Goal: Task Accomplishment & Management: Manage account settings

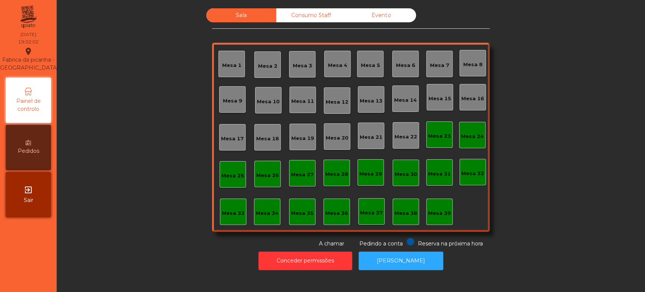
click at [222, 206] on div "Mesa 33" at bounding box center [233, 211] width 23 height 11
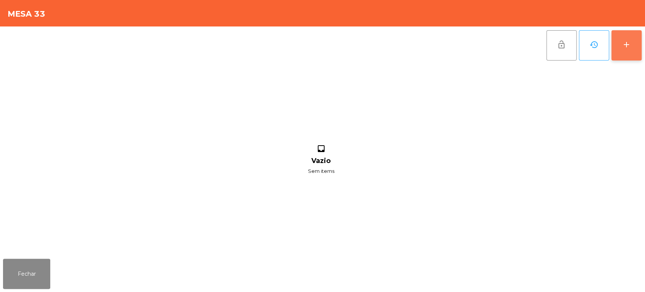
click at [617, 49] on button "add" at bounding box center [626, 45] width 30 height 30
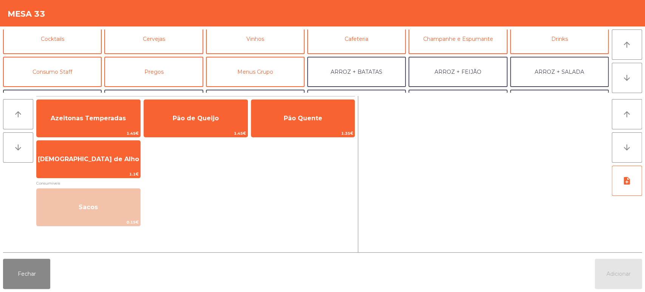
scroll to position [49, 0]
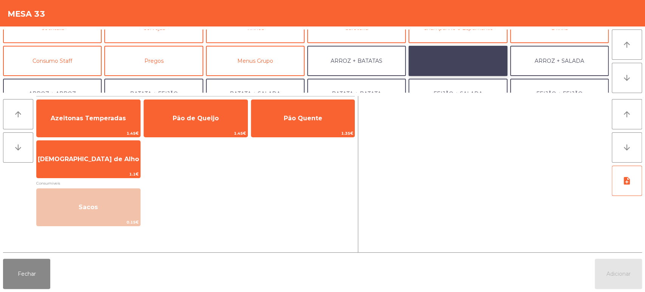
click at [476, 50] on button "ARROZ + FEIJÃO" at bounding box center [457, 61] width 99 height 30
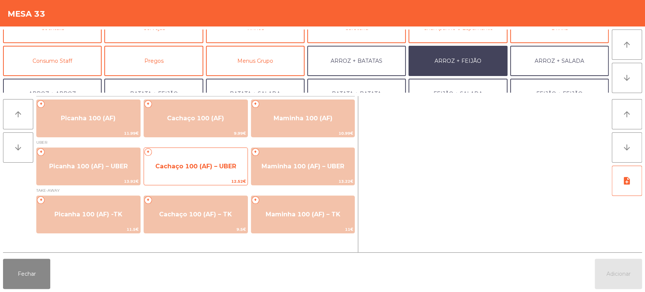
click at [206, 166] on span "Cachaço 100 (AF) – UBER" at bounding box center [195, 165] width 81 height 7
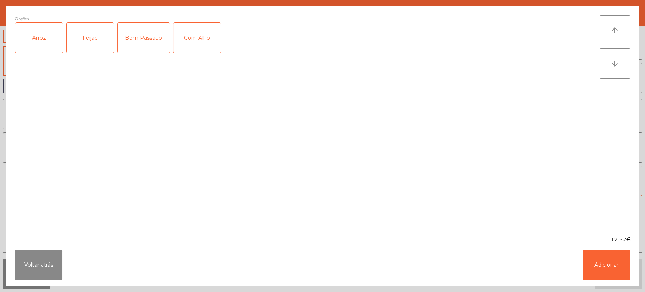
click at [39, 47] on div "Arroz" at bounding box center [38, 38] width 47 height 30
click at [94, 43] on div "Feijão" at bounding box center [89, 38] width 47 height 30
click at [595, 263] on button "Adicionar" at bounding box center [606, 264] width 47 height 30
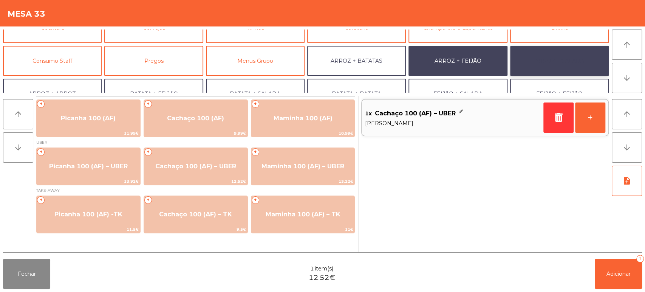
click at [574, 63] on button "ARROZ + SALADA" at bounding box center [559, 61] width 99 height 30
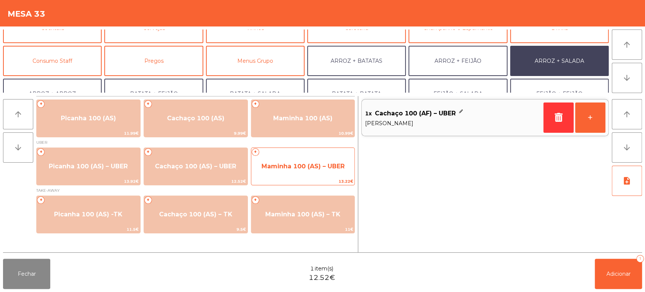
click at [316, 164] on span "Maminha 100 (AS) – UBER" at bounding box center [302, 165] width 83 height 7
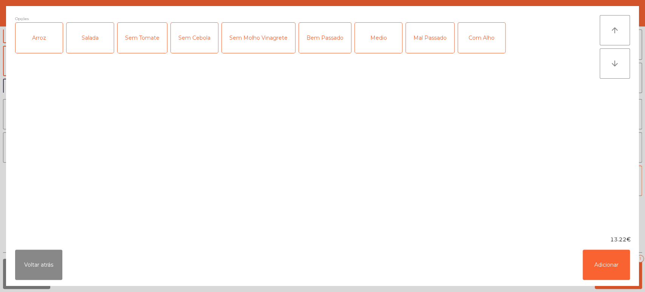
click at [36, 39] on div "Arroz" at bounding box center [38, 38] width 47 height 30
click at [73, 40] on div "Salada" at bounding box center [89, 38] width 47 height 30
click at [380, 34] on div "Medio" at bounding box center [378, 38] width 47 height 30
click at [611, 262] on button "Adicionar" at bounding box center [606, 264] width 47 height 30
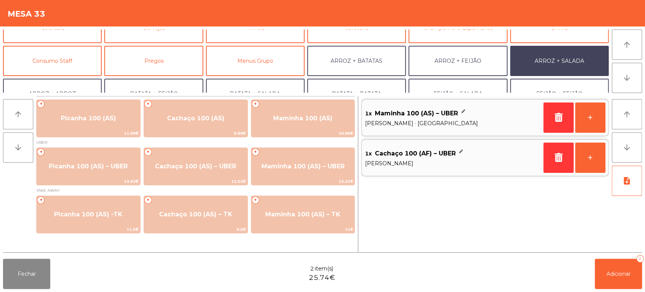
scroll to position [98, 0]
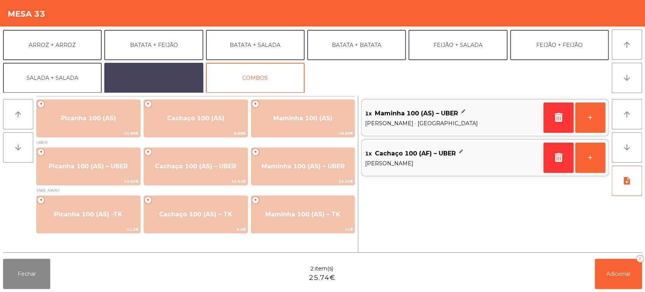
click at [161, 68] on button "EXTRAS UBER" at bounding box center [153, 78] width 99 height 30
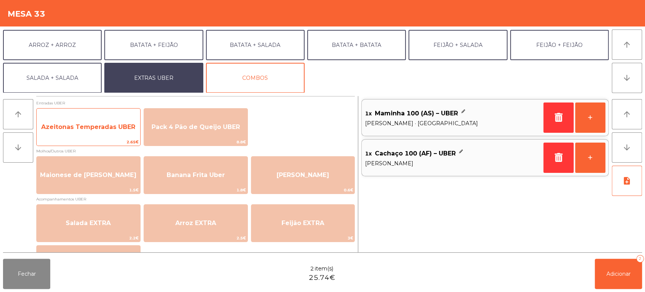
click at [114, 118] on span "Azeitonas Temperadas UBER" at bounding box center [89, 127] width 104 height 20
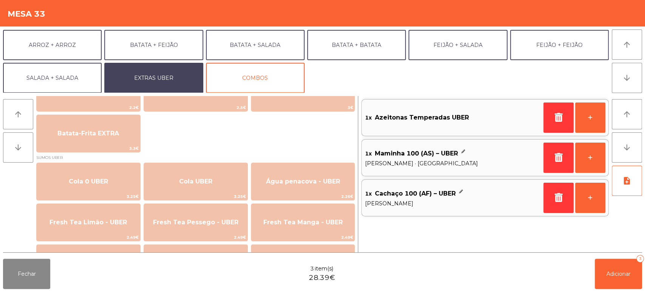
scroll to position [131, 0]
click at [622, 273] on span "Adicionar" at bounding box center [618, 273] width 24 height 7
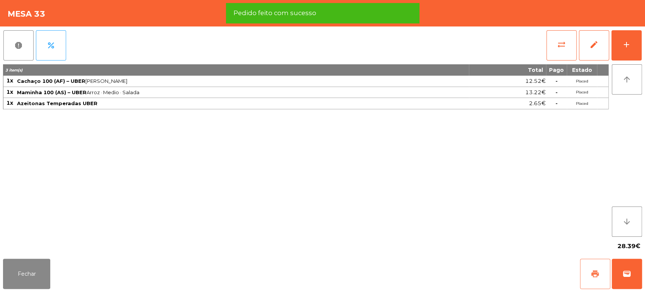
click at [595, 272] on span "print" at bounding box center [594, 273] width 9 height 9
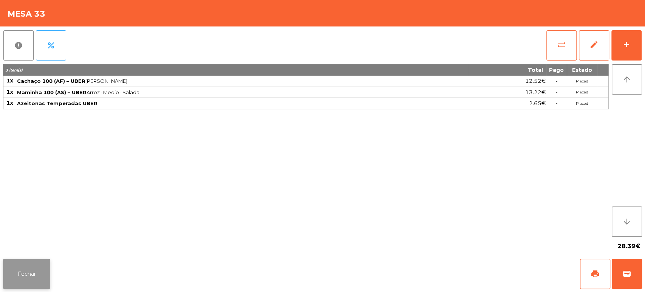
click at [30, 272] on button "Fechar" at bounding box center [26, 273] width 47 height 30
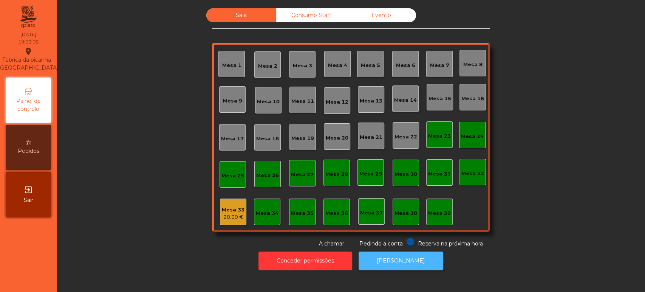
click at [404, 269] on button "[PERSON_NAME]" at bounding box center [401, 260] width 85 height 19
click at [227, 201] on div "Mesa 33 28.39 €" at bounding box center [233, 211] width 26 height 26
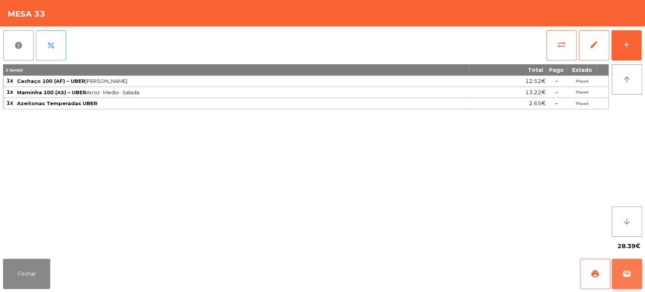
click at [626, 259] on button "wallet" at bounding box center [627, 273] width 30 height 30
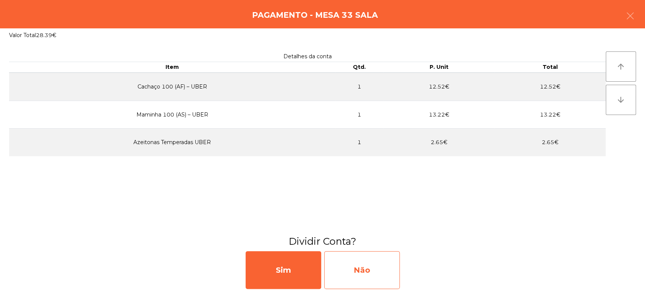
click at [383, 272] on div "Não" at bounding box center [362, 270] width 76 height 38
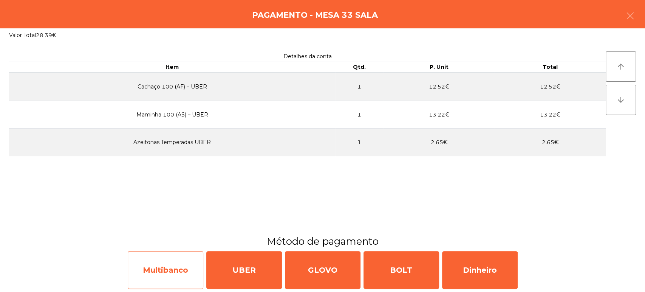
click at [182, 275] on div "Multibanco" at bounding box center [166, 270] width 76 height 38
select select "**"
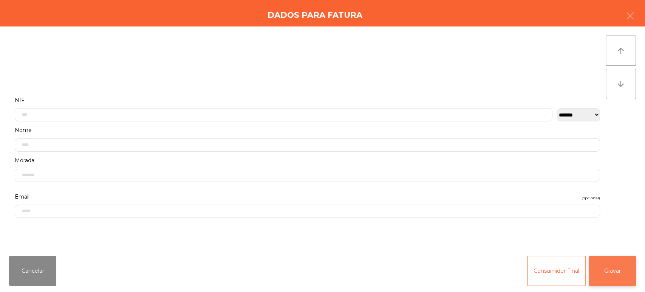
click at [630, 266] on button "Gravar" at bounding box center [612, 270] width 47 height 30
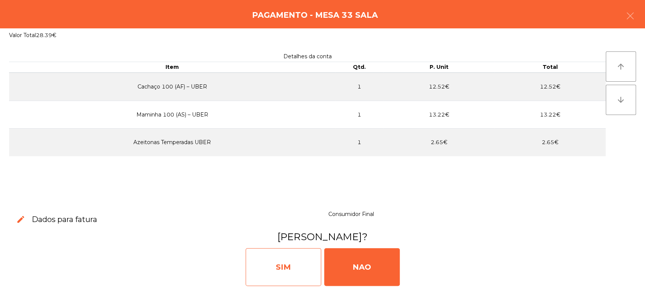
click at [282, 266] on div "SIM" at bounding box center [284, 267] width 76 height 38
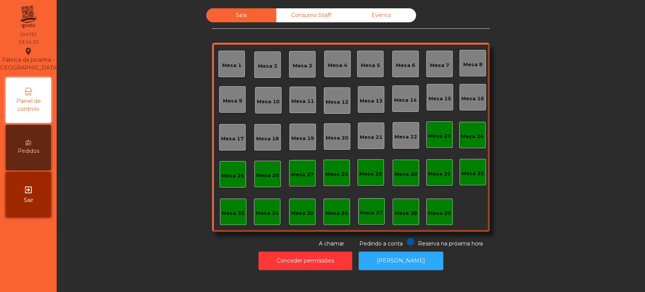
click at [238, 98] on div "Mesa 9" at bounding box center [232, 99] width 26 height 26
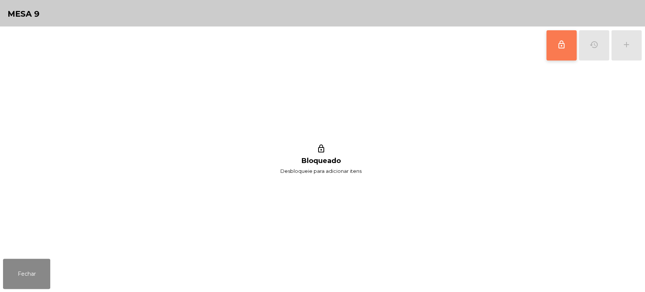
click at [571, 42] on button "lock_outline" at bounding box center [561, 45] width 30 height 30
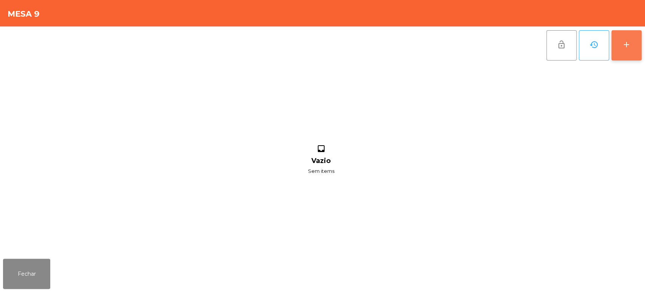
click at [637, 57] on button "add" at bounding box center [626, 45] width 30 height 30
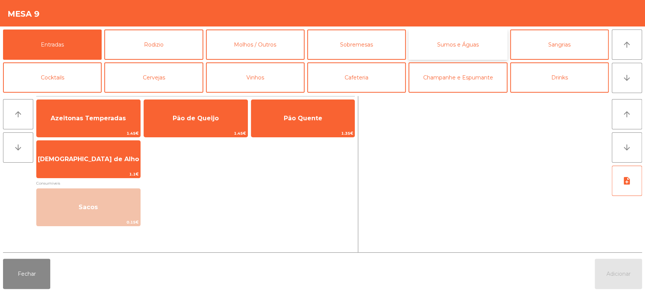
click at [459, 52] on button "Sumos e Águas" at bounding box center [457, 44] width 99 height 30
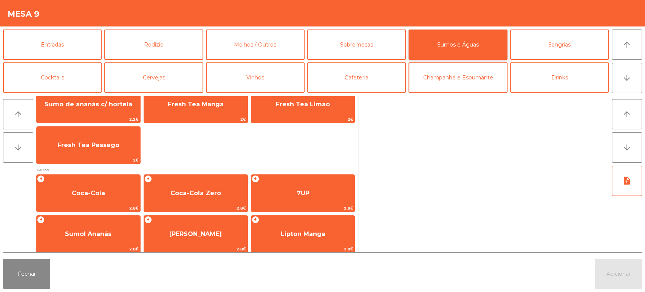
scroll to position [0, 0]
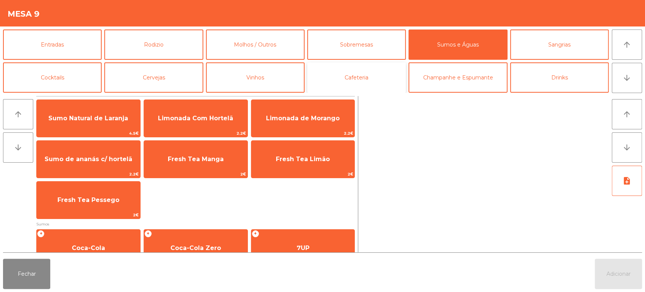
click at [369, 79] on button "Cafeteria" at bounding box center [356, 77] width 99 height 30
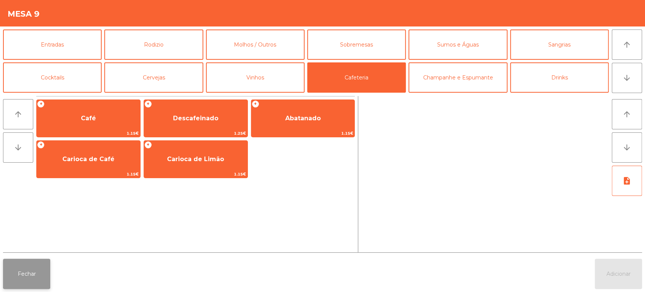
click at [30, 276] on button "Fechar" at bounding box center [26, 273] width 47 height 30
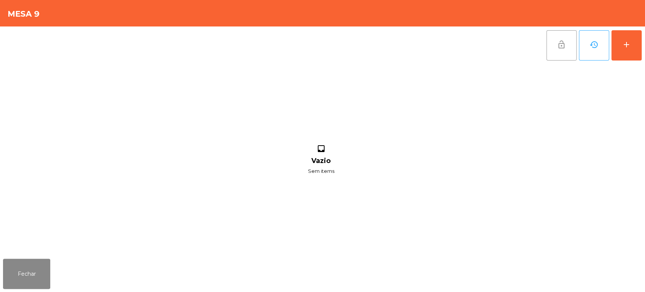
click at [547, 45] on button "lock_open" at bounding box center [561, 45] width 30 height 30
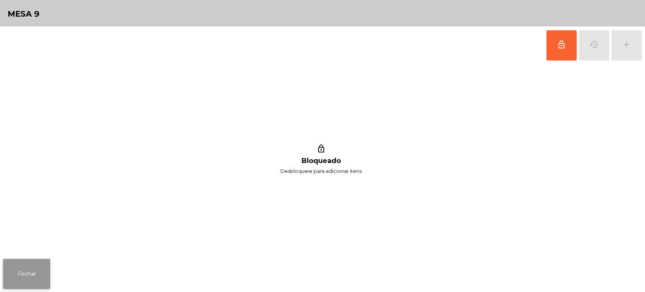
click at [19, 264] on button "Fechar" at bounding box center [26, 273] width 47 height 30
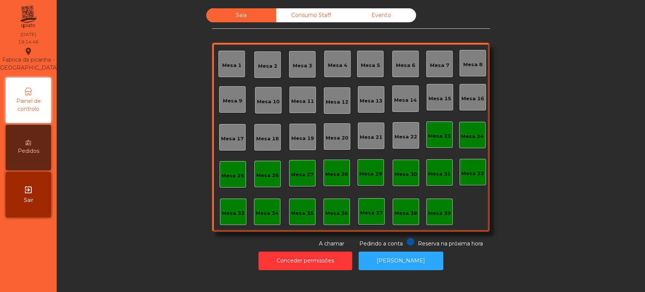
click at [151, 161] on div "Sala Consumo Staff Evento Mesa 1 Mesa 2 Mesa 3 Mesa 4 Mesa 5 Mesa 6 Mesa 7 Mesa…" at bounding box center [351, 127] width 568 height 239
click at [237, 106] on div "Mesa 9" at bounding box center [232, 99] width 26 height 26
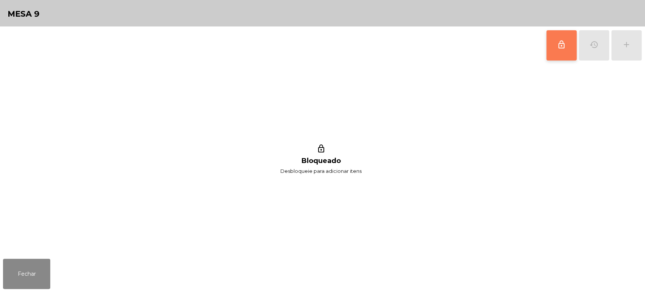
click at [550, 48] on button "lock_outline" at bounding box center [561, 45] width 30 height 30
click at [627, 49] on button "add" at bounding box center [626, 45] width 30 height 30
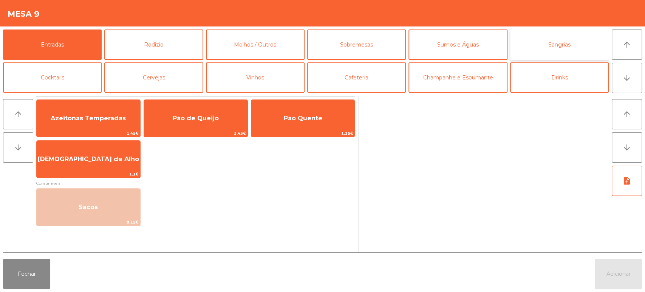
click at [552, 54] on button "Sangrias" at bounding box center [559, 44] width 99 height 30
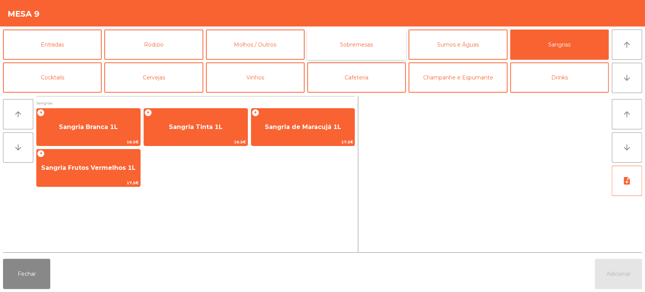
click at [354, 54] on button "Sobremesas" at bounding box center [356, 44] width 99 height 30
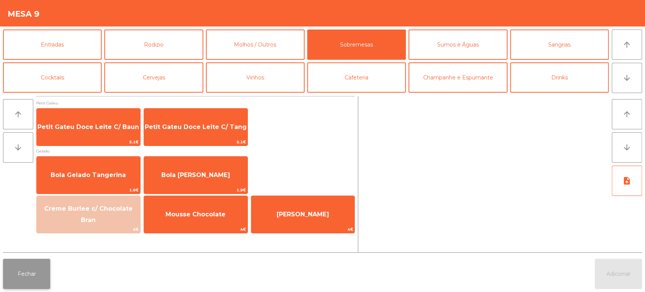
click at [40, 276] on button "Fechar" at bounding box center [26, 273] width 47 height 30
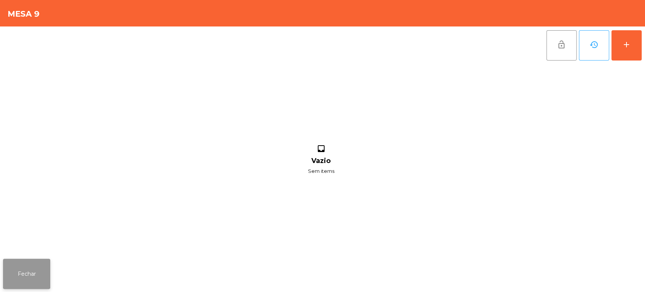
click at [34, 274] on button "Fechar" at bounding box center [26, 273] width 47 height 30
click at [562, 56] on button "lock_open" at bounding box center [561, 45] width 30 height 30
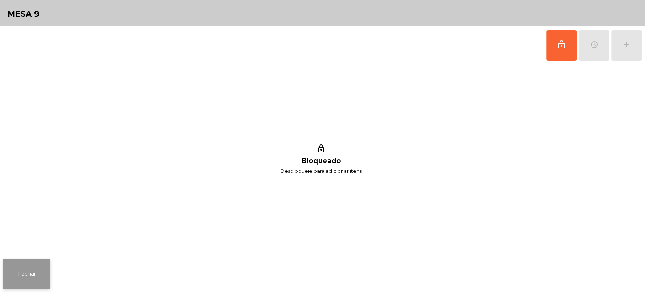
click at [36, 270] on button "Fechar" at bounding box center [26, 273] width 47 height 30
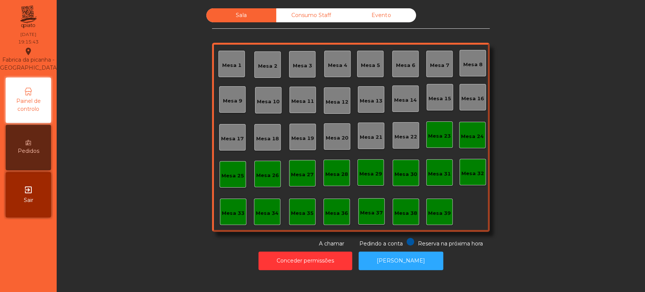
click at [142, 218] on div "Sala Consumo Staff Evento Mesa 1 Mesa 2 Mesa 3 Mesa 4 Mesa 5 Mesa 6 Mesa 7 Mesa…" at bounding box center [351, 127] width 568 height 239
click at [141, 218] on div "Sala Consumo Staff Evento Mesa 1 Mesa 2 Mesa 3 Mesa 4 Mesa 5 Mesa 6 Mesa 7 Mesa…" at bounding box center [351, 127] width 568 height 239
click at [369, 223] on div "Mesa 37" at bounding box center [371, 211] width 26 height 26
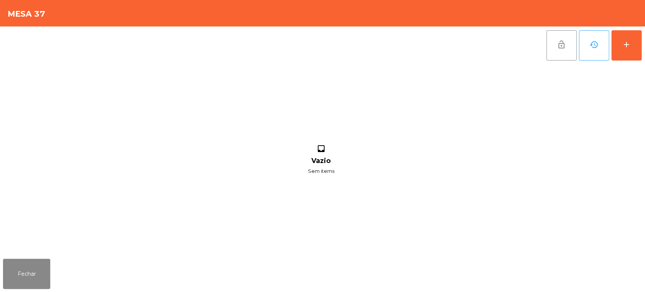
click at [449, 202] on div "inbox Vazio Sem items" at bounding box center [321, 159] width 636 height 191
click at [35, 265] on button "Fechar" at bounding box center [26, 273] width 47 height 30
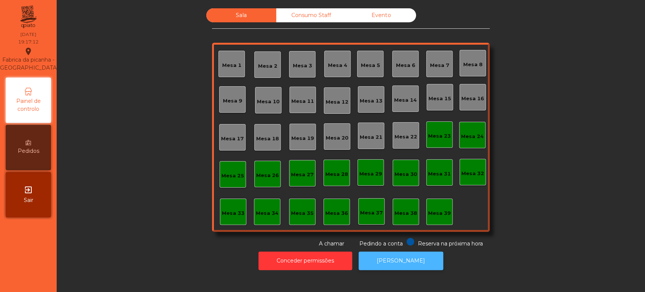
click at [412, 263] on button "[PERSON_NAME]" at bounding box center [401, 260] width 85 height 19
click at [193, 183] on div "Sala Consumo Staff Evento Mesa 1 Mesa 2 Mesa 3 Mesa 4 Mesa 5 Mesa 6 Mesa 7 Mesa…" at bounding box center [351, 127] width 568 height 239
click at [221, 181] on div "Mesa 25" at bounding box center [232, 174] width 26 height 26
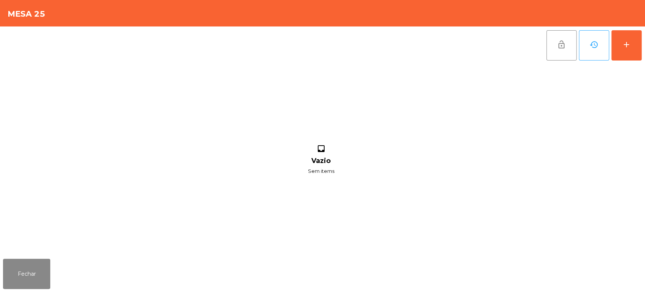
click at [643, 53] on div "lock_open history add inbox Vazio Sem items" at bounding box center [322, 140] width 645 height 229
click at [624, 45] on div "add" at bounding box center [626, 44] width 9 height 9
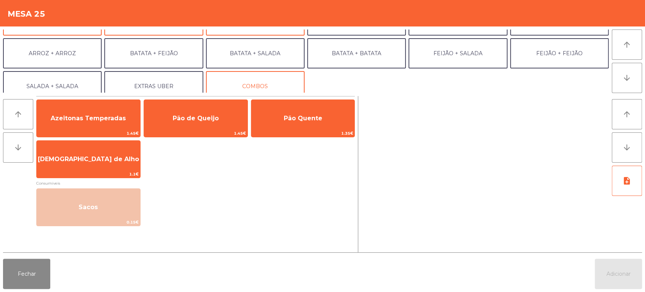
scroll to position [98, 0]
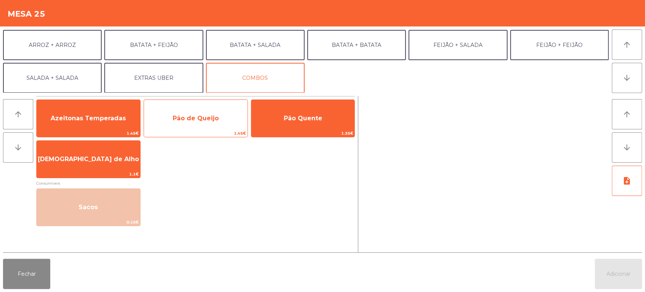
click at [148, 102] on div "Pão de Queijo 1.45€" at bounding box center [196, 118] width 104 height 38
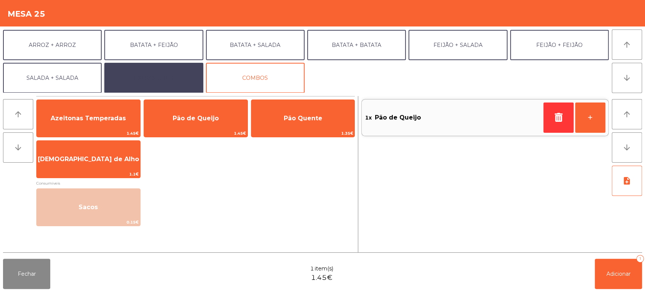
click at [163, 78] on button "EXTRAS UBER" at bounding box center [153, 78] width 99 height 30
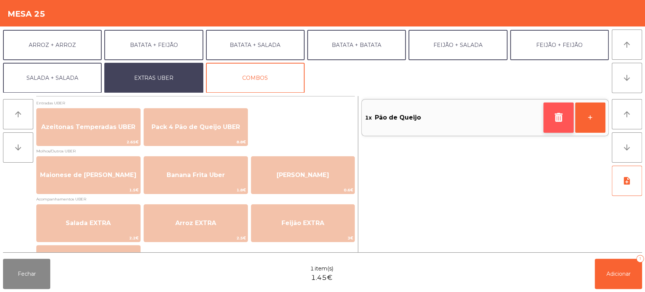
click at [565, 121] on button "button" at bounding box center [558, 117] width 30 height 30
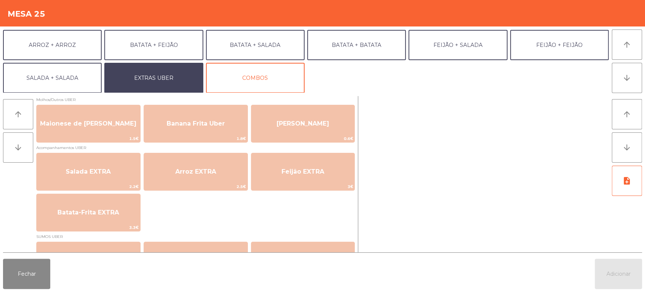
scroll to position [55, 0]
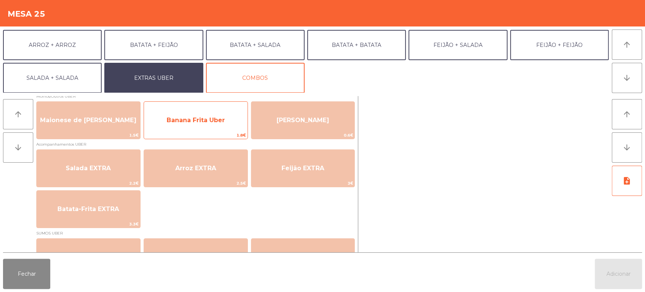
click at [218, 118] on span "Banana Frita Uber" at bounding box center [196, 119] width 58 height 7
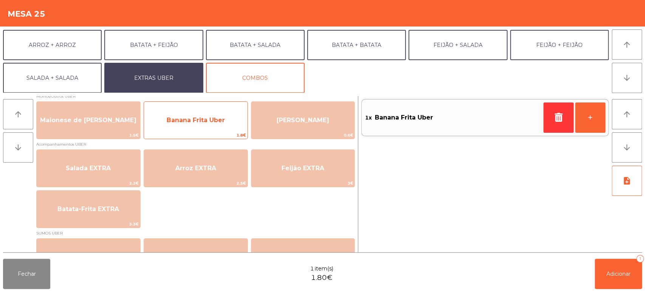
click at [211, 122] on span "Banana Frita Uber" at bounding box center [196, 119] width 58 height 7
click at [210, 122] on span "Banana Frita Uber" at bounding box center [196, 119] width 58 height 7
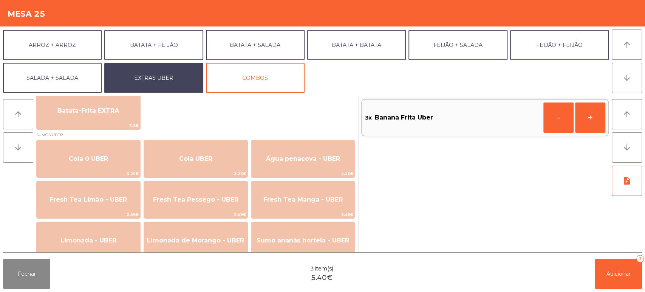
scroll to position [155, 0]
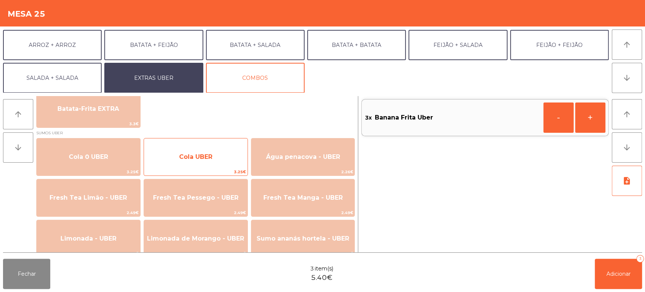
click at [224, 159] on span "Cola UBER" at bounding box center [196, 157] width 104 height 20
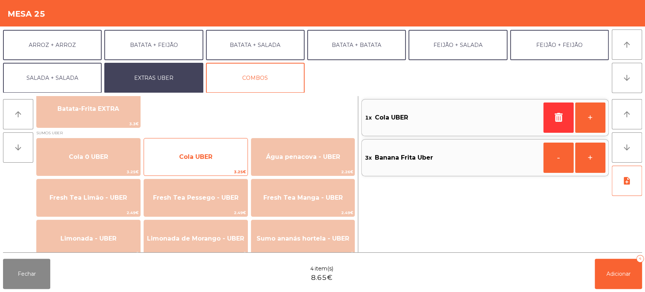
click at [216, 157] on span "Cola UBER" at bounding box center [196, 157] width 104 height 20
click at [212, 154] on span "Cola UBER" at bounding box center [195, 156] width 33 height 7
click at [214, 164] on span "Cola UBER" at bounding box center [196, 157] width 104 height 20
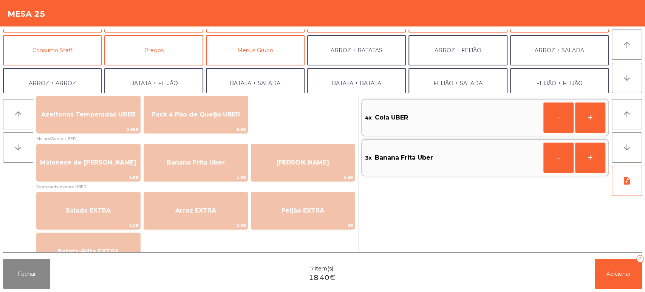
scroll to position [0, 0]
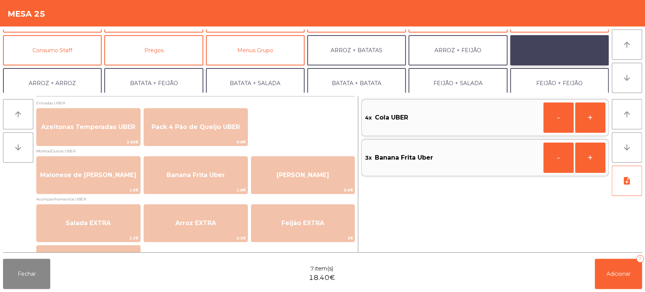
click at [555, 56] on button "ARROZ + SALADA" at bounding box center [559, 50] width 99 height 30
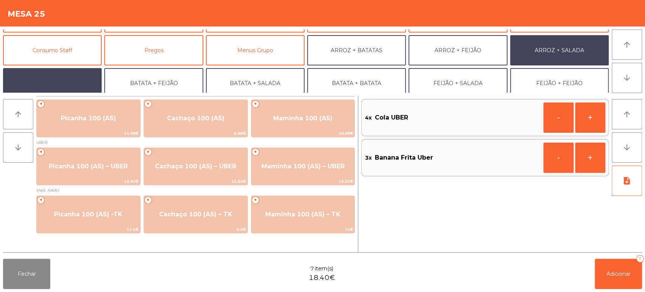
click at [66, 87] on button "ARROZ + ARROZ" at bounding box center [52, 83] width 99 height 30
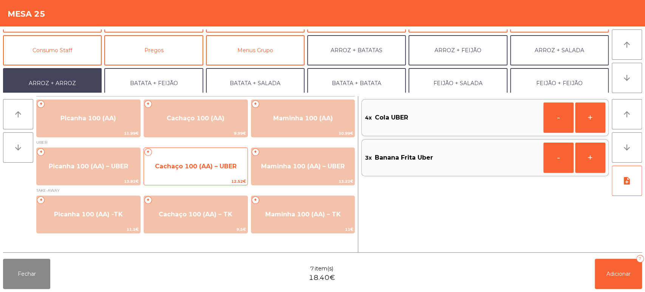
click at [201, 164] on span "Cachaço 100 (AA) – UBER" at bounding box center [196, 165] width 82 height 7
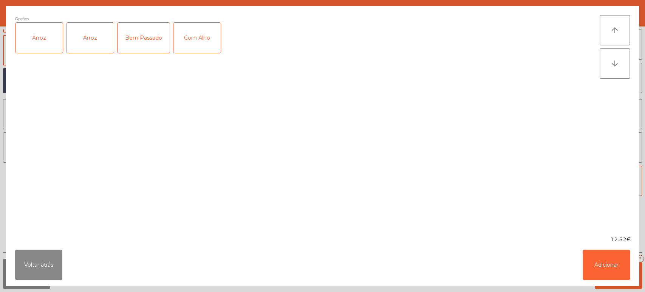
click at [52, 37] on div "Arroz" at bounding box center [38, 38] width 47 height 30
click at [194, 39] on div "Com Alho" at bounding box center [196, 38] width 47 height 30
click at [606, 263] on button "Adicionar" at bounding box center [606, 264] width 47 height 30
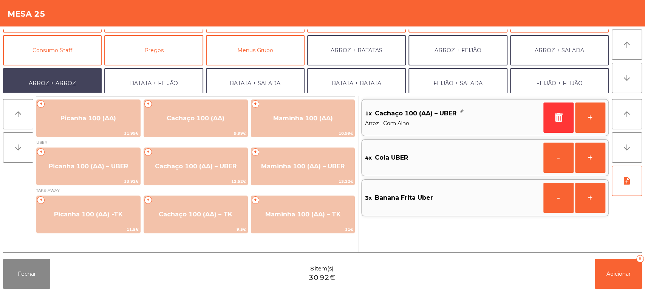
scroll to position [98, 0]
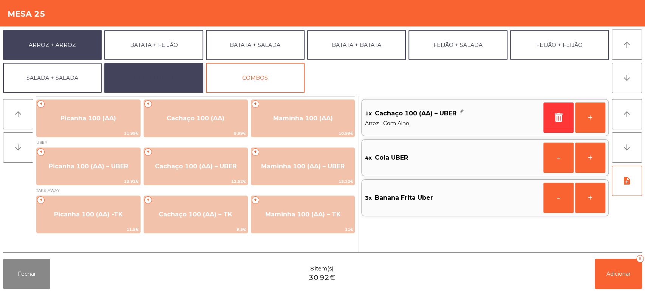
click at [184, 77] on button "EXTRAS UBER" at bounding box center [153, 78] width 99 height 30
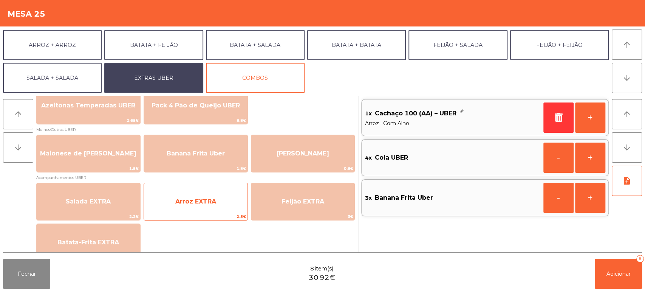
click at [217, 184] on div "Arroz EXTRA 2.5€" at bounding box center [196, 201] width 104 height 38
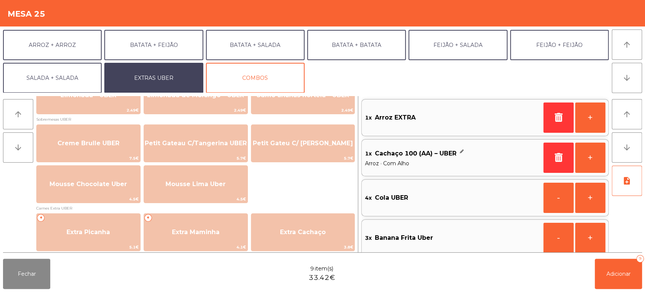
scroll to position [329, 0]
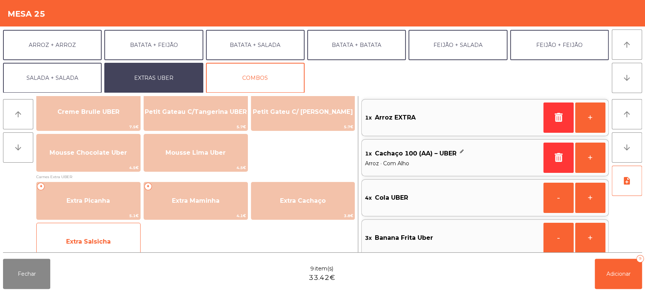
click at [116, 243] on span "Extra Salsicha" at bounding box center [89, 241] width 104 height 20
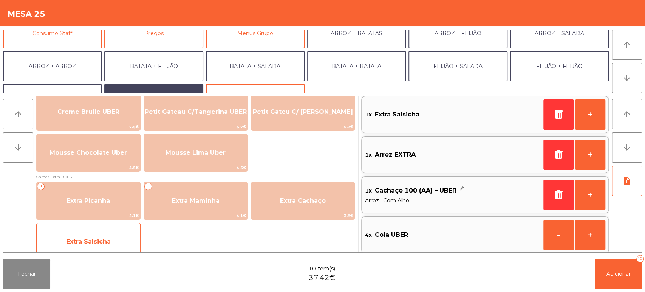
scroll to position [77, 0]
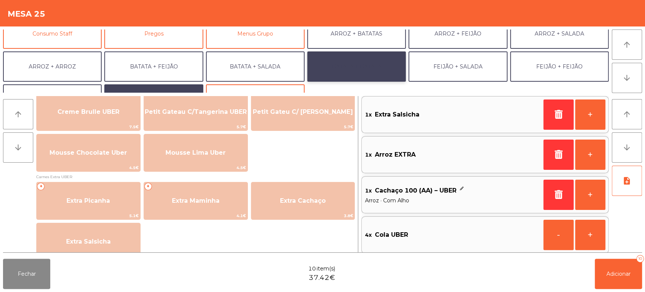
click at [365, 57] on button "BATATA + BATATA" at bounding box center [356, 66] width 99 height 30
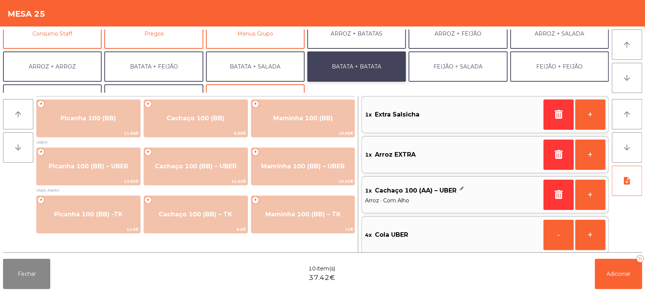
scroll to position [0, 0]
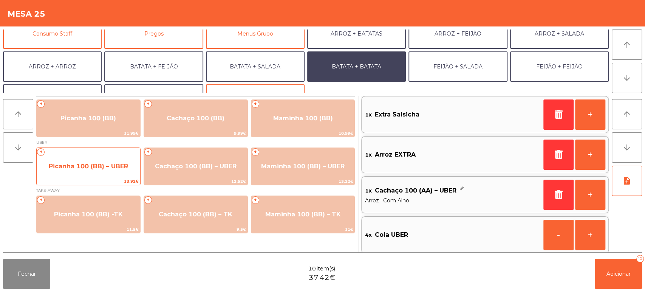
click at [98, 172] on span "Picanha 100 (BB) – UBER" at bounding box center [89, 166] width 104 height 20
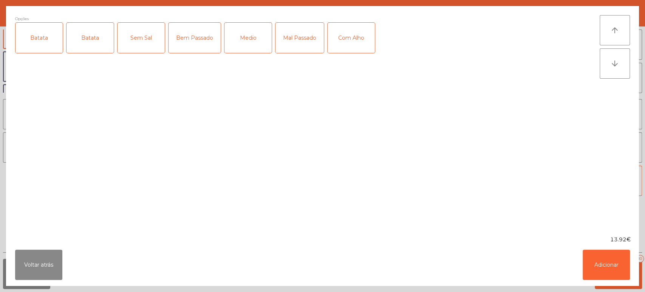
click at [69, 50] on div "Batata" at bounding box center [89, 38] width 47 height 30
click at [303, 37] on div "Mal Passado" at bounding box center [299, 38] width 48 height 30
click at [348, 38] on div "Com Alho" at bounding box center [351, 38] width 47 height 30
click at [604, 274] on button "Adicionar" at bounding box center [606, 264] width 47 height 30
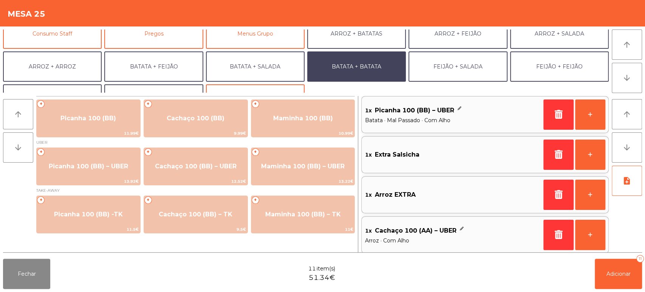
scroll to position [98, 0]
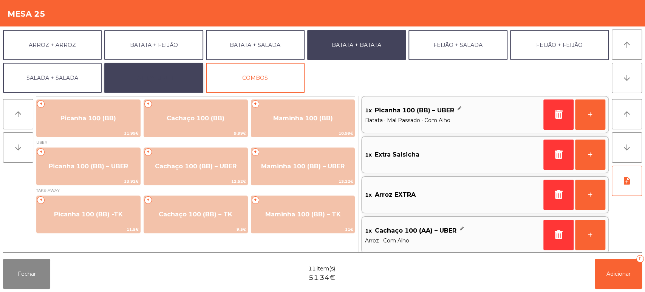
click at [167, 68] on button "EXTRAS UBER" at bounding box center [153, 78] width 99 height 30
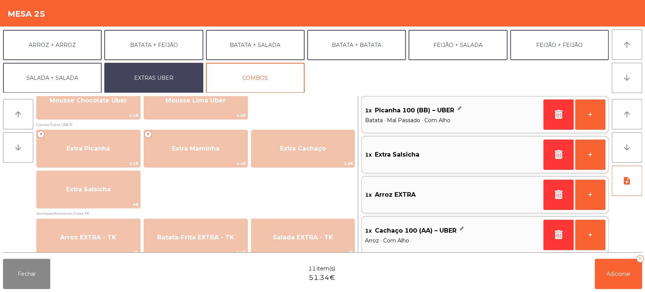
click at [354, 210] on span "Acompanhamento Extra TK" at bounding box center [195, 213] width 318 height 7
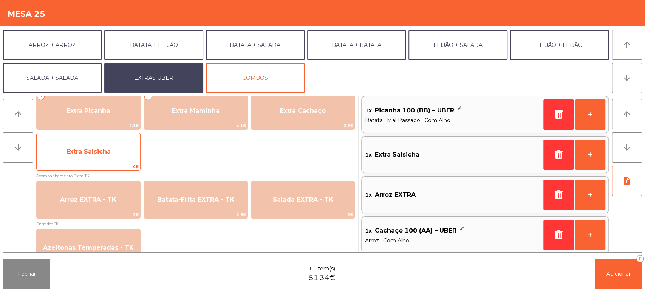
click at [95, 158] on span "Extra Salsicha" at bounding box center [89, 151] width 104 height 20
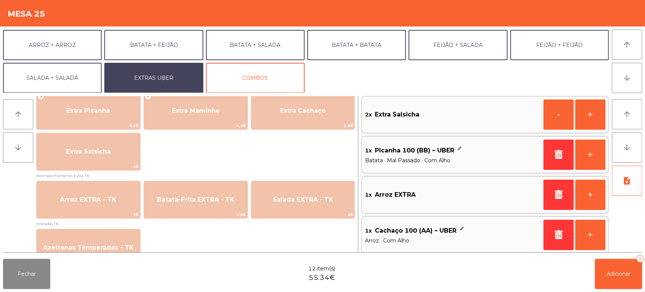
click at [623, 289] on div "Fechar 12 item(s) 55.34€ Adicionar 12" at bounding box center [322, 273] width 645 height 36
click at [558, 204] on button "button" at bounding box center [558, 194] width 30 height 30
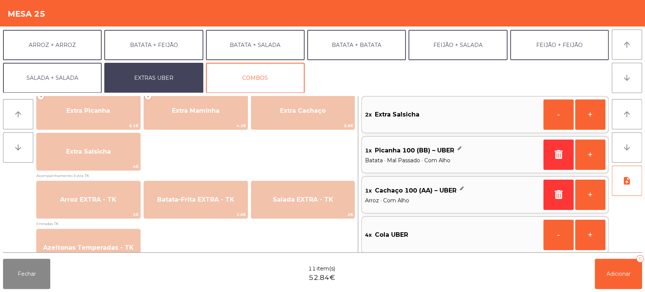
scroll to position [0, 0]
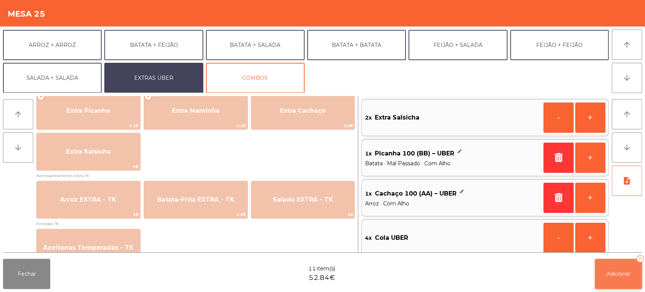
click at [609, 278] on button "Adicionar 11" at bounding box center [618, 273] width 47 height 30
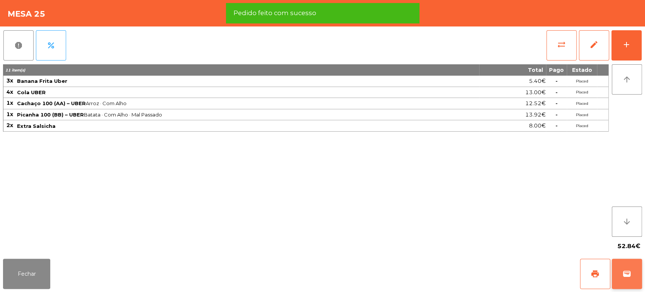
click at [603, 278] on button "print" at bounding box center [595, 273] width 30 height 30
click at [631, 272] on button "wallet" at bounding box center [627, 273] width 30 height 30
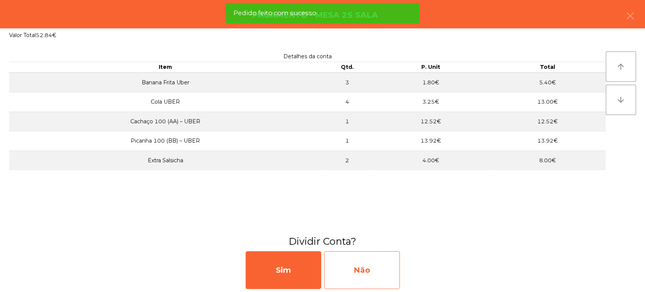
click at [368, 279] on div "Não" at bounding box center [362, 270] width 76 height 38
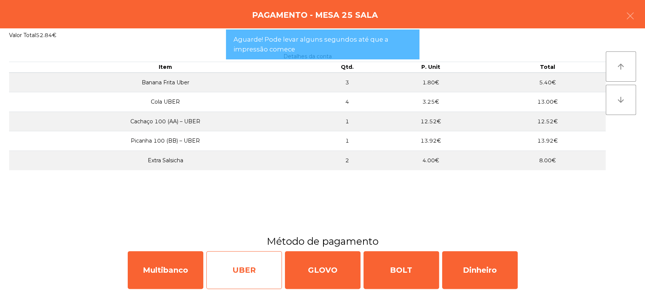
click at [248, 260] on div "UBER" at bounding box center [244, 270] width 76 height 38
select select "**"
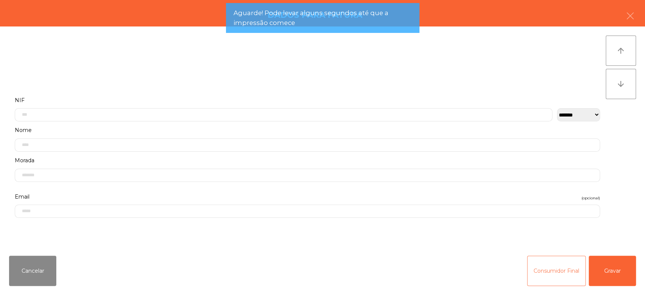
click at [584, 260] on button "Consumidor Final" at bounding box center [556, 270] width 59 height 30
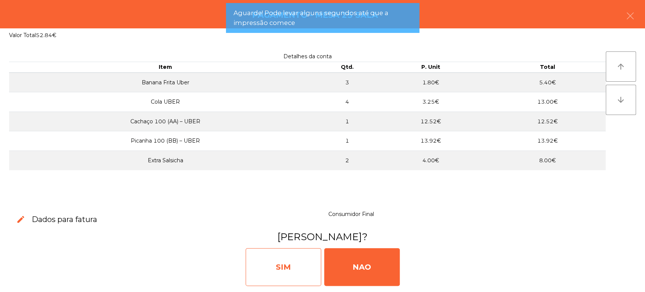
click at [273, 267] on div "SIM" at bounding box center [284, 267] width 76 height 38
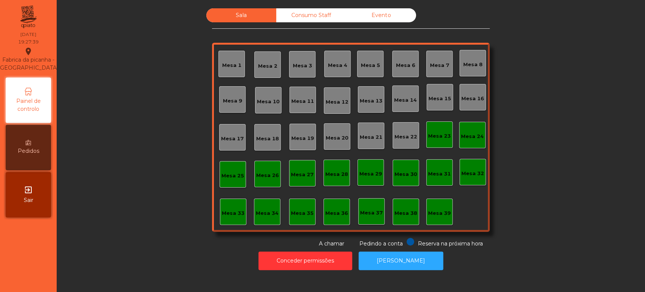
click at [338, 202] on div "Mesa 36" at bounding box center [336, 211] width 26 height 26
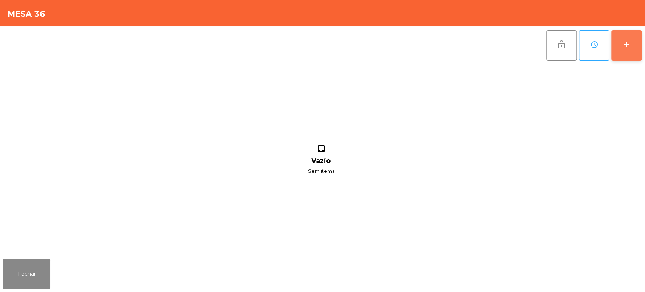
click at [614, 49] on button "add" at bounding box center [626, 45] width 30 height 30
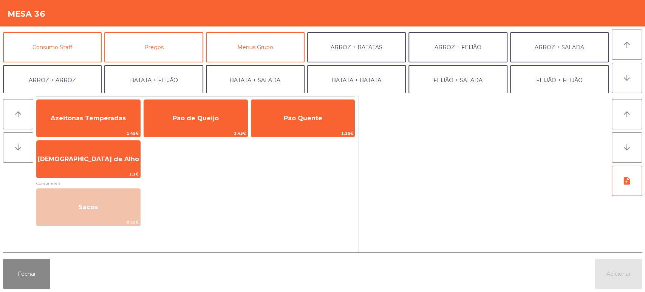
scroll to position [63, 0]
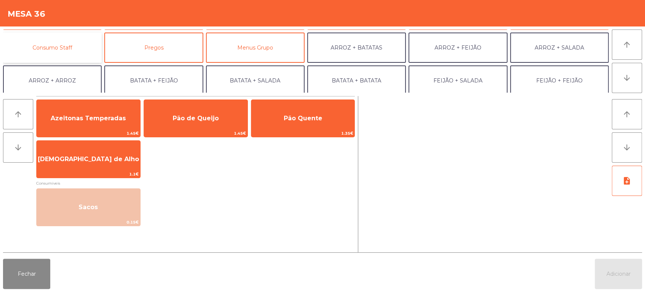
click at [69, 44] on button "Consumo Staff" at bounding box center [52, 47] width 99 height 30
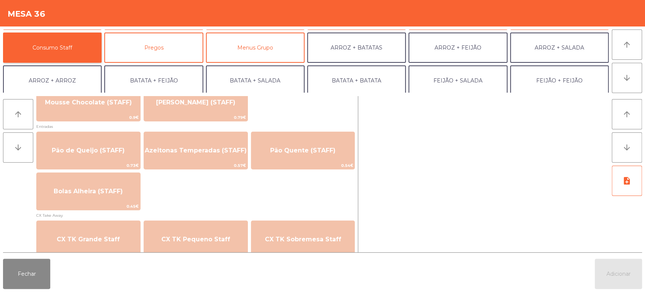
scroll to position [592, 0]
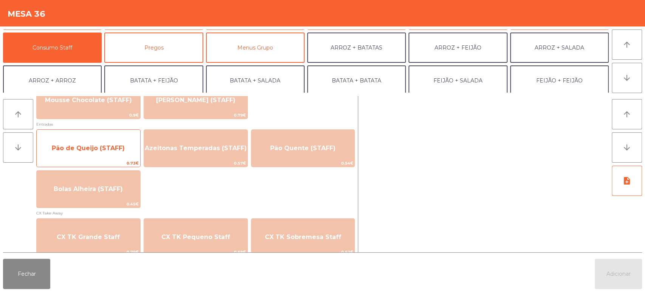
click at [93, 159] on span "0.73€" at bounding box center [89, 162] width 104 height 7
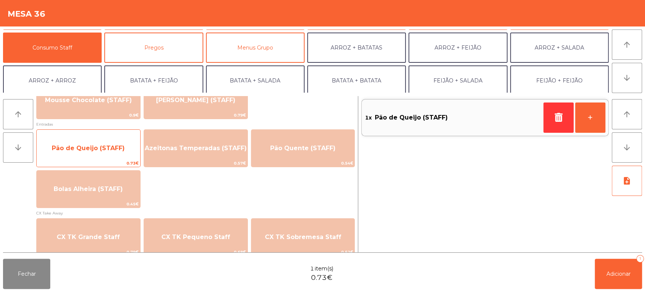
click at [97, 147] on span "Pão de Queijo (STAFF)" at bounding box center [88, 147] width 73 height 7
click at [90, 150] on span "Pão de Queijo (STAFF)" at bounding box center [88, 147] width 73 height 7
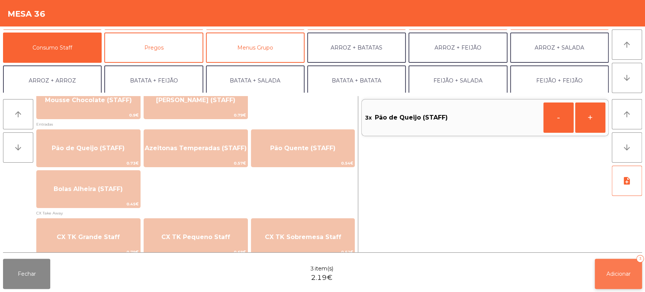
click at [629, 271] on span "Adicionar" at bounding box center [618, 273] width 24 height 7
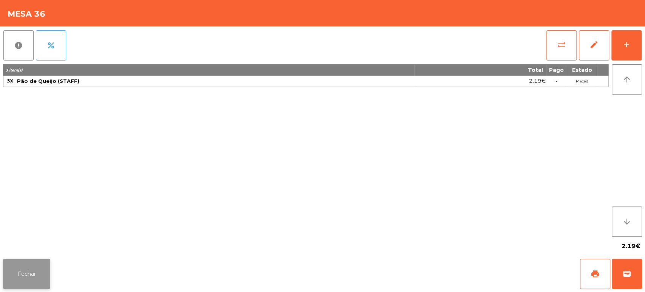
click at [36, 281] on button "Fechar" at bounding box center [26, 273] width 47 height 30
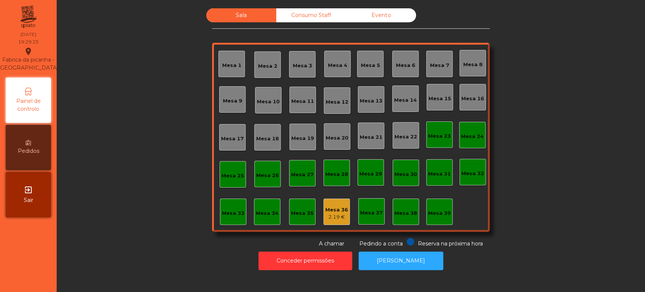
click at [141, 163] on div "Sala Consumo Staff Evento Mesa 1 Mesa 2 Mesa 3 Mesa 4 Mesa 5 Mesa 6 Mesa 7 Mesa…" at bounding box center [351, 127] width 568 height 239
click at [369, 103] on div "Mesa 13" at bounding box center [371, 101] width 23 height 8
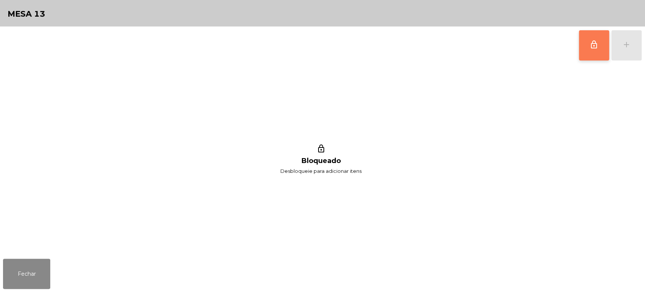
click at [601, 40] on button "lock_outline" at bounding box center [594, 45] width 30 height 30
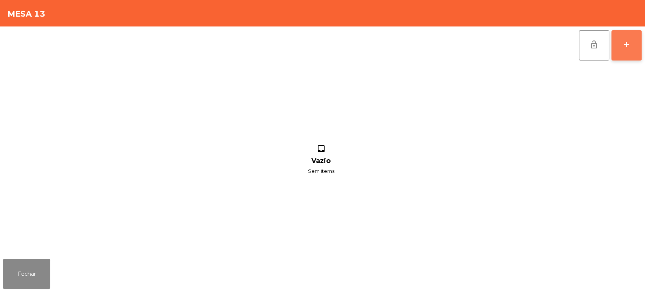
click at [620, 45] on button "add" at bounding box center [626, 45] width 30 height 30
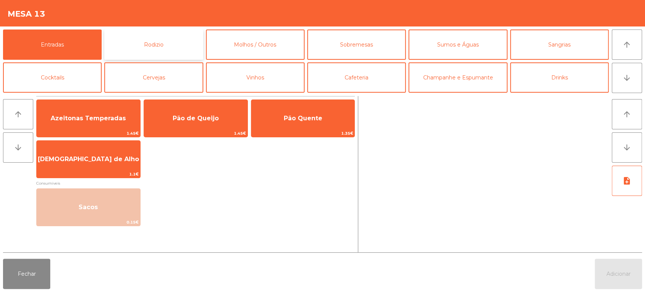
click at [165, 53] on button "Rodizio" at bounding box center [153, 44] width 99 height 30
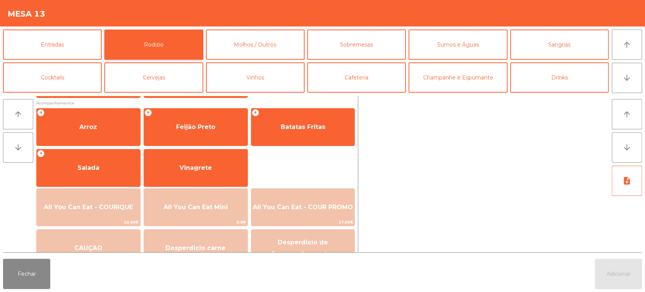
scroll to position [106, 0]
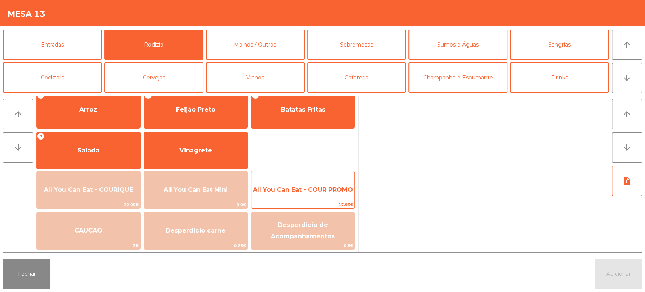
click at [308, 190] on span "All You Can Eat - COUR PROMO" at bounding box center [303, 189] width 100 height 7
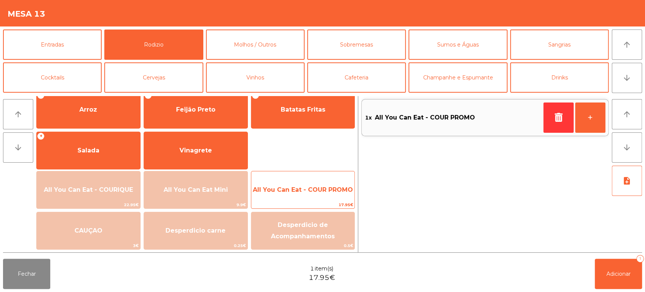
click at [294, 193] on span "All You Can Eat - COUR PROMO" at bounding box center [303, 189] width 104 height 20
click at [305, 188] on span "All You Can Eat - COUR PROMO" at bounding box center [303, 189] width 100 height 7
click at [309, 188] on span "All You Can Eat - COUR PROMO" at bounding box center [303, 189] width 100 height 7
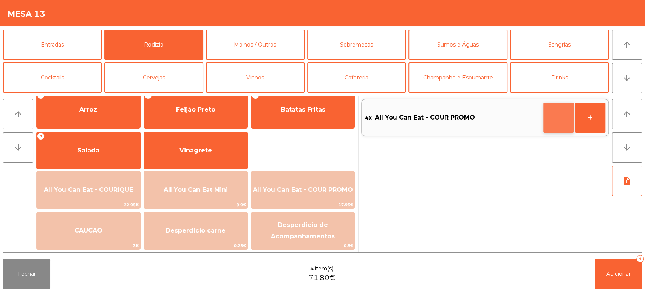
click at [559, 130] on button "-" at bounding box center [558, 117] width 30 height 30
click at [624, 266] on button "Adicionar 3" at bounding box center [618, 273] width 47 height 30
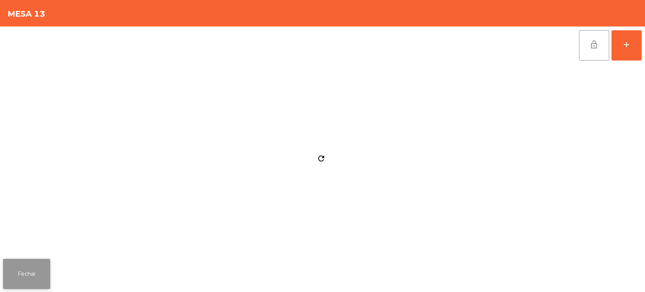
click at [45, 276] on button "Fechar" at bounding box center [26, 273] width 47 height 30
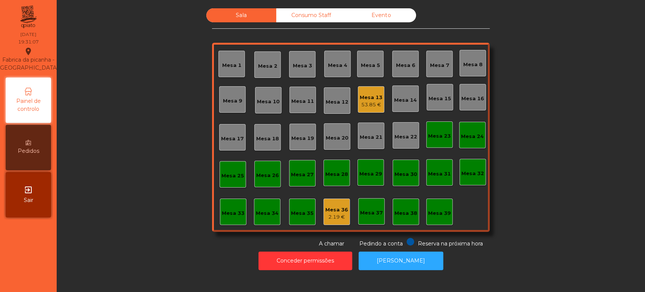
click at [373, 105] on div "53.85 €" at bounding box center [371, 105] width 23 height 8
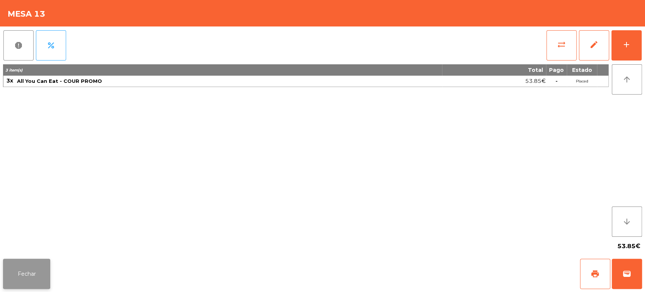
click at [22, 266] on button "Fechar" at bounding box center [26, 273] width 47 height 30
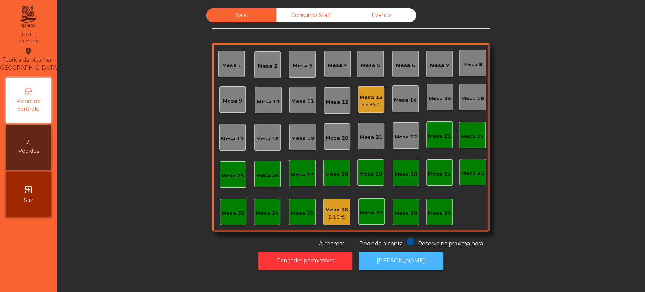
click at [417, 268] on button "[PERSON_NAME]" at bounding box center [401, 260] width 85 height 19
click at [239, 145] on div "Mesa 17" at bounding box center [232, 137] width 26 height 26
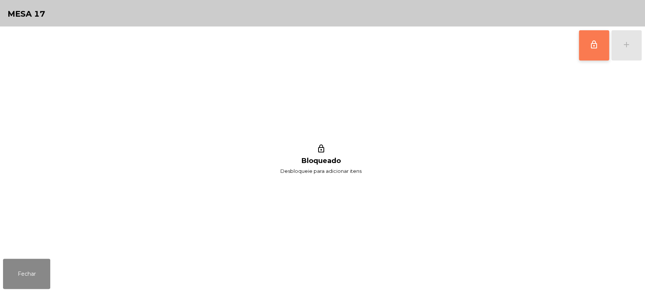
click at [580, 48] on button "lock_outline" at bounding box center [594, 45] width 30 height 30
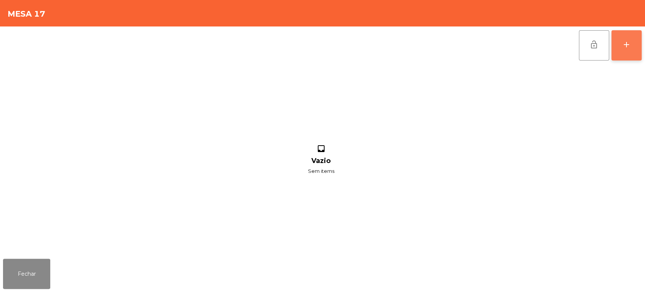
click at [627, 51] on button "add" at bounding box center [626, 45] width 30 height 30
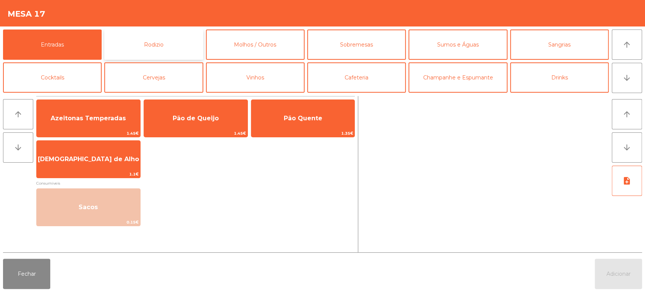
click at [175, 47] on button "Rodizio" at bounding box center [153, 44] width 99 height 30
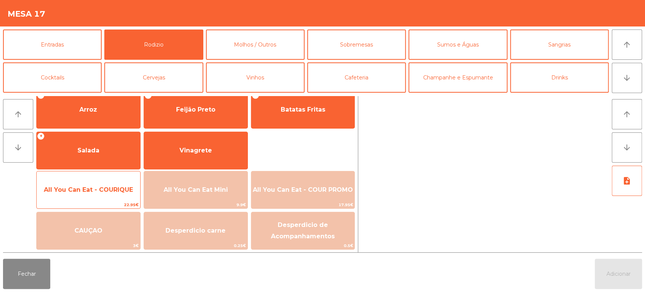
click at [115, 206] on span "22.95€" at bounding box center [89, 204] width 104 height 7
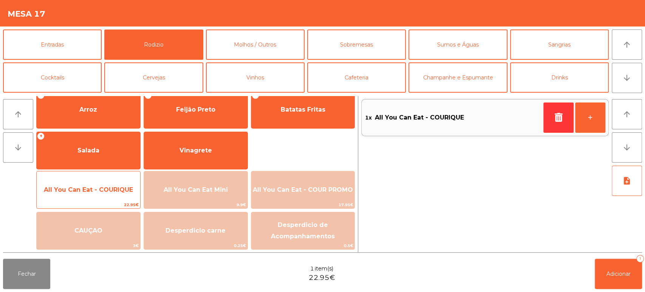
click at [119, 190] on span "All You Can Eat - COURIQUE" at bounding box center [88, 189] width 89 height 7
click at [121, 190] on span "All You Can Eat - COURIQUE" at bounding box center [88, 189] width 89 height 7
click at [127, 187] on span "All You Can Eat - COURIQUE" at bounding box center [88, 189] width 89 height 7
click at [125, 191] on span "All You Can Eat - COURIQUE" at bounding box center [88, 189] width 89 height 7
click at [126, 190] on span "All You Can Eat - COURIQUE" at bounding box center [88, 189] width 89 height 7
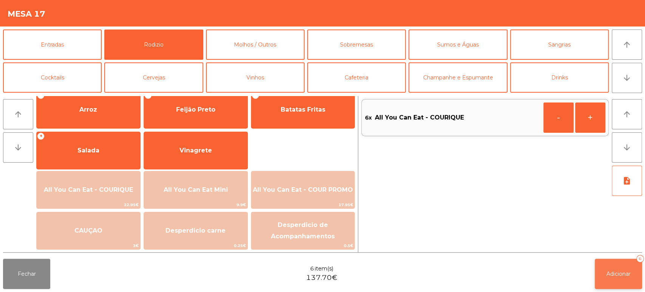
click at [610, 269] on button "Adicionar 6" at bounding box center [618, 273] width 47 height 30
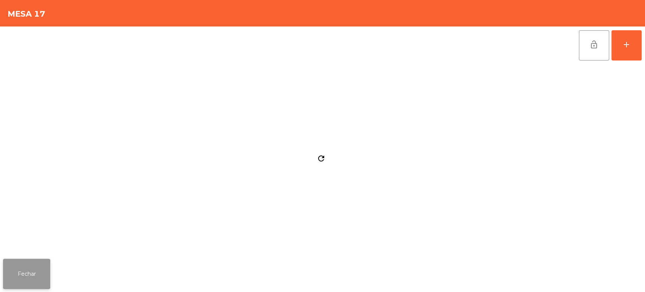
click at [49, 262] on button "Fechar" at bounding box center [26, 273] width 47 height 30
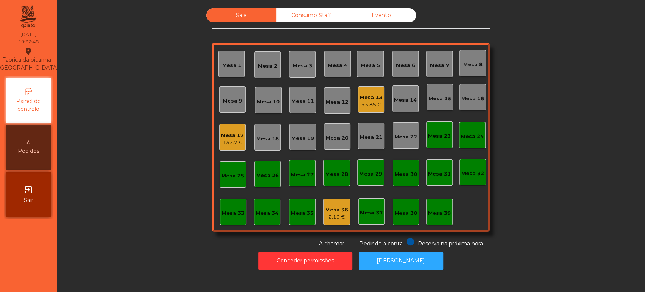
click at [558, 135] on div "Sala Consumo Staff Evento Mesa 1 Mesa 2 Mesa 3 Mesa 4 Mesa 5 Mesa 6 Mesa 7 Mesa…" at bounding box center [351, 127] width 568 height 239
click at [332, 60] on div "Mesa 4" at bounding box center [337, 64] width 19 height 11
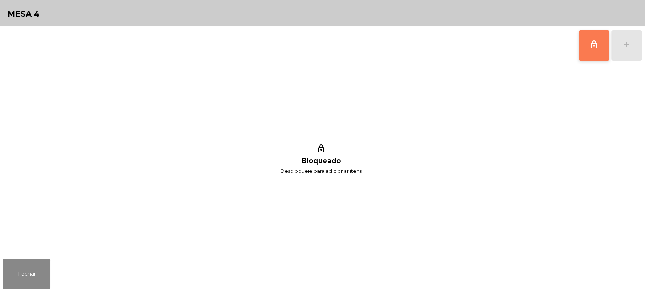
click at [592, 40] on span "lock_outline" at bounding box center [593, 44] width 9 height 9
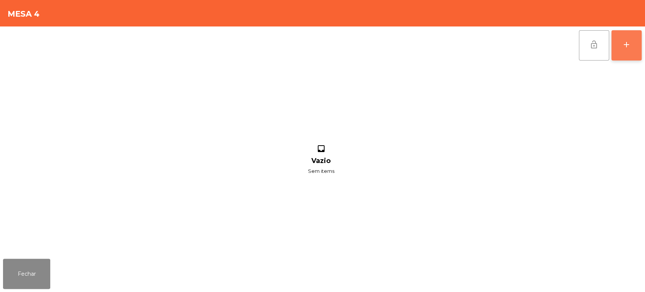
click at [623, 40] on div "add" at bounding box center [626, 44] width 9 height 9
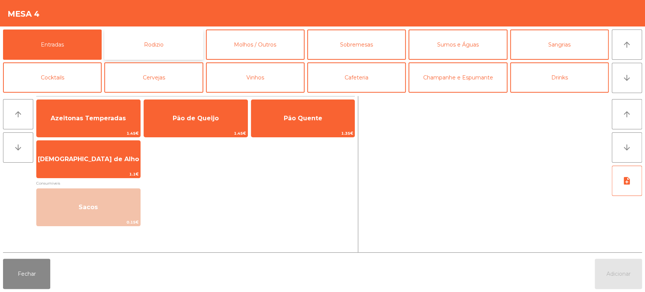
click at [162, 51] on button "Rodizio" at bounding box center [153, 44] width 99 height 30
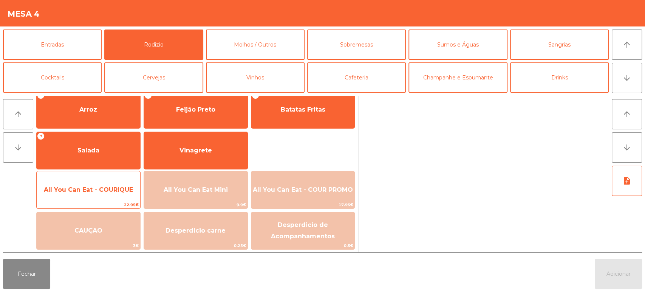
click at [118, 187] on span "All You Can Eat - COURIQUE" at bounding box center [88, 189] width 89 height 7
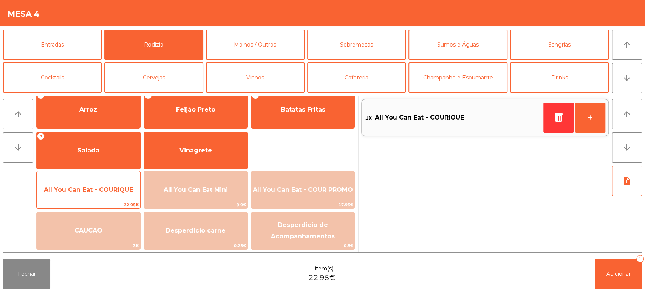
click at [117, 183] on span "All You Can Eat - COURIQUE" at bounding box center [89, 189] width 104 height 20
click at [114, 191] on span "All You Can Eat - COURIQUE" at bounding box center [88, 189] width 89 height 7
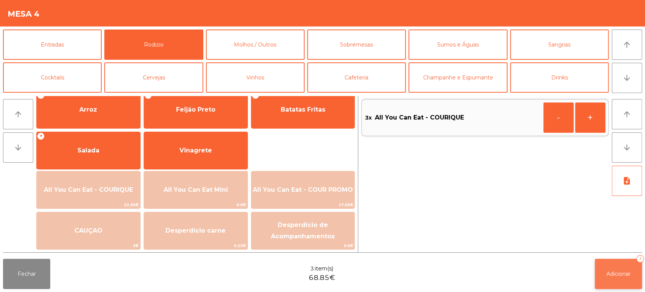
click at [614, 282] on button "Adicionar 3" at bounding box center [618, 273] width 47 height 30
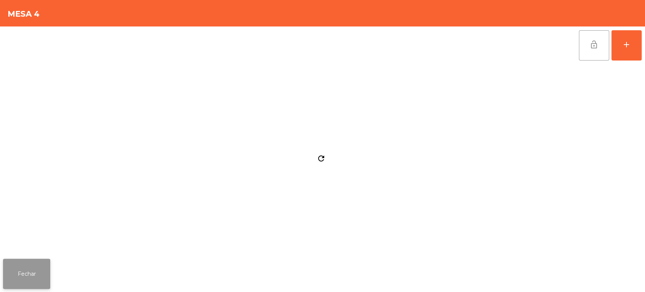
click at [37, 271] on button "Fechar" at bounding box center [26, 273] width 47 height 30
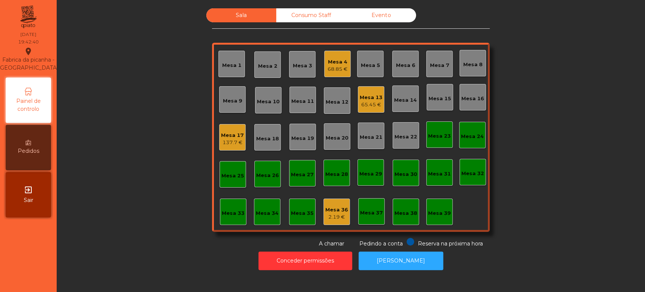
click at [174, 147] on div "Sala Consumo Staff Evento Mesa 1 Mesa 2 Mesa 3 Mesa 4 68.85 € Mesa 5 Mesa 6 Mes…" at bounding box center [351, 127] width 568 height 239
click at [518, 169] on div "Sala Consumo Staff Evento Mesa 1 Mesa 2 Mesa 3 Mesa 4 68.85 € Mesa 5 Mesa 6 Mes…" at bounding box center [351, 127] width 568 height 239
click at [85, 259] on div "Conceder permissões Abrir Gaveta" at bounding box center [351, 260] width 568 height 26
click at [586, 134] on div "Sala Consumo Staff Evento Mesa 1 Mesa 2 Mesa 3 Mesa 4 68.85 € Mesa 5 Mesa 6 Mes…" at bounding box center [351, 127] width 568 height 239
click at [539, 158] on div "Sala Consumo Staff Evento Mesa 1 Mesa 2 Mesa 3 Mesa 4 68.85 € Mesa 5 Mesa 6 Mes…" at bounding box center [351, 127] width 568 height 239
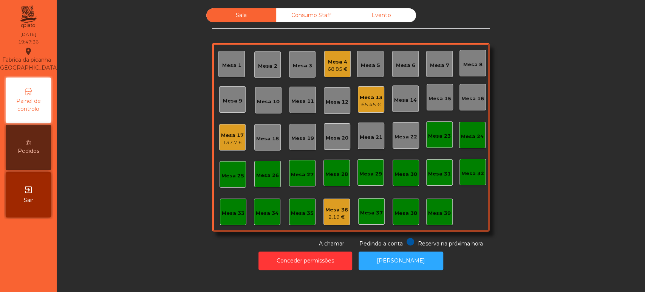
click at [582, 142] on div "Sala Consumo Staff Evento Mesa 1 Mesa 2 Mesa 3 Mesa 4 68.85 € Mesa 5 Mesa 6 Mes…" at bounding box center [351, 127] width 568 height 239
click at [542, 158] on div "Sala Consumo Staff Evento Mesa 1 Mesa 2 Mesa 3 Mesa 4 68.85 € Mesa 5 Mesa 6 Mes…" at bounding box center [351, 127] width 568 height 239
click at [558, 162] on div "Sala Consumo Staff Evento Mesa 1 Mesa 2 Mesa 3 Mesa 4 68.85 € Mesa 5 Mesa 6 Mes…" at bounding box center [351, 127] width 568 height 239
click at [542, 157] on div "Sala Consumo Staff Evento Mesa 1 Mesa 2 Mesa 3 Mesa 4 68.85 € Mesa 5 Mesa 6 Mes…" at bounding box center [351, 127] width 568 height 239
click at [529, 160] on div "Sala Consumo Staff Evento Mesa 1 Mesa 2 Mesa 3 Mesa 4 68.85 € Mesa 5 Mesa 6 Mes…" at bounding box center [351, 127] width 568 height 239
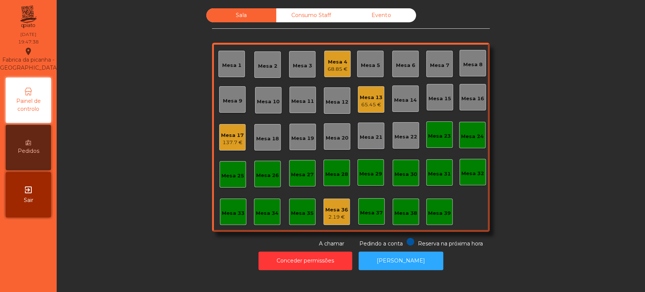
click at [571, 135] on div "Sala Consumo Staff Evento Mesa 1 Mesa 2 Mesa 3 Mesa 4 68.85 € Mesa 5 Mesa 6 Mes…" at bounding box center [351, 127] width 568 height 239
click at [527, 159] on div "Sala Consumo Staff Evento Mesa 1 Mesa 2 Mesa 3 Mesa 4 68.85 € Mesa 5 Mesa 6 Mes…" at bounding box center [351, 127] width 568 height 239
click at [530, 158] on div "Sala Consumo Staff Evento Mesa 1 Mesa 2 Mesa 3 Mesa 4 68.85 € Mesa 5 Mesa 6 Mes…" at bounding box center [351, 127] width 568 height 239
click at [567, 137] on div "Sala Consumo Staff Evento Mesa 1 Mesa 2 Mesa 3 Mesa 4 68.85 € Mesa 5 Mesa 6 Mes…" at bounding box center [351, 127] width 568 height 239
click at [538, 151] on div "Sala Consumo Staff Evento Mesa 1 Mesa 2 Mesa 3 Mesa 4 68.85 € Mesa 5 Mesa 6 Mes…" at bounding box center [351, 127] width 568 height 239
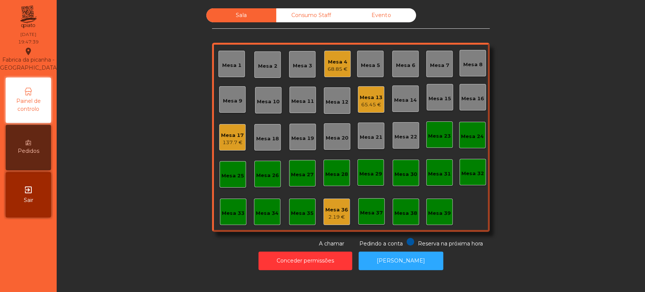
click at [559, 138] on div "Sala Consumo Staff Evento Mesa 1 Mesa 2 Mesa 3 Mesa 4 68.85 € Mesa 5 Mesa 6 Mes…" at bounding box center [351, 127] width 568 height 239
click at [522, 162] on div "Sala Consumo Staff Evento Mesa 1 Mesa 2 Mesa 3 Mesa 4 68.85 € Mesa 5 Mesa 6 Mes…" at bounding box center [351, 127] width 568 height 239
click at [565, 138] on div "Sala Consumo Staff Evento Mesa 1 Mesa 2 Mesa 3 Mesa 4 68.85 € Mesa 5 Mesa 6 Mes…" at bounding box center [351, 127] width 568 height 239
click at [546, 161] on div "Sala Consumo Staff Evento Mesa 1 Mesa 2 Mesa 3 Mesa 4 68.85 € Mesa 5 Mesa 6 Mes…" at bounding box center [351, 127] width 568 height 239
click at [555, 158] on div "Sala Consumo Staff Evento Mesa 1 Mesa 2 Mesa 3 Mesa 4 68.85 € Mesa 5 Mesa 6 Mes…" at bounding box center [351, 127] width 568 height 239
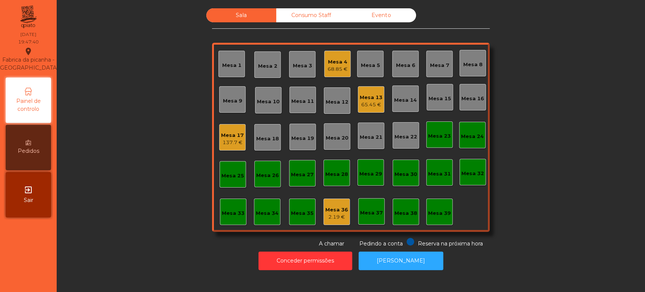
click at [589, 142] on div "Sala Consumo Staff Evento Mesa 1 Mesa 2 Mesa 3 Mesa 4 68.85 € Mesa 5 Mesa 6 Mes…" at bounding box center [351, 127] width 568 height 239
click at [542, 161] on div "Sala Consumo Staff Evento Mesa 1 Mesa 2 Mesa 3 Mesa 4 68.85 € Mesa 5 Mesa 6 Mes…" at bounding box center [351, 127] width 568 height 239
click at [576, 139] on div "Sala Consumo Staff Evento Mesa 1 Mesa 2 Mesa 3 Mesa 4 68.85 € Mesa 5 Mesa 6 Mes…" at bounding box center [351, 127] width 568 height 239
click at [531, 165] on div "Sala Consumo Staff Evento Mesa 1 Mesa 2 Mesa 3 Mesa 4 68.85 € Mesa 5 Mesa 6 Mes…" at bounding box center [351, 127] width 568 height 239
click at [562, 145] on div "Sala Consumo Staff Evento Mesa 1 Mesa 2 Mesa 3 Mesa 4 68.85 € Mesa 5 Mesa 6 Mes…" at bounding box center [351, 127] width 568 height 239
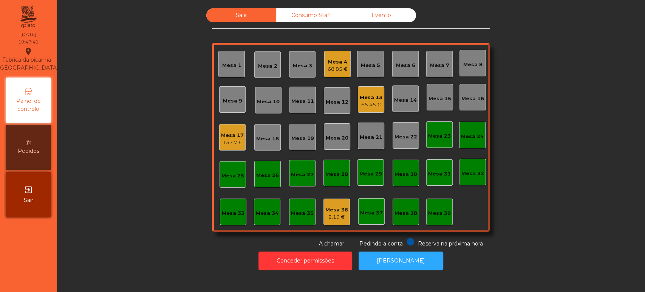
click at [532, 167] on div "Sala Consumo Staff Evento Mesa 1 Mesa 2 Mesa 3 Mesa 4 68.85 € Mesa 5 Mesa 6 Mes…" at bounding box center [351, 127] width 568 height 239
click at [570, 145] on div "Sala Consumo Staff Evento Mesa 1 Mesa 2 Mesa 3 Mesa 4 68.85 € Mesa 5 Mesa 6 Mes…" at bounding box center [351, 127] width 568 height 239
click at [532, 170] on div "Sala Consumo Staff Evento Mesa 1 Mesa 2 Mesa 3 Mesa 4 68.85 € Mesa 5 Mesa 6 Mes…" at bounding box center [351, 127] width 568 height 239
click at [561, 150] on div "Sala Consumo Staff Evento Mesa 1 Mesa 2 Mesa 3 Mesa 4 68.85 € Mesa 5 Mesa 6 Mes…" at bounding box center [351, 127] width 568 height 239
click at [541, 165] on div "Sala Consumo Staff Evento Mesa 1 Mesa 2 Mesa 3 Mesa 4 68.85 € Mesa 5 Mesa 6 Mes…" at bounding box center [351, 127] width 568 height 239
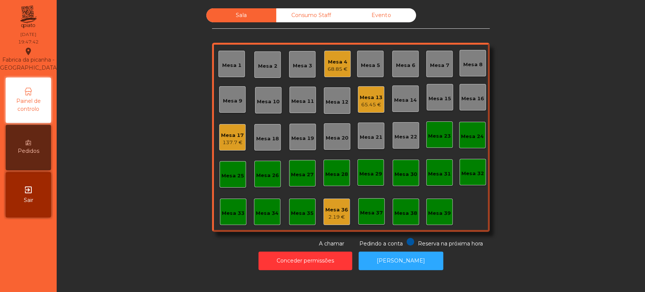
click at [574, 145] on div "Sala Consumo Staff Evento Mesa 1 Mesa 2 Mesa 3 Mesa 4 68.85 € Mesa 5 Mesa 6 Mes…" at bounding box center [351, 127] width 568 height 239
click at [530, 89] on div "Sala Consumo Staff Evento Mesa 1 Mesa 2 Mesa 3 Mesa 4 73.2 € Mesa 5 Mesa 6 Mesa…" at bounding box center [351, 127] width 568 height 239
click at [591, 276] on div "Sala Consumo Staff Evento Mesa 1 Mesa 2 Mesa 3 Mesa 4 73.2 € Mesa 5 Mesa 6 Mesa…" at bounding box center [351, 146] width 588 height 292
click at [340, 53] on div "Mesa 4 73.2 €" at bounding box center [337, 64] width 26 height 26
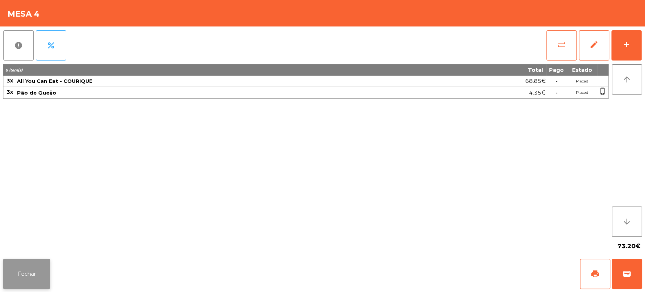
click at [32, 267] on button "Fechar" at bounding box center [26, 273] width 47 height 30
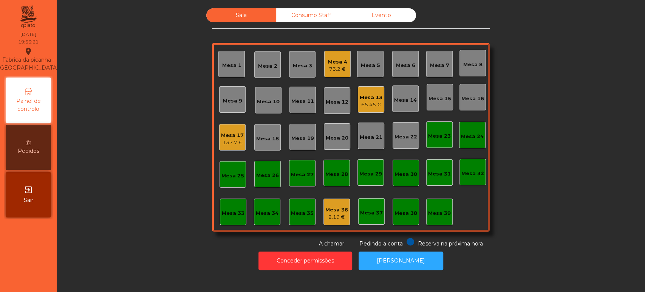
click at [227, 131] on div "Mesa 17" at bounding box center [232, 135] width 23 height 8
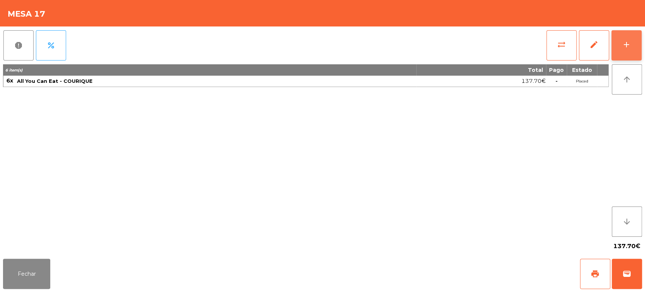
click at [633, 54] on button "add" at bounding box center [626, 45] width 30 height 30
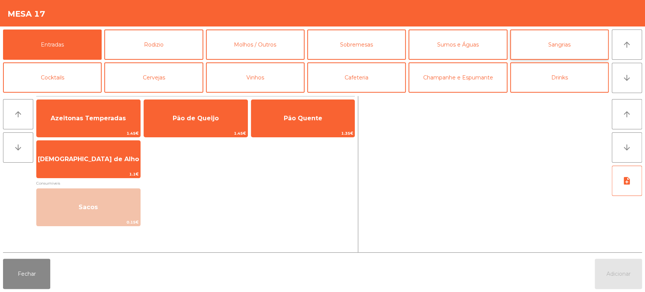
click at [554, 39] on button "Sangrias" at bounding box center [559, 44] width 99 height 30
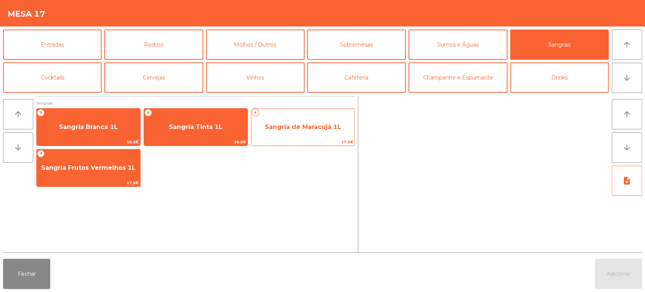
click at [300, 130] on span "Sangria de Maracujá 1L" at bounding box center [303, 126] width 76 height 7
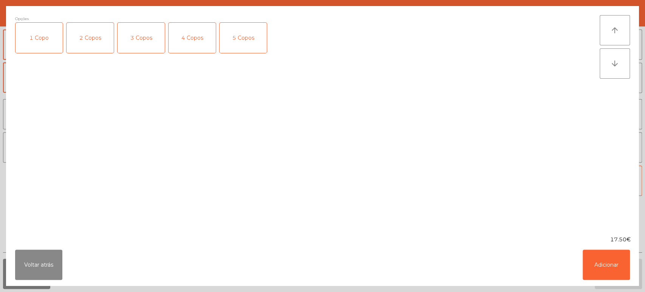
click at [133, 34] on div "3 Copos" at bounding box center [140, 38] width 47 height 30
click at [596, 266] on button "Adicionar" at bounding box center [606, 264] width 47 height 30
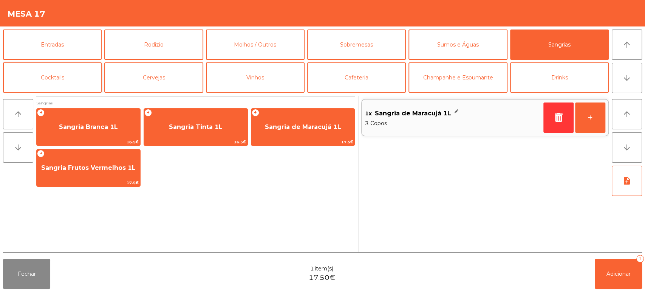
click at [73, 77] on button "Cocktails" at bounding box center [52, 77] width 99 height 30
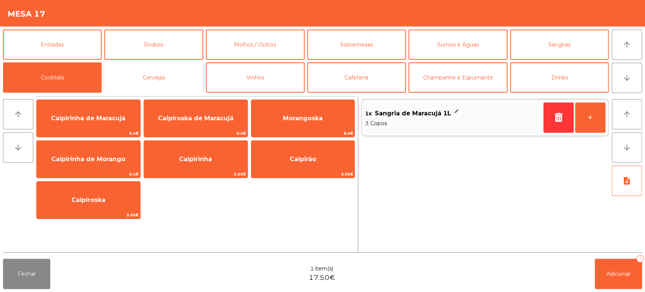
click at [193, 82] on button "Cervejas" at bounding box center [153, 77] width 99 height 30
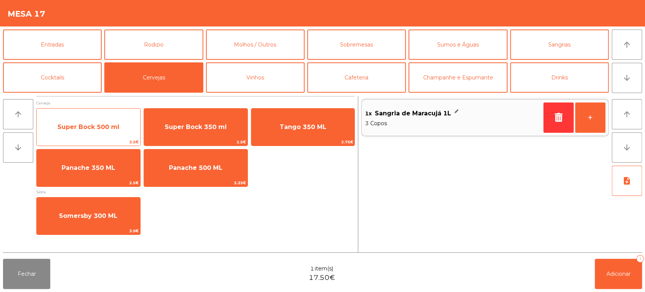
click at [129, 128] on span "Super Bock 500 ml" at bounding box center [89, 127] width 104 height 20
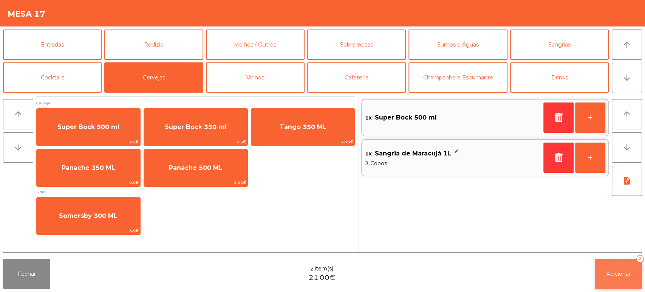
click at [596, 269] on button "Adicionar 2" at bounding box center [618, 273] width 47 height 30
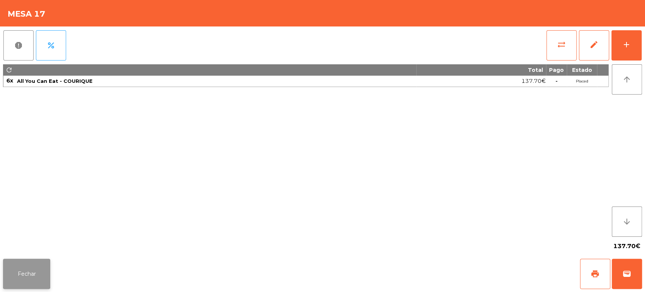
click at [42, 266] on button "Fechar" at bounding box center [26, 273] width 47 height 30
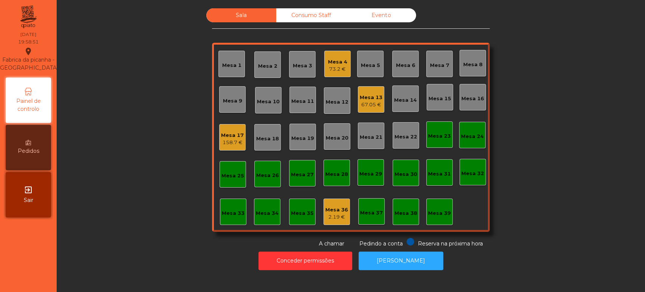
click at [324, 73] on div "Mesa 4 73.2 €" at bounding box center [337, 64] width 26 height 26
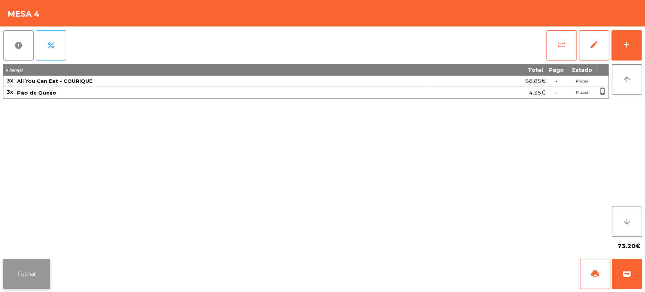
click at [35, 269] on button "Fechar" at bounding box center [26, 273] width 47 height 30
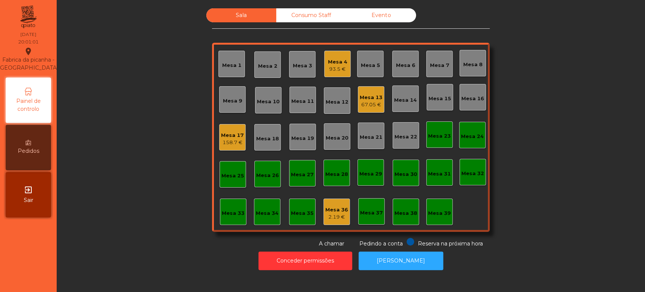
click at [223, 147] on div "Mesa 17 158.7 €" at bounding box center [232, 137] width 26 height 26
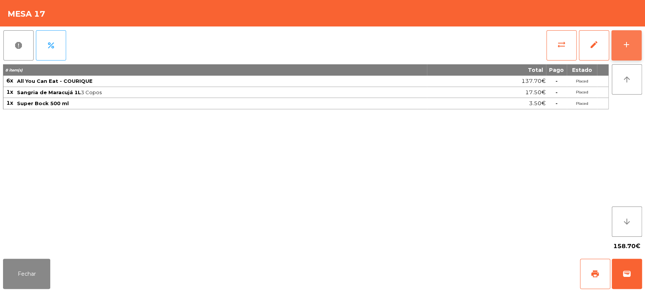
click at [628, 54] on button "add" at bounding box center [626, 45] width 30 height 30
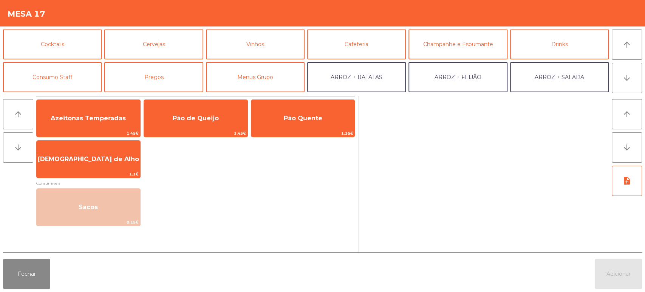
scroll to position [0, 0]
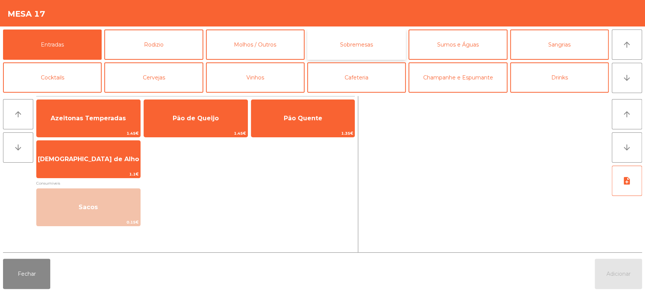
click at [393, 47] on button "Sobremesas" at bounding box center [356, 44] width 99 height 30
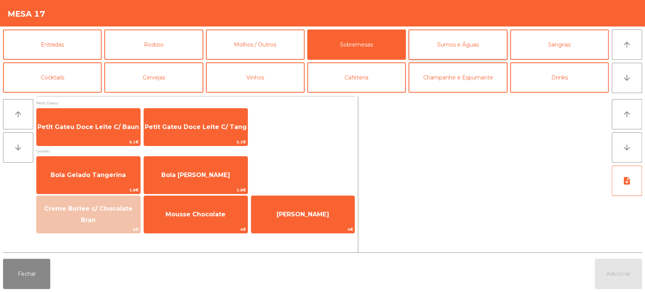
click at [470, 40] on button "Sumos e Águas" at bounding box center [457, 44] width 99 height 30
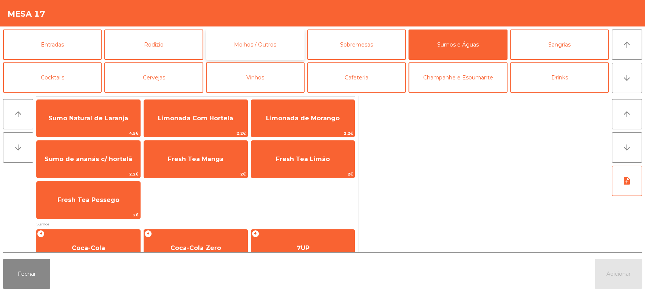
click at [261, 35] on button "Molhos / Outros" at bounding box center [255, 44] width 99 height 30
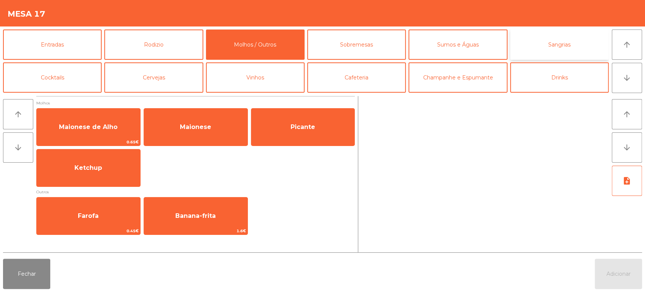
click at [554, 47] on button "Sangrias" at bounding box center [559, 44] width 99 height 30
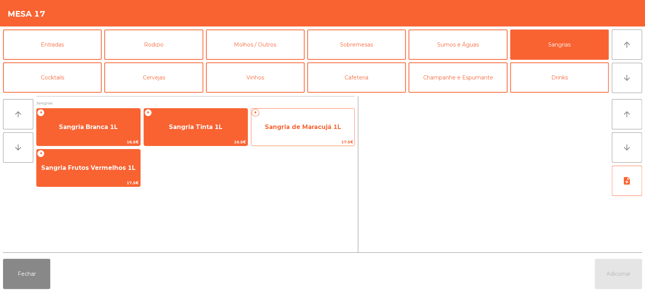
click at [302, 134] on span "Sangria de Maracujá 1L" at bounding box center [303, 127] width 104 height 20
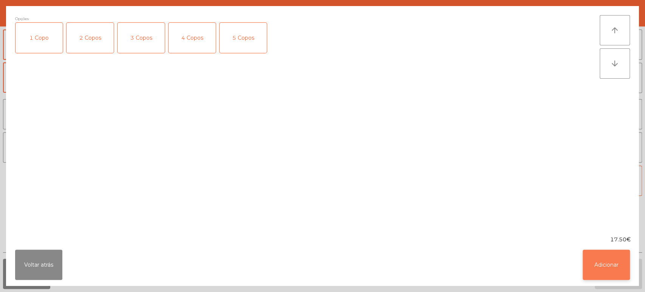
click at [617, 274] on button "Adicionar" at bounding box center [606, 264] width 47 height 30
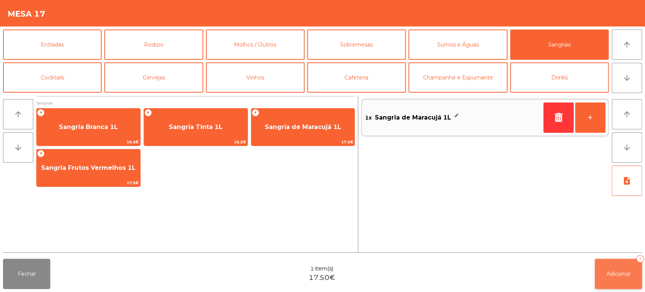
click at [609, 276] on span "Adicionar" at bounding box center [618, 273] width 24 height 7
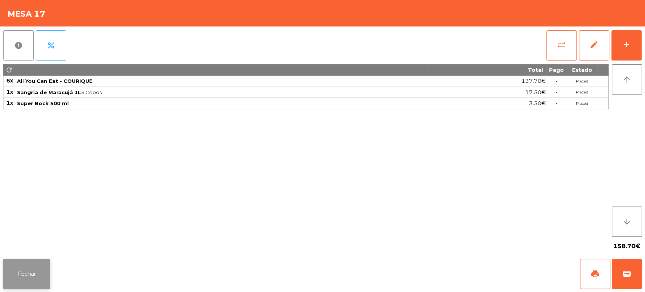
click at [19, 279] on button "Fechar" at bounding box center [26, 273] width 47 height 30
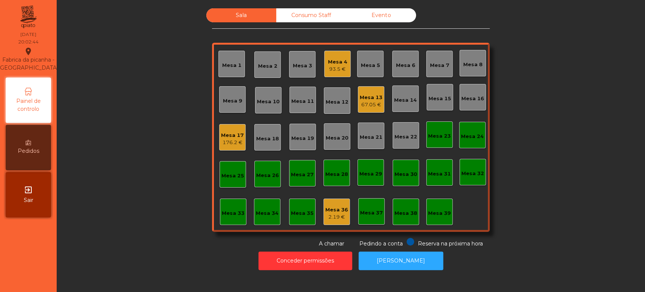
click at [334, 57] on div "Mesa 4 93.5 €" at bounding box center [337, 64] width 19 height 18
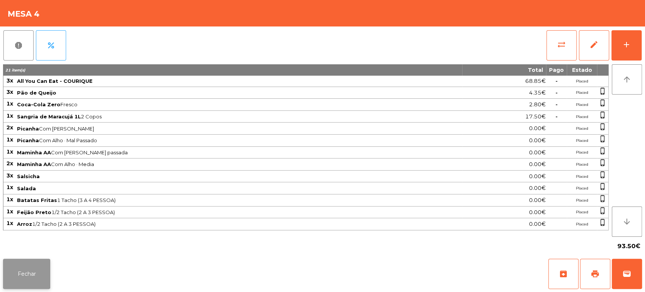
click at [37, 269] on button "Fechar" at bounding box center [26, 273] width 47 height 30
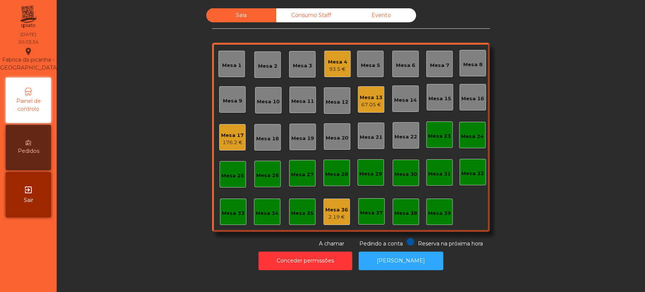
click at [334, 68] on div "93.5 €" at bounding box center [337, 69] width 19 height 8
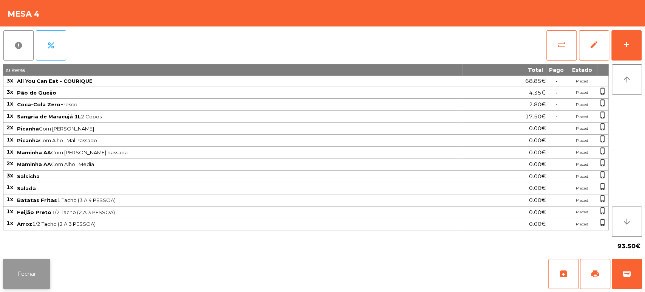
click at [5, 270] on button "Fechar" at bounding box center [26, 273] width 47 height 30
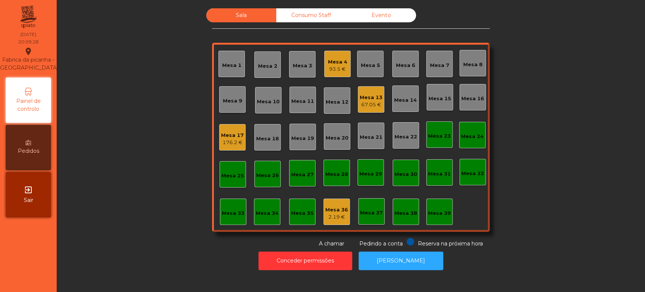
click at [106, 53] on div "Sala Consumo Staff Evento Mesa 1 Mesa 2 Mesa 3 Mesa 4 93.5 € Mesa 5 Mesa 6 Mesa…" at bounding box center [351, 127] width 568 height 239
click at [233, 126] on div "Mesa 17 176.2 €" at bounding box center [232, 137] width 26 height 26
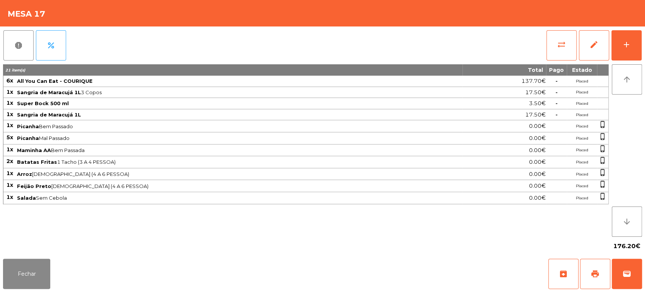
click at [130, 164] on span "Batatas Fritas 1 Tacho (3 A 4 PESSOA)" at bounding box center [239, 162] width 445 height 6
click at [31, 269] on button "Fechar" at bounding box center [26, 273] width 47 height 30
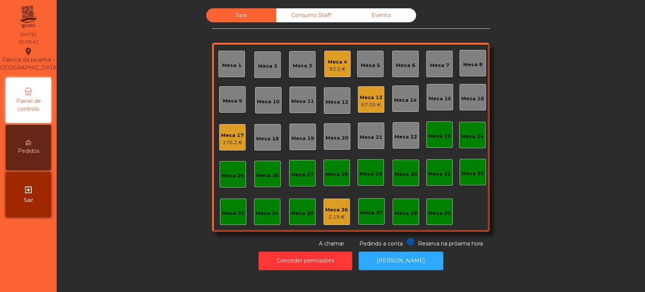
click at [230, 139] on div "176.2 €" at bounding box center [232, 143] width 23 height 8
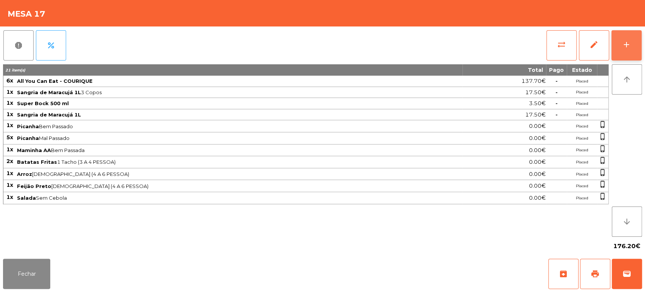
click at [629, 46] on div "add" at bounding box center [626, 44] width 9 height 9
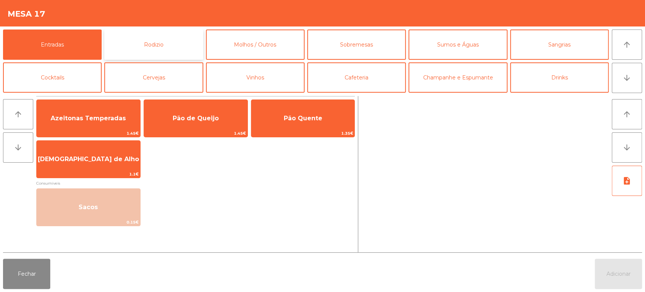
click at [154, 45] on button "Rodizio" at bounding box center [153, 44] width 99 height 30
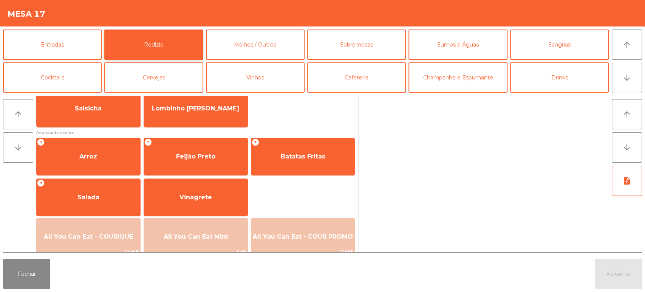
scroll to position [35, 0]
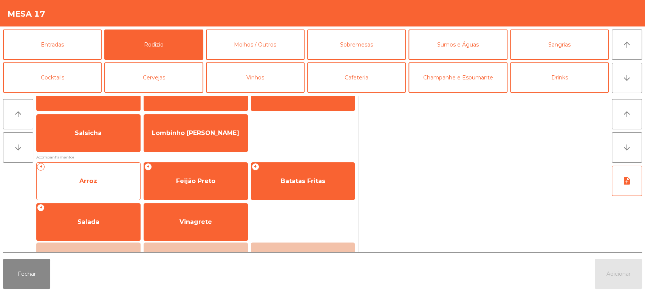
click at [99, 181] on span "Arroz" at bounding box center [89, 181] width 104 height 20
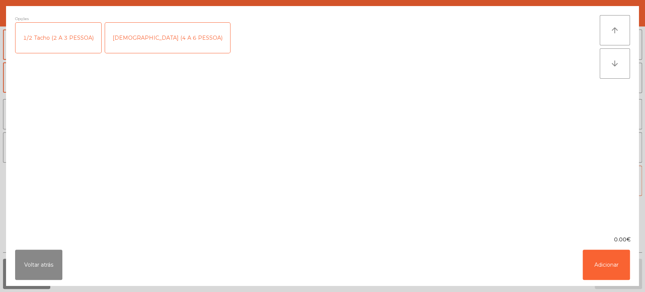
click at [149, 44] on div "[DEMOGRAPHIC_DATA] (4 A 6 PESSOA)" at bounding box center [167, 38] width 125 height 30
click at [602, 266] on button "Adicionar" at bounding box center [606, 264] width 47 height 30
click at [627, 284] on button "Adicionar" at bounding box center [618, 273] width 47 height 30
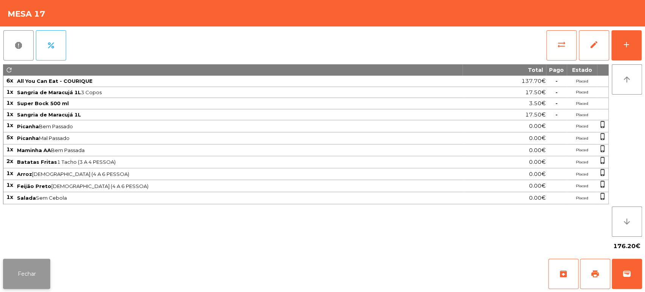
click at [6, 264] on button "Fechar" at bounding box center [26, 273] width 47 height 30
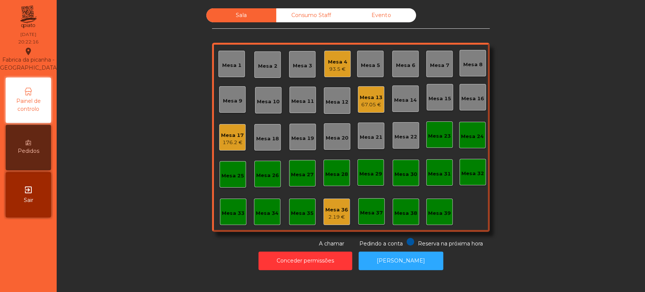
click at [221, 178] on div "Mesa 25" at bounding box center [232, 176] width 23 height 8
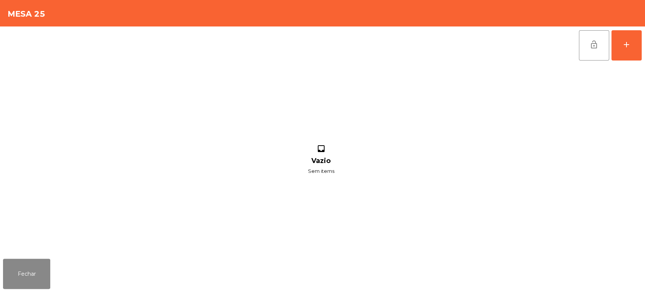
click at [644, 50] on div "lock_open add inbox Vazio Sem items" at bounding box center [322, 140] width 645 height 229
click at [621, 47] on button "add" at bounding box center [626, 45] width 30 height 30
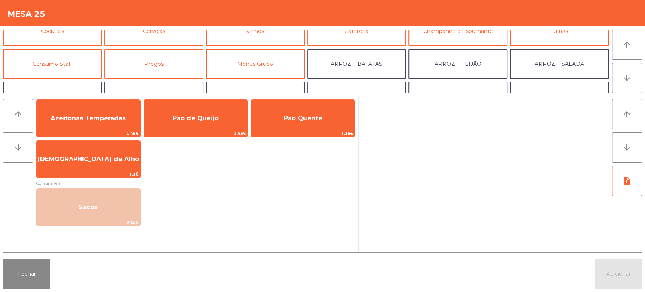
scroll to position [51, 0]
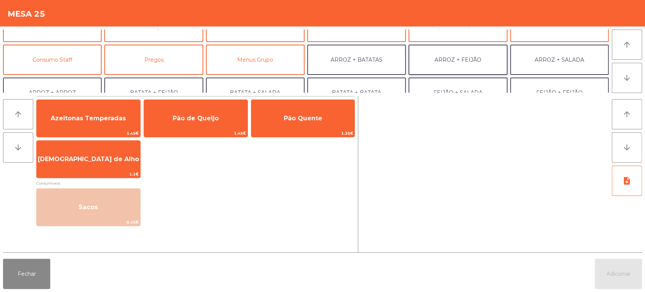
click at [479, 64] on button "ARROZ + FEIJÃO" at bounding box center [457, 60] width 99 height 30
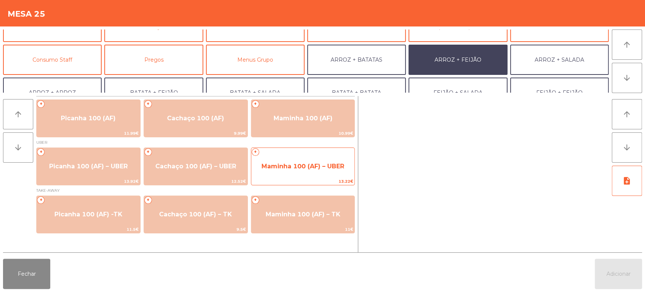
click at [308, 162] on span "Maminha 100 (AF) – UBER" at bounding box center [303, 166] width 104 height 20
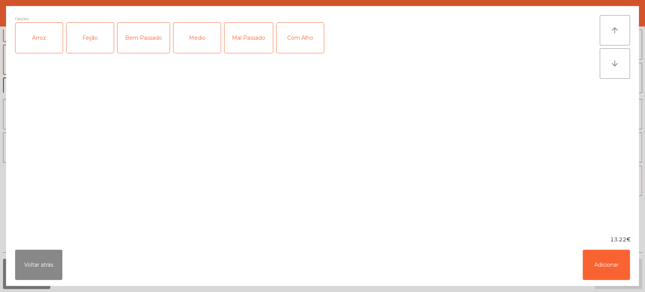
click at [38, 30] on div "Arroz" at bounding box center [38, 38] width 47 height 30
click at [94, 39] on div "Feijão" at bounding box center [89, 38] width 47 height 30
click at [245, 41] on div "Mal Passado" at bounding box center [248, 38] width 48 height 30
click at [596, 258] on button "Adicionar" at bounding box center [606, 264] width 47 height 30
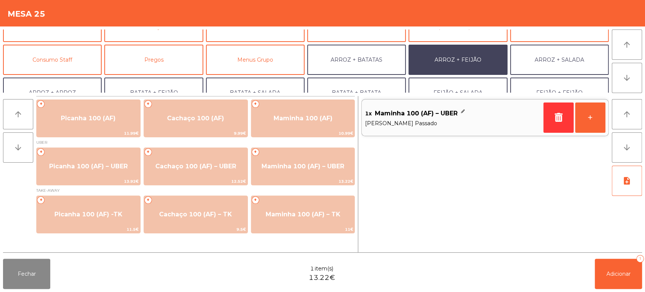
scroll to position [98, 0]
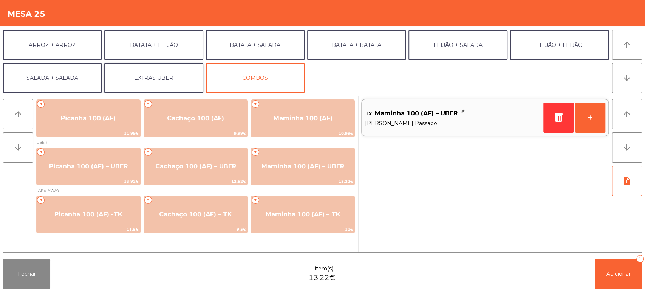
click at [147, 91] on button "EXTRAS UBER" at bounding box center [153, 78] width 99 height 30
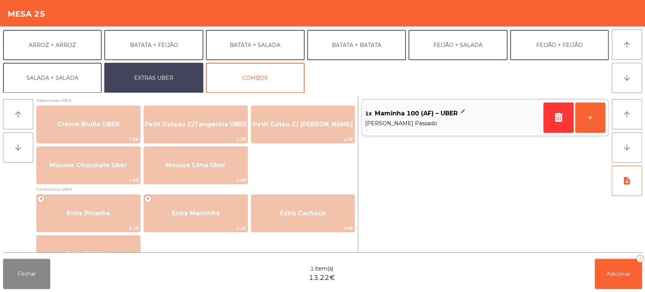
scroll to position [315, 0]
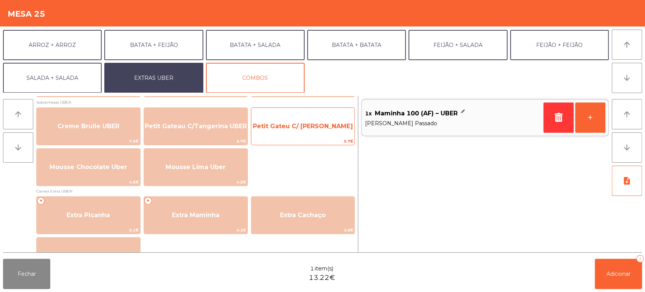
click at [298, 143] on span "5.7€" at bounding box center [303, 141] width 104 height 7
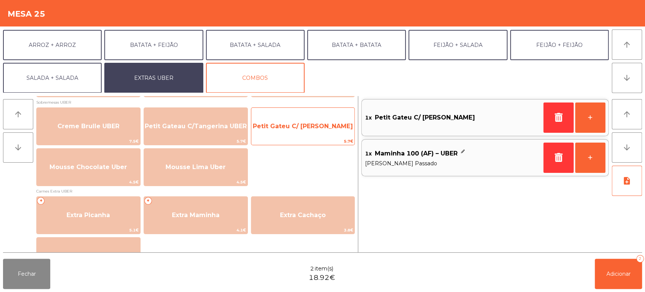
click at [296, 142] on span "5.7€" at bounding box center [303, 141] width 104 height 7
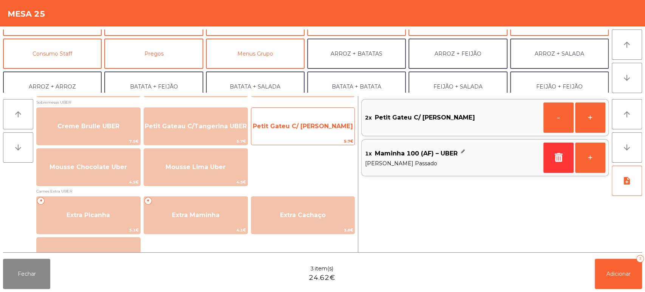
scroll to position [57, 0]
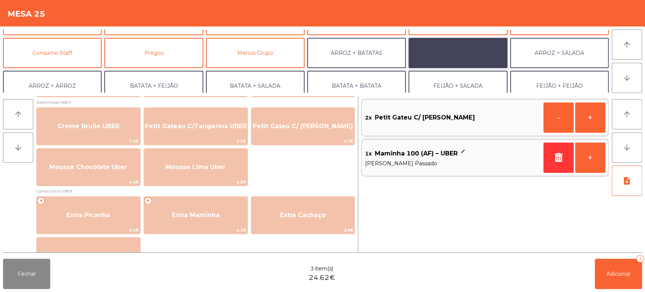
click at [450, 58] on button "ARROZ + FEIJÃO" at bounding box center [457, 53] width 99 height 30
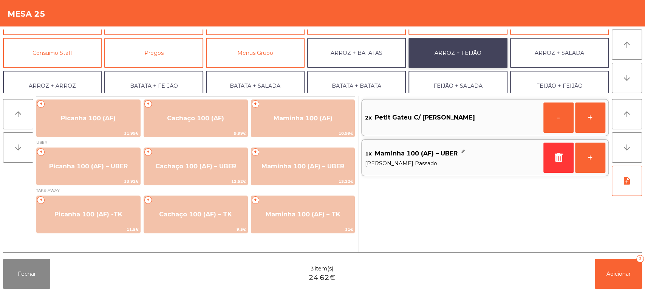
scroll to position [0, 0]
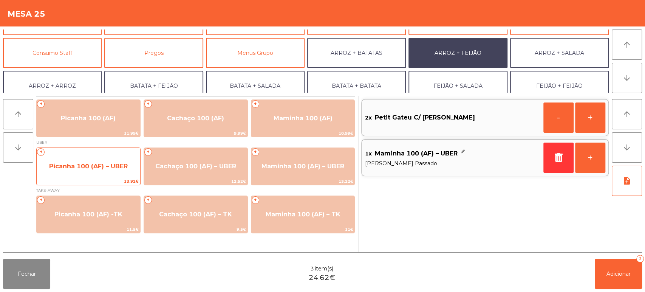
click at [112, 161] on span "Picanha 100 (AF) – UBER" at bounding box center [89, 166] width 104 height 20
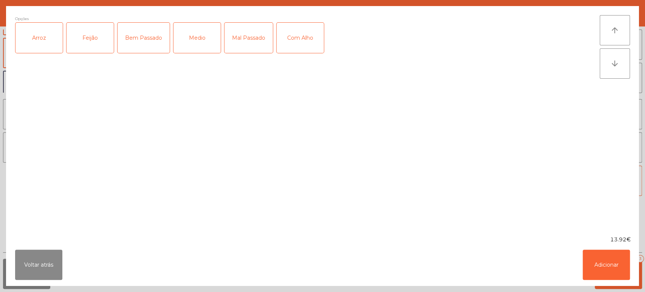
click at [51, 45] on div "Arroz" at bounding box center [38, 38] width 47 height 30
click at [97, 38] on div "Feijão" at bounding box center [89, 38] width 47 height 30
click at [128, 46] on div "Bem Passado" at bounding box center [143, 38] width 52 height 30
click at [624, 264] on button "Adicionar" at bounding box center [606, 264] width 47 height 30
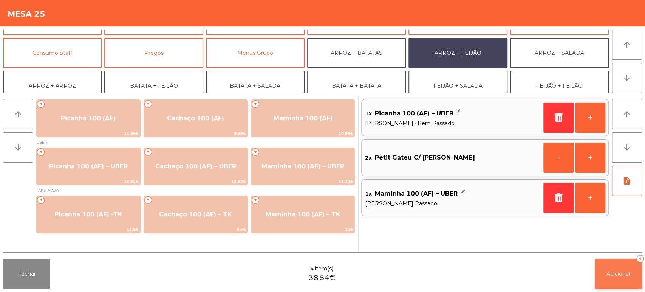
click at [601, 261] on button "Adicionar 4" at bounding box center [618, 273] width 47 height 30
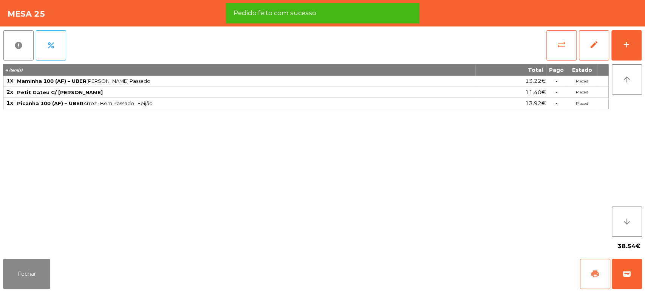
click at [594, 271] on span "print" at bounding box center [594, 273] width 9 height 9
click at [636, 274] on button "wallet" at bounding box center [627, 273] width 30 height 30
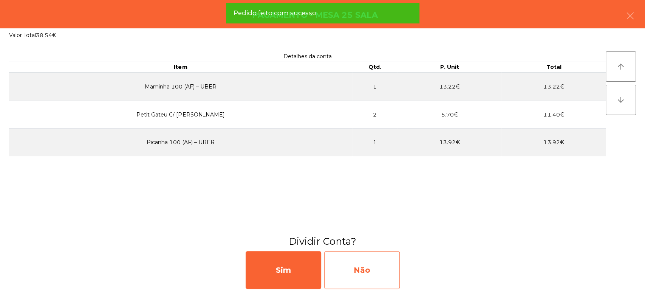
click at [363, 271] on div "Não" at bounding box center [362, 270] width 76 height 38
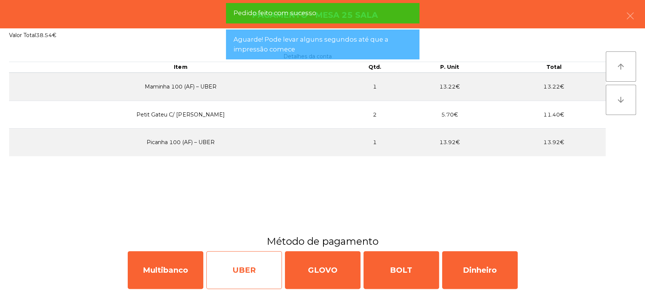
click at [230, 267] on div "UBER" at bounding box center [244, 270] width 76 height 38
select select "**"
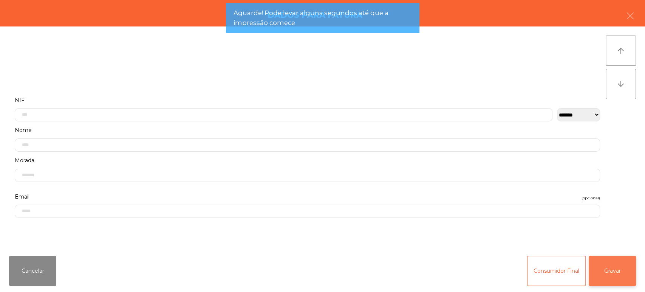
click at [635, 276] on button "Gravar" at bounding box center [612, 270] width 47 height 30
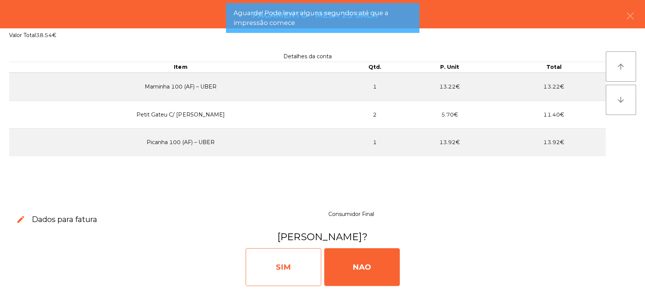
click at [258, 264] on div "SIM" at bounding box center [284, 267] width 76 height 38
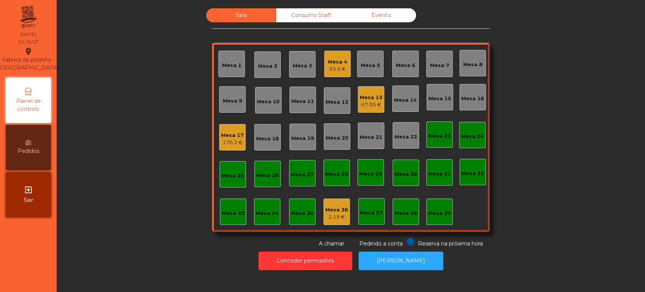
click at [369, 97] on div "Mesa 13" at bounding box center [371, 98] width 23 height 8
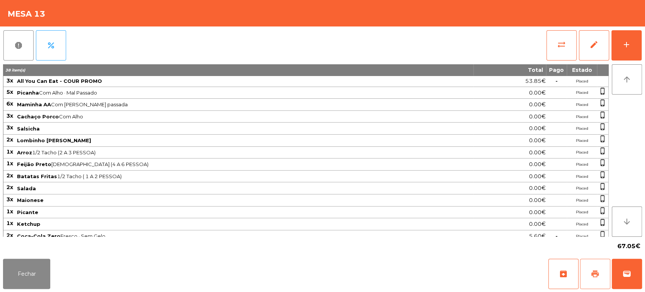
click at [593, 275] on span "print" at bounding box center [594, 273] width 9 height 9
click at [47, 272] on button "Fechar" at bounding box center [26, 273] width 47 height 30
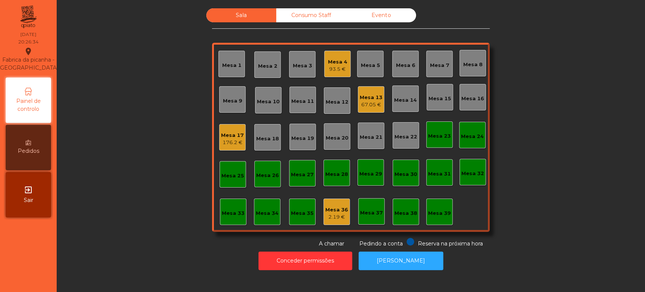
click at [368, 94] on div "Mesa 13" at bounding box center [371, 98] width 23 height 8
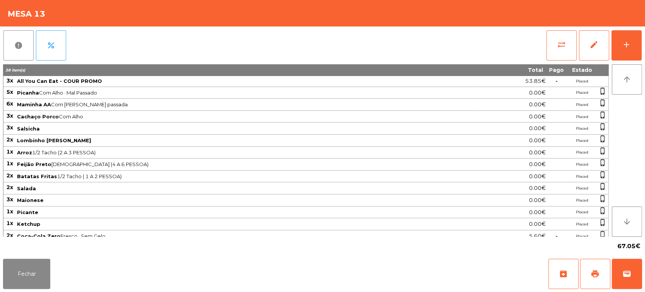
scroll to position [39, 0]
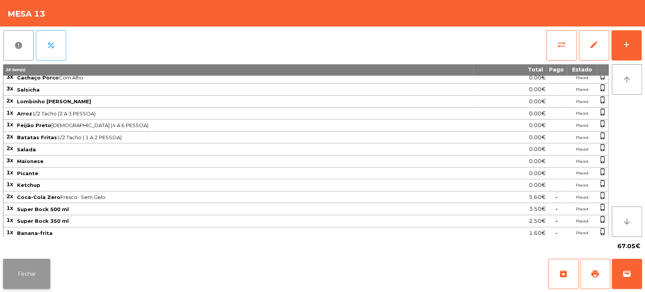
click at [34, 263] on button "Fechar" at bounding box center [26, 273] width 47 height 30
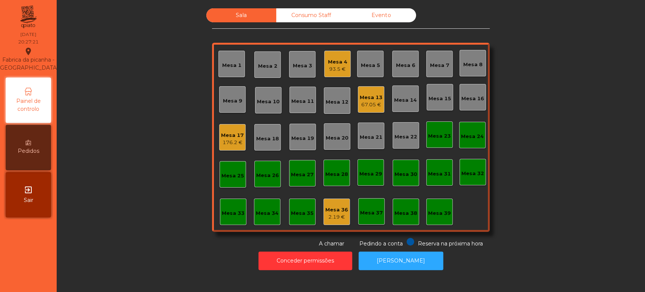
click at [358, 102] on div "Mesa 13 67.05 €" at bounding box center [371, 99] width 26 height 26
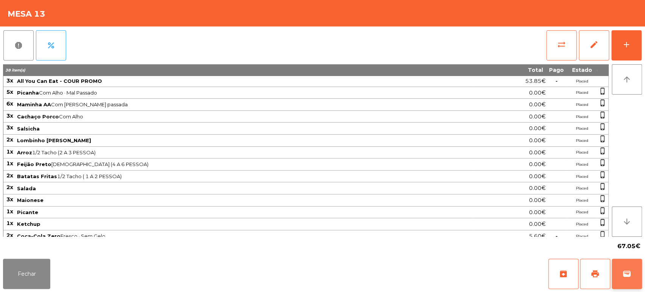
click at [628, 281] on button "wallet" at bounding box center [627, 273] width 30 height 30
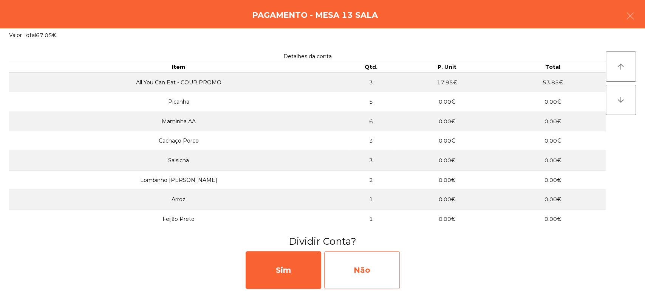
click at [371, 270] on div "Não" at bounding box center [362, 270] width 76 height 38
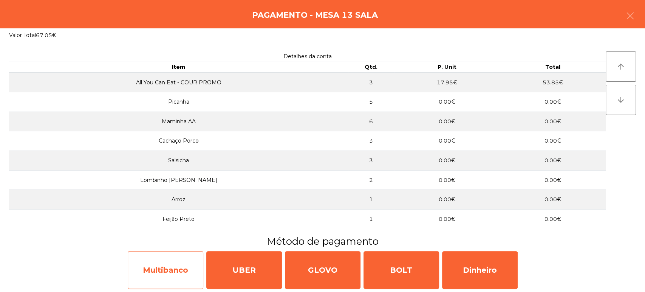
click at [190, 275] on div "Multibanco" at bounding box center [166, 270] width 76 height 38
select select "**"
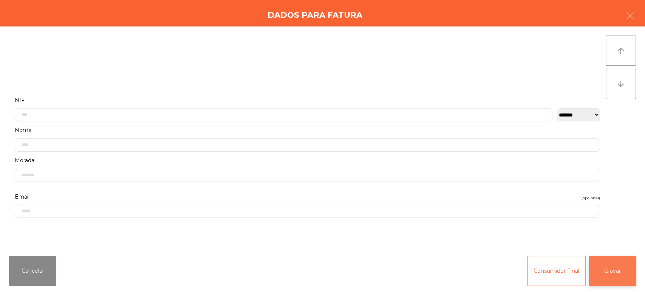
click at [610, 276] on button "Gravar" at bounding box center [612, 270] width 47 height 30
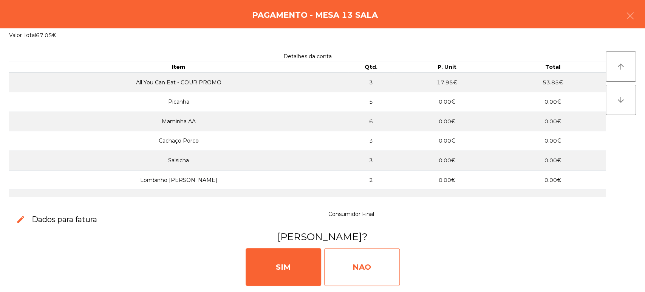
click at [338, 257] on div "NAO" at bounding box center [362, 267] width 76 height 38
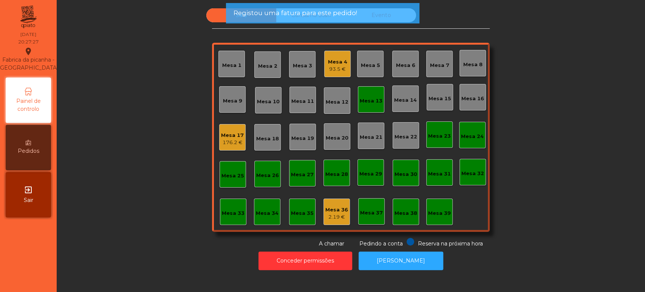
click at [359, 86] on div "Mesa 13" at bounding box center [371, 99] width 26 height 26
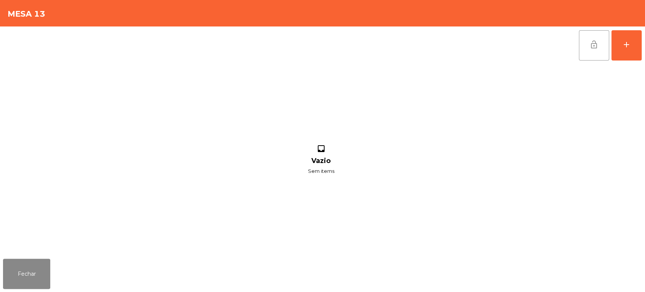
click at [592, 46] on span "lock_open" at bounding box center [593, 44] width 9 height 9
click at [34, 269] on button "Fechar" at bounding box center [26, 273] width 47 height 30
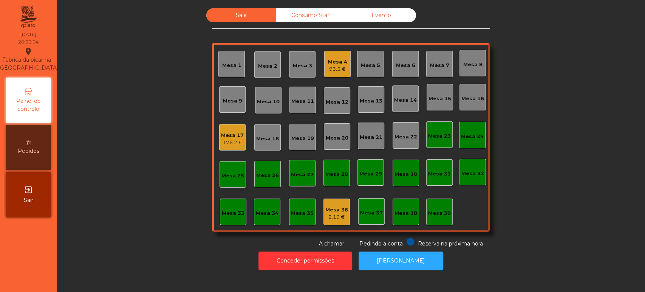
click at [141, 54] on div "Sala Consumo Staff Evento Mesa 1 Mesa 2 Mesa 3 Mesa 4 93.5 € Mesa 5 Mesa 6 Mesa…" at bounding box center [351, 127] width 568 height 239
click at [224, 127] on div "Mesa 17 176.2 €" at bounding box center [232, 137] width 26 height 26
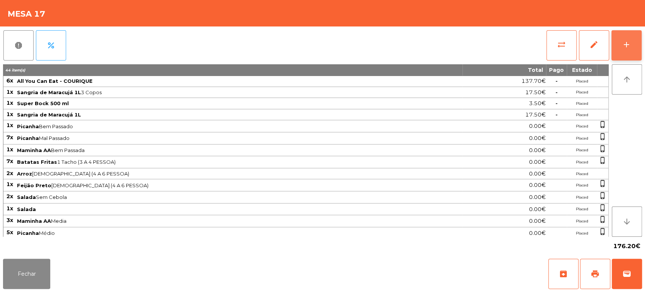
click at [611, 53] on button "add" at bounding box center [626, 45] width 30 height 30
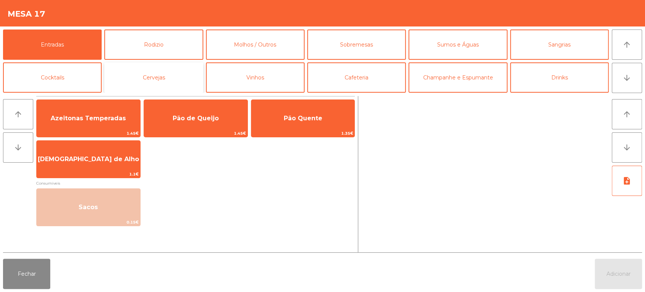
click at [158, 85] on button "Cervejas" at bounding box center [153, 77] width 99 height 30
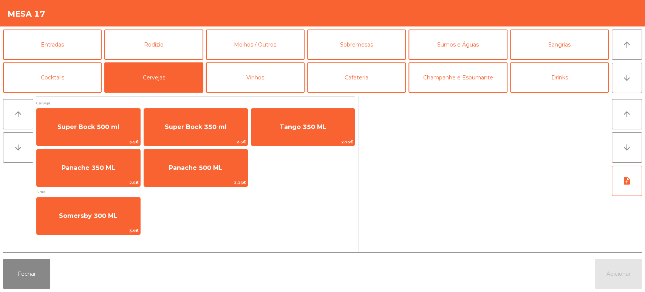
click at [301, 71] on button "Vinhos" at bounding box center [255, 77] width 99 height 30
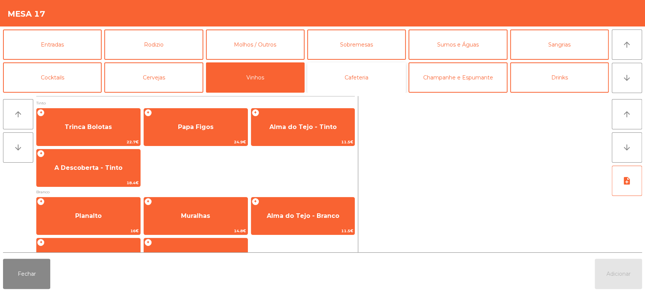
click at [368, 80] on button "Cafeteria" at bounding box center [356, 77] width 99 height 30
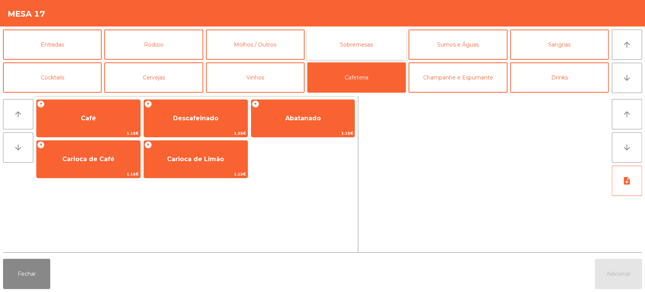
click at [379, 40] on button "Sobremesas" at bounding box center [356, 44] width 99 height 30
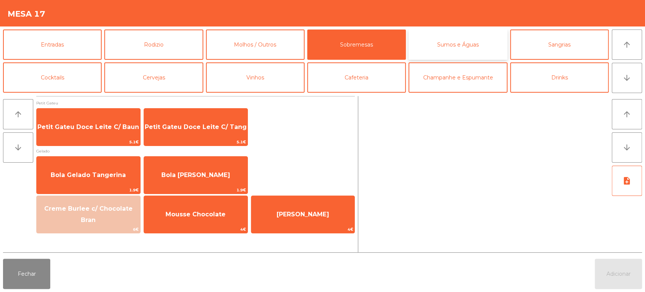
click at [481, 51] on button "Sumos e Águas" at bounding box center [457, 44] width 99 height 30
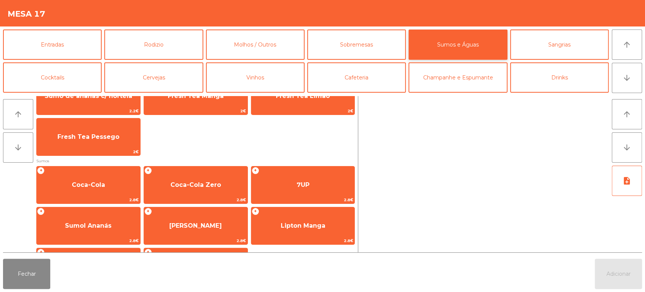
scroll to position [66, 0]
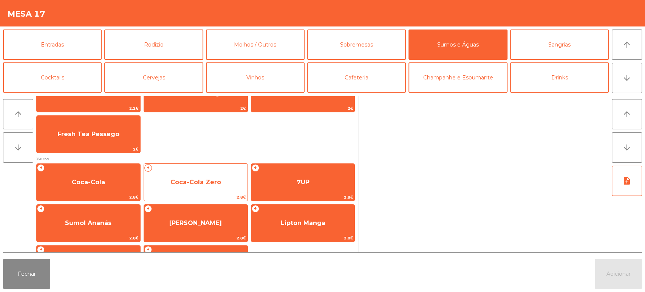
click at [199, 174] on span "Coca-Cola Zero" at bounding box center [196, 182] width 104 height 20
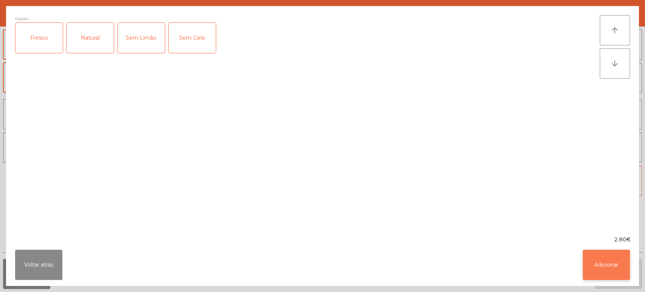
click at [621, 269] on button "Adicionar" at bounding box center [606, 264] width 47 height 30
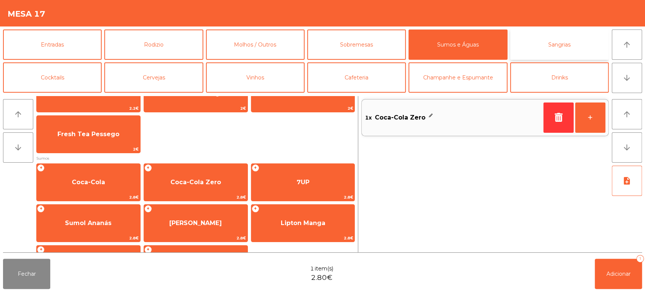
click at [545, 54] on button "Sangrias" at bounding box center [559, 44] width 99 height 30
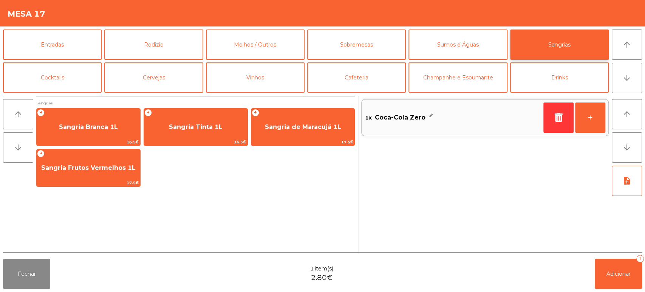
scroll to position [0, 0]
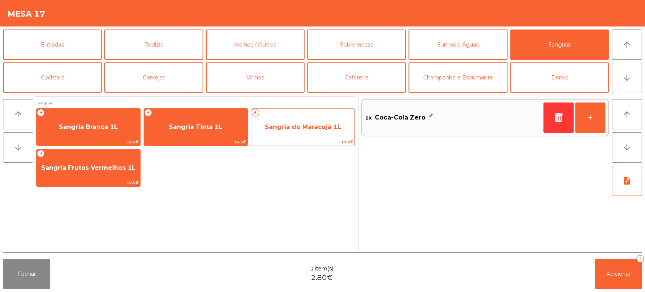
click at [308, 139] on span "17.5€" at bounding box center [303, 141] width 104 height 7
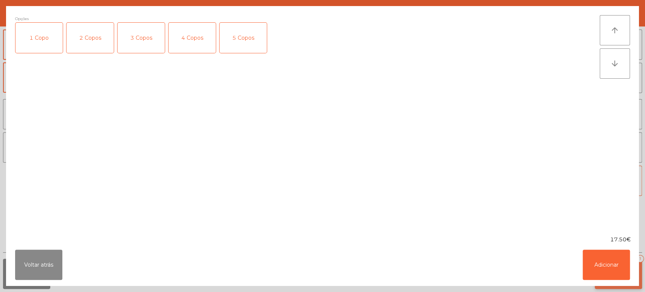
click at [624, 272] on button "Adicionar" at bounding box center [606, 264] width 47 height 30
click at [612, 263] on button "Adicionar 1" at bounding box center [618, 273] width 47 height 30
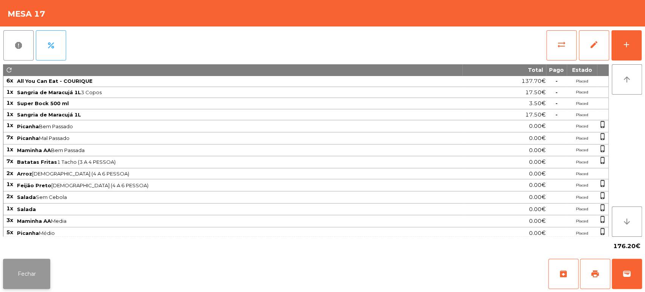
click at [48, 266] on button "Fechar" at bounding box center [26, 273] width 47 height 30
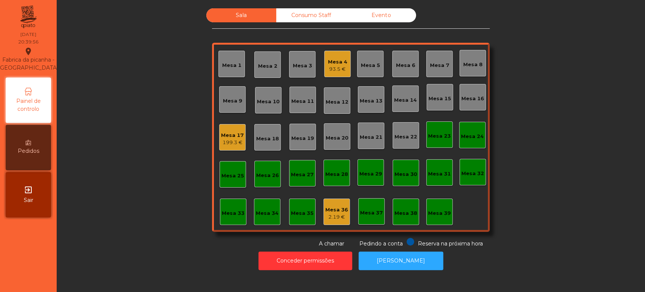
click at [241, 133] on div "Mesa 17 199.3 €" at bounding box center [232, 137] width 26 height 26
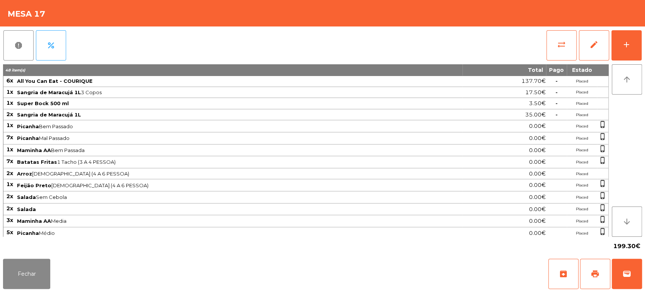
scroll to position [71, 0]
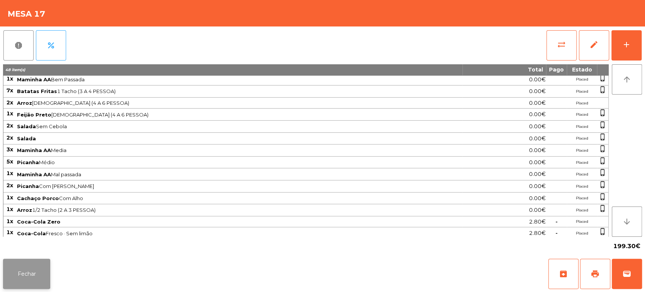
click at [47, 272] on button "Fechar" at bounding box center [26, 273] width 47 height 30
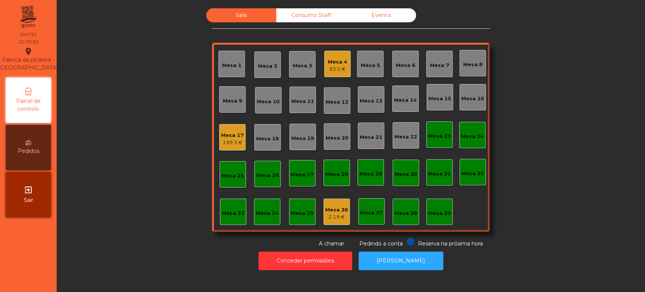
click at [226, 142] on div "199.3 €" at bounding box center [232, 143] width 23 height 8
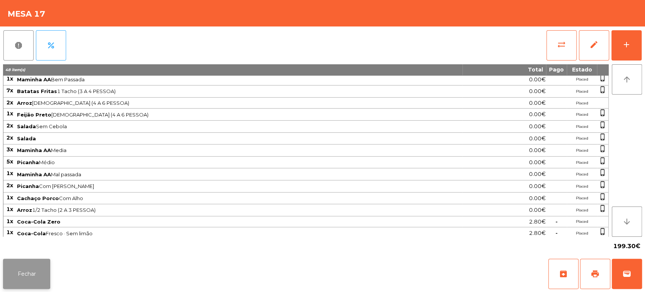
click at [33, 287] on button "Fechar" at bounding box center [26, 273] width 47 height 30
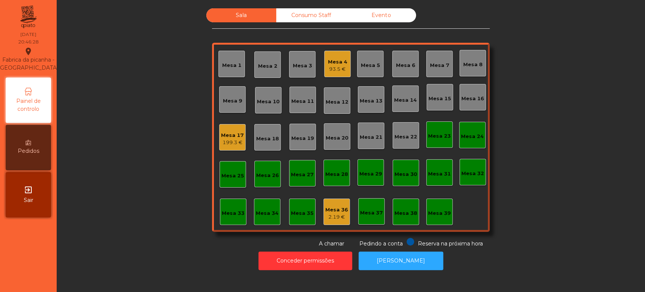
click at [408, 107] on div "Mesa 14" at bounding box center [405, 98] width 26 height 26
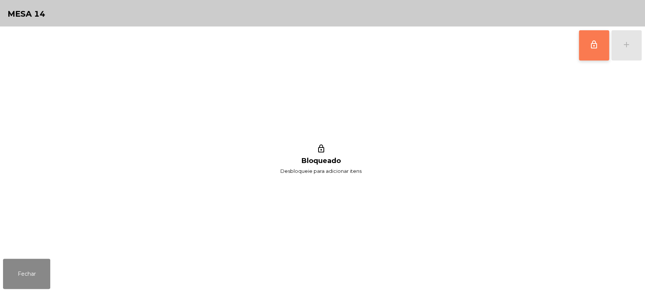
click at [591, 54] on button "lock_outline" at bounding box center [594, 45] width 30 height 30
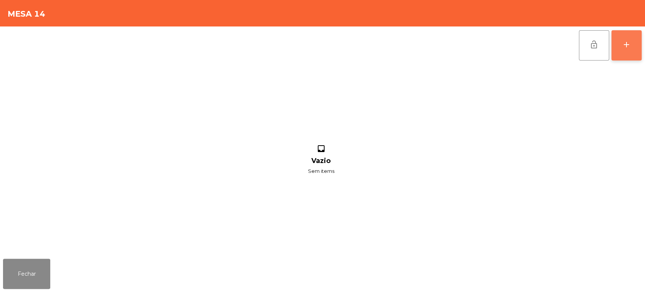
click at [621, 56] on button "add" at bounding box center [626, 45] width 30 height 30
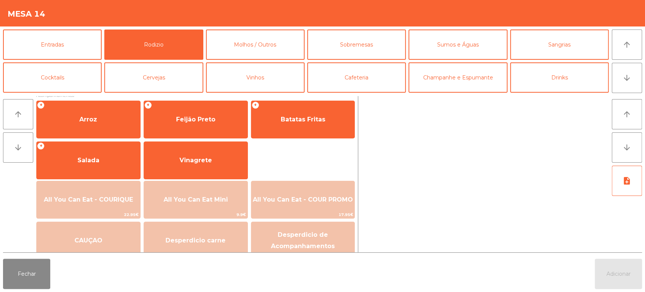
scroll to position [106, 0]
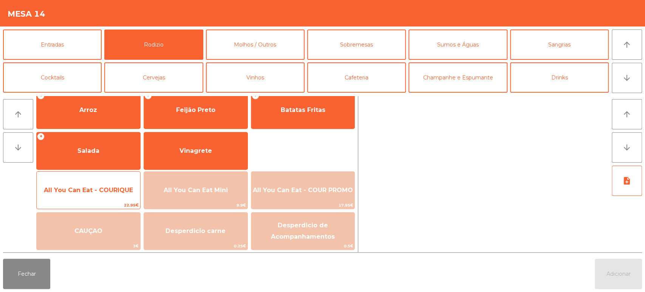
click at [109, 193] on span "All You Can Eat - COURIQUE" at bounding box center [89, 190] width 104 height 20
click at [106, 191] on span "All You Can Eat - COURIQUE" at bounding box center [88, 189] width 89 height 7
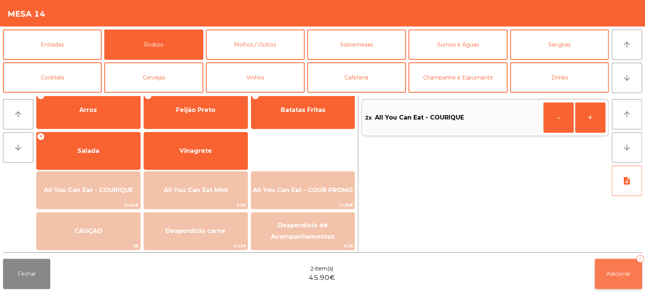
click at [595, 275] on button "Adicionar 2" at bounding box center [618, 273] width 47 height 30
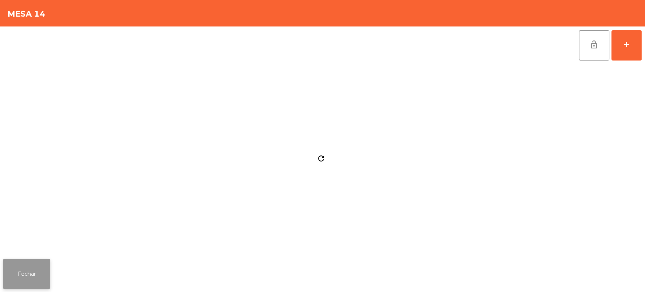
click at [49, 268] on button "Fechar" at bounding box center [26, 273] width 47 height 30
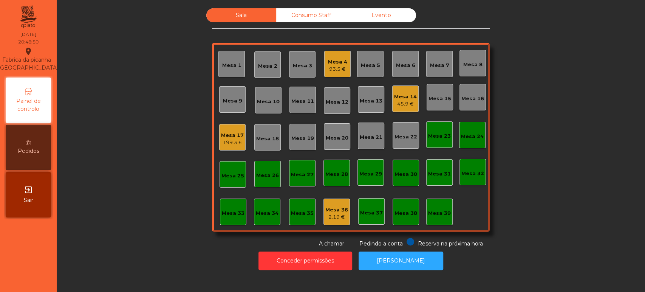
click at [468, 59] on div "Mesa 8" at bounding box center [472, 63] width 19 height 11
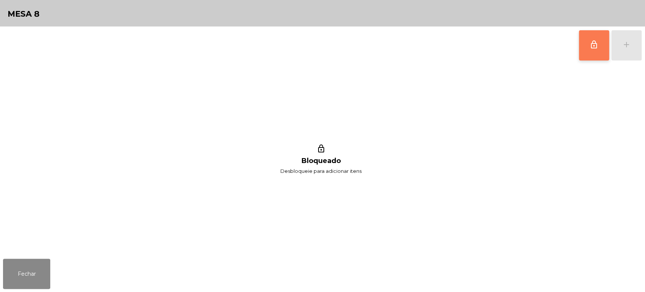
click at [581, 48] on button "lock_outline" at bounding box center [594, 45] width 30 height 30
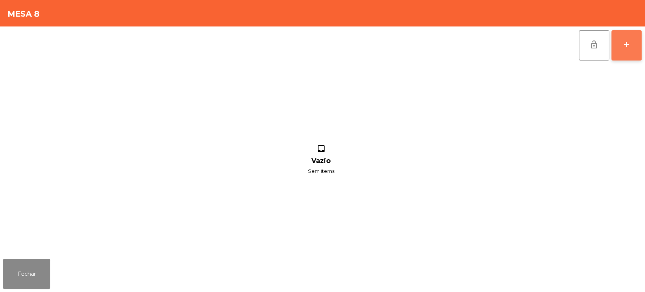
click at [630, 48] on div "add" at bounding box center [626, 44] width 9 height 9
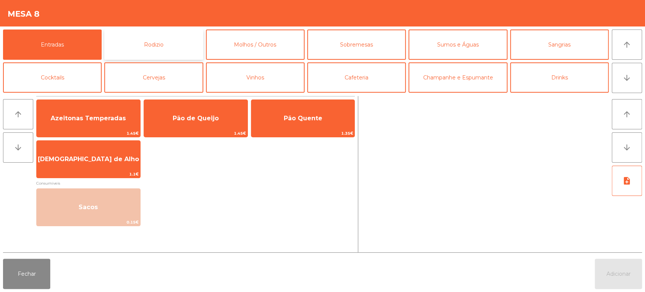
click at [169, 43] on button "Rodizio" at bounding box center [153, 44] width 99 height 30
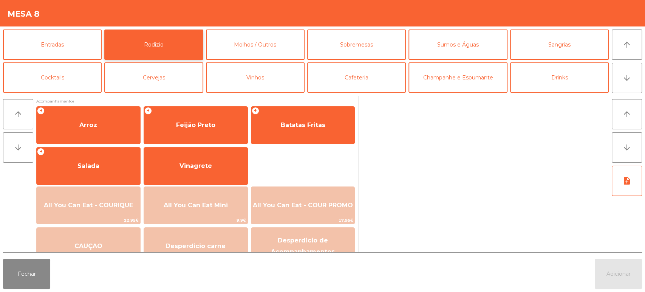
scroll to position [91, 0]
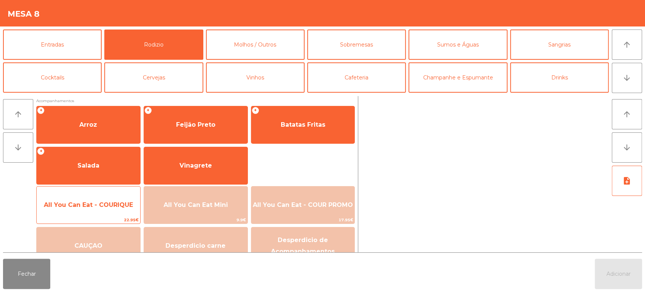
click at [97, 206] on span "All You Can Eat - COURIQUE" at bounding box center [88, 204] width 89 height 7
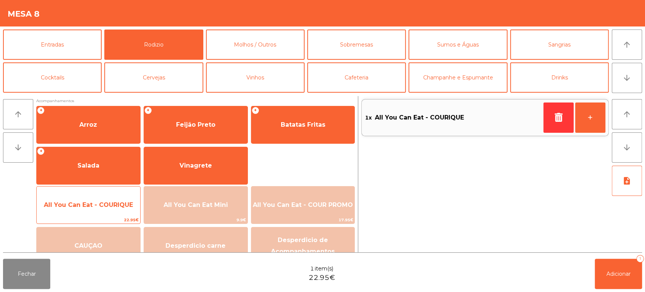
click at [82, 207] on span "All You Can Eat - COURIQUE" at bounding box center [88, 204] width 89 height 7
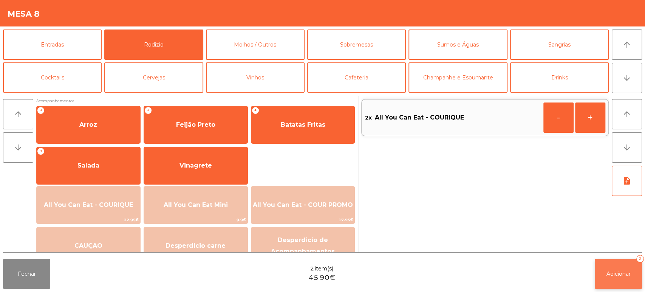
click at [611, 275] on span "Adicionar" at bounding box center [618, 273] width 24 height 7
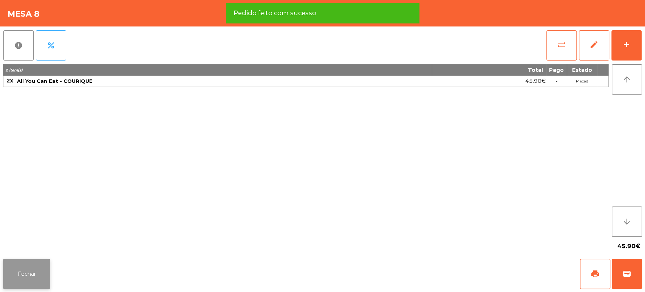
click at [23, 268] on button "Fechar" at bounding box center [26, 273] width 47 height 30
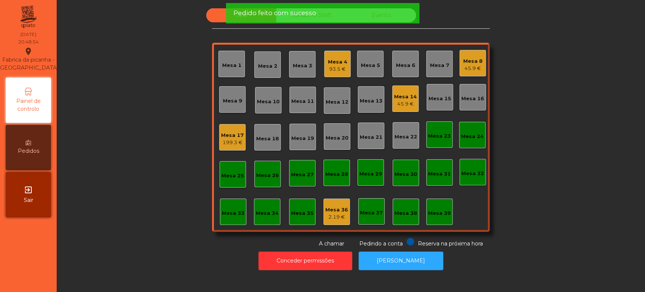
click at [576, 134] on div "Sala Consumo Staff Evento Mesa 1 Mesa 2 Mesa 3 Mesa 4 93.5 € Mesa 5 Mesa 6 Mesa…" at bounding box center [351, 127] width 568 height 239
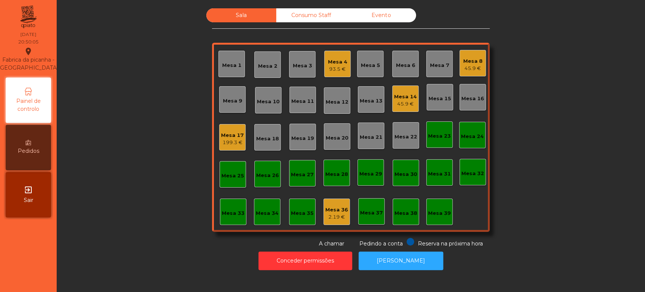
click at [411, 59] on div "Mesa 6" at bounding box center [405, 64] width 26 height 26
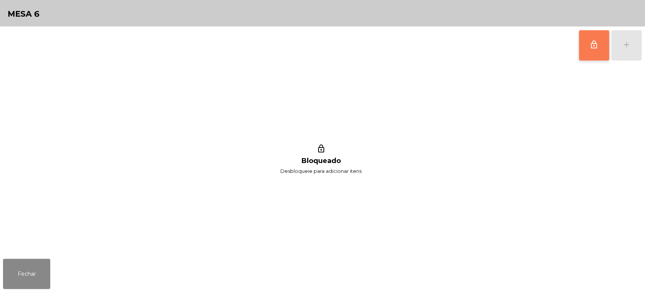
click at [580, 33] on button "lock_outline" at bounding box center [594, 45] width 30 height 30
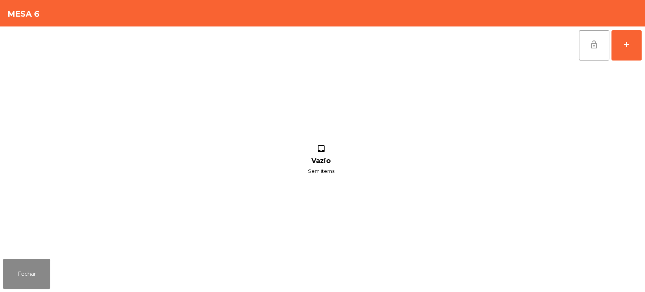
click at [600, 43] on button "lock_open" at bounding box center [594, 45] width 30 height 30
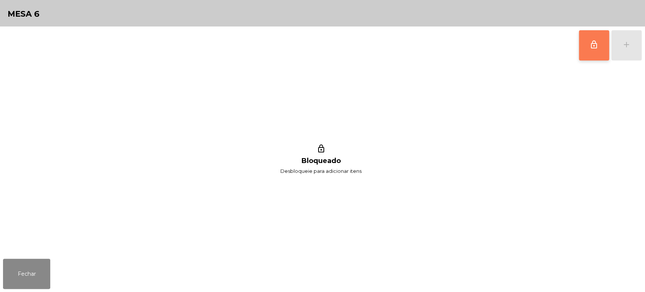
click at [592, 49] on button "lock_outline" at bounding box center [594, 45] width 30 height 30
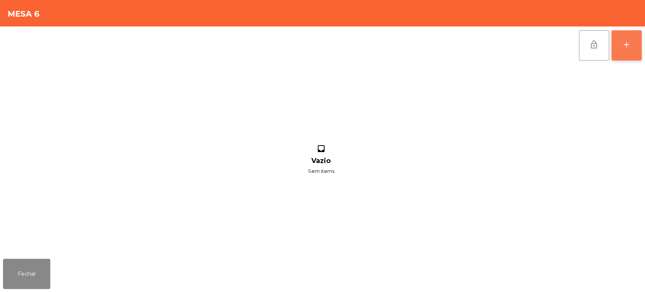
click at [629, 48] on div "add" at bounding box center [626, 44] width 9 height 9
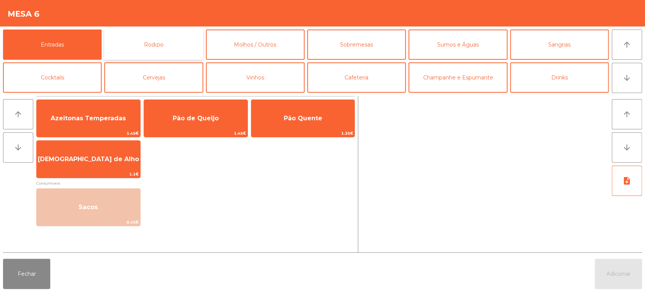
click at [172, 48] on button "Rodizio" at bounding box center [153, 44] width 99 height 30
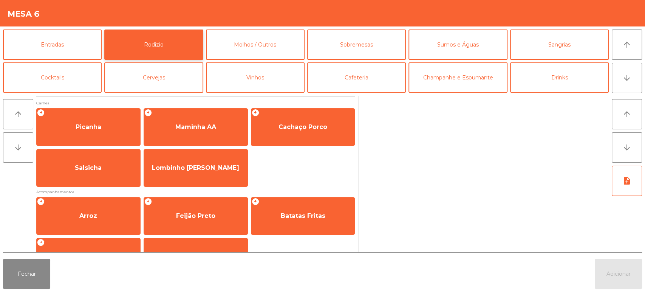
scroll to position [106, 0]
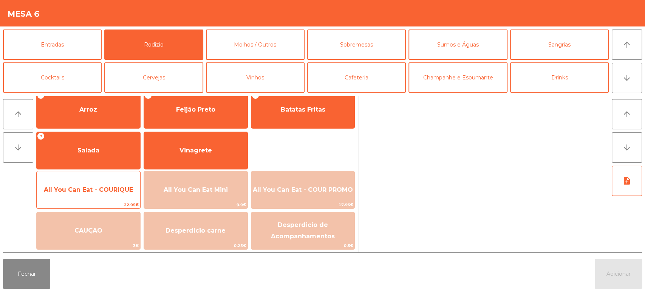
click at [103, 195] on span "All You Can Eat - COURIQUE" at bounding box center [89, 189] width 104 height 20
click at [102, 192] on span "All You Can Eat - COURIQUE" at bounding box center [88, 189] width 89 height 7
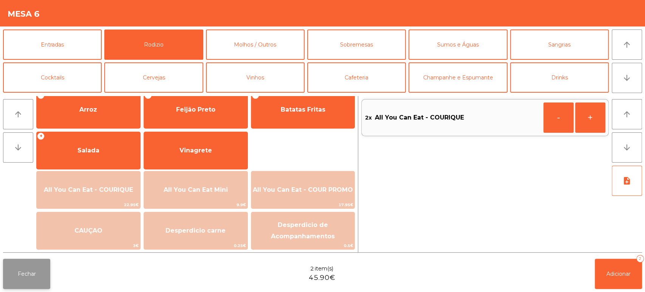
click at [29, 279] on button "Fechar" at bounding box center [26, 273] width 47 height 30
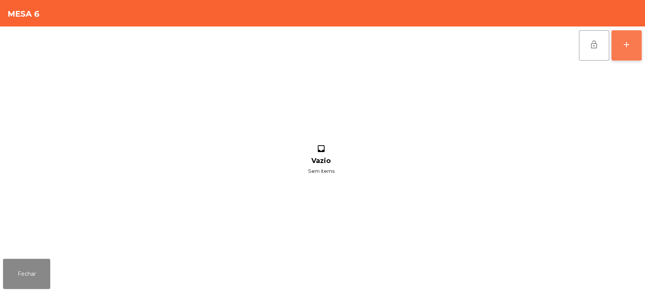
click at [640, 49] on button "add" at bounding box center [626, 45] width 30 height 30
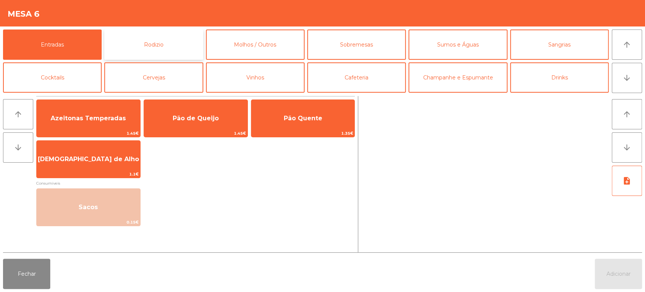
click at [167, 53] on button "Rodizio" at bounding box center [153, 44] width 99 height 30
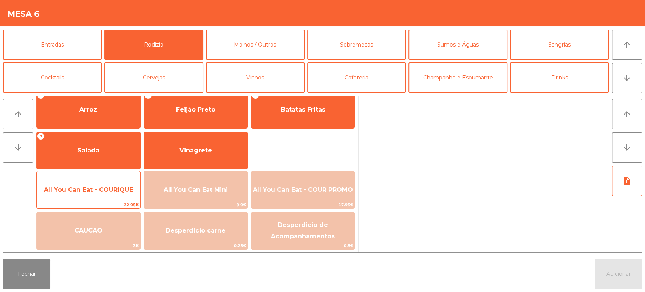
click at [104, 187] on span "All You Can Eat - COURIQUE" at bounding box center [88, 189] width 89 height 7
click at [108, 186] on span "All You Can Eat - COURIQUE" at bounding box center [88, 189] width 89 height 7
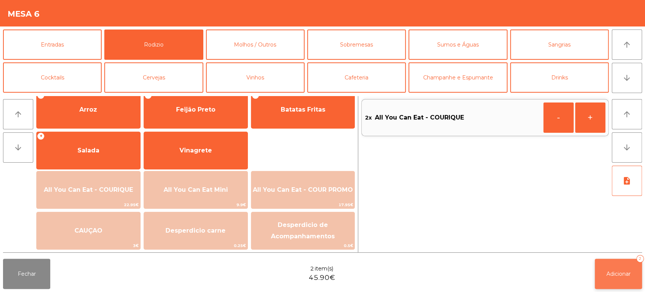
click at [623, 279] on button "Adicionar 2" at bounding box center [618, 273] width 47 height 30
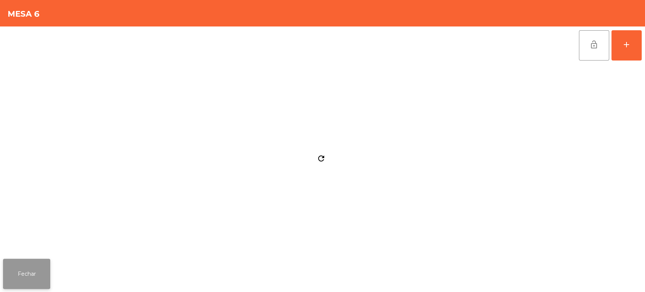
click at [46, 275] on button "Fechar" at bounding box center [26, 273] width 47 height 30
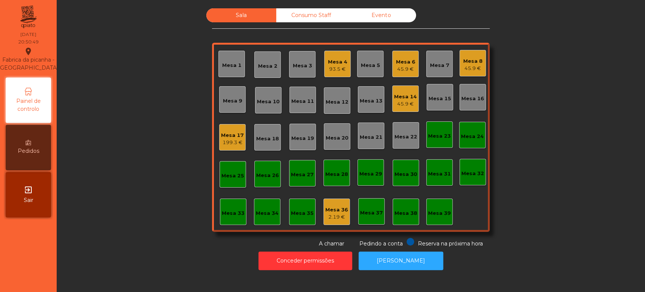
click at [468, 68] on div "45.9 €" at bounding box center [472, 69] width 19 height 8
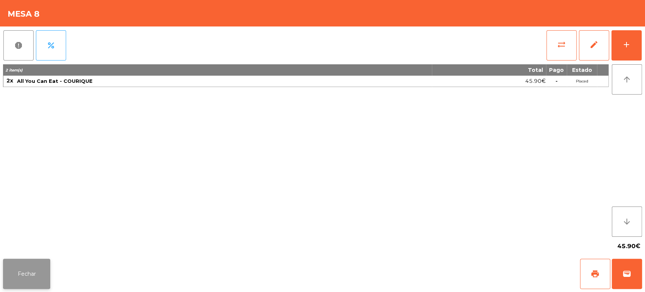
click at [39, 274] on button "Fechar" at bounding box center [26, 273] width 47 height 30
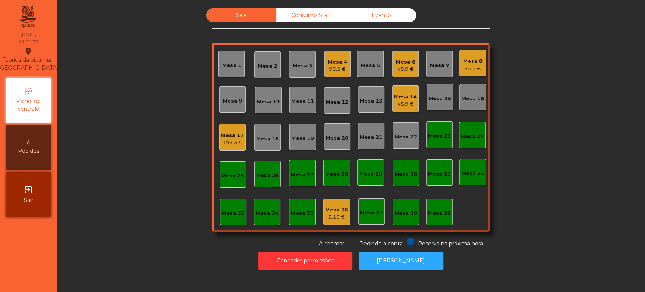
click at [464, 59] on div "Mesa 8" at bounding box center [472, 61] width 19 height 8
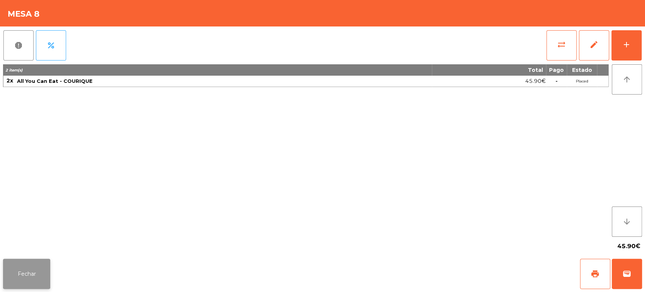
click at [42, 272] on button "Fechar" at bounding box center [26, 273] width 47 height 30
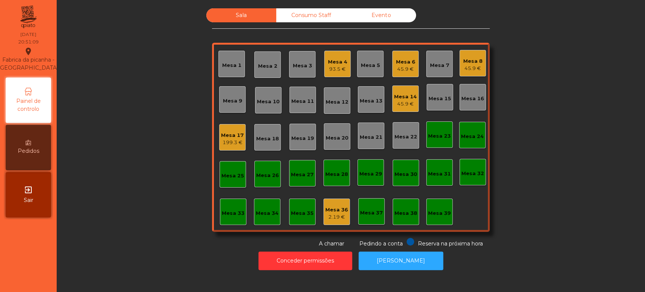
click at [396, 63] on div "Mesa 6" at bounding box center [405, 62] width 19 height 8
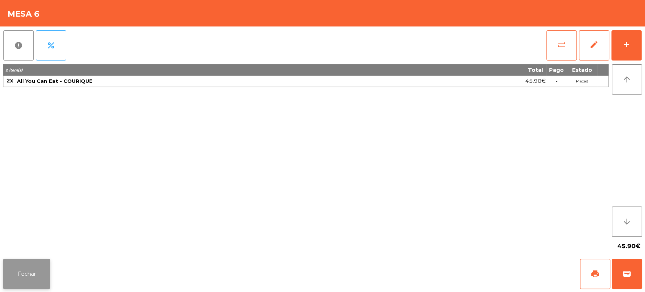
click at [46, 260] on button "Fechar" at bounding box center [26, 273] width 47 height 30
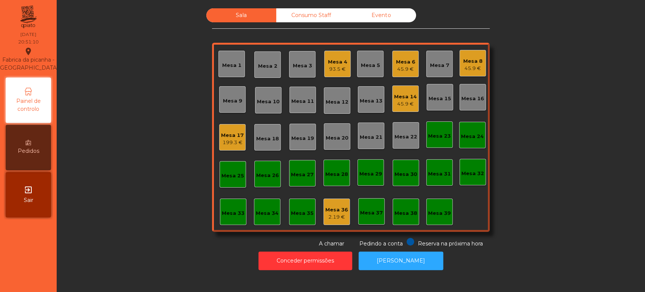
click at [133, 100] on div "Sala Consumo Staff Evento Mesa 1 Mesa 2 Mesa 3 Mesa 4 93.5 € Mesa 5 Mesa 6 45.9…" at bounding box center [351, 127] width 568 height 239
click at [403, 76] on div "Mesa 6 45.9 €" at bounding box center [405, 64] width 26 height 26
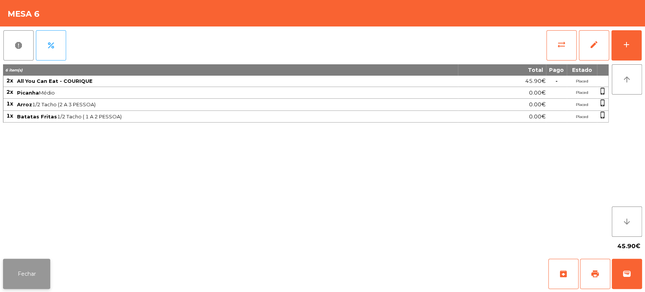
click at [36, 263] on button "Fechar" at bounding box center [26, 273] width 47 height 30
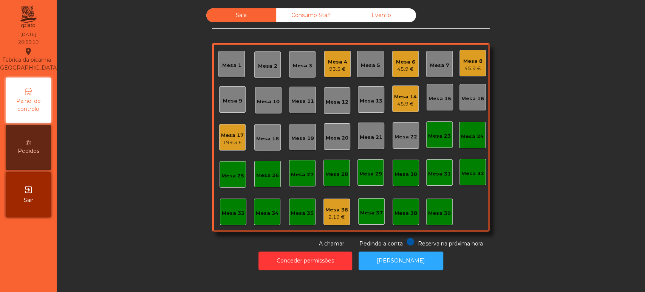
click at [467, 66] on div "45.9 €" at bounding box center [472, 69] width 19 height 8
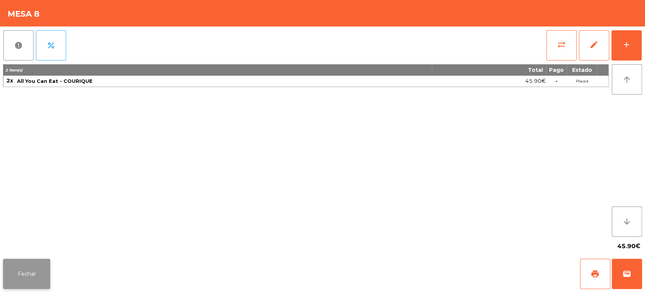
click at [29, 278] on button "Fechar" at bounding box center [26, 273] width 47 height 30
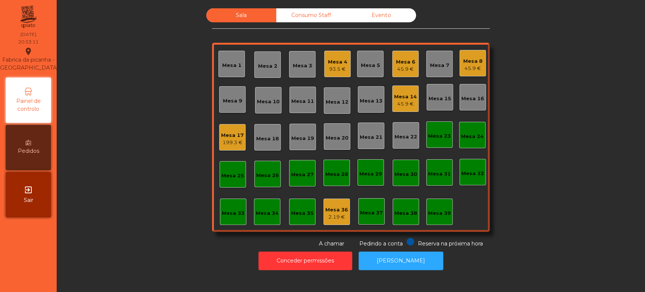
click at [159, 215] on div "Sala Consumo Staff Evento Mesa 1 Mesa 2 Mesa 3 Mesa 4 93.5 € Mesa 5 Mesa 6 45.9…" at bounding box center [351, 127] width 568 height 239
click at [401, 110] on div "Mesa 14 45.9 €" at bounding box center [405, 98] width 26 height 26
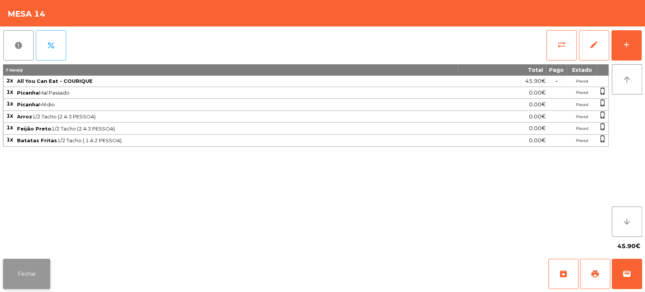
click at [40, 274] on button "Fechar" at bounding box center [26, 273] width 47 height 30
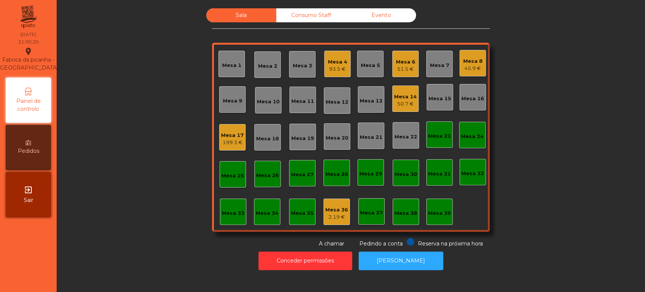
click at [432, 221] on div "Mesa 39" at bounding box center [439, 211] width 26 height 26
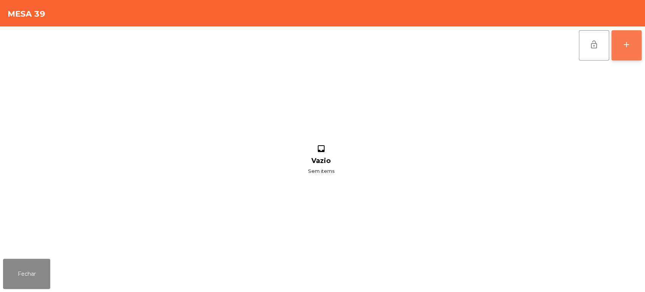
click at [631, 44] on button "add" at bounding box center [626, 45] width 30 height 30
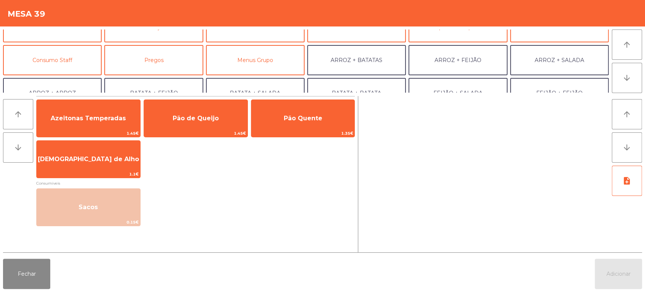
scroll to position [54, 0]
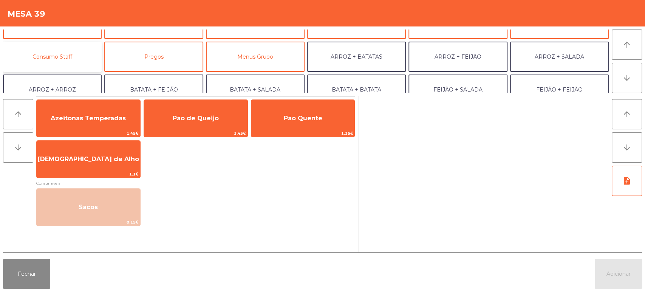
click at [59, 62] on button "Consumo Staff" at bounding box center [52, 57] width 99 height 30
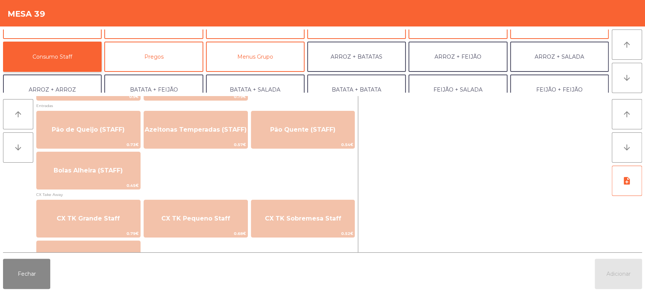
scroll to position [623, 0]
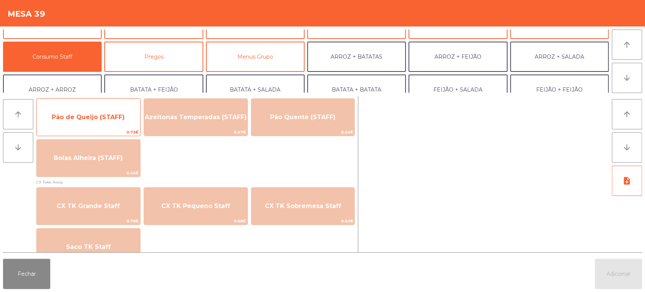
click at [111, 129] on span "0.73€" at bounding box center [89, 131] width 104 height 7
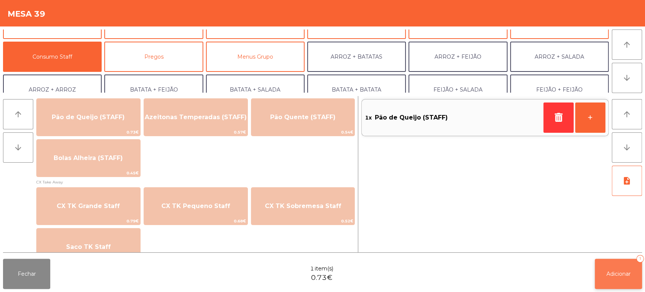
click at [611, 263] on button "Adicionar 1" at bounding box center [618, 273] width 47 height 30
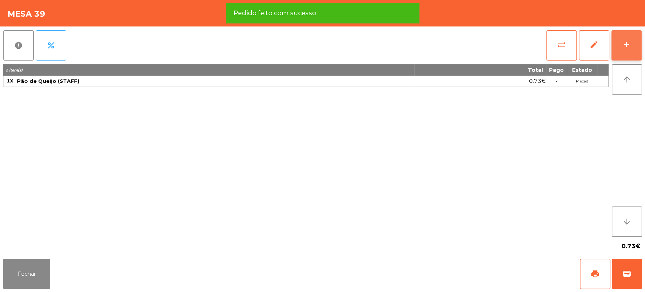
click at [621, 46] on button "add" at bounding box center [626, 45] width 30 height 30
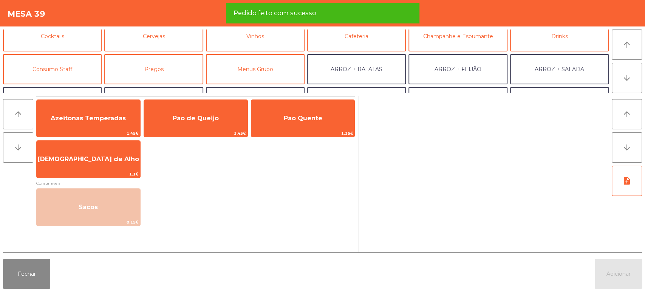
scroll to position [42, 0]
click at [66, 72] on button "Consumo Staff" at bounding box center [52, 68] width 99 height 30
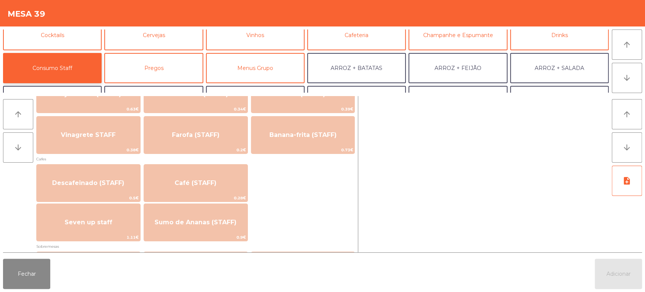
scroll to position [399, 0]
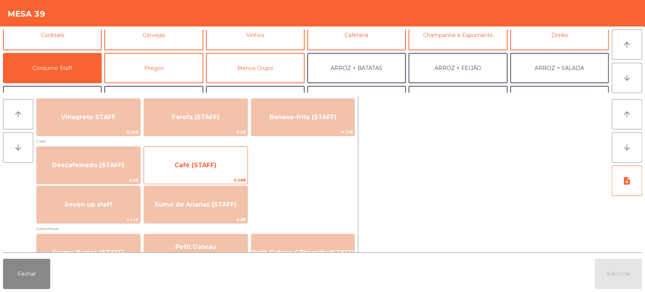
click at [229, 161] on span "Café (STAFF)" at bounding box center [196, 165] width 104 height 20
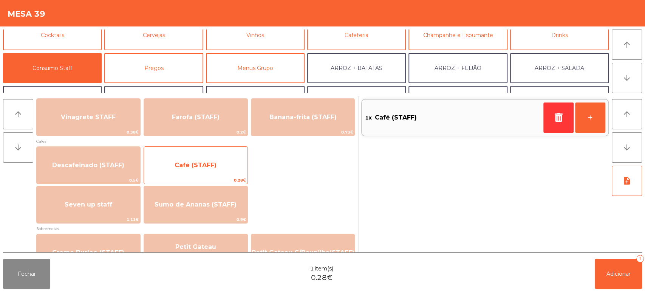
click at [216, 171] on span "Café (STAFF)" at bounding box center [196, 165] width 104 height 20
click at [209, 169] on span "Café (STAFF)" at bounding box center [196, 165] width 104 height 20
click at [211, 169] on span "Café (STAFF)" at bounding box center [196, 165] width 104 height 20
click at [219, 168] on span "Café (STAFF)" at bounding box center [196, 165] width 104 height 20
click at [229, 159] on span "Café (STAFF)" at bounding box center [196, 165] width 104 height 20
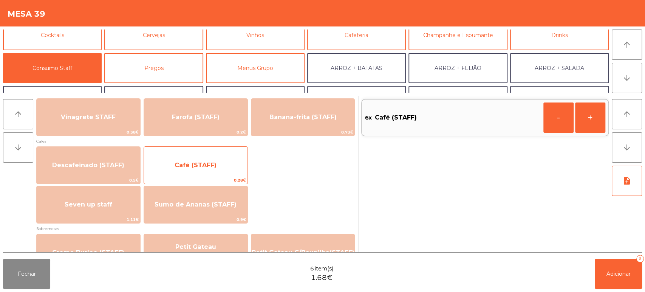
click at [226, 165] on span "Café (STAFF)" at bounding box center [196, 165] width 104 height 20
click at [224, 170] on span "Café (STAFF)" at bounding box center [196, 165] width 104 height 20
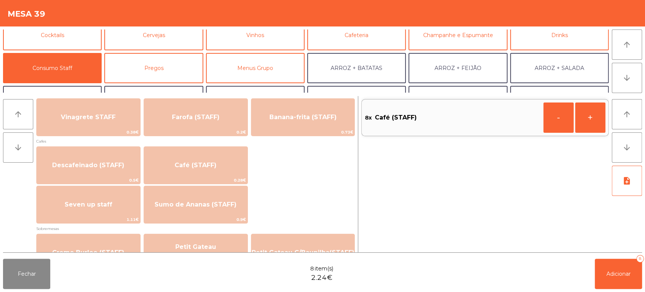
click at [644, 269] on div "Fechar 8 item(s) 2.24€ Adicionar 8" at bounding box center [322, 273] width 645 height 36
click at [49, 265] on button "Fechar" at bounding box center [26, 273] width 47 height 30
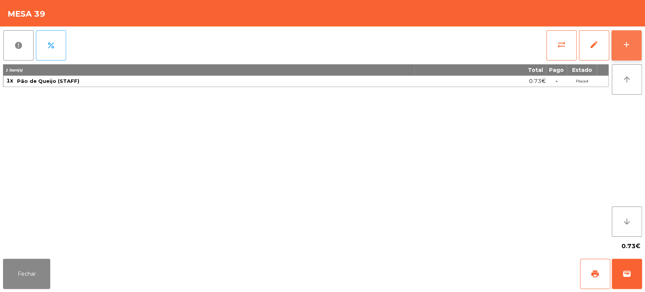
click at [620, 57] on button "add" at bounding box center [626, 45] width 30 height 30
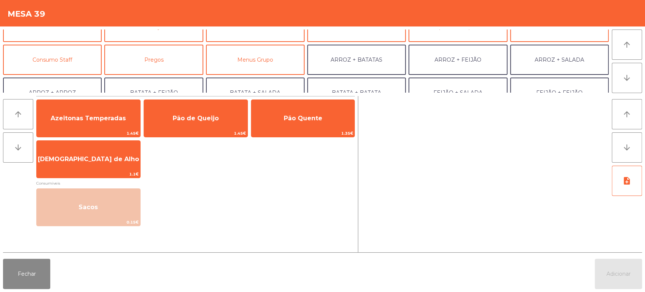
scroll to position [37, 0]
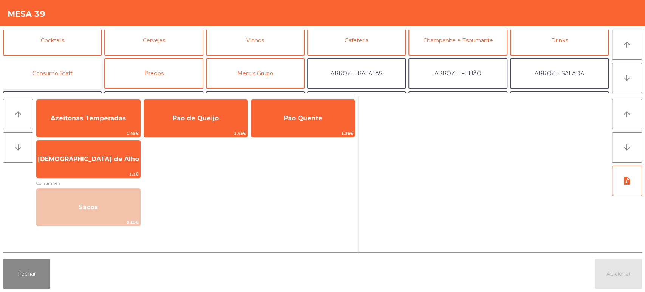
click at [66, 77] on button "Consumo Staff" at bounding box center [52, 73] width 99 height 30
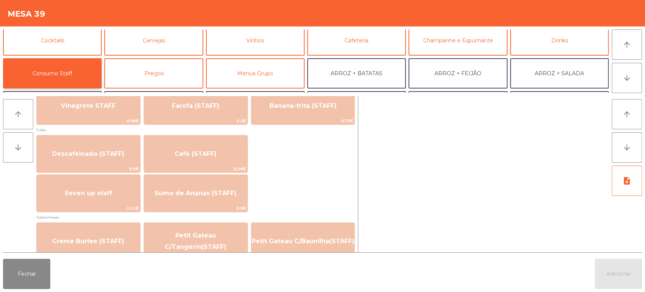
scroll to position [410, 0]
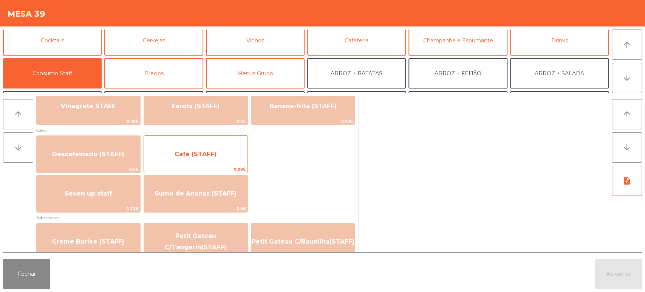
click at [198, 159] on span "Café (STAFF)" at bounding box center [196, 154] width 104 height 20
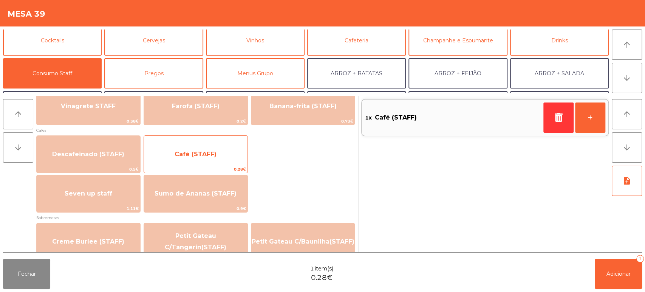
click at [212, 154] on span "Café (STAFF)" at bounding box center [196, 153] width 42 height 7
click at [211, 157] on span "Café (STAFF)" at bounding box center [196, 153] width 42 height 7
click at [215, 151] on span "Café (STAFF)" at bounding box center [196, 153] width 42 height 7
click at [212, 154] on span "Café (STAFF)" at bounding box center [196, 153] width 42 height 7
click at [225, 147] on span "Café (STAFF)" at bounding box center [196, 154] width 104 height 20
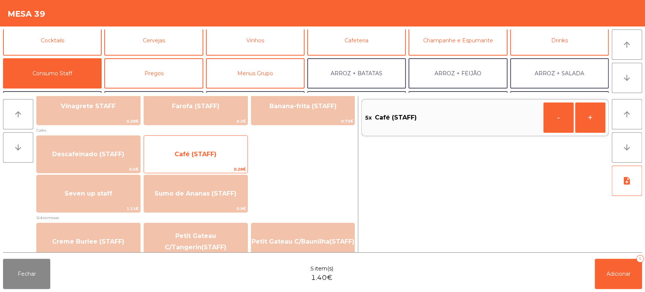
click at [230, 149] on span "Café (STAFF)" at bounding box center [196, 154] width 104 height 20
click at [234, 148] on span "Café (STAFF)" at bounding box center [196, 154] width 104 height 20
click at [234, 153] on span "Café (STAFF)" at bounding box center [196, 154] width 104 height 20
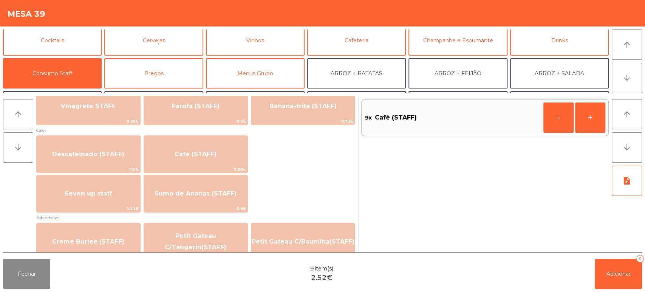
click at [644, 277] on div "Fechar 9 item(s) 2.52€ Adicionar 9" at bounding box center [322, 273] width 645 height 36
click at [608, 272] on span "Adicionar" at bounding box center [618, 273] width 24 height 7
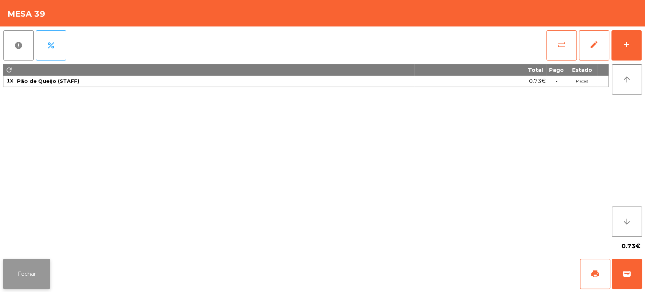
click at [43, 269] on button "Fechar" at bounding box center [26, 273] width 47 height 30
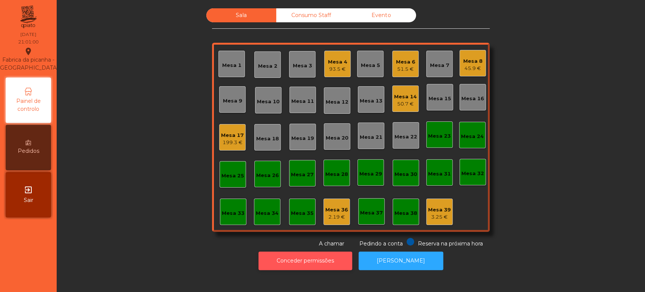
click at [317, 253] on button "Conceder permissões" at bounding box center [305, 260] width 94 height 19
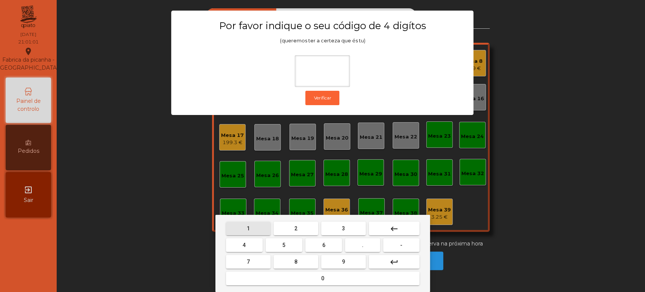
click at [256, 225] on button "1" at bounding box center [248, 228] width 45 height 14
click at [343, 228] on span "3" at bounding box center [343, 228] width 3 height 6
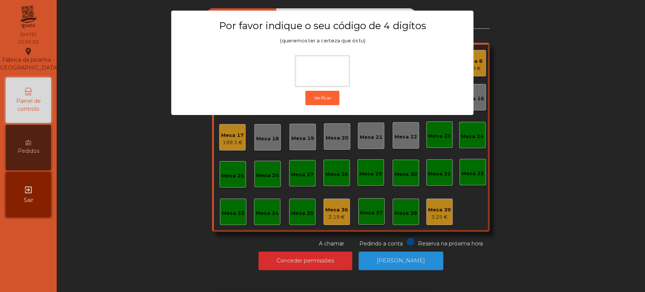
click at [480, 218] on div "1 2 3 keyboard_backspace 4 5 6 . - 7 8 9 keyboard_return 0" at bounding box center [322, 253] width 645 height 77
click at [379, 171] on ngb-modal-window "Por favor indique o seu código de 4 digítos (queremos ter a certeza que és tu) …" at bounding box center [322, 146] width 613 height 292
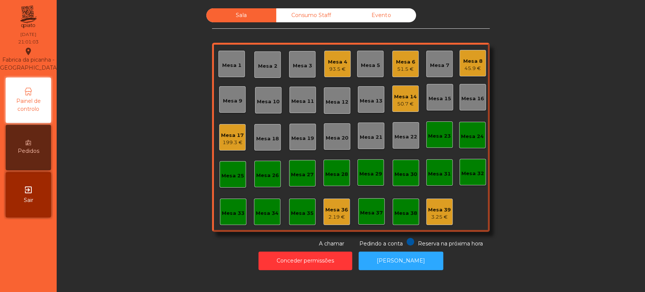
click at [329, 168] on div "Mesa 28" at bounding box center [336, 172] width 23 height 11
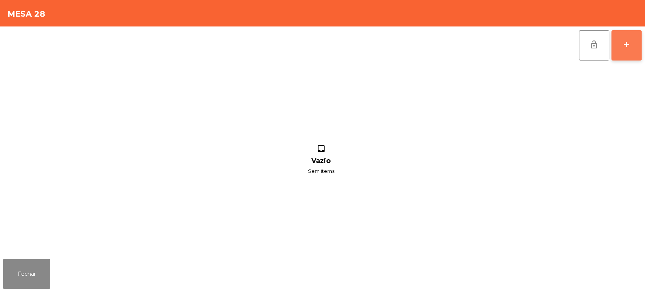
click at [638, 53] on button "add" at bounding box center [626, 45] width 30 height 30
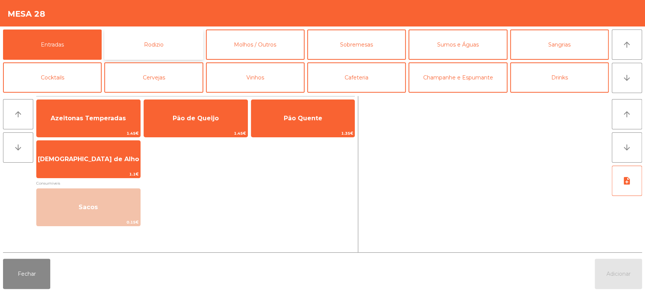
click at [163, 59] on button "Rodizio" at bounding box center [153, 44] width 99 height 30
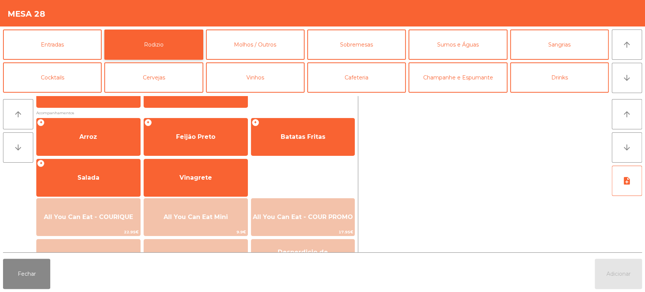
scroll to position [106, 0]
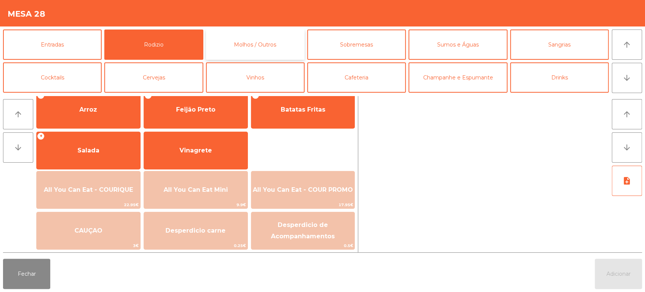
click at [262, 48] on button "Molhos / Outros" at bounding box center [255, 44] width 99 height 30
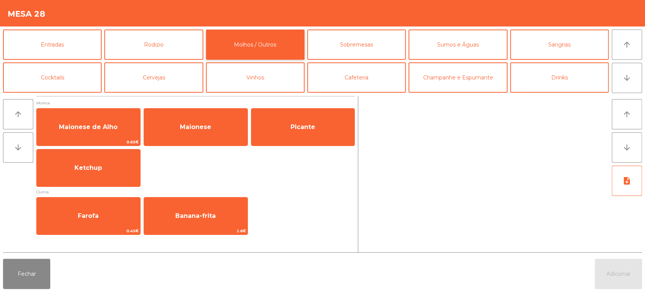
scroll to position [0, 0]
click at [367, 54] on button "Sobremesas" at bounding box center [356, 44] width 99 height 30
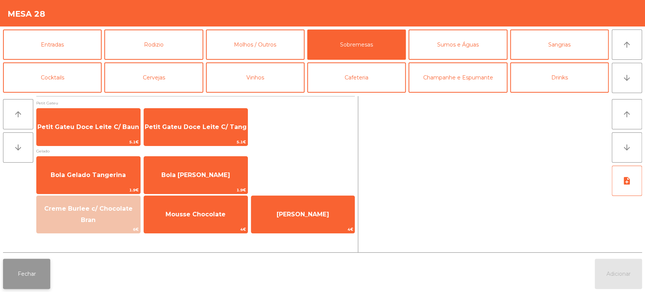
click at [22, 278] on button "Fechar" at bounding box center [26, 273] width 47 height 30
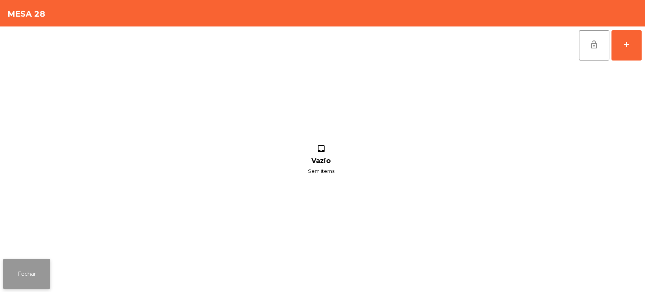
click at [38, 269] on button "Fechar" at bounding box center [26, 273] width 47 height 30
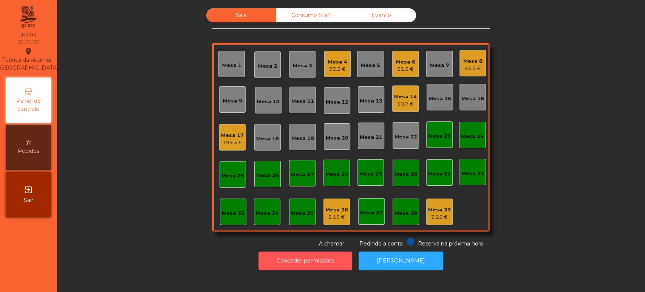
click at [286, 260] on button "Conceder permissões" at bounding box center [305, 260] width 94 height 19
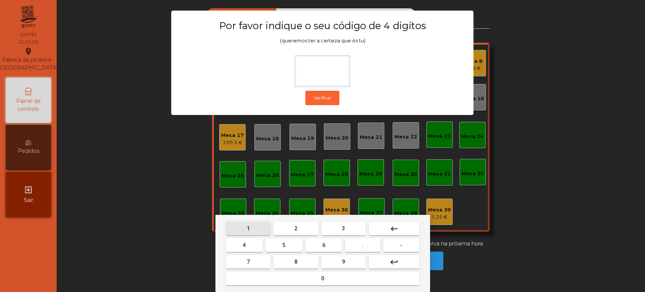
click at [259, 230] on button "1" at bounding box center [248, 228] width 45 height 14
click at [343, 228] on span "3" at bounding box center [343, 228] width 3 height 6
click at [284, 245] on span "5" at bounding box center [283, 245] width 3 height 6
click at [317, 287] on div "1 2 3 keyboard_backspace 4 5 6 . - 7 8 9 keyboard_return 0" at bounding box center [322, 253] width 215 height 77
click at [305, 281] on button "0" at bounding box center [322, 278] width 193 height 14
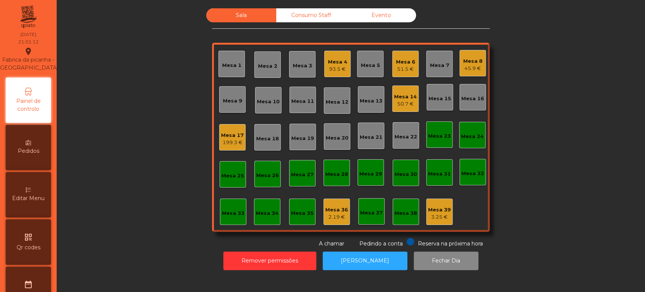
click at [45, 202] on span "Editar Menu" at bounding box center [28, 198] width 32 height 8
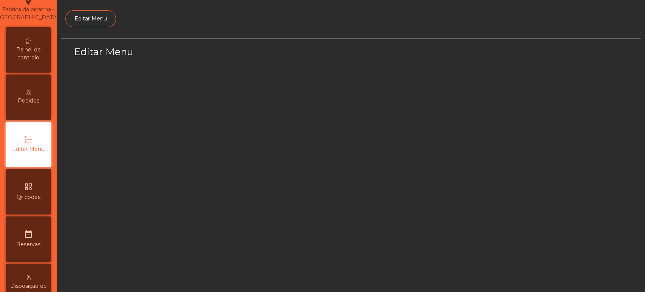
click at [35, 175] on div "qr_code Qr codes" at bounding box center [28, 191] width 45 height 45
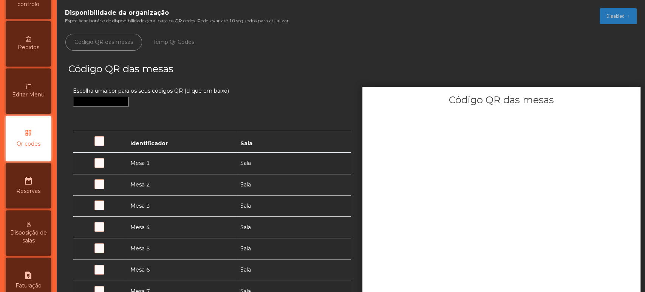
click at [39, 114] on div "Editar Menu" at bounding box center [28, 90] width 45 height 45
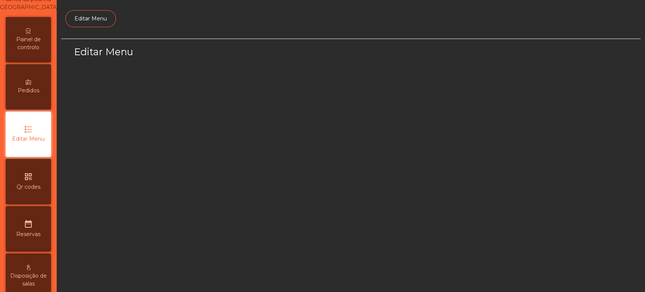
select select "*"
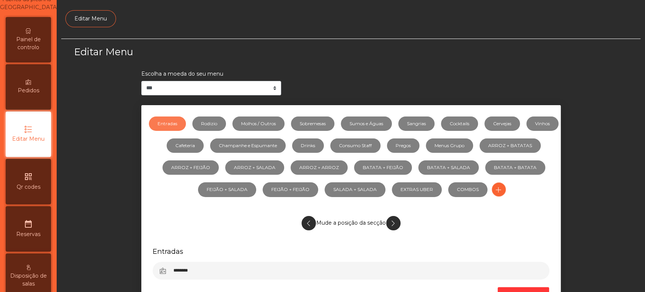
scroll to position [57, 0]
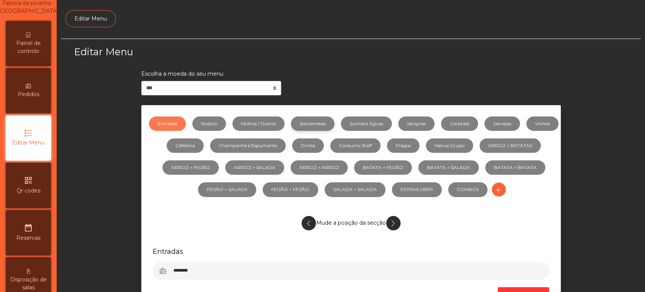
click at [326, 127] on link "Sobremesas" at bounding box center [312, 123] width 43 height 14
click at [441, 195] on link "EXTRAS UBER" at bounding box center [417, 189] width 50 height 14
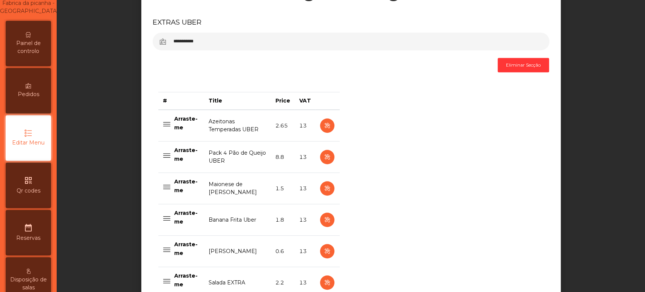
scroll to position [242, 0]
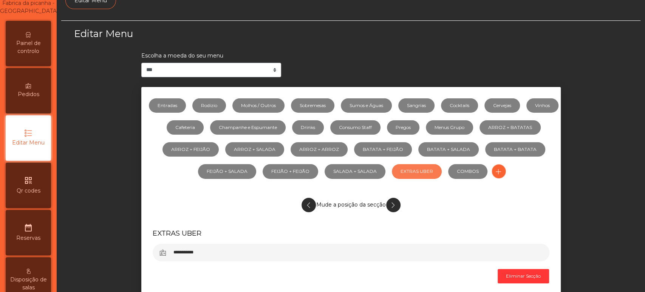
scroll to position [0, 0]
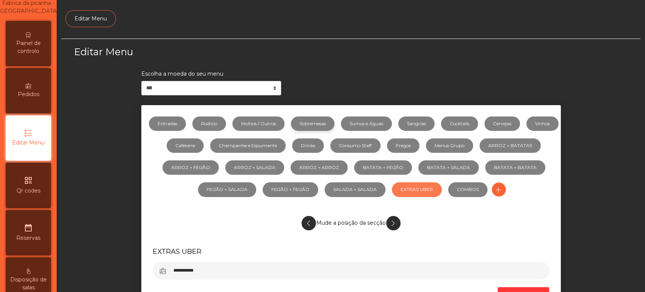
click at [334, 126] on link "Sobremesas" at bounding box center [312, 123] width 43 height 14
click at [470, 217] on div "Mude a posição da secção" at bounding box center [351, 223] width 397 height 22
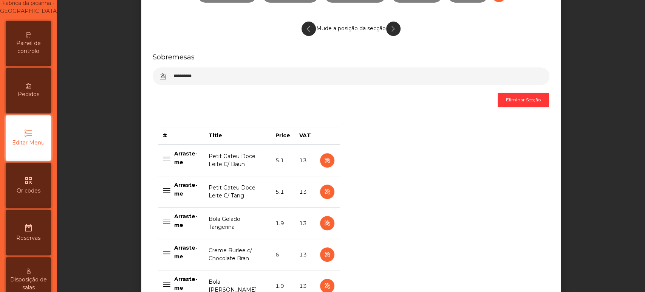
scroll to position [248, 0]
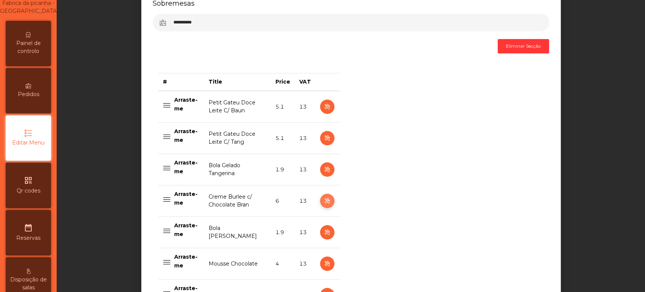
click at [323, 205] on icon "button" at bounding box center [327, 200] width 9 height 9
select select "**"
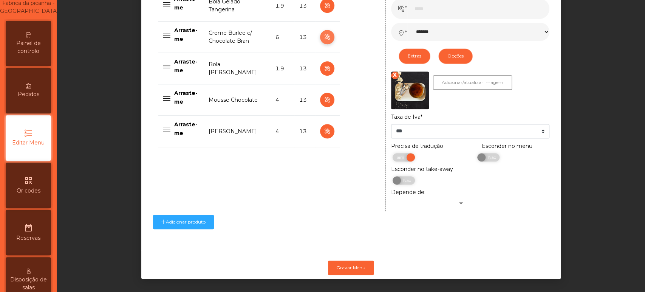
scroll to position [420, 0]
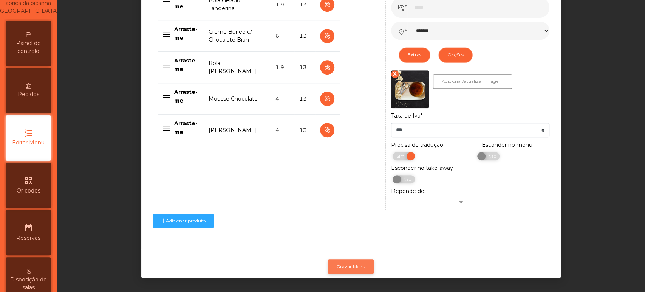
click at [355, 260] on button "Gravar Menu" at bounding box center [351, 266] width 46 height 14
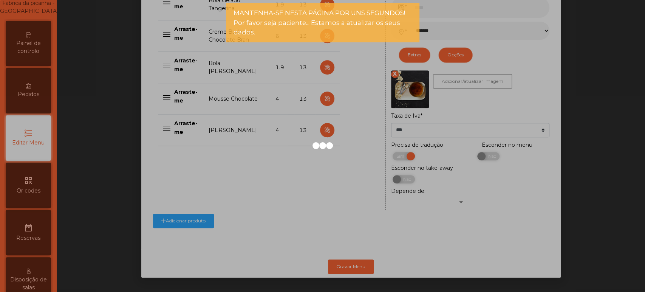
click at [38, 42] on div at bounding box center [322, 146] width 645 height 292
click at [41, 55] on div at bounding box center [322, 146] width 645 height 292
click at [46, 55] on span "Painel de controlo" at bounding box center [29, 47] width 42 height 16
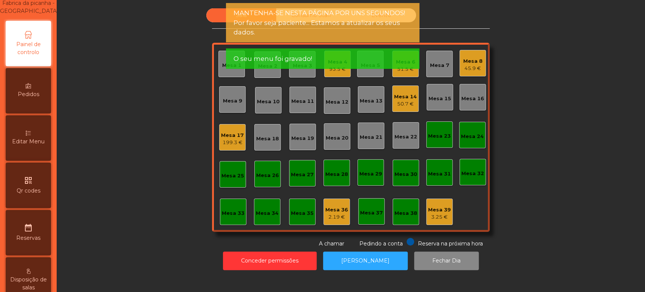
scroll to position [6, 0]
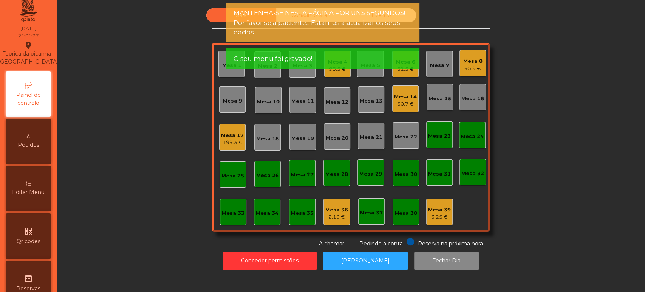
click at [58, 58] on div "Sala Consumo Staff Evento Mesa 1 Mesa 2 Mesa 3 Mesa 4 93.5 € Mesa 5 Mesa 6 51.5…" at bounding box center [351, 146] width 588 height 292
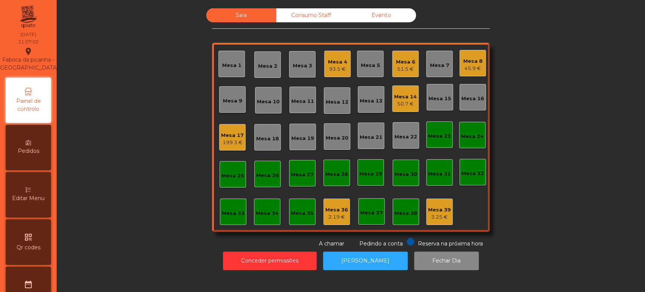
click at [133, 180] on div "Sala Consumo Staff Evento Mesa 1 Mesa 2 Mesa 3 Mesa 4 93.5 € Mesa 5 Mesa 6 51.5…" at bounding box center [351, 127] width 568 height 239
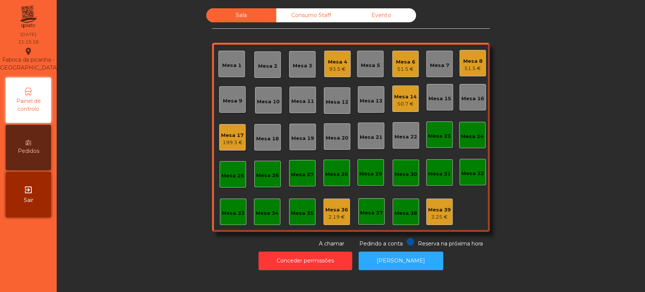
click at [444, 64] on div "Mesa 7" at bounding box center [439, 66] width 19 height 8
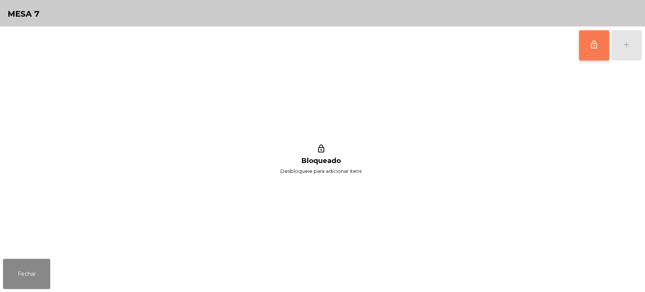
click at [596, 49] on button "lock_outline" at bounding box center [594, 45] width 30 height 30
click at [626, 51] on button "add" at bounding box center [626, 45] width 30 height 30
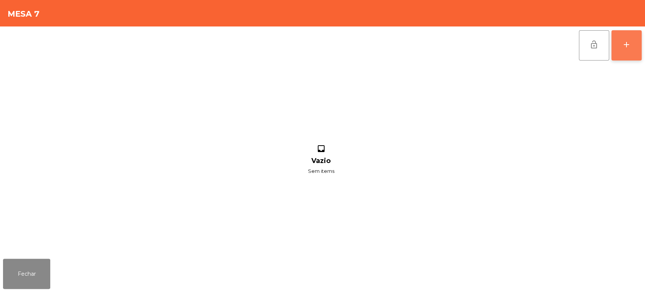
click at [631, 51] on button "add" at bounding box center [626, 45] width 30 height 30
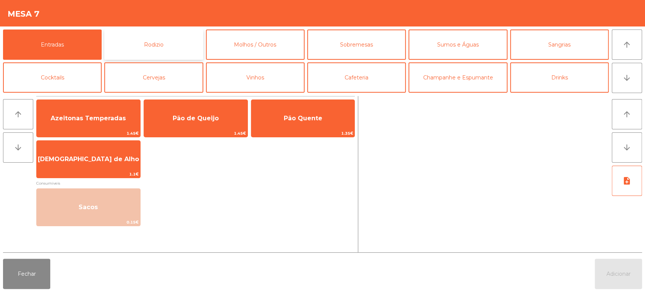
click at [166, 51] on button "Rodizio" at bounding box center [153, 44] width 99 height 30
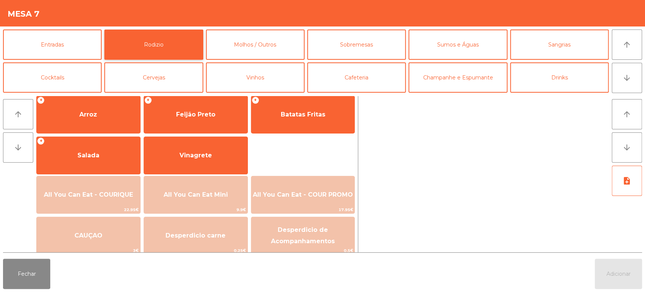
scroll to position [102, 0]
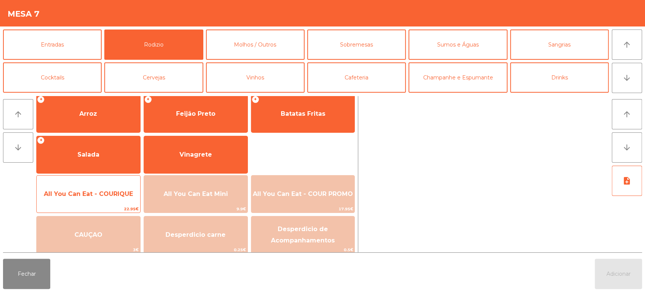
click at [110, 189] on span "All You Can Eat - COURIQUE" at bounding box center [89, 194] width 104 height 20
click at [101, 186] on span "All You Can Eat - COURIQUE" at bounding box center [89, 194] width 104 height 20
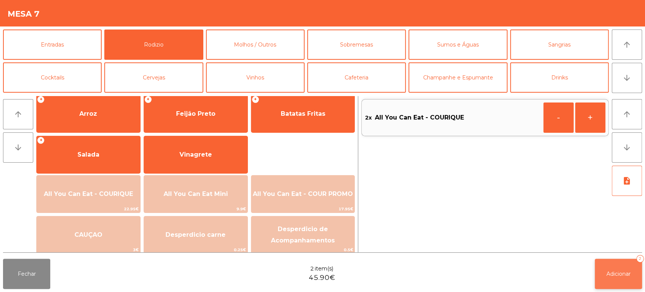
click at [619, 266] on button "Adicionar 2" at bounding box center [618, 273] width 47 height 30
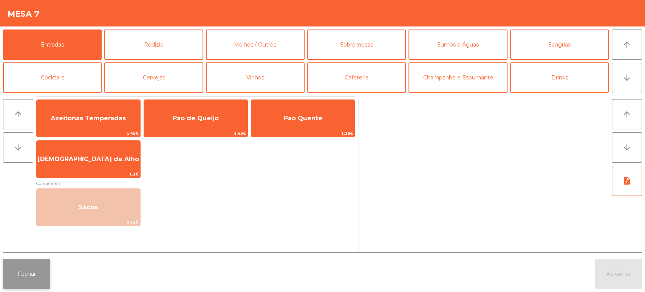
click at [26, 266] on button "Fechar" at bounding box center [26, 273] width 47 height 30
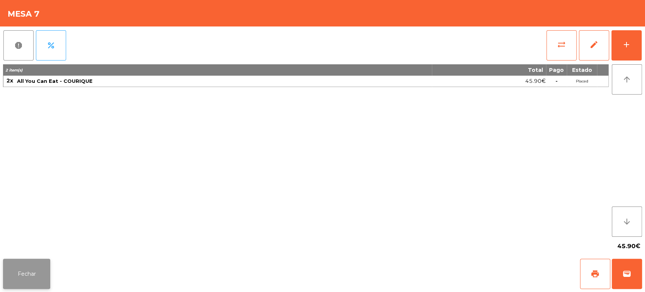
click at [32, 275] on button "Fechar" at bounding box center [26, 273] width 47 height 30
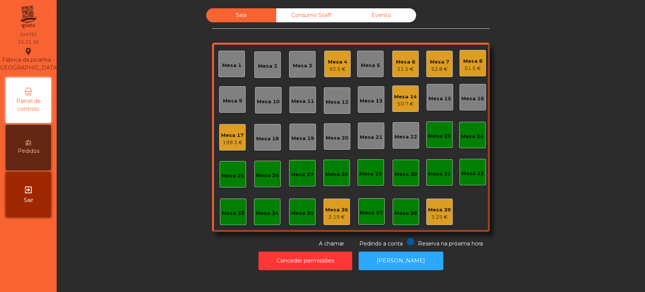
click at [263, 66] on div "Mesa 2" at bounding box center [267, 66] width 19 height 8
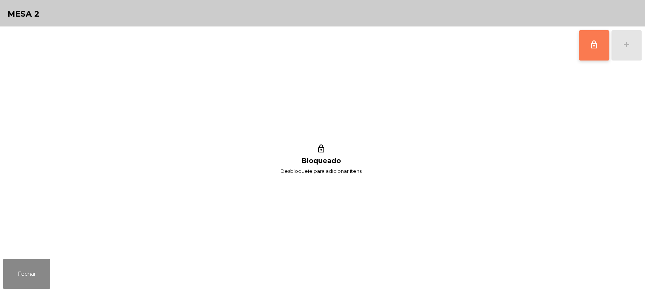
click at [598, 48] on span "lock_outline" at bounding box center [593, 44] width 9 height 9
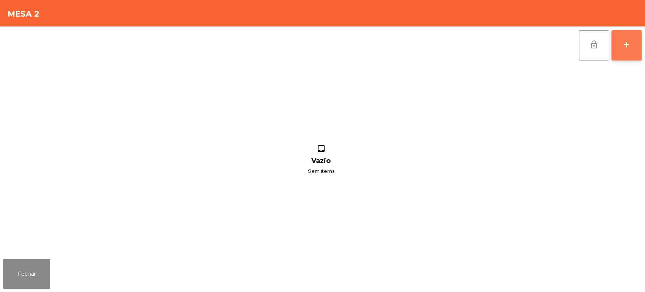
click at [626, 39] on button "add" at bounding box center [626, 45] width 30 height 30
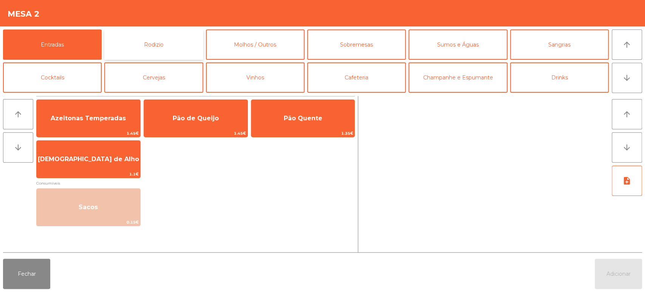
click at [157, 39] on button "Rodizio" at bounding box center [153, 44] width 99 height 30
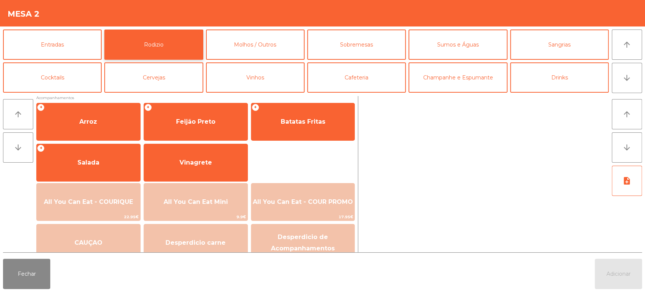
scroll to position [106, 0]
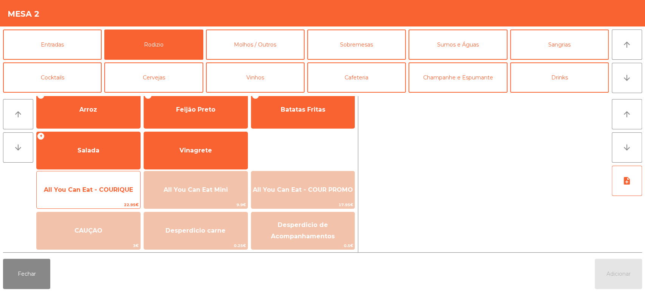
click at [98, 184] on span "All You Can Eat - COURIQUE" at bounding box center [89, 189] width 104 height 20
click at [97, 178] on div "All You Can Eat - COURIQUE 22.95€" at bounding box center [88, 190] width 104 height 38
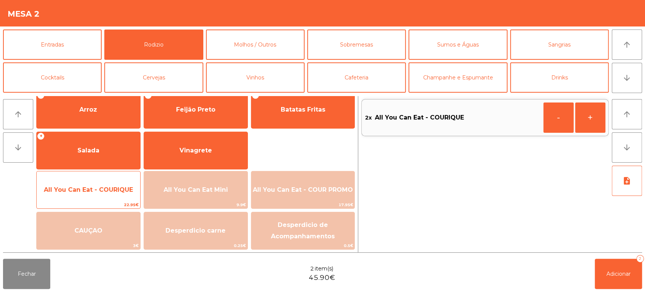
click at [94, 184] on span "All You Can Eat - COURIQUE" at bounding box center [89, 189] width 104 height 20
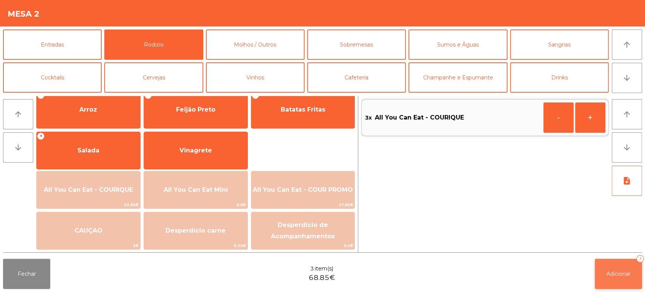
click at [604, 268] on button "Adicionar 3" at bounding box center [618, 273] width 47 height 30
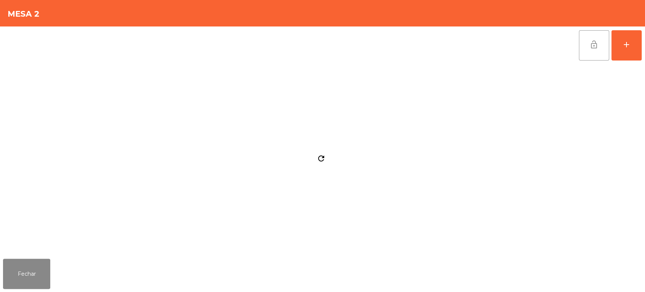
click at [23, 249] on div "refresh" at bounding box center [321, 159] width 636 height 191
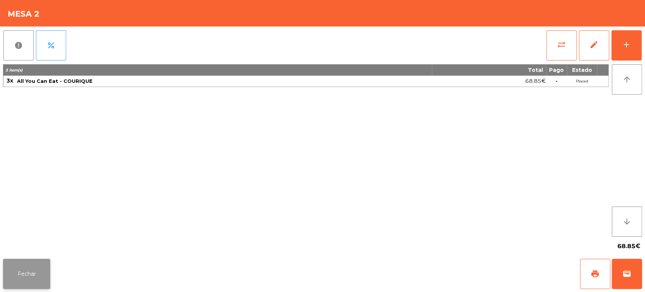
click at [23, 275] on button "Fechar" at bounding box center [26, 273] width 47 height 30
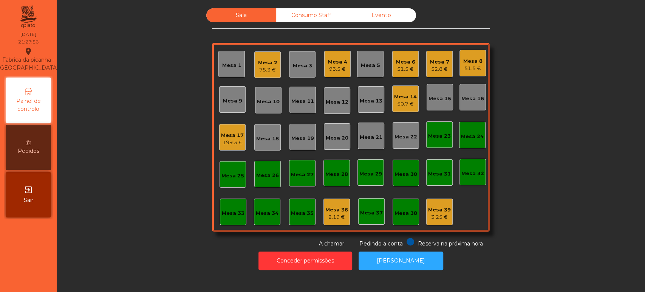
click at [227, 147] on div "Mesa 17 199.3 €" at bounding box center [232, 137] width 26 height 26
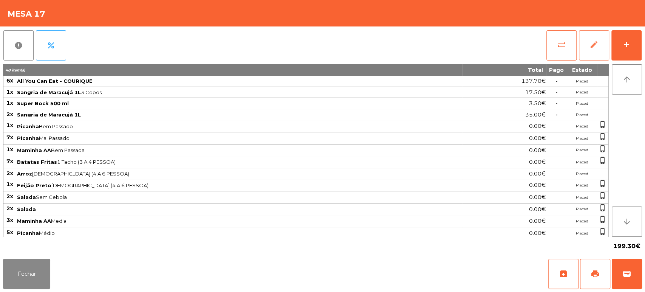
click at [608, 57] on button "edit" at bounding box center [594, 45] width 30 height 30
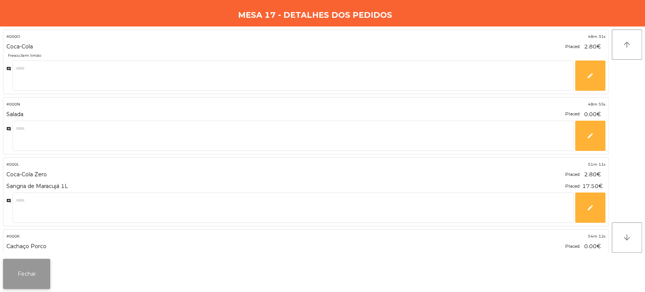
click at [18, 280] on button "Fechar" at bounding box center [26, 273] width 47 height 30
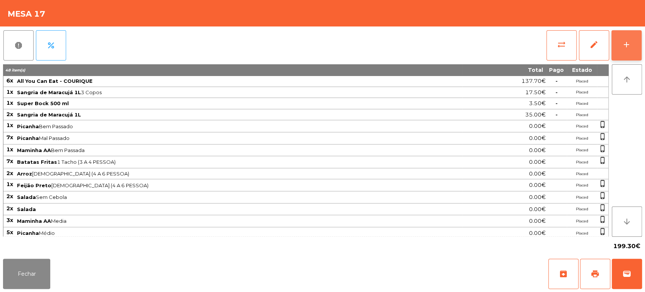
click at [634, 48] on button "add" at bounding box center [626, 45] width 30 height 30
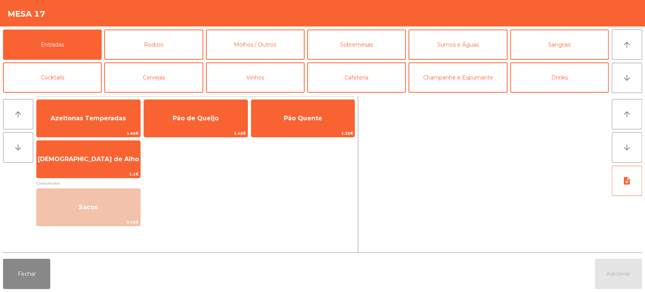
scroll to position [20, 0]
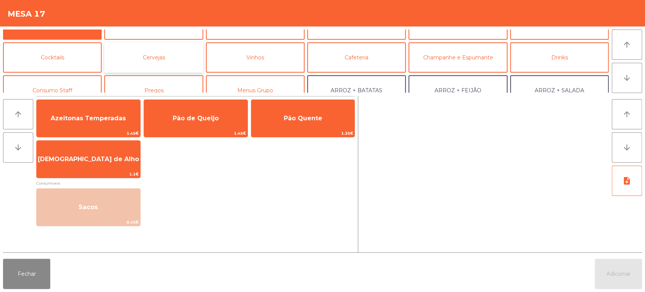
click at [166, 59] on button "Cervejas" at bounding box center [153, 57] width 99 height 30
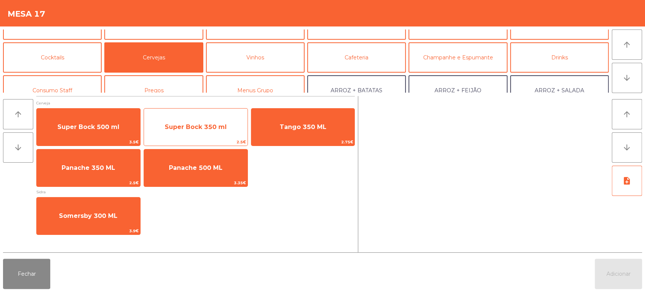
click at [213, 133] on span "Super Bock 350 ml" at bounding box center [196, 127] width 104 height 20
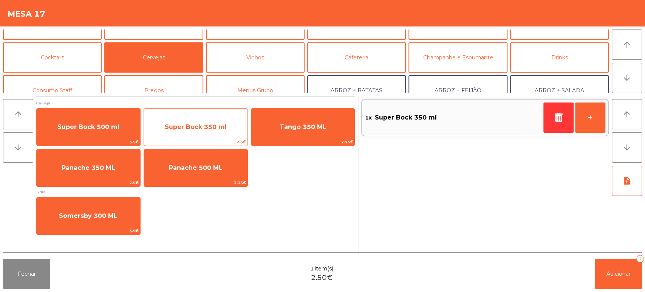
click at [222, 131] on span "Super Bock 350 ml" at bounding box center [196, 127] width 104 height 20
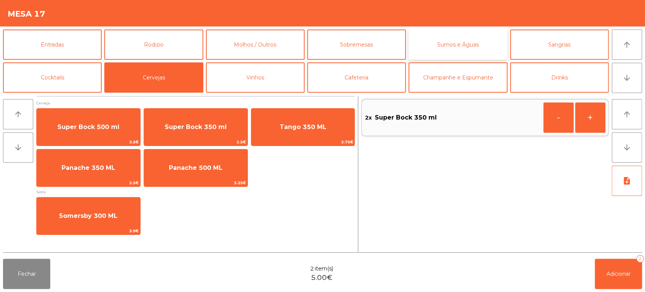
click at [453, 53] on button "Sumos e Águas" at bounding box center [457, 44] width 99 height 30
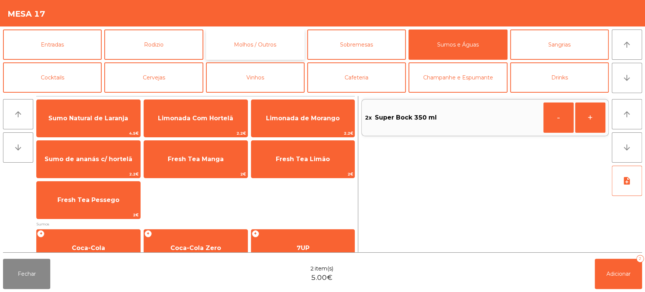
click at [275, 49] on button "Molhos / Outros" at bounding box center [255, 44] width 99 height 30
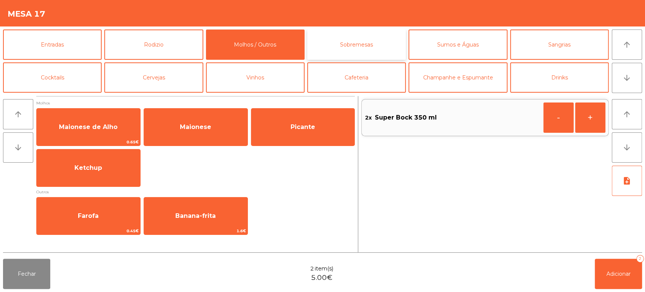
click at [355, 48] on button "Sobremesas" at bounding box center [356, 44] width 99 height 30
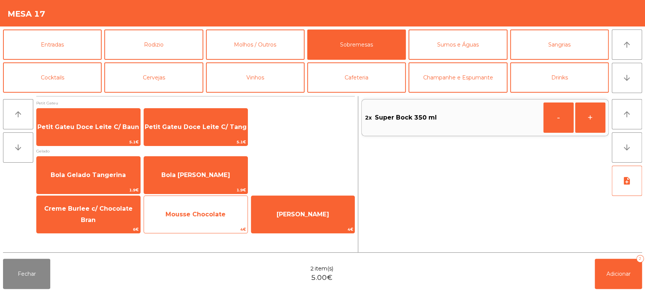
click at [210, 221] on span "Mousse Chocolate" at bounding box center [196, 214] width 104 height 20
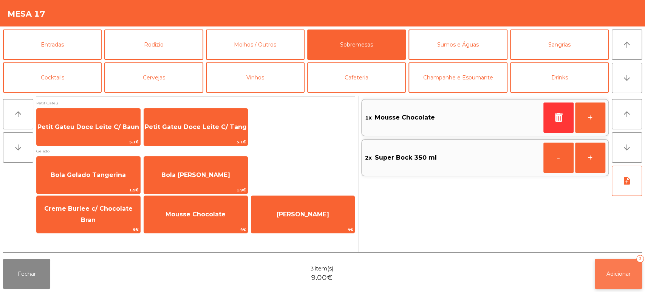
click at [619, 270] on span "Adicionar" at bounding box center [618, 273] width 24 height 7
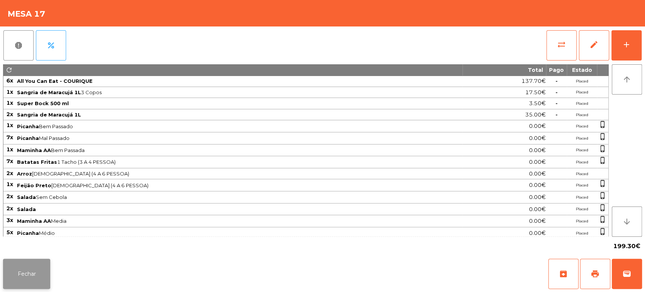
click at [48, 271] on button "Fechar" at bounding box center [26, 273] width 47 height 30
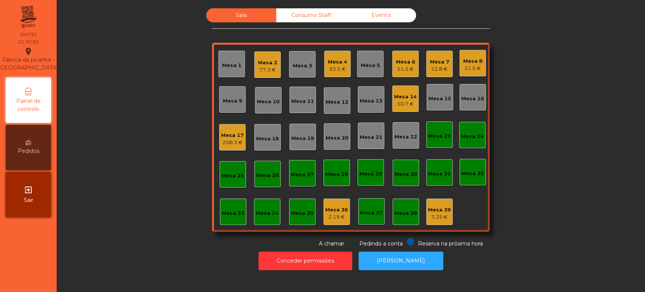
click at [394, 100] on div "Mesa 14" at bounding box center [405, 97] width 23 height 8
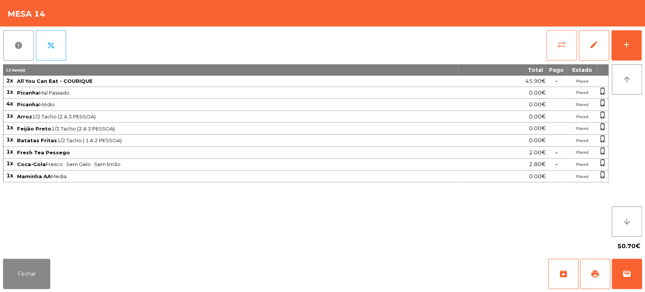
click at [558, 40] on span "sync_alt" at bounding box center [561, 44] width 9 height 9
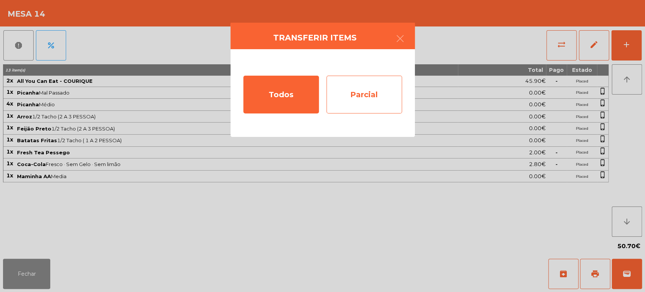
click at [351, 95] on div "Parcial" at bounding box center [364, 95] width 76 height 38
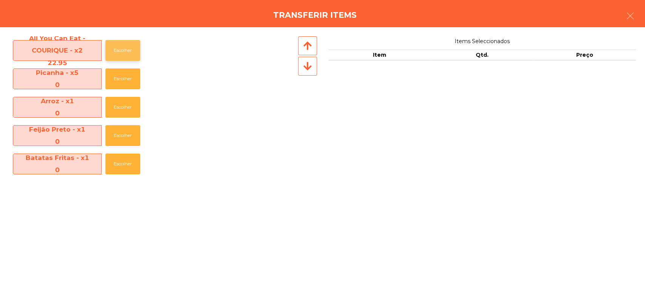
click at [112, 53] on button "Escolher" at bounding box center [122, 50] width 35 height 21
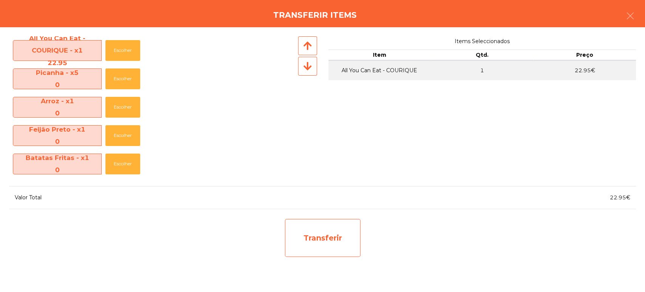
click at [288, 233] on div "Transferir" at bounding box center [323, 238] width 76 height 38
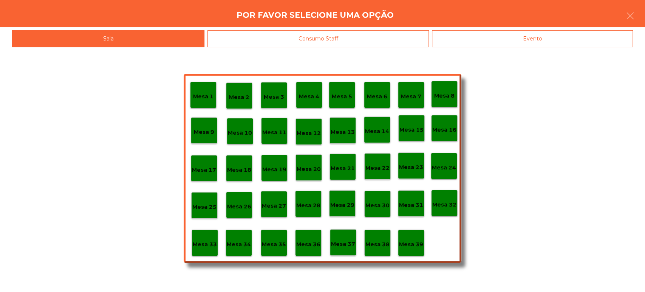
click at [342, 246] on p "Mesa 37" at bounding box center [343, 244] width 24 height 9
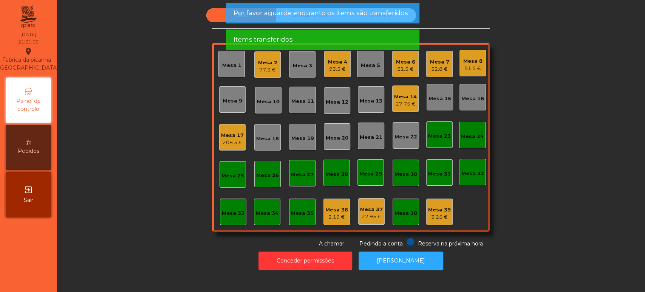
click at [399, 102] on div "27.75 €" at bounding box center [405, 104] width 23 height 8
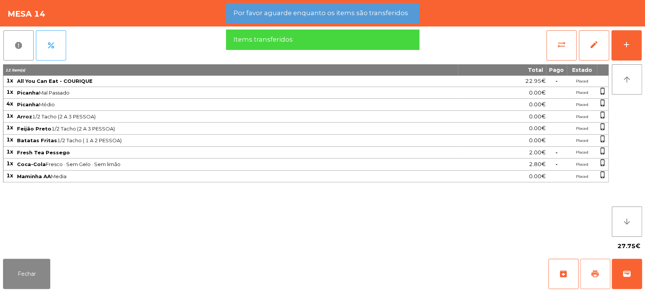
click at [592, 275] on span "print" at bounding box center [594, 273] width 9 height 9
click at [40, 267] on button "Fechar" at bounding box center [26, 273] width 47 height 30
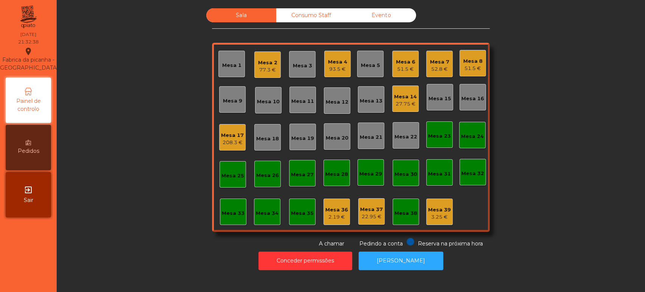
click at [410, 93] on div "Mesa 14" at bounding box center [405, 97] width 23 height 8
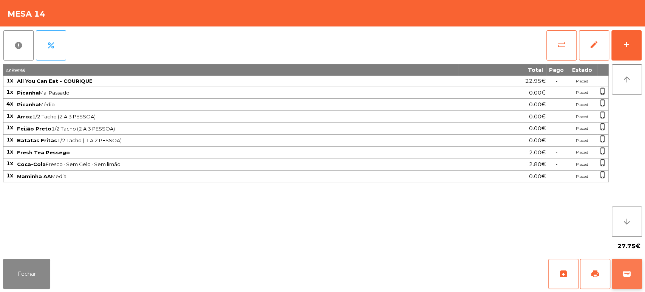
click at [624, 269] on span "wallet" at bounding box center [626, 273] width 9 height 9
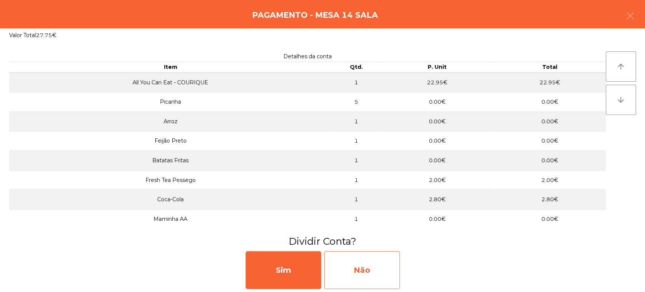
click at [369, 267] on div "Não" at bounding box center [362, 270] width 76 height 38
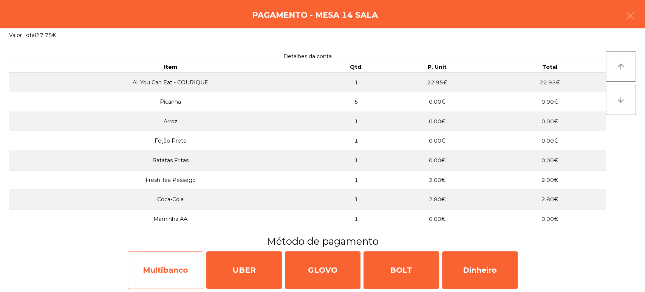
click at [181, 266] on div "Multibanco" at bounding box center [166, 270] width 76 height 38
select select "**"
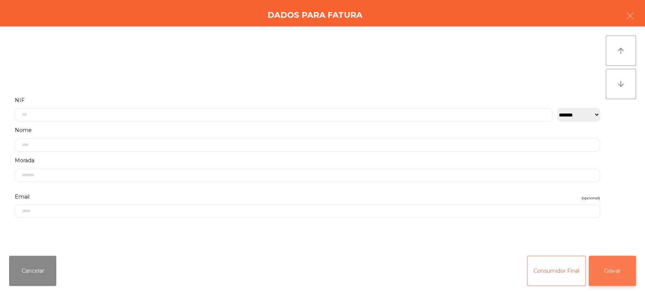
click at [623, 269] on button "Gravar" at bounding box center [612, 270] width 47 height 30
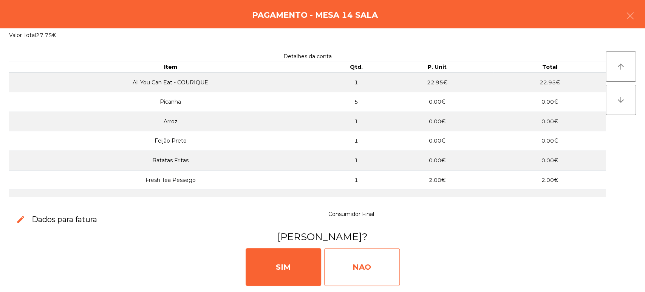
click at [371, 267] on div "NAO" at bounding box center [362, 267] width 76 height 38
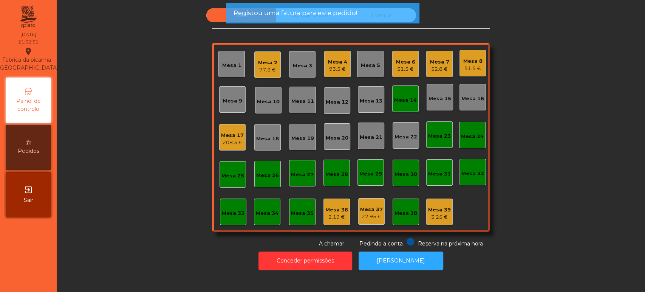
click at [408, 101] on div "Mesa 14" at bounding box center [405, 100] width 23 height 8
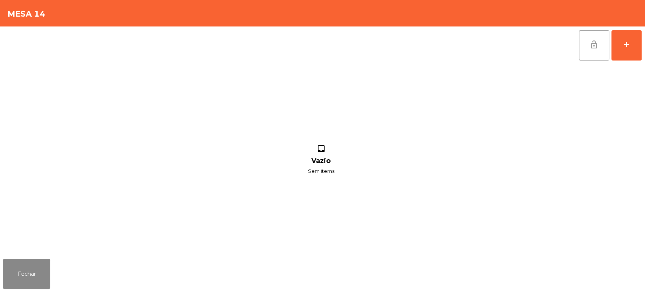
click at [595, 59] on button "lock_open" at bounding box center [594, 45] width 30 height 30
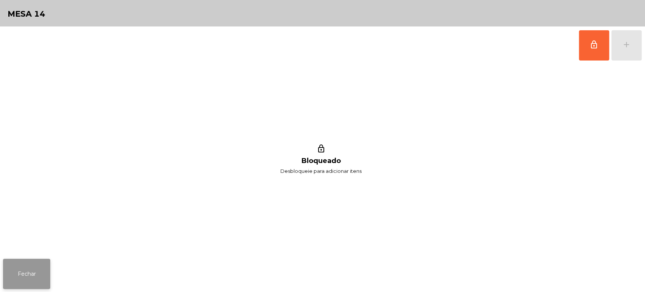
click at [33, 270] on button "Fechar" at bounding box center [26, 273] width 47 height 30
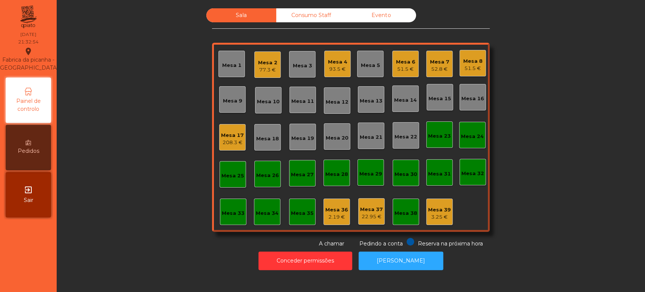
click at [369, 222] on div "Mesa 37 22.95 €" at bounding box center [371, 211] width 26 height 26
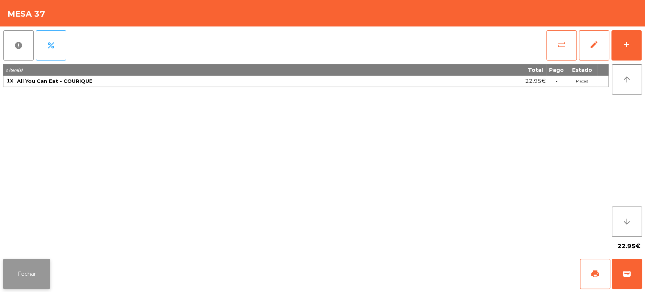
click at [48, 266] on button "Fechar" at bounding box center [26, 273] width 47 height 30
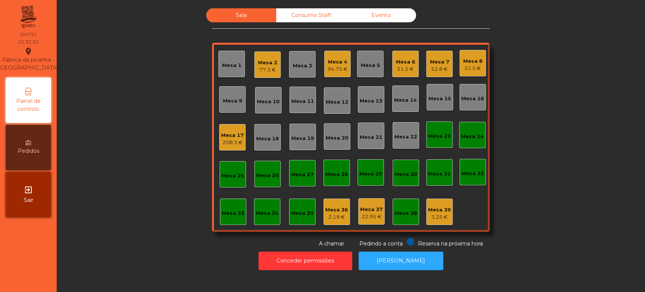
click at [323, 220] on div "Mesa 36 2.19 €" at bounding box center [336, 211] width 26 height 26
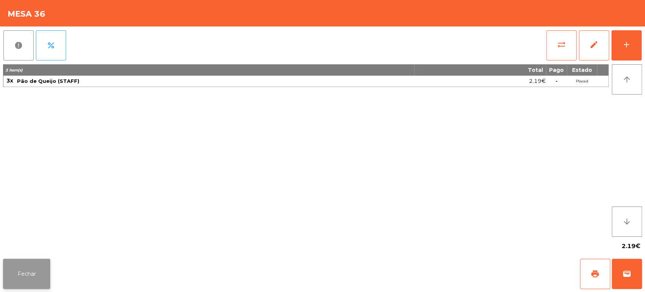
click at [39, 272] on button "Fechar" at bounding box center [26, 273] width 47 height 30
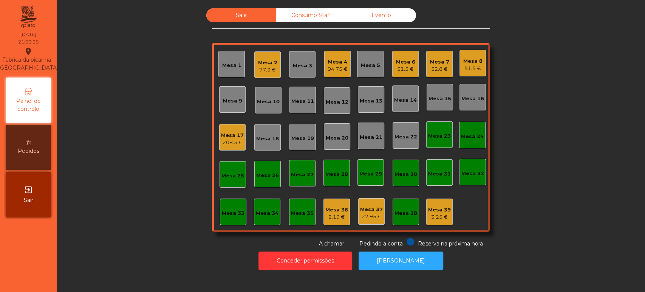
click at [269, 63] on div "Mesa 2" at bounding box center [267, 63] width 19 height 8
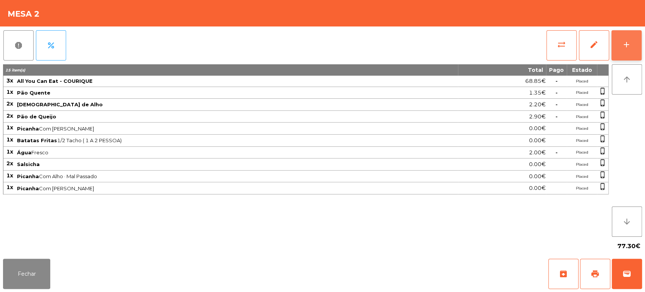
click at [637, 44] on button "add" at bounding box center [626, 45] width 30 height 30
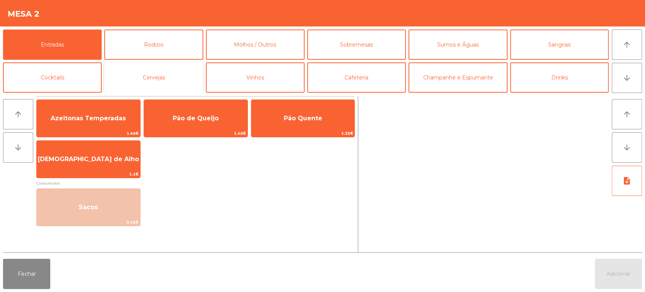
click at [195, 74] on button "Cervejas" at bounding box center [153, 77] width 99 height 30
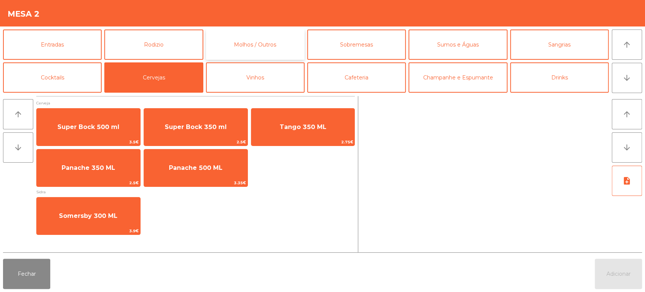
click at [285, 53] on button "Molhos / Outros" at bounding box center [255, 44] width 99 height 30
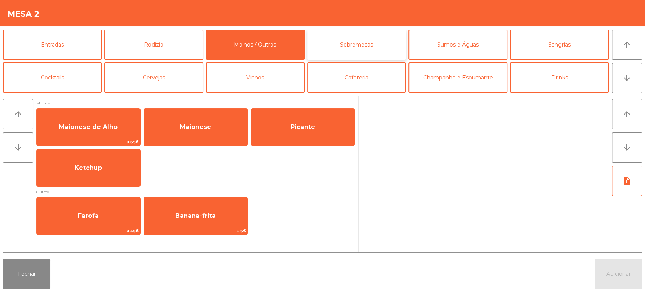
click at [390, 47] on button "Sobremesas" at bounding box center [356, 44] width 99 height 30
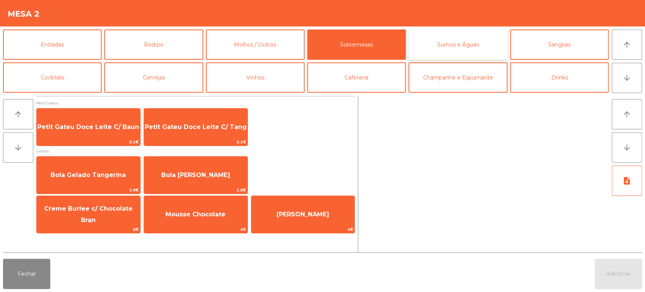
click at [471, 49] on button "Sumos e Águas" at bounding box center [457, 44] width 99 height 30
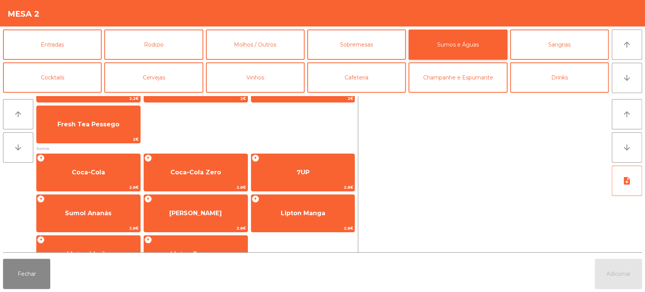
scroll to position [79, 0]
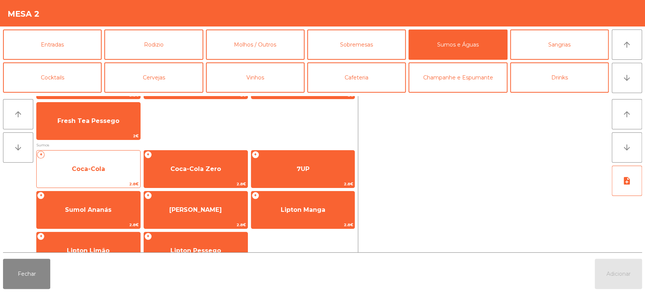
click at [125, 166] on span "Coca-Cola" at bounding box center [89, 169] width 104 height 20
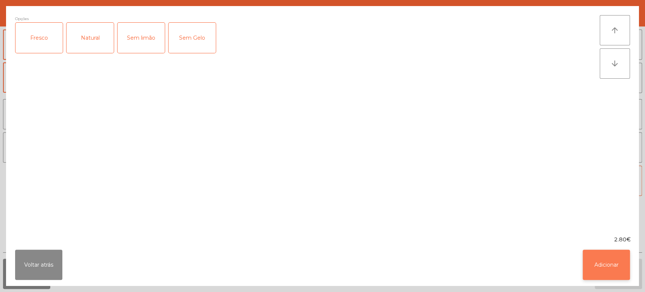
click at [614, 277] on button "Adicionar" at bounding box center [606, 264] width 47 height 30
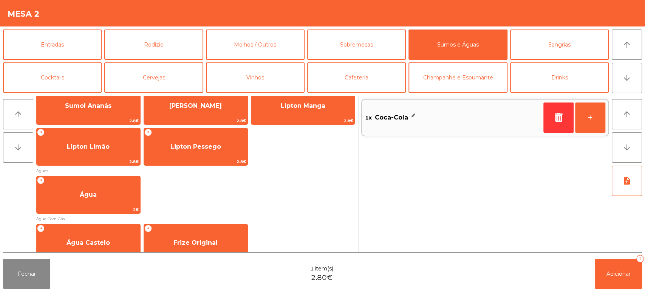
scroll to position [184, 0]
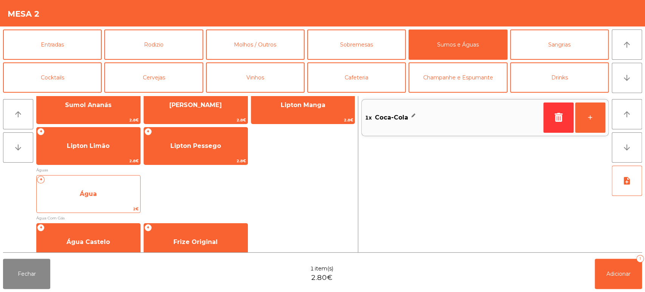
click at [110, 191] on span "Água" at bounding box center [89, 194] width 104 height 20
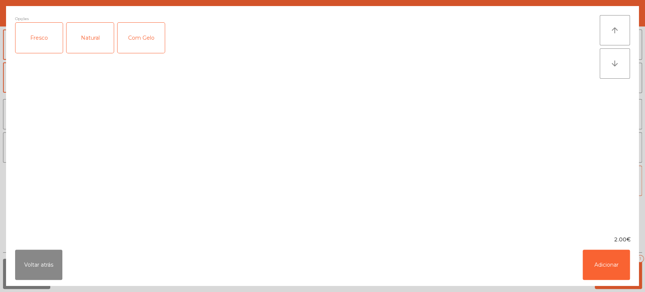
click at [39, 47] on div "Fresco" at bounding box center [38, 38] width 47 height 30
click at [602, 267] on button "Adicionar" at bounding box center [606, 264] width 47 height 30
click at [620, 269] on button "Adicionar 1" at bounding box center [618, 273] width 47 height 30
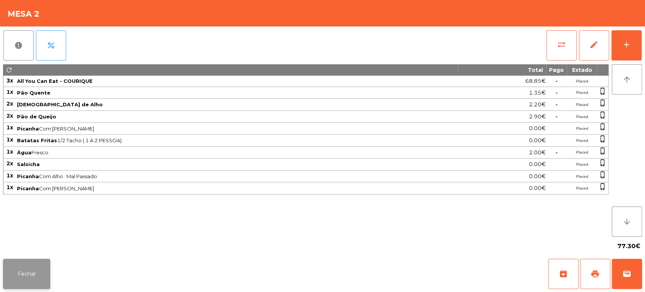
click at [40, 273] on button "Fechar" at bounding box center [26, 273] width 47 height 30
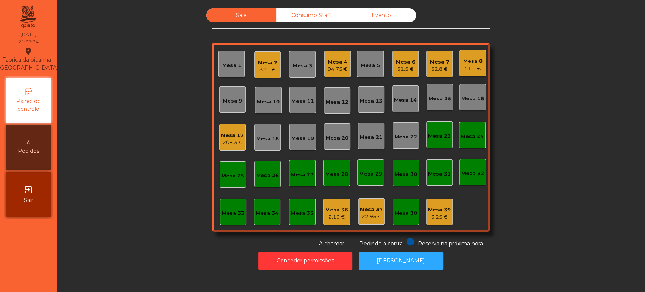
click at [240, 164] on div "Mesa 25" at bounding box center [232, 174] width 26 height 26
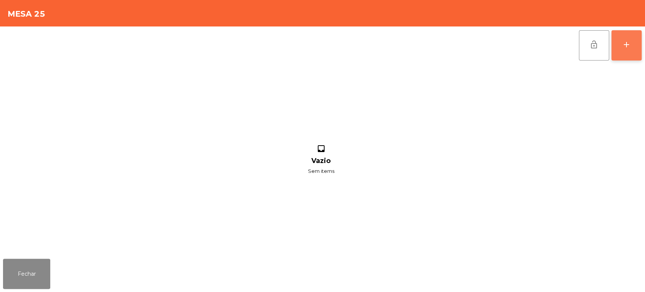
click at [618, 39] on button "add" at bounding box center [626, 45] width 30 height 30
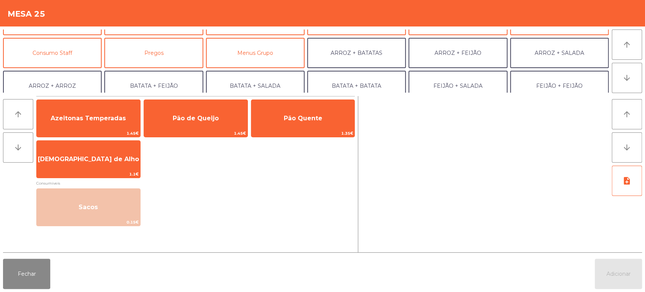
scroll to position [57, 0]
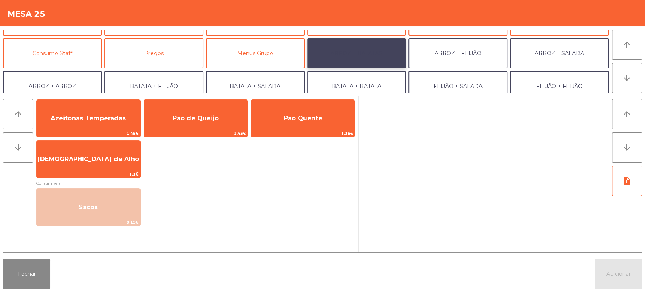
click at [366, 65] on button "ARROZ + BATATAS" at bounding box center [356, 53] width 99 height 30
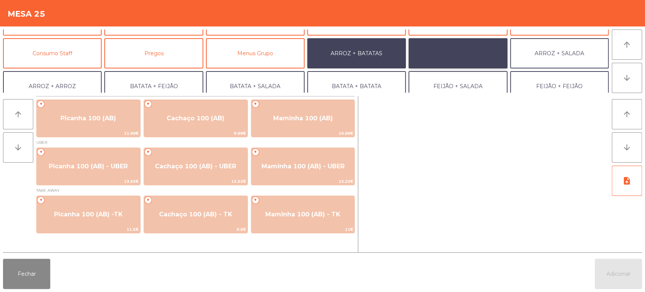
click at [459, 53] on button "ARROZ + FEIJÃO" at bounding box center [457, 53] width 99 height 30
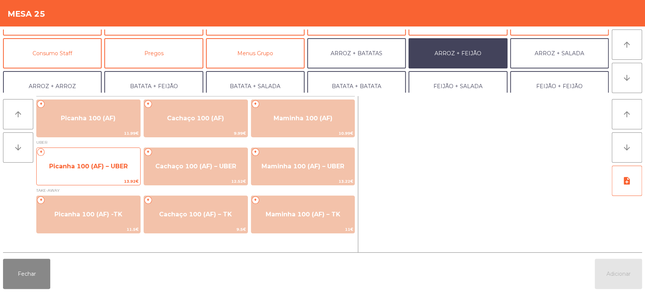
click at [80, 175] on span "Picanha 100 (AF) – UBER" at bounding box center [89, 166] width 104 height 20
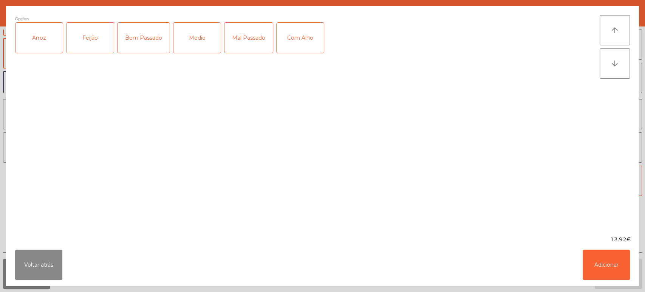
click at [27, 51] on div "Arroz" at bounding box center [38, 38] width 47 height 30
click at [96, 43] on div "Feijão" at bounding box center [89, 38] width 47 height 30
click at [196, 34] on div "Medio" at bounding box center [196, 38] width 47 height 30
click at [203, 46] on div "Medio" at bounding box center [196, 38] width 47 height 30
click at [244, 37] on div "Mal Passado" at bounding box center [248, 38] width 48 height 30
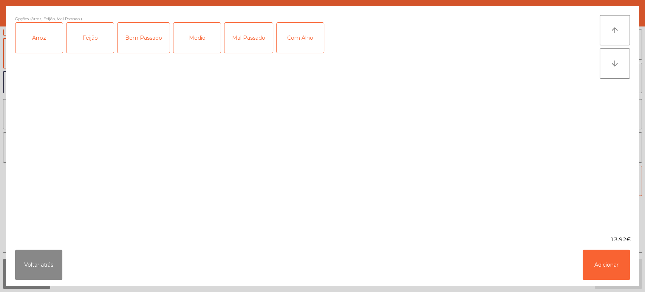
click at [292, 44] on div "Com Alho" at bounding box center [300, 38] width 47 height 30
click at [597, 276] on button "Adicionar" at bounding box center [606, 264] width 47 height 30
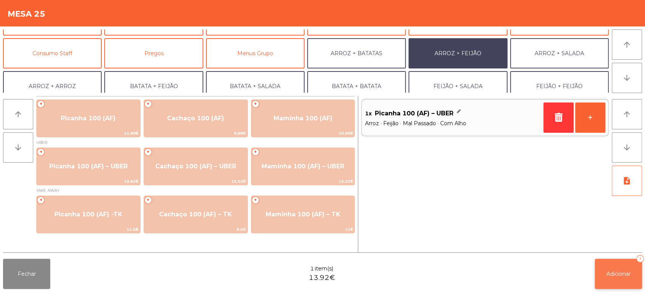
click at [616, 281] on button "Adicionar 1" at bounding box center [618, 273] width 47 height 30
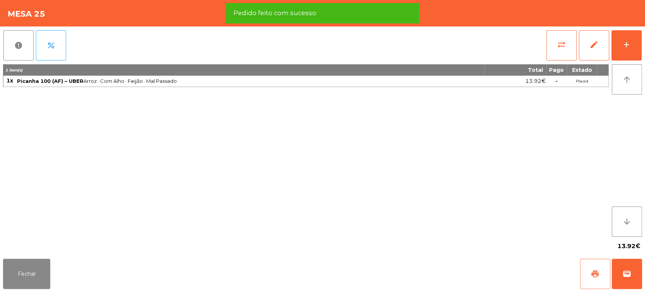
click at [593, 269] on span "print" at bounding box center [594, 273] width 9 height 9
click at [642, 277] on div "Fechar print wallet" at bounding box center [322, 273] width 645 height 36
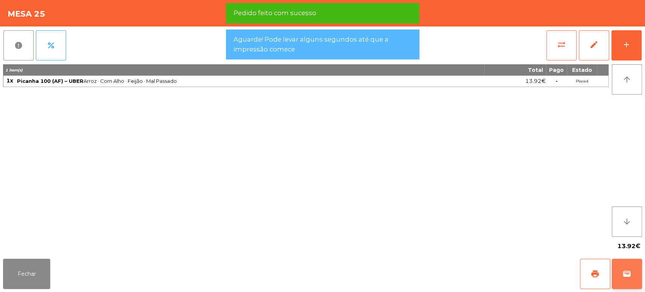
click at [625, 275] on span "wallet" at bounding box center [626, 273] width 9 height 9
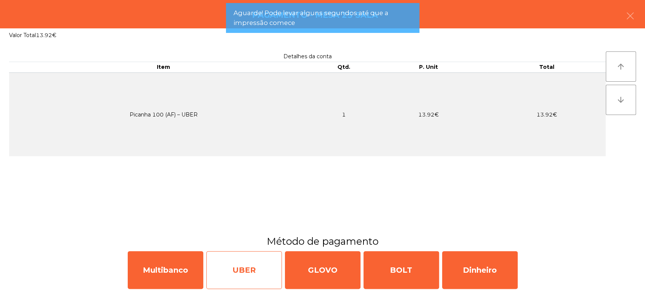
click at [263, 273] on div "UBER" at bounding box center [244, 270] width 76 height 38
select select "**"
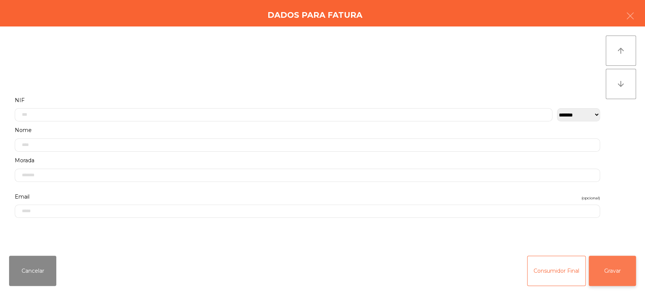
click at [617, 277] on button "Gravar" at bounding box center [612, 270] width 47 height 30
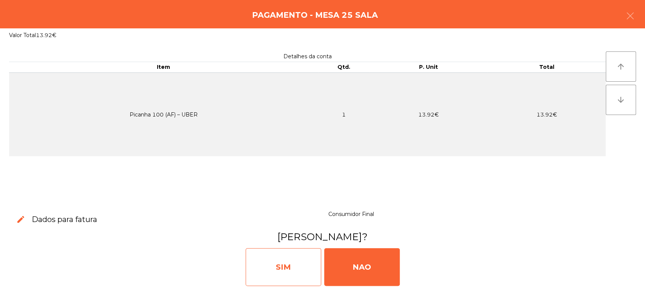
click at [255, 263] on div "SIM" at bounding box center [284, 267] width 76 height 38
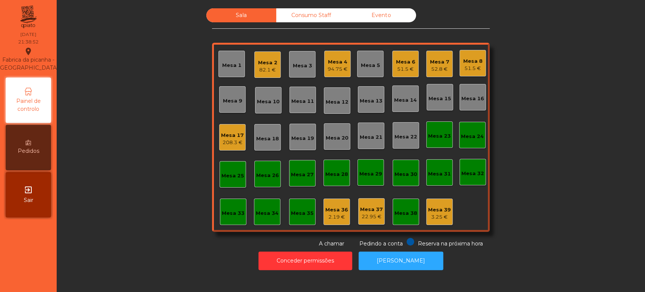
click at [261, 59] on div "Mesa 2" at bounding box center [267, 63] width 19 height 8
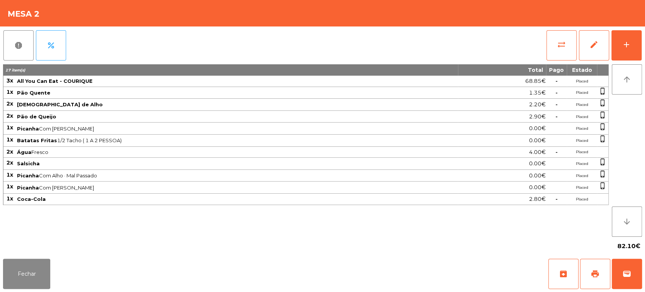
click at [571, 175] on td "Placed" at bounding box center [582, 176] width 30 height 12
click at [39, 264] on button "Fechar" at bounding box center [26, 273] width 47 height 30
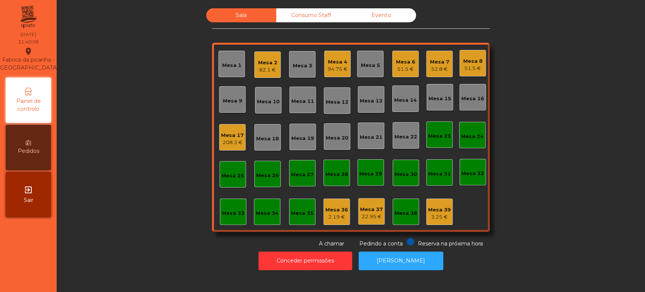
click at [234, 143] on div "208.3 €" at bounding box center [232, 143] width 23 height 8
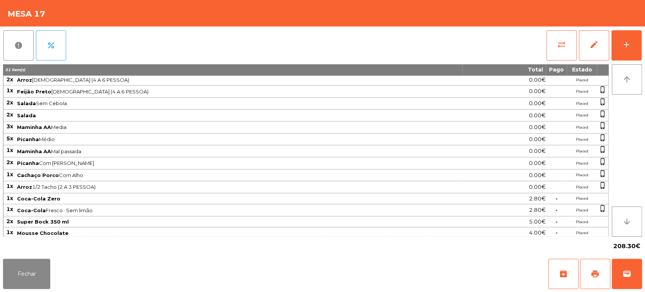
scroll to position [0, 0]
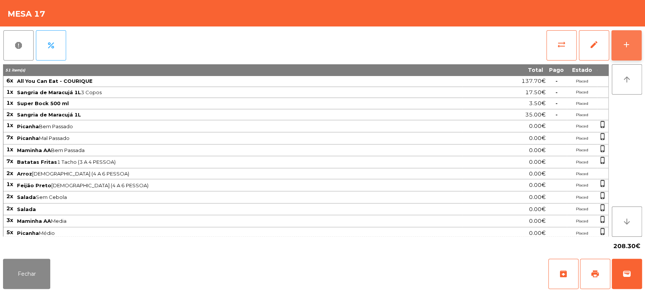
click at [624, 46] on div "add" at bounding box center [626, 44] width 9 height 9
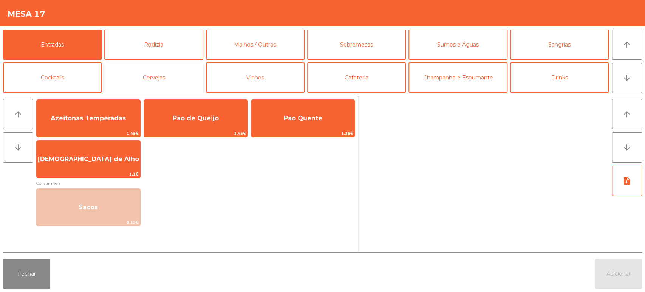
click at [148, 79] on button "Cervejas" at bounding box center [153, 77] width 99 height 30
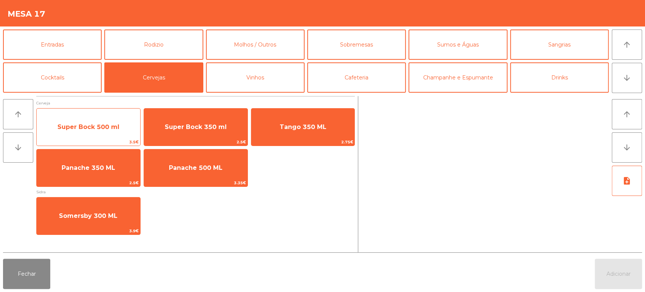
click at [96, 133] on span "Super Bock 500 ml" at bounding box center [89, 127] width 104 height 20
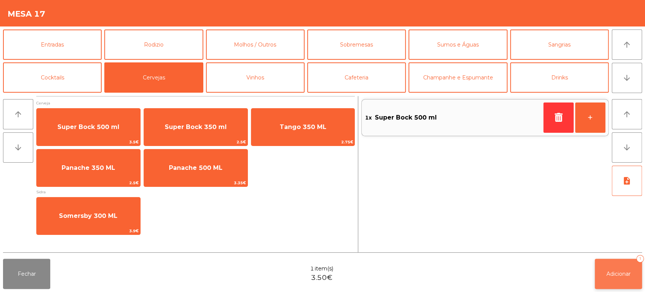
click at [638, 277] on button "Adicionar 1" at bounding box center [618, 273] width 47 height 30
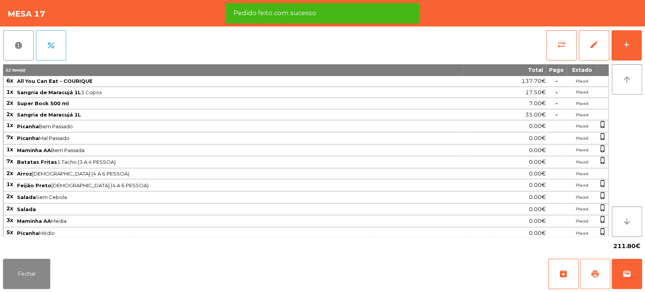
click at [589, 271] on button "print" at bounding box center [595, 273] width 30 height 30
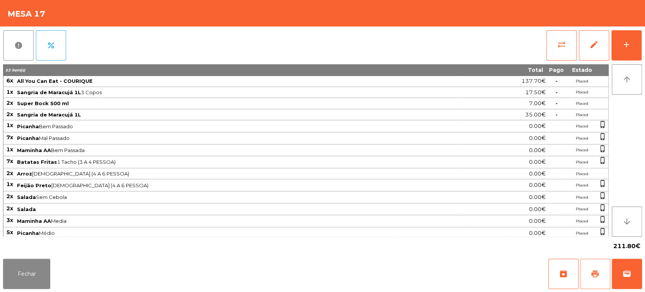
click at [598, 260] on button "print" at bounding box center [595, 273] width 30 height 30
click at [619, 269] on button "wallet" at bounding box center [627, 273] width 30 height 30
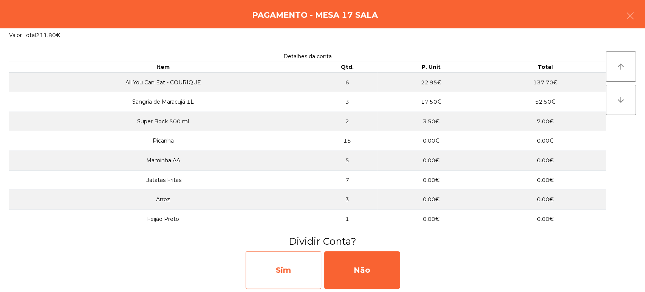
click at [286, 278] on div "Sim" at bounding box center [284, 270] width 76 height 38
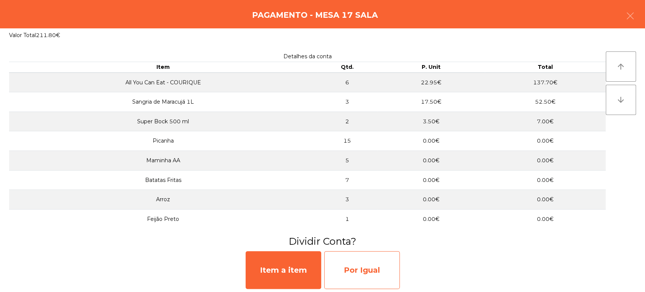
click at [380, 278] on div "Por Igual" at bounding box center [362, 270] width 76 height 38
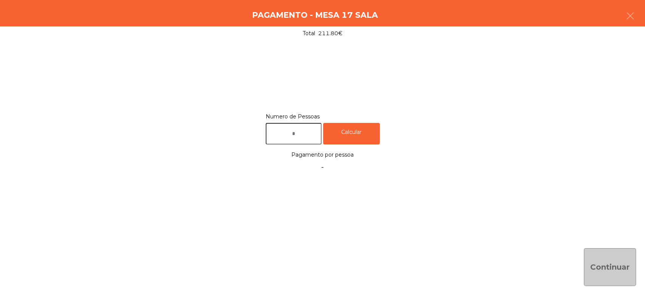
click at [305, 141] on input "text" at bounding box center [294, 134] width 56 height 22
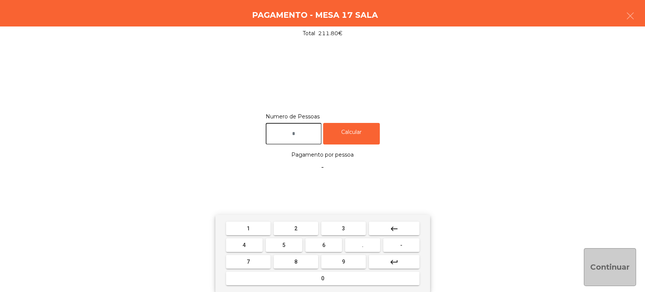
click at [303, 219] on div "1 2 3 keyboard_backspace 4 5 6 . - 7 8 9 keyboard_return 0" at bounding box center [322, 253] width 215 height 77
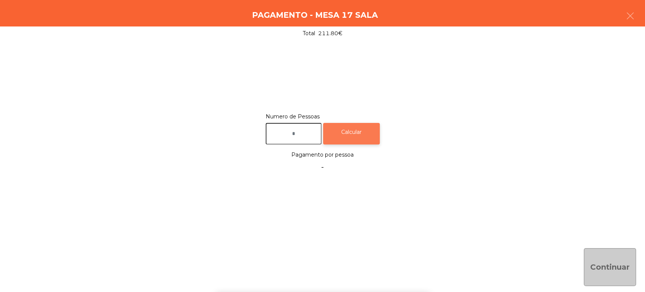
click at [366, 127] on div "Calcular" at bounding box center [351, 134] width 57 height 22
click at [306, 134] on input "text" at bounding box center [294, 134] width 56 height 22
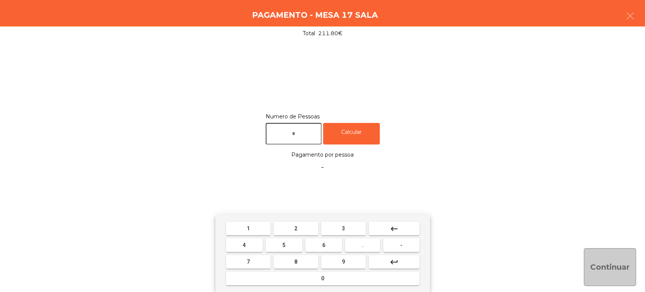
click at [312, 228] on button "2" at bounding box center [296, 228] width 45 height 14
type input "*"
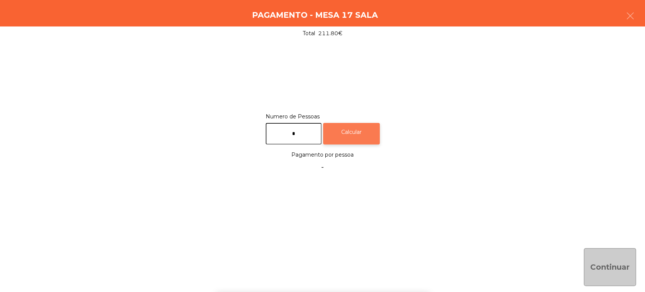
click at [370, 126] on div "Calcular" at bounding box center [351, 134] width 57 height 22
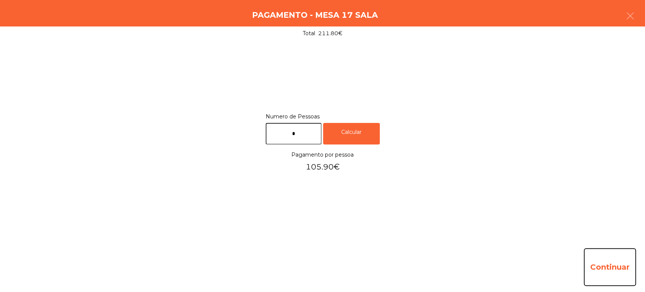
click at [606, 270] on button "Continuar" at bounding box center [610, 267] width 52 height 38
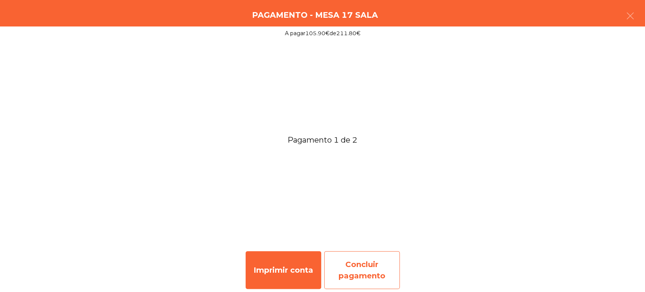
click at [355, 272] on div "Concluir pagamento" at bounding box center [362, 270] width 76 height 38
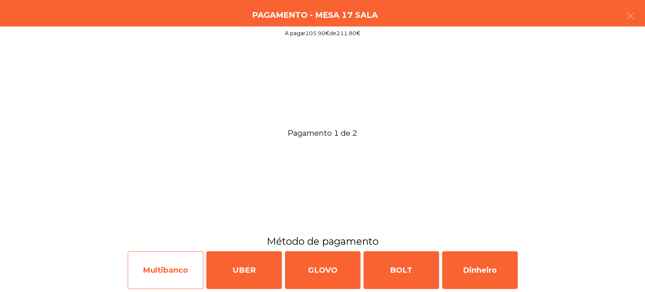
click at [179, 267] on div "Multibanco" at bounding box center [166, 270] width 76 height 38
select select "**"
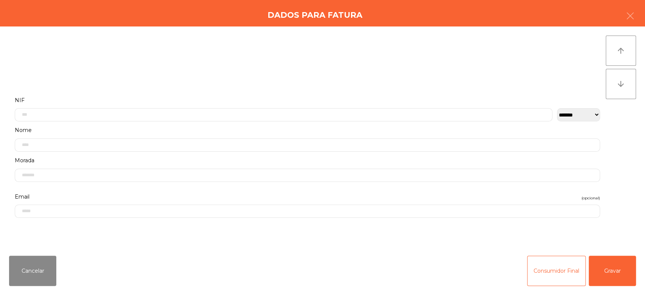
click at [340, 127] on label "Nome" at bounding box center [307, 130] width 585 height 10
click at [433, 112] on input "text" at bounding box center [284, 114] width 538 height 13
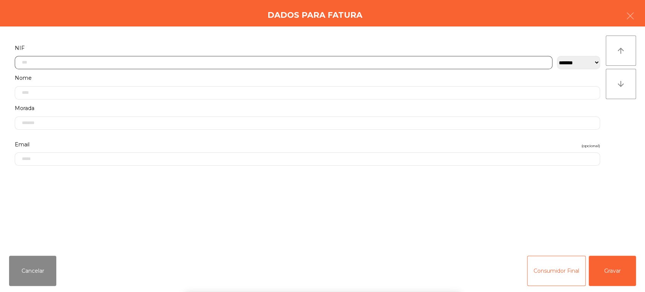
scroll to position [59, 0]
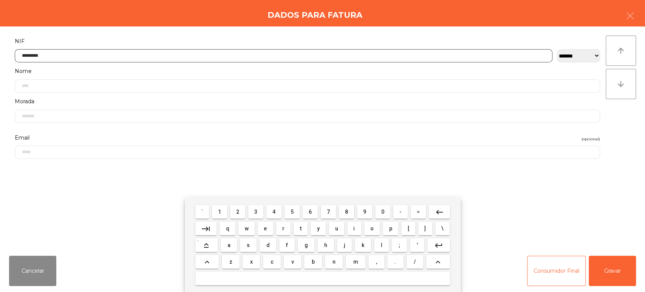
type input "*********"
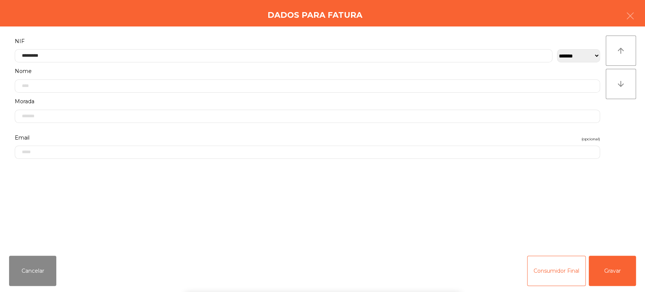
click at [621, 263] on div "` 1 2 3 4 5 6 7 8 9 0 - = keyboard_backspace keyboard_tab q w e r t y u i o p […" at bounding box center [322, 245] width 645 height 94
click at [612, 269] on button "Gravar" at bounding box center [612, 270] width 47 height 30
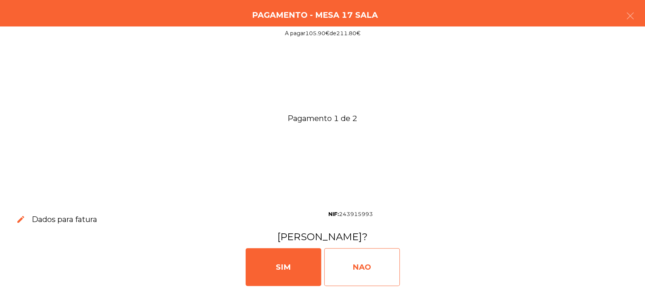
click at [359, 275] on div "NAO" at bounding box center [362, 267] width 76 height 38
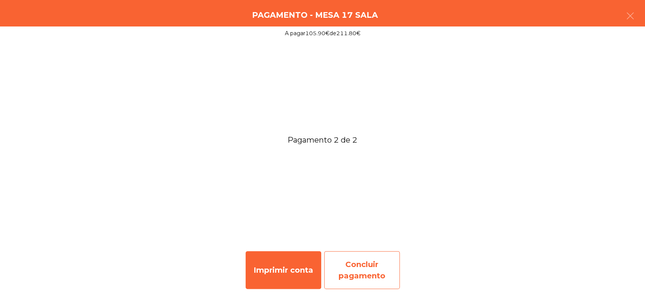
click at [385, 260] on div "Concluir pagamento" at bounding box center [362, 270] width 76 height 38
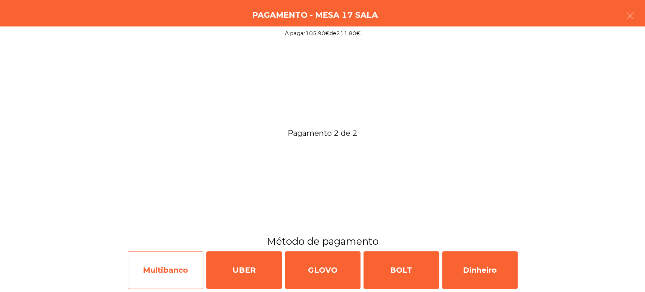
click at [184, 267] on div "Multibanco" at bounding box center [166, 270] width 76 height 38
select select "**"
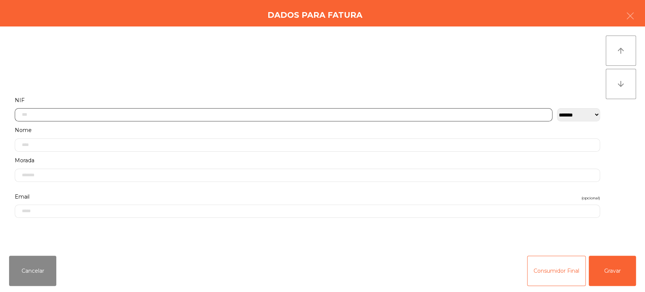
click at [385, 113] on input "text" at bounding box center [284, 114] width 538 height 13
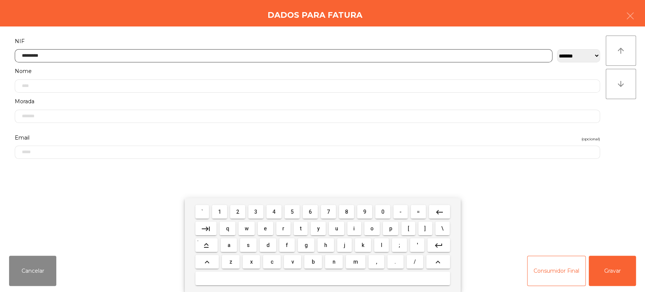
type input "*********"
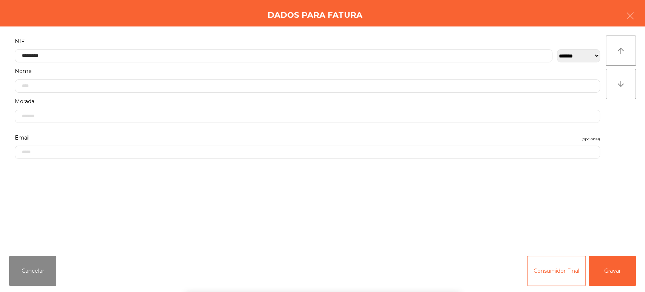
click at [629, 276] on div "` 1 2 3 4 5 6 7 8 9 0 - = keyboard_backspace keyboard_tab q w e r t y u i o p […" at bounding box center [322, 245] width 645 height 94
click at [607, 274] on button "Gravar" at bounding box center [612, 270] width 47 height 30
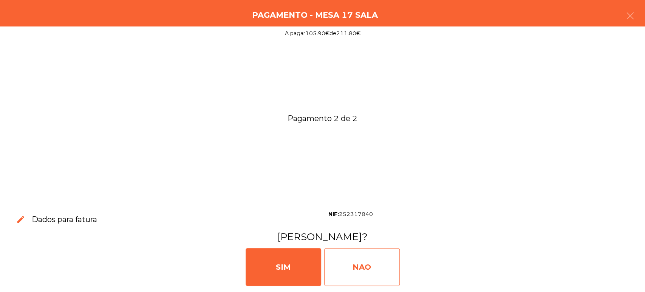
click at [357, 273] on div "NAO" at bounding box center [362, 267] width 76 height 38
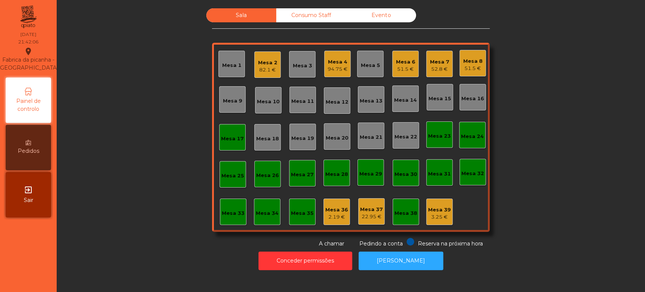
click at [220, 149] on div "Mesa 17" at bounding box center [232, 137] width 26 height 26
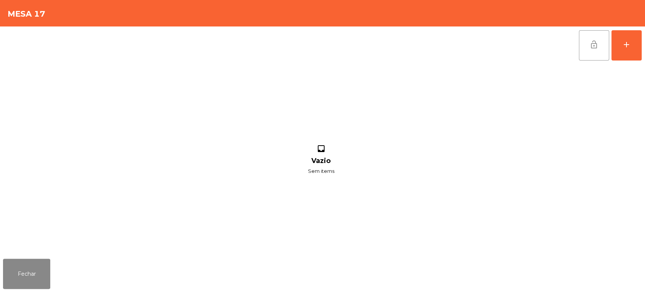
click at [580, 50] on button "lock_open" at bounding box center [594, 45] width 30 height 30
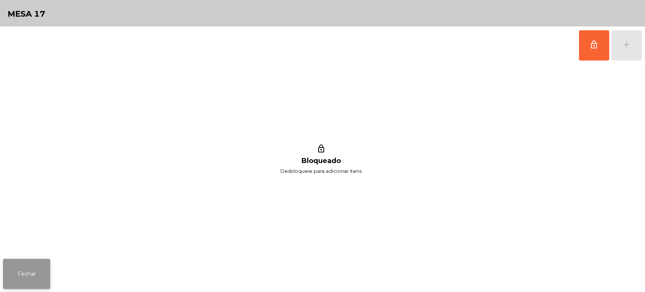
click at [13, 284] on button "Fechar" at bounding box center [26, 273] width 47 height 30
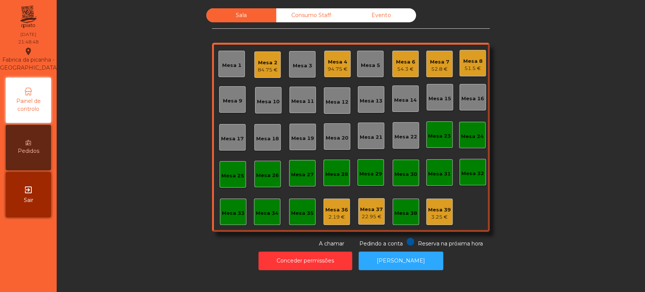
click at [130, 166] on div "Sala Consumo Staff Evento Mesa 1 Mesa 2 84.75 € Mesa 3 Mesa 4 94.75 € Mesa 5 Me…" at bounding box center [351, 127] width 568 height 239
click at [258, 63] on div "Mesa 2" at bounding box center [268, 63] width 20 height 8
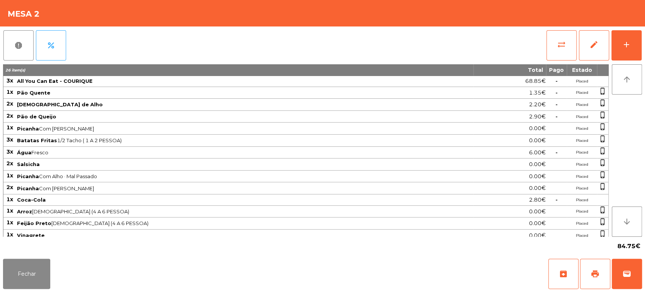
click at [43, 245] on div "84.75€" at bounding box center [322, 245] width 639 height 19
click at [21, 258] on button "Fechar" at bounding box center [26, 273] width 47 height 30
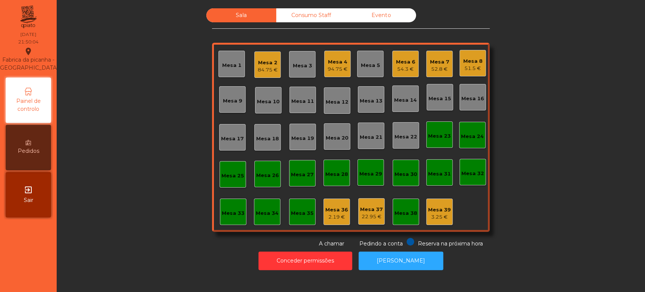
click at [221, 185] on div "Mesa 25" at bounding box center [232, 174] width 26 height 26
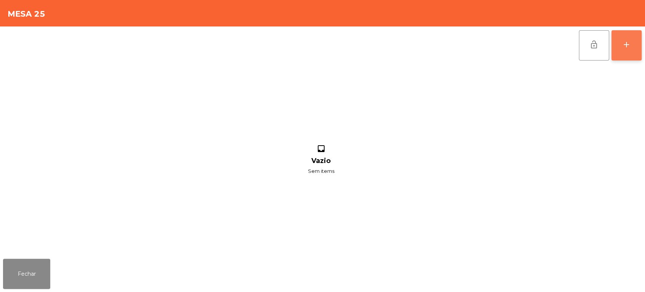
click at [611, 57] on button "add" at bounding box center [626, 45] width 30 height 30
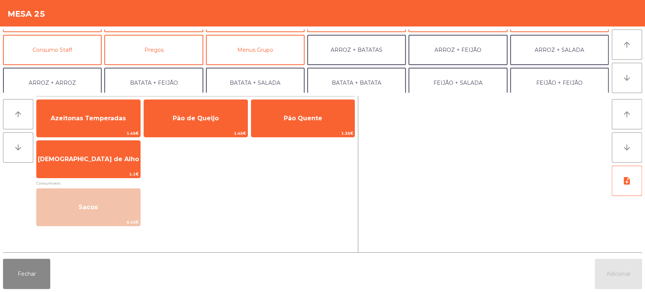
scroll to position [62, 0]
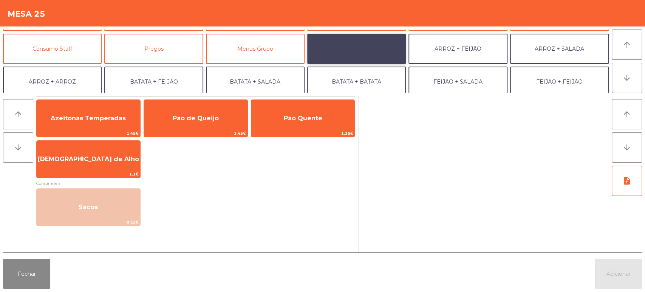
click at [384, 48] on button "ARROZ + BATATAS" at bounding box center [356, 49] width 99 height 30
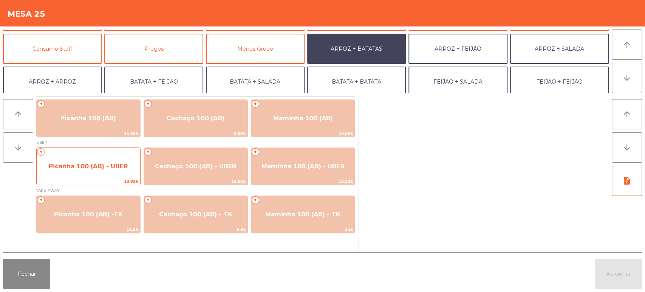
click at [87, 167] on span "Picanha 100 (AB) - UBER" at bounding box center [88, 165] width 79 height 7
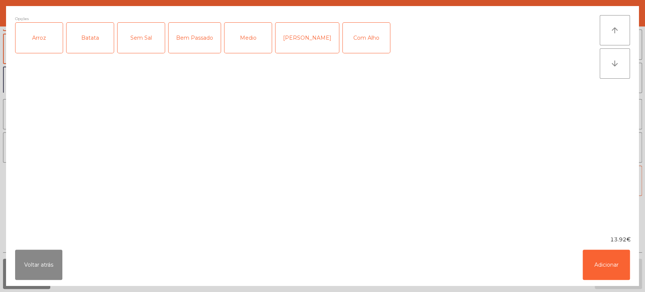
click at [38, 34] on div "Arroz" at bounding box center [38, 38] width 47 height 30
click at [97, 25] on div "Batata" at bounding box center [89, 38] width 47 height 30
click at [247, 35] on div "Medio" at bounding box center [247, 38] width 47 height 30
click at [607, 273] on button "Adicionar" at bounding box center [606, 264] width 47 height 30
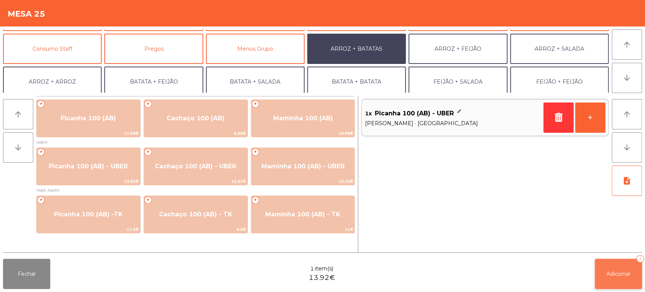
click at [623, 274] on span "Adicionar" at bounding box center [618, 273] width 24 height 7
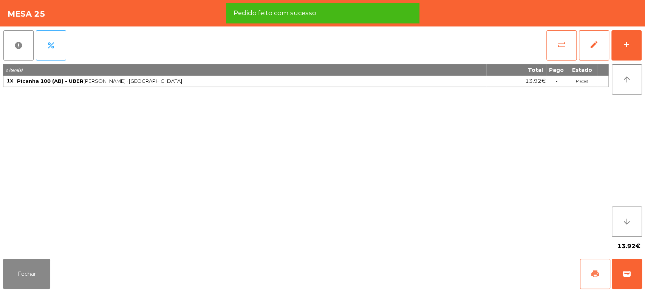
click at [580, 282] on button "print" at bounding box center [595, 273] width 30 height 30
click at [635, 274] on button "wallet" at bounding box center [627, 273] width 30 height 30
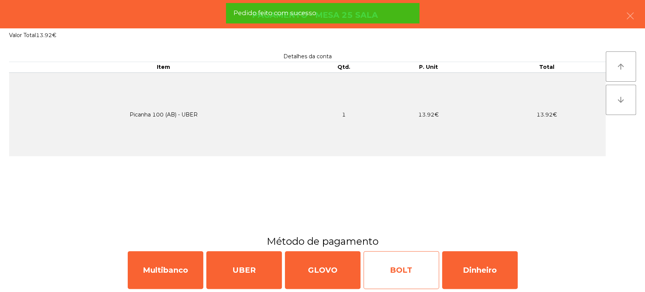
click at [396, 253] on div "BOLT" at bounding box center [401, 270] width 76 height 38
select select "**"
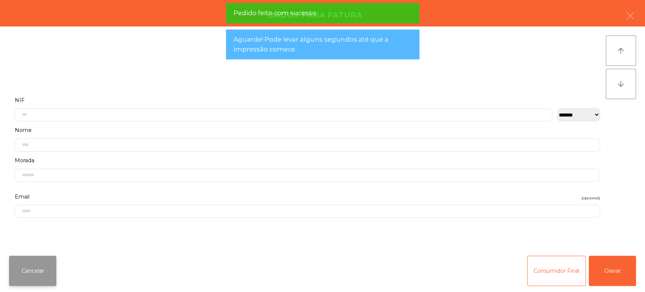
click at [56, 277] on button "Cancelar" at bounding box center [32, 270] width 47 height 30
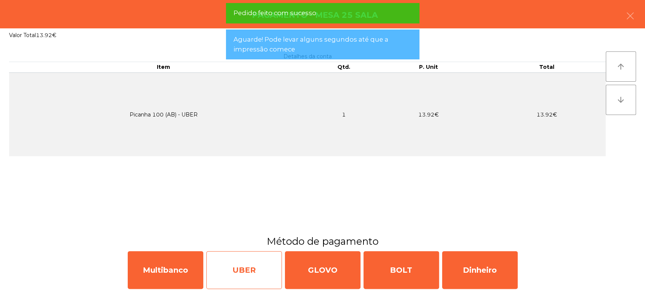
click at [243, 266] on div "UBER" at bounding box center [244, 270] width 76 height 38
select select "**"
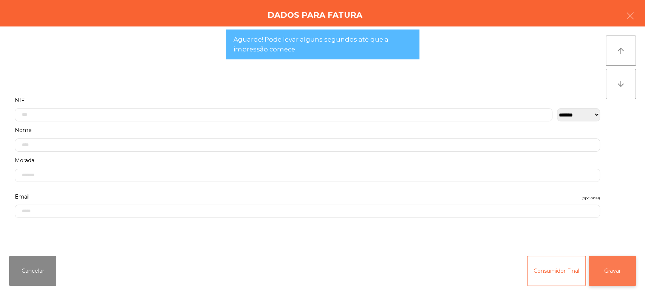
click at [605, 274] on button "Gravar" at bounding box center [612, 270] width 47 height 30
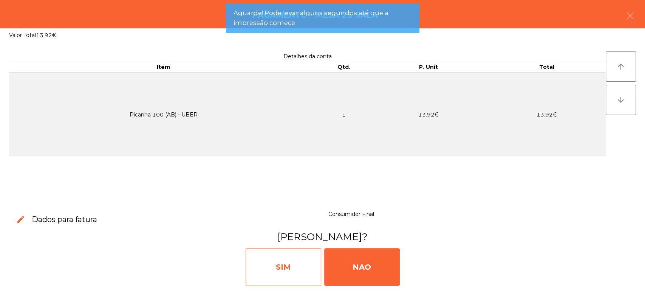
click at [279, 262] on div "SIM" at bounding box center [284, 267] width 76 height 38
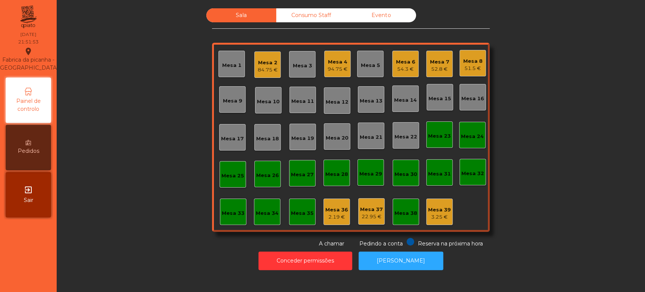
click at [321, 22] on div "Consumo Staff" at bounding box center [311, 15] width 70 height 14
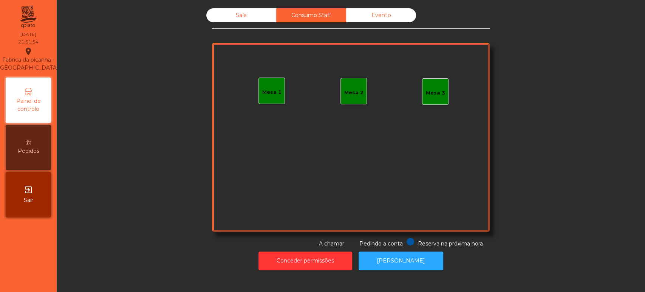
click at [247, 100] on div "Mesa 1 Mesa 2 Mesa 3" at bounding box center [351, 137] width 278 height 189
click at [260, 113] on div "Mesa 1 Mesa 2 Mesa 3" at bounding box center [351, 137] width 278 height 189
click at [270, 97] on div "Mesa 1" at bounding box center [271, 90] width 26 height 26
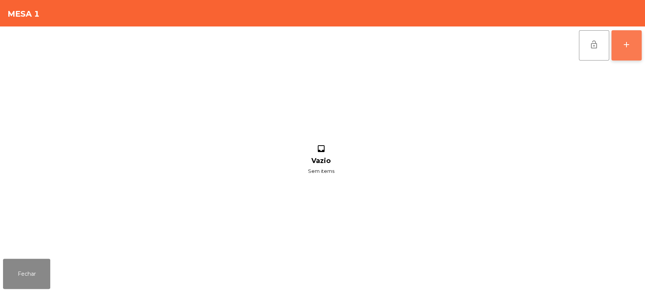
click at [638, 51] on button "add" at bounding box center [626, 45] width 30 height 30
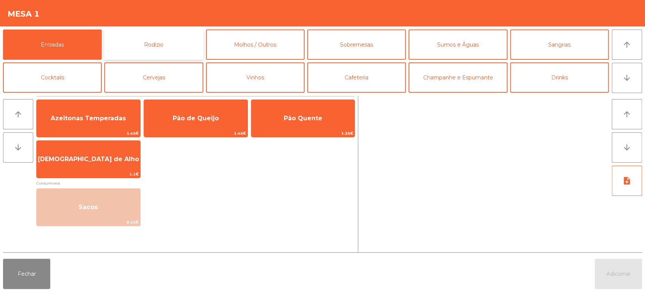
click at [175, 44] on button "Rodizio" at bounding box center [153, 44] width 99 height 30
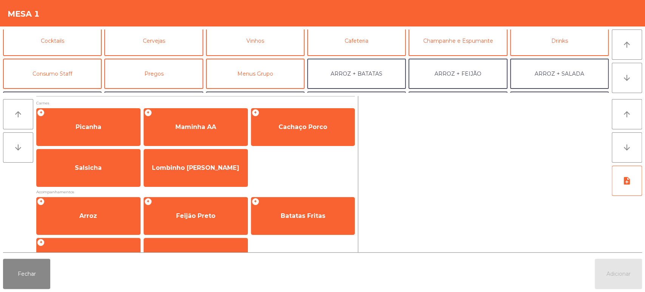
scroll to position [37, 0]
click at [70, 76] on button "Consumo Staff" at bounding box center [52, 73] width 99 height 30
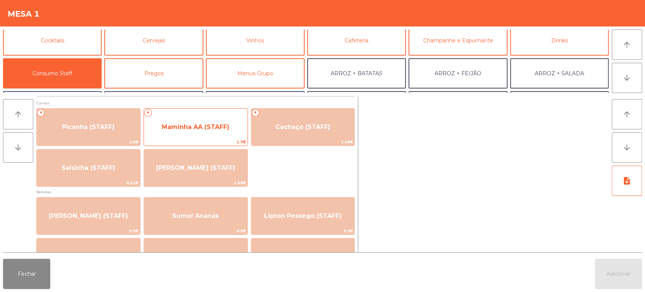
click at [206, 132] on span "Maminha AA (STAFF)" at bounding box center [196, 127] width 104 height 20
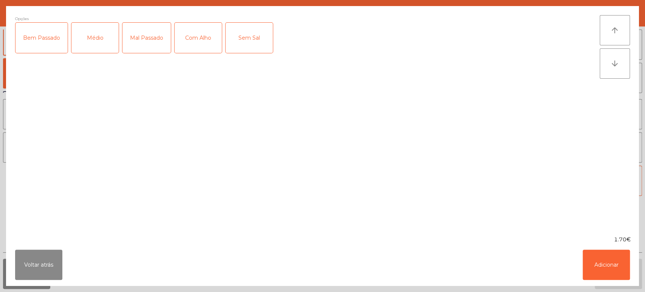
click at [135, 49] on div "Mal Passado" at bounding box center [146, 38] width 48 height 30
click at [199, 45] on div "Com Alho" at bounding box center [198, 38] width 47 height 30
click at [587, 251] on button "Adicionar" at bounding box center [606, 264] width 47 height 30
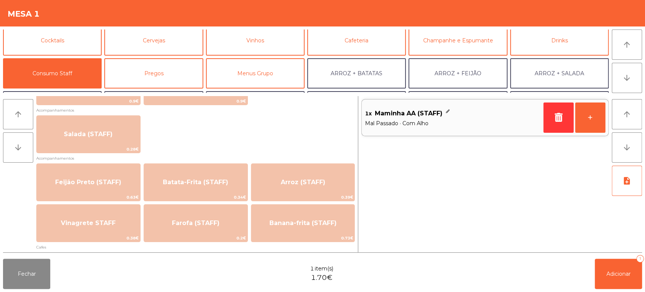
scroll to position [293, 0]
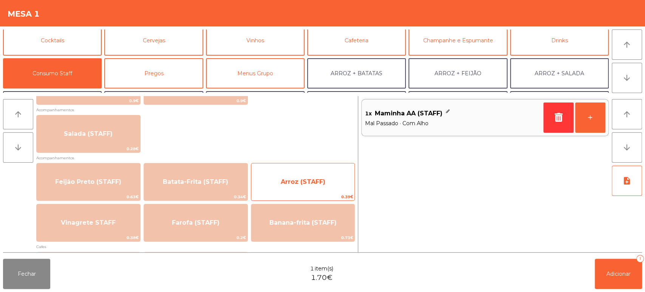
click at [305, 192] on span "Arroz (STAFF)" at bounding box center [303, 182] width 104 height 20
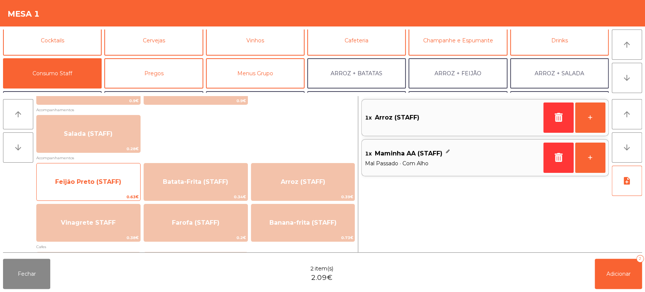
click at [122, 176] on span "Feijão Preto (STAFF)" at bounding box center [89, 182] width 104 height 20
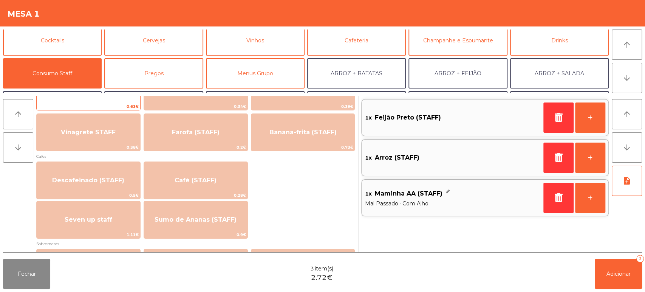
scroll to position [385, 0]
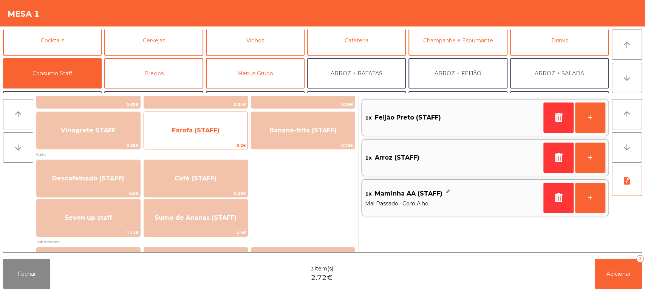
click at [206, 137] on span "Farofa (STAFF)" at bounding box center [196, 130] width 104 height 20
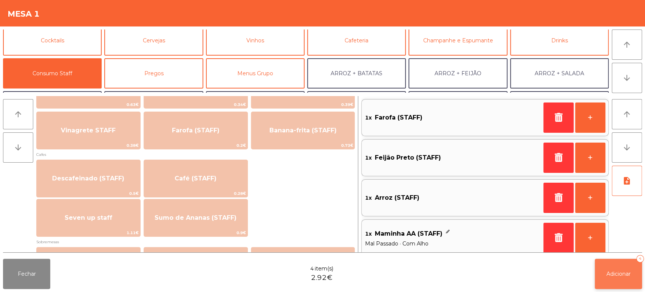
click at [619, 284] on button "Adicionar 4" at bounding box center [618, 273] width 47 height 30
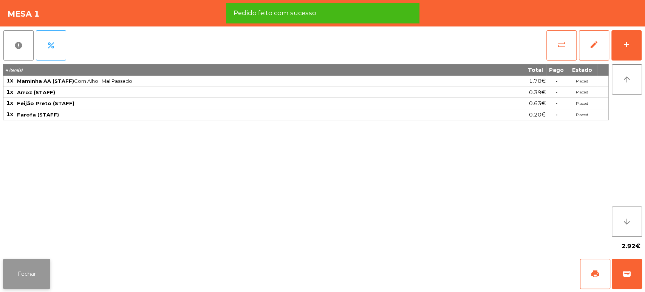
click at [26, 277] on button "Fechar" at bounding box center [26, 273] width 47 height 30
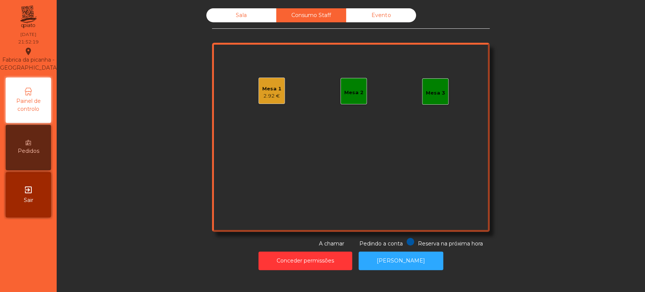
click at [227, 22] on div "Sala" at bounding box center [241, 15] width 70 height 14
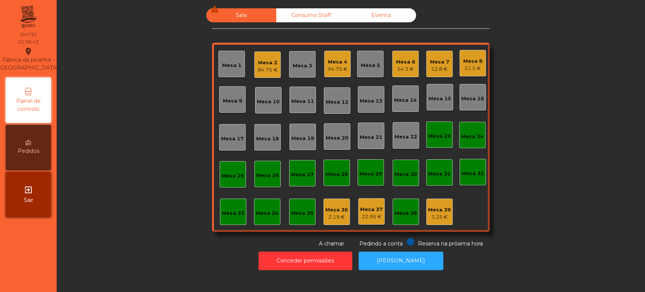
click at [480, 73] on div "Mesa 8 51.5 €" at bounding box center [472, 63] width 26 height 26
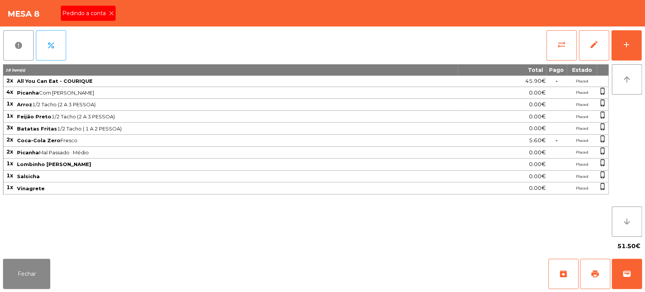
click at [111, 14] on icon at bounding box center [111, 13] width 5 height 5
click at [603, 273] on button "print" at bounding box center [595, 273] width 30 height 30
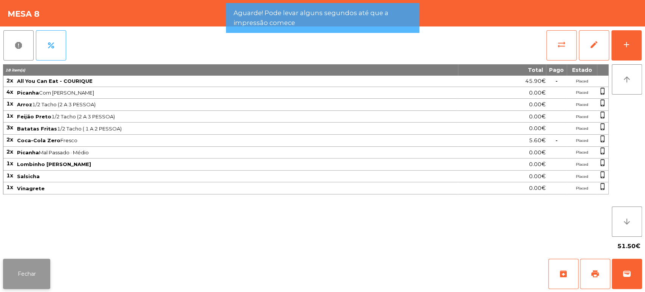
click at [34, 271] on button "Fechar" at bounding box center [26, 273] width 47 height 30
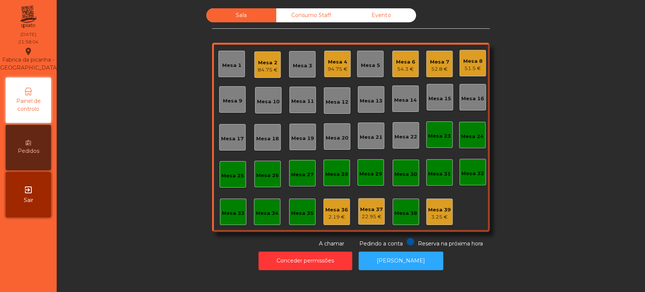
click at [465, 54] on div "Mesa 8 51.5 €" at bounding box center [472, 63] width 19 height 18
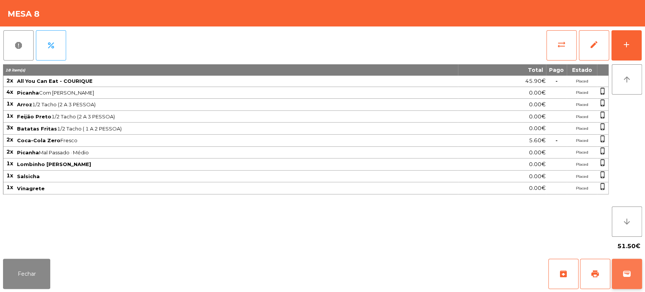
click at [640, 280] on button "wallet" at bounding box center [627, 273] width 30 height 30
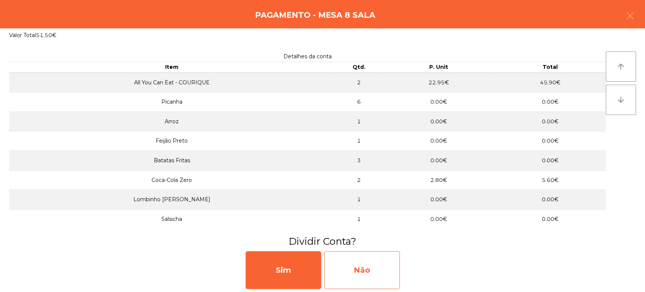
click at [341, 255] on div "Não" at bounding box center [362, 270] width 76 height 38
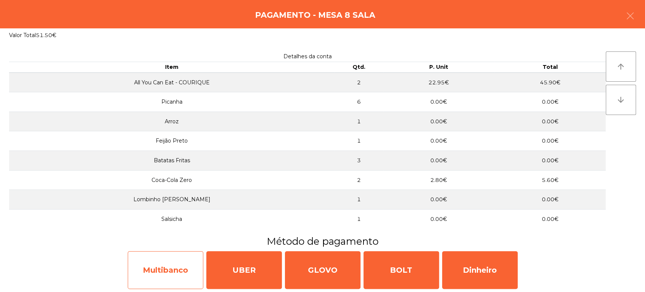
click at [184, 260] on div "Multibanco" at bounding box center [166, 270] width 76 height 38
select select "**"
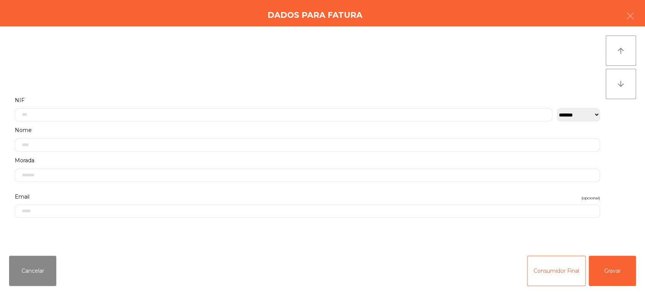
click at [346, 100] on label "NIF" at bounding box center [307, 100] width 585 height 10
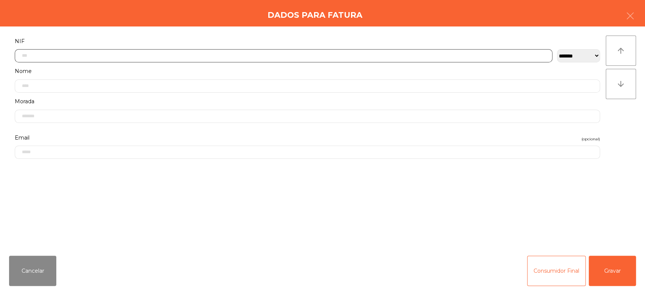
click at [419, 54] on input "text" at bounding box center [284, 55] width 538 height 13
click at [304, 54] on input "text" at bounding box center [284, 55] width 538 height 13
click at [396, 55] on input "text" at bounding box center [284, 55] width 538 height 13
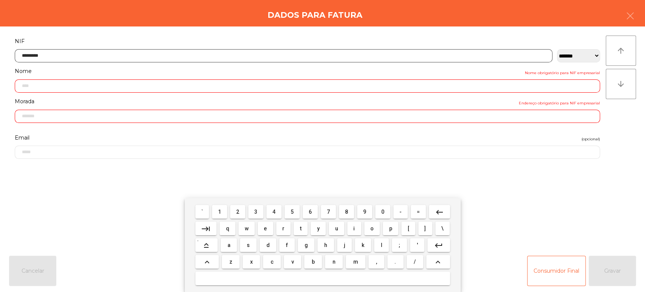
type input "*********"
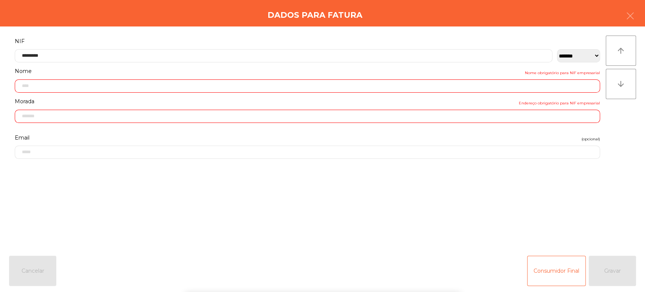
click at [638, 258] on div "` 1 2 3 4 5 6 7 8 9 0 - = keyboard_backspace keyboard_tab q w e r t y u i o p […" at bounding box center [322, 245] width 645 height 94
type input "**********"
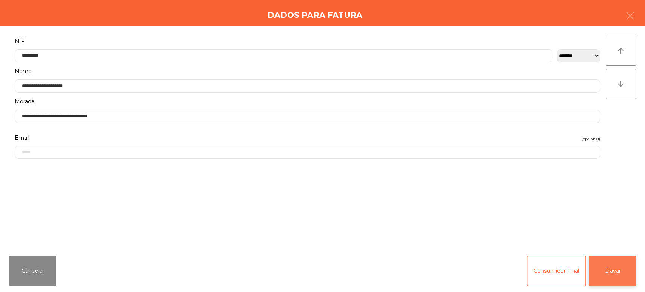
click at [613, 271] on button "Gravar" at bounding box center [612, 270] width 47 height 30
click at [609, 270] on div "[PERSON_NAME]" at bounding box center [322, 265] width 639 height 45
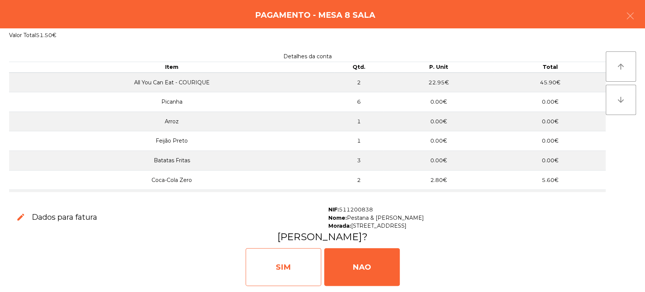
click at [305, 265] on div "SIM" at bounding box center [284, 267] width 76 height 38
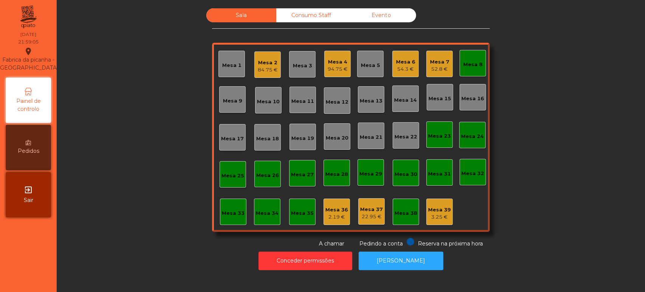
click at [479, 60] on div "Mesa 8" at bounding box center [472, 63] width 26 height 26
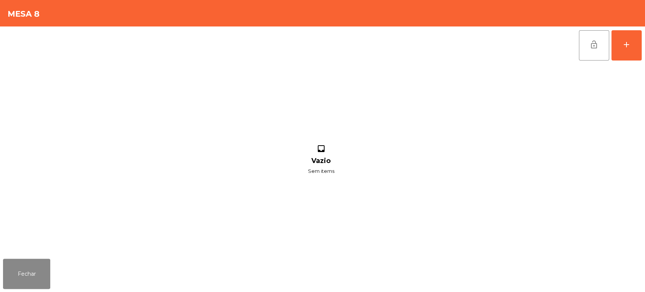
click at [599, 38] on button "lock_open" at bounding box center [594, 45] width 30 height 30
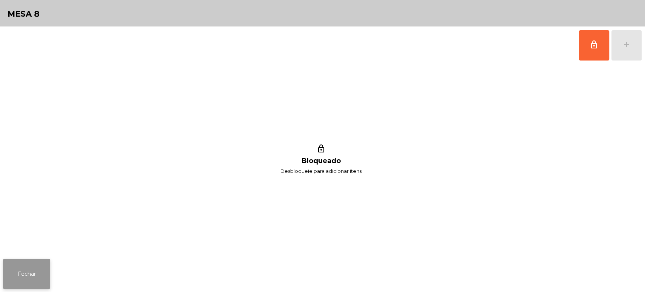
click at [42, 269] on button "Fechar" at bounding box center [26, 273] width 47 height 30
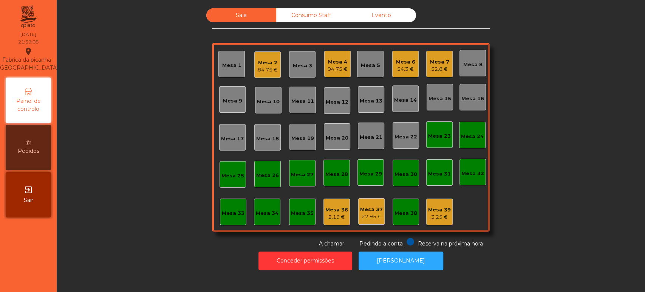
click at [118, 58] on div "Sala Consumo Staff Evento Mesa 1 Mesa 2 84.75 € Mesa 3 Mesa 4 94.75 € Mesa 5 Me…" at bounding box center [351, 127] width 568 height 239
click at [105, 36] on div "Sala Consumo Staff Evento Mesa 1 Mesa 2 84.75 € Mesa 3 Mesa 4 94.75 € Mesa 5 Me…" at bounding box center [351, 127] width 568 height 239
click at [229, 178] on div "Mesa 25" at bounding box center [232, 176] width 23 height 8
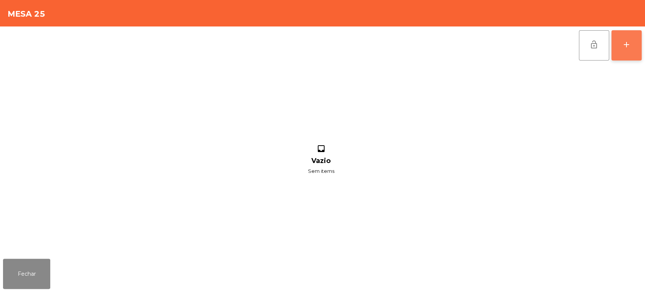
click at [626, 53] on button "add" at bounding box center [626, 45] width 30 height 30
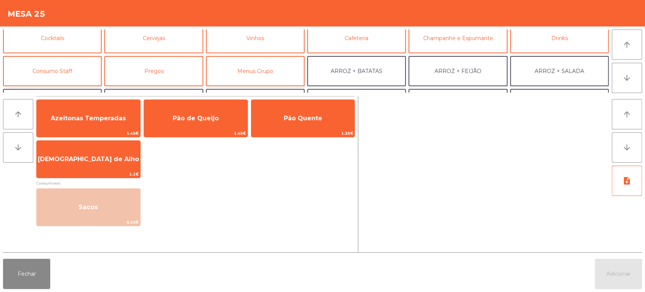
scroll to position [43, 0]
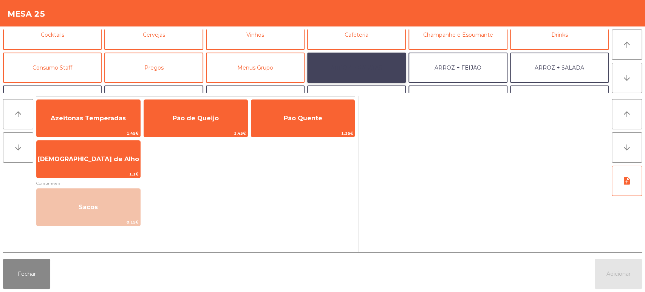
click at [365, 65] on button "ARROZ + BATATAS" at bounding box center [356, 68] width 99 height 30
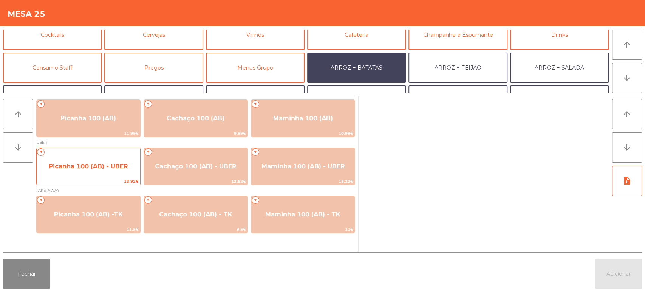
click at [88, 158] on span "Picanha 100 (AB) - UBER" at bounding box center [89, 166] width 104 height 20
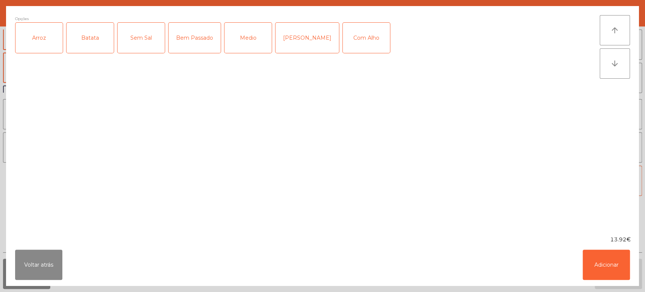
click at [39, 44] on div "Arroz" at bounding box center [38, 38] width 47 height 30
click at [87, 37] on div "Batata" at bounding box center [89, 38] width 47 height 30
click at [244, 43] on div "Medio" at bounding box center [247, 38] width 47 height 30
click at [343, 37] on div "Com Alho" at bounding box center [366, 38] width 47 height 30
click at [591, 256] on button "Adicionar" at bounding box center [606, 264] width 47 height 30
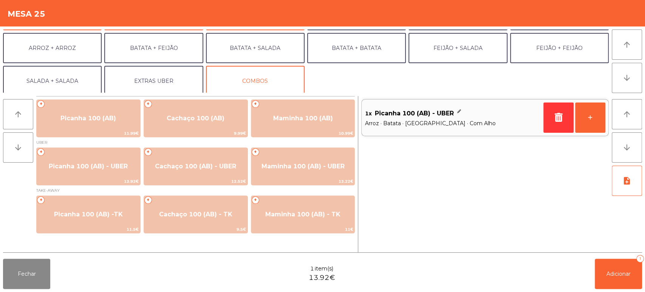
scroll to position [96, 0]
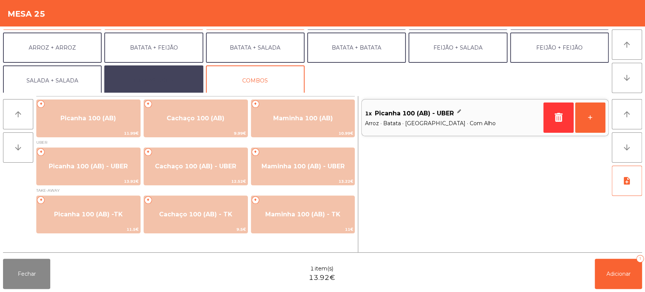
click at [167, 76] on button "EXTRAS UBER" at bounding box center [153, 80] width 99 height 30
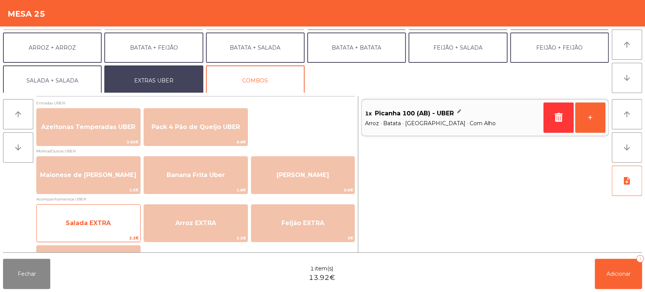
click at [99, 226] on span "Salada EXTRA" at bounding box center [88, 222] width 45 height 7
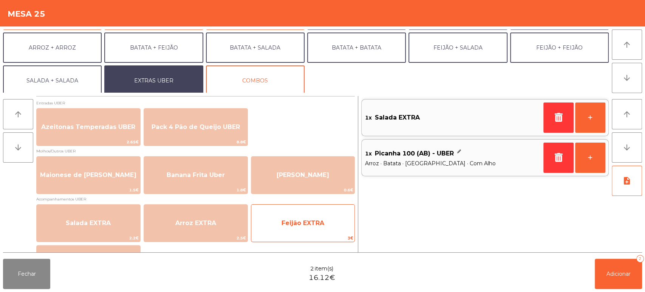
click at [305, 230] on span "Feijão EXTRA" at bounding box center [303, 223] width 104 height 20
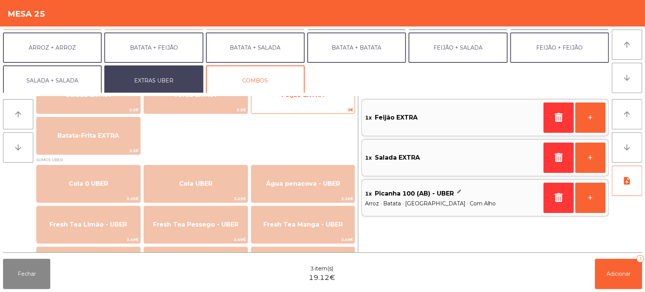
scroll to position [129, 0]
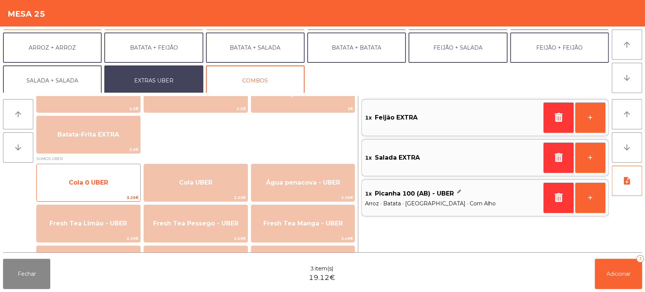
click at [95, 182] on span "Cola 0 UBER" at bounding box center [88, 182] width 39 height 7
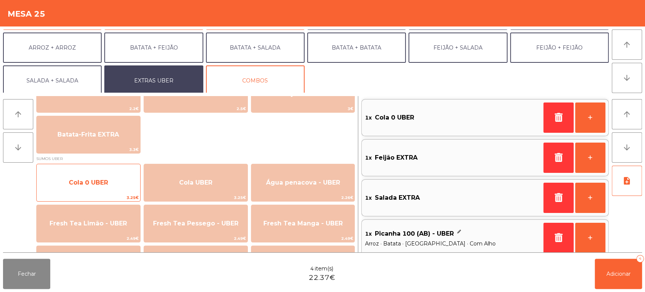
scroll to position [6, 0]
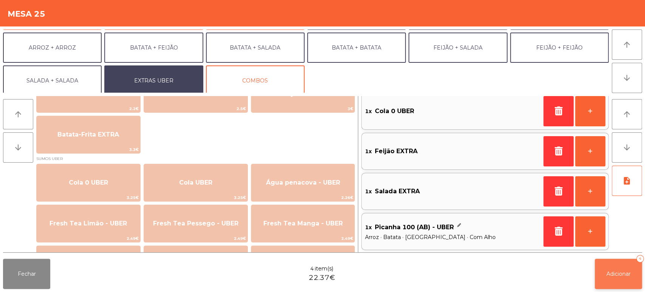
click at [596, 280] on button "Adicionar 4" at bounding box center [618, 273] width 47 height 30
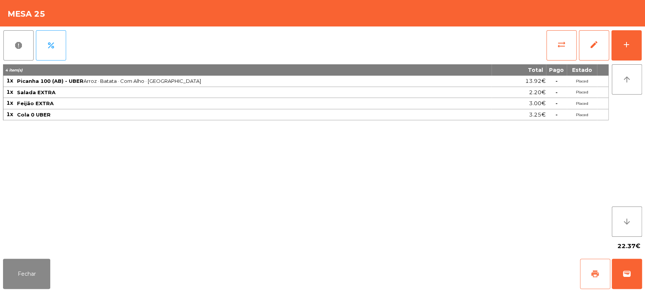
click at [599, 262] on button "print" at bounding box center [595, 273] width 30 height 30
click at [634, 274] on button "wallet" at bounding box center [627, 273] width 30 height 30
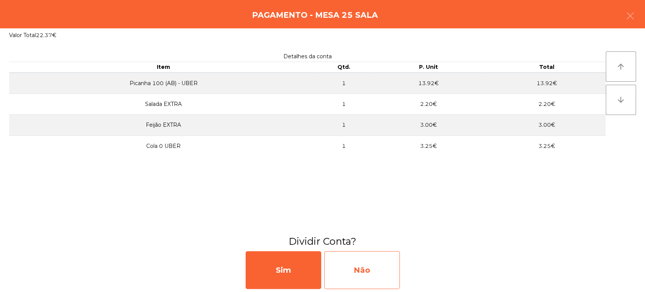
click at [381, 262] on div "Não" at bounding box center [362, 270] width 76 height 38
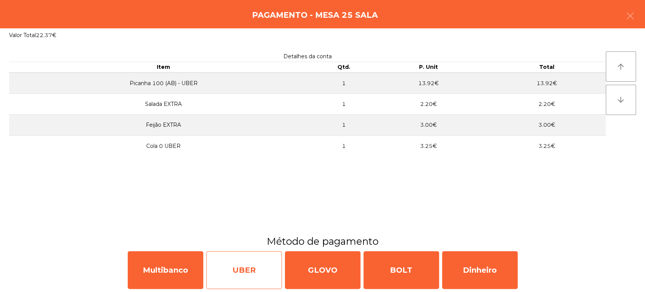
click at [259, 271] on div "UBER" at bounding box center [244, 270] width 76 height 38
select select "**"
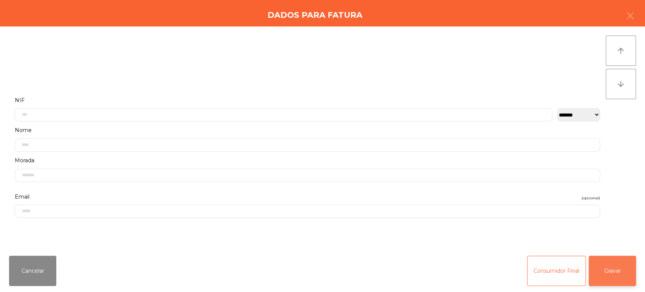
click at [604, 273] on button "Gravar" at bounding box center [612, 270] width 47 height 30
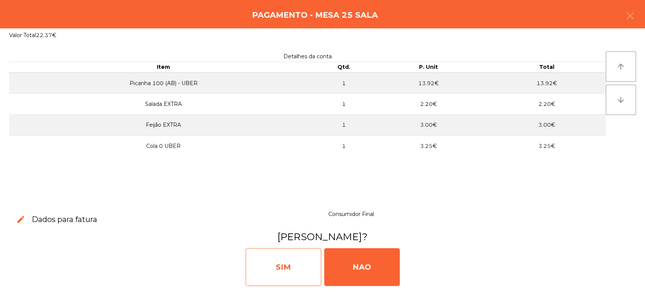
click at [283, 268] on div "SIM" at bounding box center [284, 267] width 76 height 38
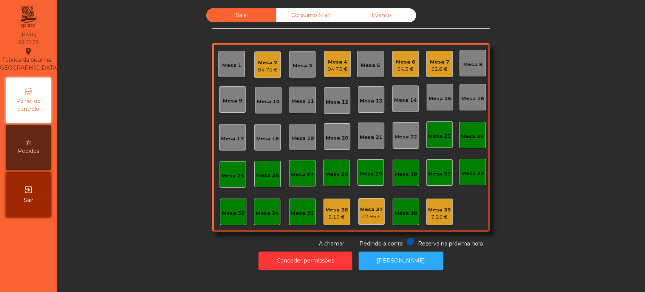
click at [261, 178] on div "Mesa 26" at bounding box center [267, 176] width 23 height 8
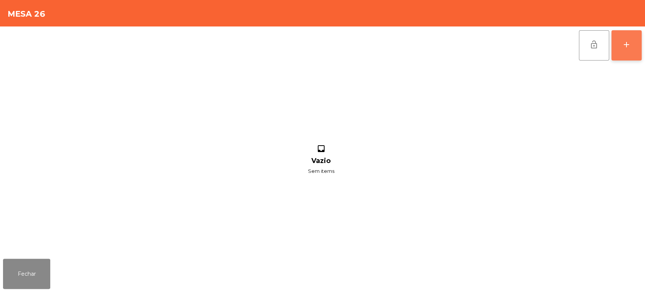
click at [636, 33] on button "add" at bounding box center [626, 45] width 30 height 30
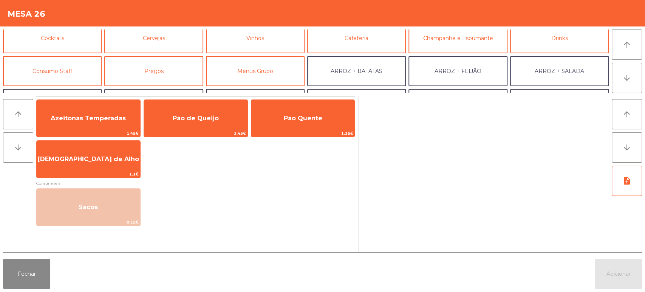
scroll to position [40, 0]
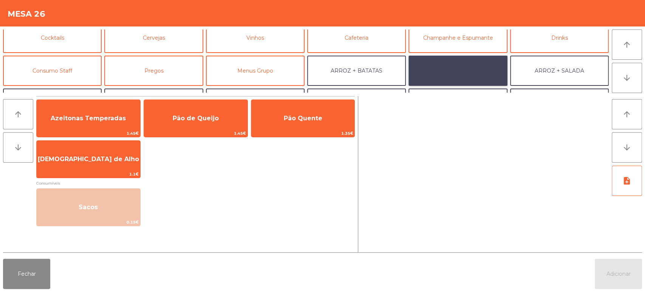
click at [466, 75] on button "ARROZ + FEIJÃO" at bounding box center [457, 71] width 99 height 30
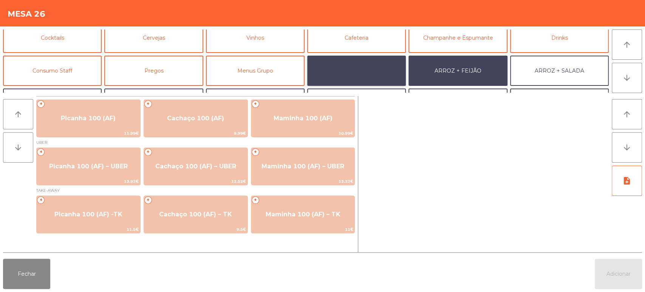
click at [385, 72] on button "ARROZ + BATATAS" at bounding box center [356, 71] width 99 height 30
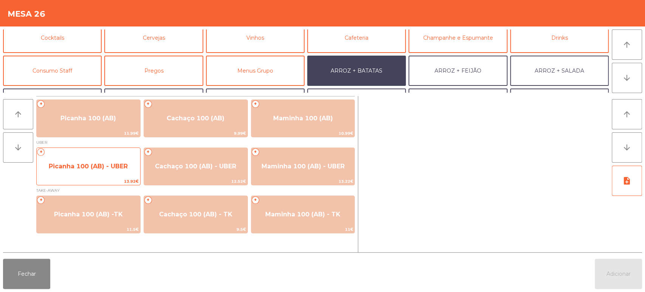
click at [104, 172] on span "Picanha 100 (AB) - UBER" at bounding box center [89, 166] width 104 height 20
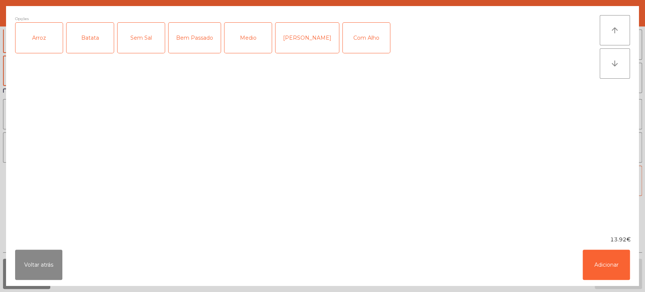
click at [60, 48] on div "Arroz" at bounding box center [38, 38] width 47 height 30
click at [100, 40] on div "Batata" at bounding box center [89, 38] width 47 height 30
click at [243, 42] on div "Medio" at bounding box center [247, 38] width 47 height 30
click at [609, 267] on button "Adicionar" at bounding box center [606, 264] width 47 height 30
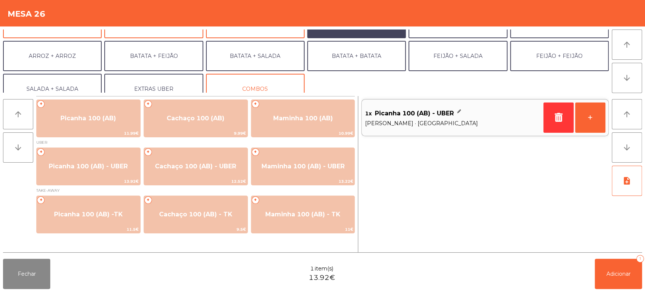
scroll to position [98, 0]
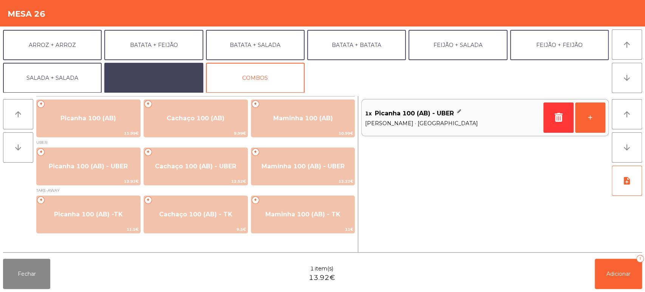
click at [173, 85] on button "EXTRAS UBER" at bounding box center [153, 78] width 99 height 30
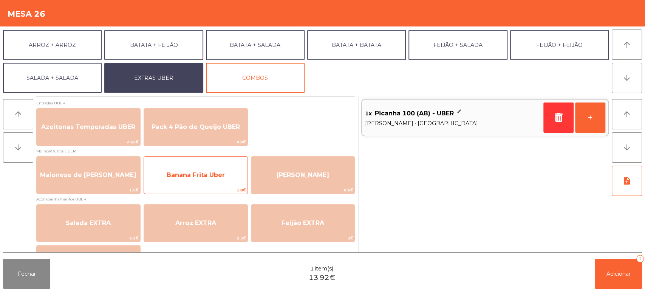
click at [198, 176] on span "Banana Frita Uber" at bounding box center [196, 174] width 58 height 7
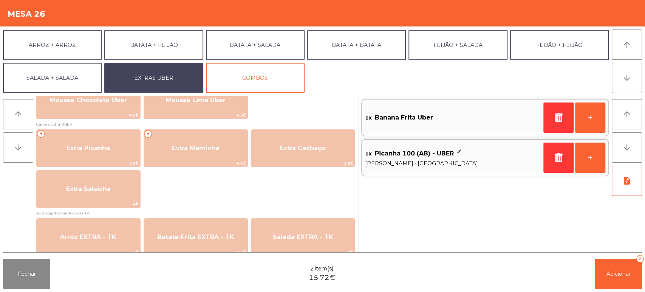
scroll to position [382, 0]
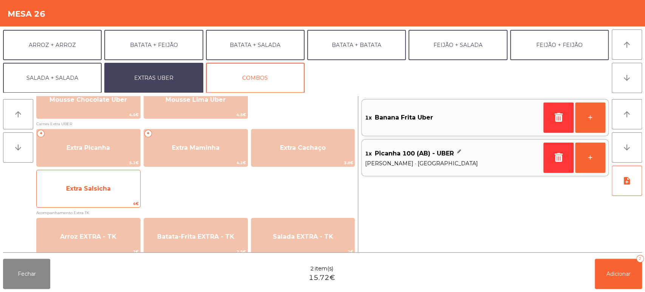
click at [107, 199] on div "Extra Salsicha 4€" at bounding box center [88, 189] width 104 height 38
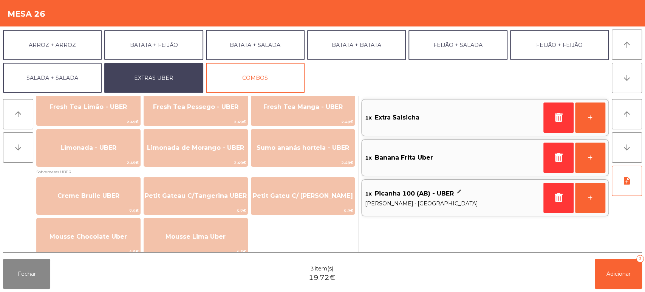
scroll to position [247, 0]
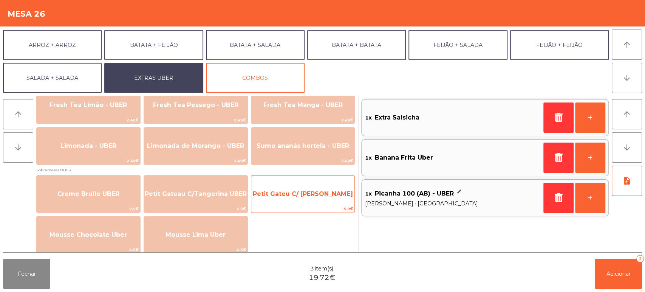
click at [310, 198] on span "Petit Gateu C/ [PERSON_NAME]" at bounding box center [303, 194] width 104 height 20
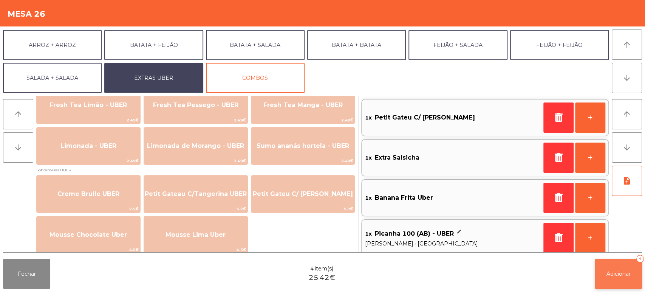
click at [629, 278] on button "Adicionar 4" at bounding box center [618, 273] width 47 height 30
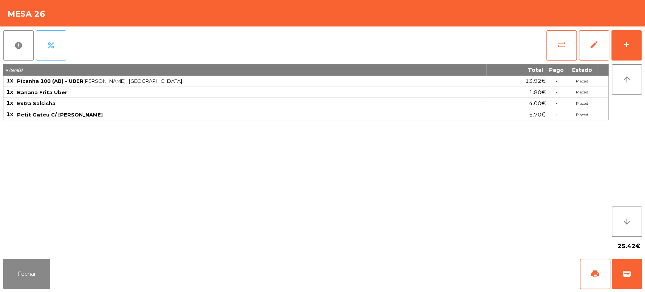
click at [51, 40] on button "percent" at bounding box center [51, 45] width 30 height 30
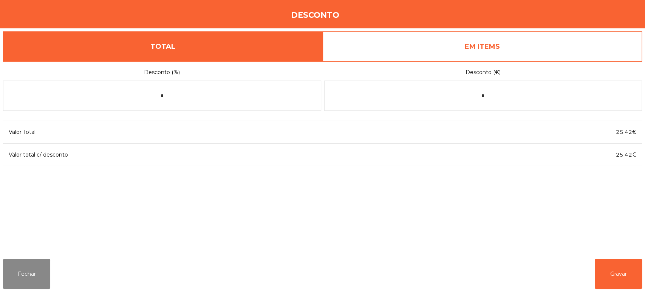
click at [545, 41] on link "EM ITEMS" at bounding box center [483, 46] width 320 height 30
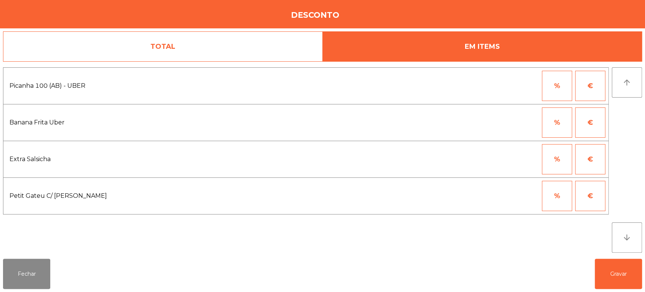
click at [593, 145] on button "€" at bounding box center [590, 159] width 30 height 30
click at [586, 130] on button "€" at bounding box center [590, 122] width 30 height 30
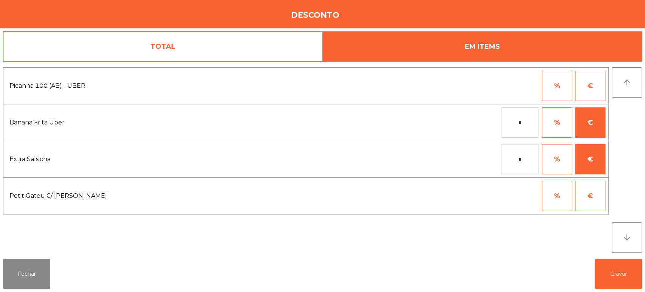
click at [517, 124] on input "*" at bounding box center [520, 122] width 38 height 30
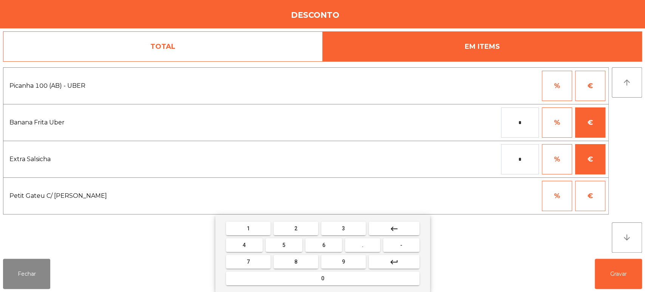
click at [401, 245] on span "-" at bounding box center [401, 245] width 2 height 6
click at [404, 229] on button "keyboard_backspace" at bounding box center [394, 228] width 51 height 14
click at [336, 281] on button "0" at bounding box center [322, 278] width 193 height 14
click at [363, 245] on span "." at bounding box center [363, 245] width 2 height 6
click at [248, 228] on span "1" at bounding box center [248, 228] width 3 height 6
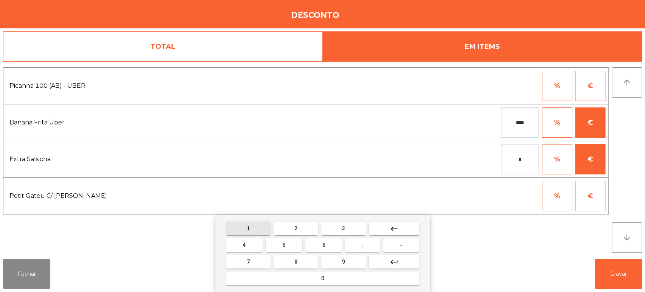
click at [290, 244] on button "5" at bounding box center [284, 245] width 37 height 14
click at [389, 229] on button "keyboard_backspace" at bounding box center [394, 228] width 51 height 14
click at [389, 227] on mat-icon "keyboard_backspace" at bounding box center [393, 228] width 9 height 9
click at [391, 227] on mat-icon "keyboard_backspace" at bounding box center [393, 228] width 9 height 9
click at [397, 226] on mat-icon "keyboard_backspace" at bounding box center [393, 228] width 9 height 9
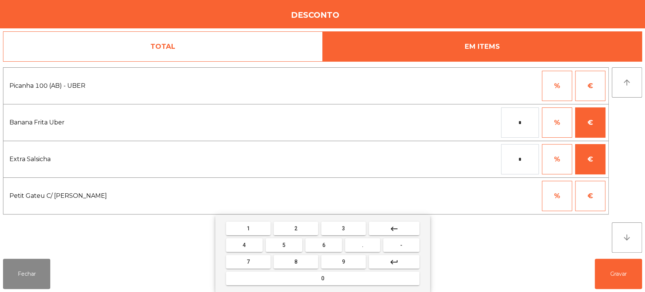
click at [368, 245] on button "." at bounding box center [362, 245] width 35 height 14
click at [269, 229] on button "1" at bounding box center [248, 228] width 45 height 14
click at [289, 248] on button "5" at bounding box center [284, 245] width 37 height 14
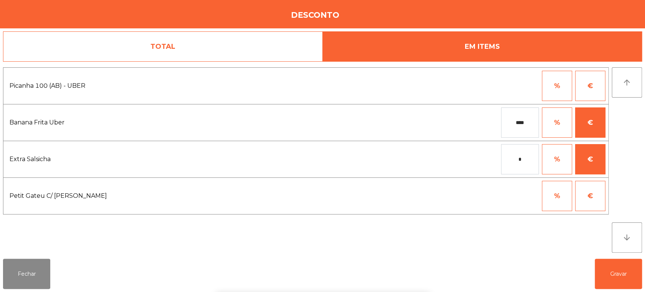
click at [345, 166] on div "* % €" at bounding box center [442, 159] width 326 height 30
click at [526, 122] on input "****" at bounding box center [520, 122] width 38 height 30
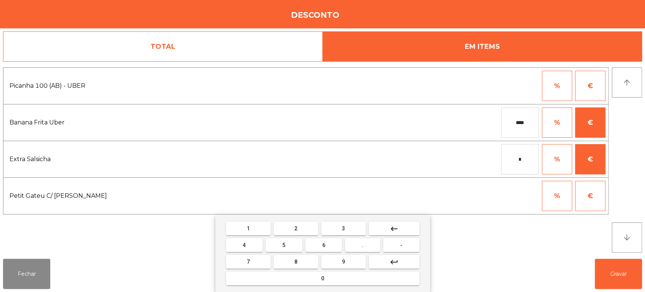
click at [399, 230] on button "keyboard_backspace" at bounding box center [394, 228] width 51 height 14
click at [394, 228] on mat-icon "keyboard_backspace" at bounding box center [393, 228] width 9 height 9
click at [350, 229] on button "3" at bounding box center [343, 228] width 45 height 14
click at [351, 280] on button "0" at bounding box center [322, 278] width 193 height 14
type input "****"
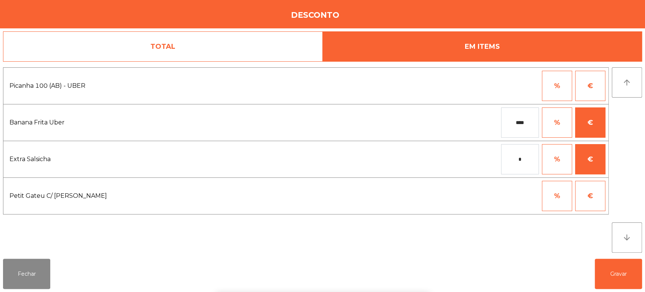
click at [341, 165] on div "* % €" at bounding box center [442, 159] width 326 height 30
click at [616, 276] on button "Gravar" at bounding box center [618, 273] width 47 height 30
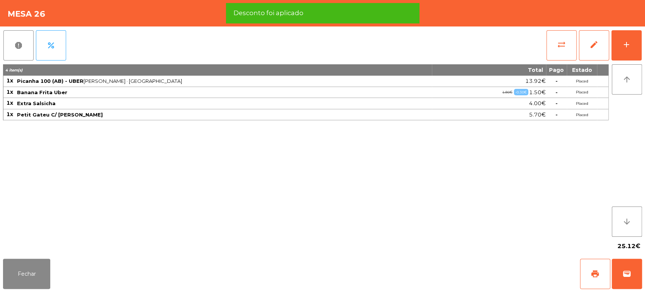
click at [573, 272] on div "Fechar print wallet" at bounding box center [322, 273] width 645 height 36
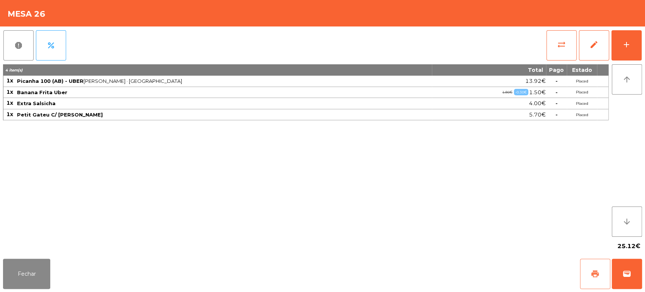
click at [591, 271] on span "print" at bounding box center [594, 273] width 9 height 9
click at [626, 277] on span "wallet" at bounding box center [626, 273] width 9 height 9
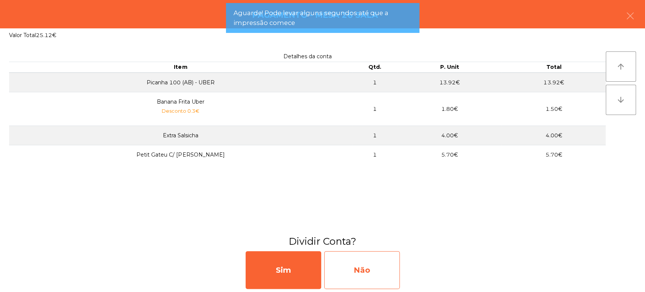
click at [375, 264] on div "Não" at bounding box center [362, 270] width 76 height 38
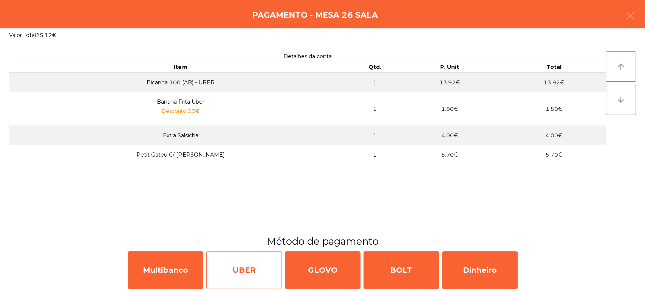
click at [258, 269] on div "UBER" at bounding box center [244, 270] width 76 height 38
select select "**"
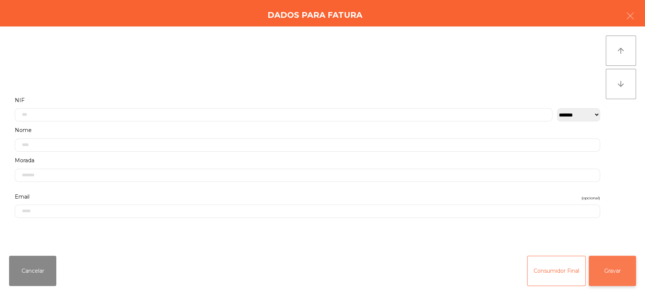
click at [605, 281] on button "Gravar" at bounding box center [612, 270] width 47 height 30
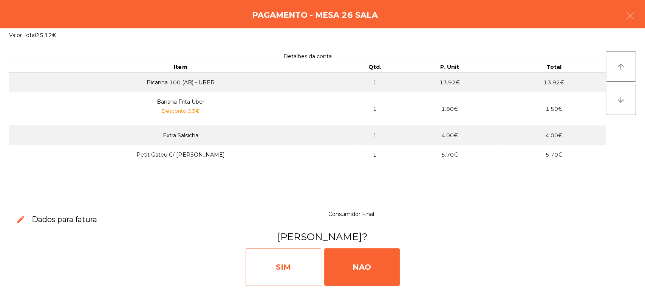
click at [288, 261] on div "SIM" at bounding box center [284, 267] width 76 height 38
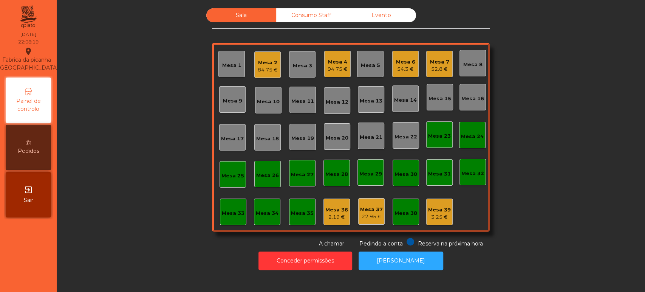
click at [318, 14] on div "Consumo Staff" at bounding box center [311, 15] width 70 height 14
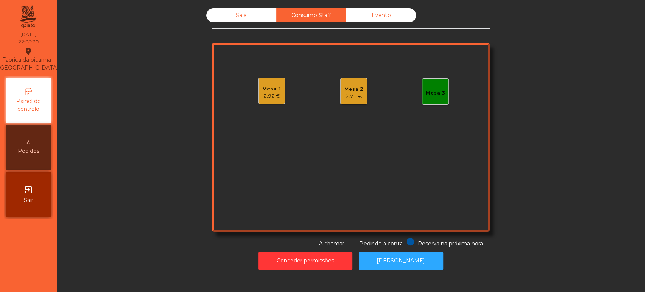
click at [274, 100] on div "Mesa 1 2.92 €" at bounding box center [271, 90] width 26 height 26
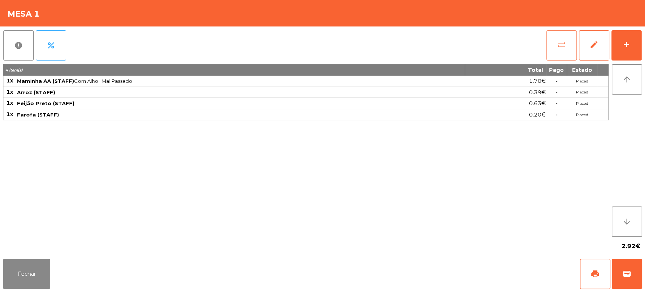
click at [558, 58] on button "sync_alt" at bounding box center [561, 45] width 30 height 30
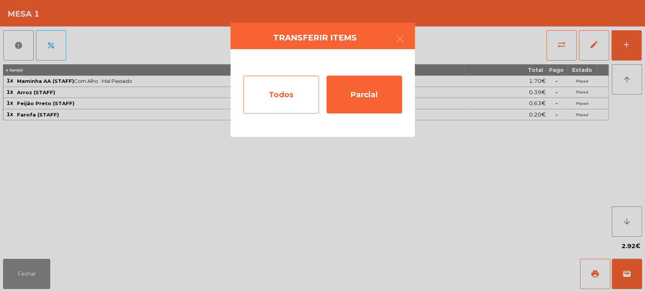
click at [294, 109] on div "Todos" at bounding box center [281, 95] width 76 height 38
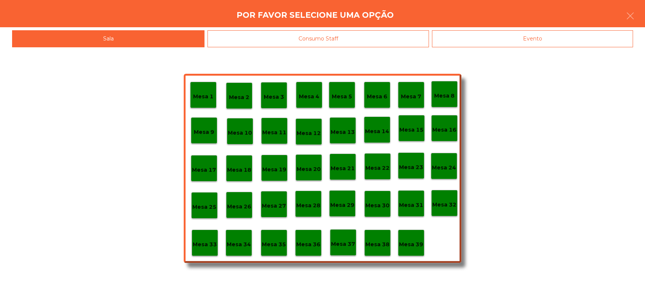
click at [345, 41] on div "Consumo Staff" at bounding box center [317, 38] width 221 height 17
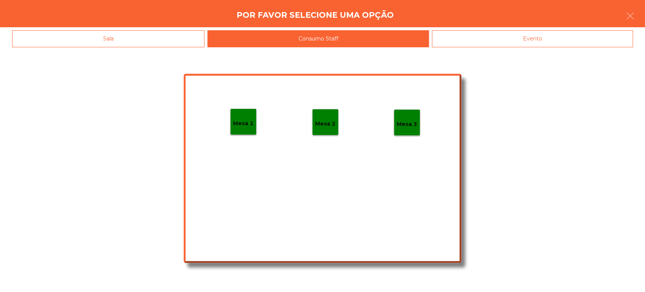
click at [322, 93] on div "Mesa 1 Mesa 2 Mesa 3" at bounding box center [323, 168] width 278 height 189
click at [335, 133] on div "Mesa 2" at bounding box center [325, 122] width 26 height 26
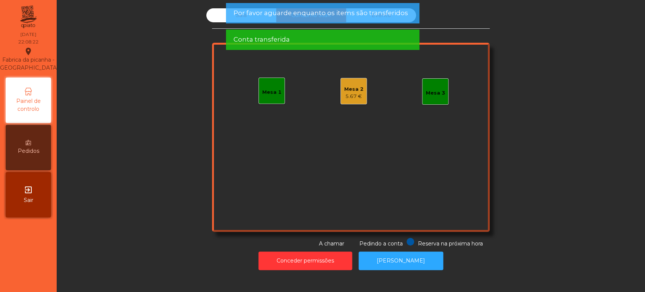
click at [338, 37] on div "Conta transferida" at bounding box center [322, 39] width 178 height 9
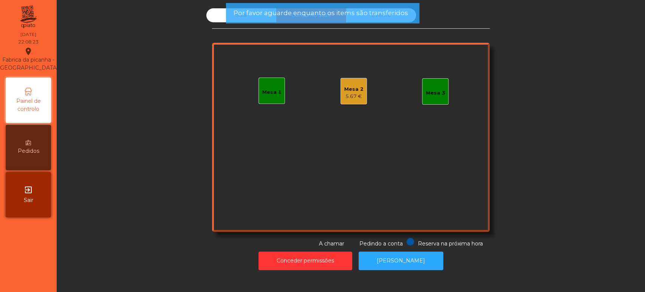
click at [335, 16] on span "Por favor aguarde enquanto os items são transferidos" at bounding box center [320, 12] width 175 height 9
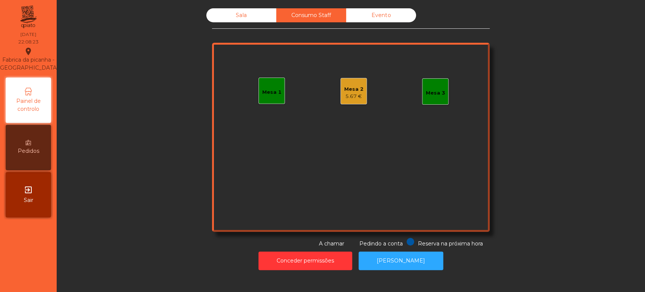
click at [373, 20] on div "Evento" at bounding box center [381, 15] width 70 height 14
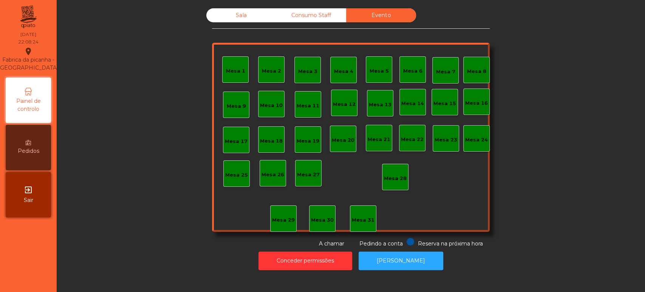
click at [254, 30] on div "Sala Consumo Staff Evento Mesa 1 [GEOGRAPHIC_DATA] 3 Mesa 4 [GEOGRAPHIC_DATA] 6…" at bounding box center [351, 127] width 278 height 239
click at [249, 18] on div "Sala" at bounding box center [241, 15] width 70 height 14
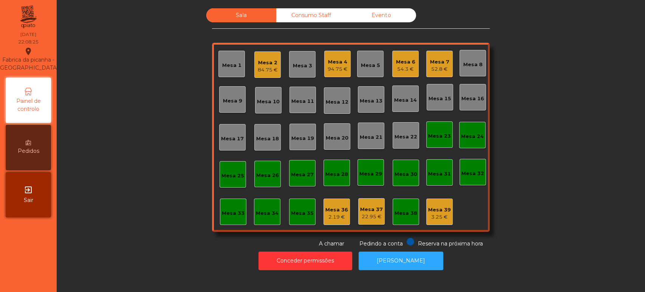
click at [138, 166] on div "Sala Consumo Staff Evento Mesa 1 Mesa 2 84.75 € Mesa 3 Mesa 4 94.75 € Mesa 5 Me…" at bounding box center [351, 127] width 568 height 239
click at [415, 252] on button "[PERSON_NAME]" at bounding box center [401, 260] width 85 height 19
click at [434, 68] on div "52.8 €" at bounding box center [439, 69] width 19 height 8
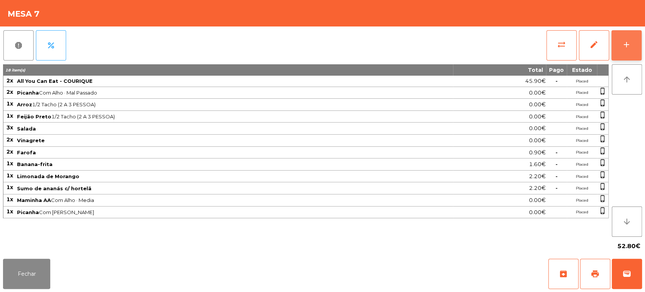
click at [629, 49] on button "add" at bounding box center [626, 45] width 30 height 30
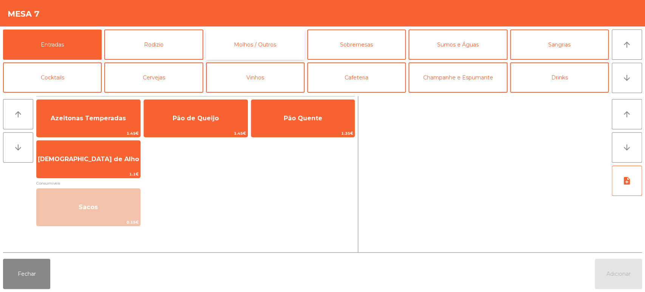
click at [221, 54] on button "Molhos / Outros" at bounding box center [255, 44] width 99 height 30
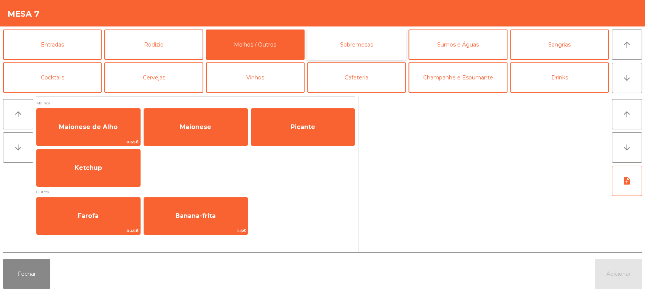
click at [345, 37] on button "Sobremesas" at bounding box center [356, 44] width 99 height 30
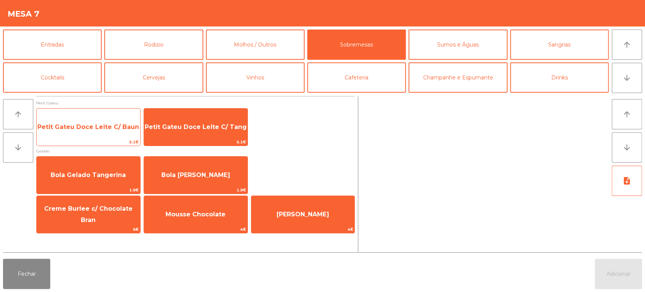
click at [116, 125] on span "Petit Gateu Doce Leite C/ Baun" at bounding box center [88, 126] width 102 height 7
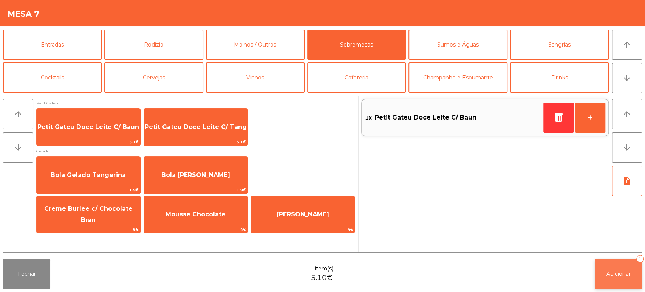
click at [610, 272] on span "Adicionar" at bounding box center [618, 273] width 24 height 7
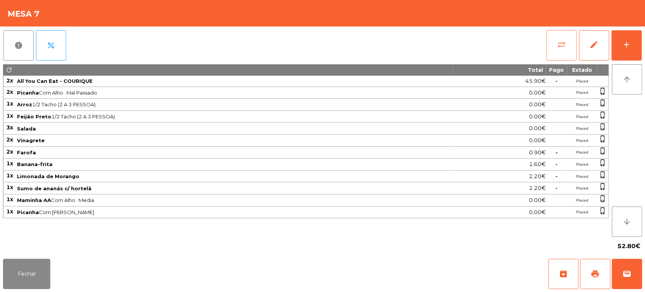
click at [549, 54] on button "sync_alt" at bounding box center [561, 45] width 30 height 30
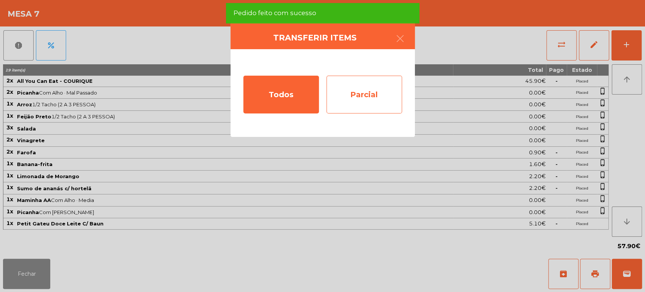
click at [379, 103] on div "Parcial" at bounding box center [364, 95] width 76 height 38
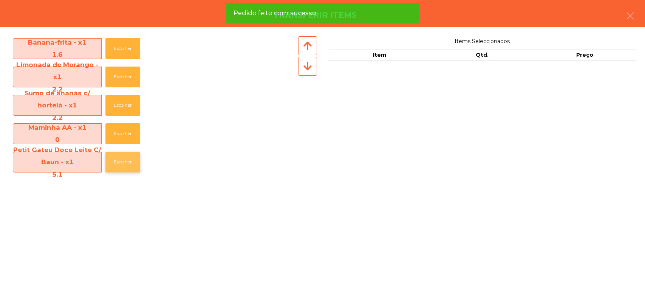
click at [127, 162] on button "Escolher" at bounding box center [122, 161] width 35 height 21
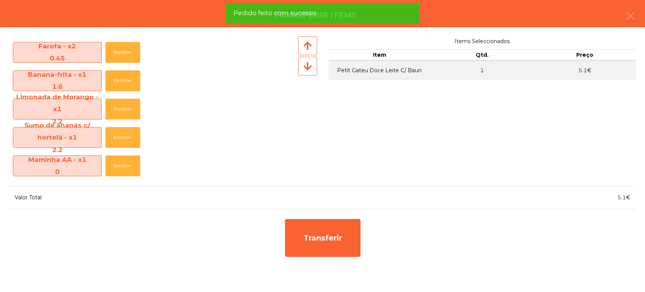
scroll to position [168, 0]
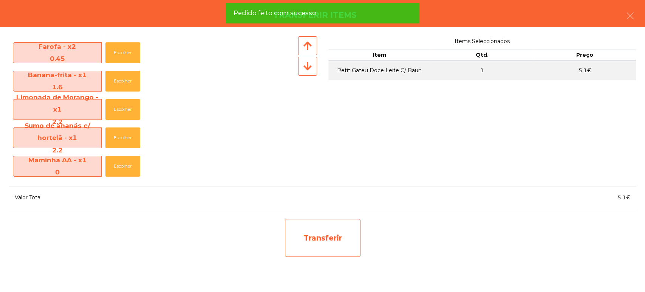
click at [321, 240] on div "Transferir" at bounding box center [323, 238] width 76 height 38
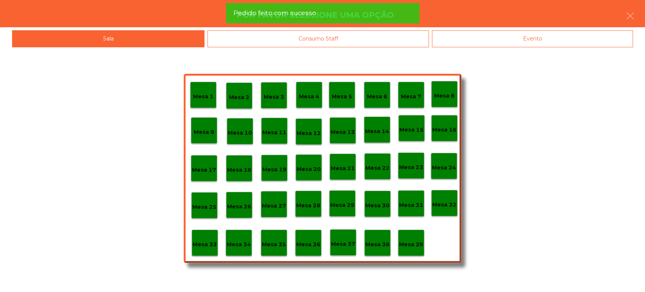
click at [423, 243] on div "Mesa 39" at bounding box center [411, 242] width 26 height 26
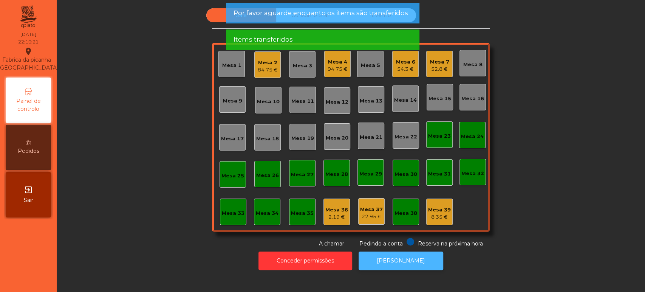
click at [376, 264] on button "[PERSON_NAME]" at bounding box center [401, 260] width 85 height 19
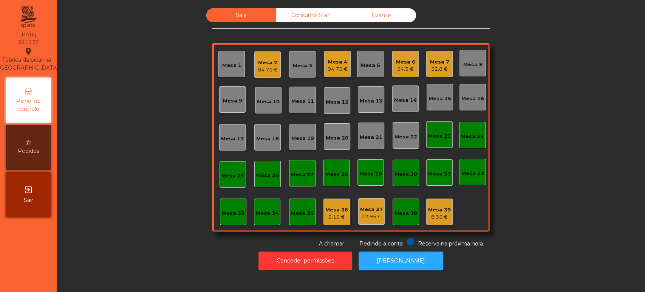
click at [408, 60] on div "Mesa 6" at bounding box center [405, 62] width 19 height 8
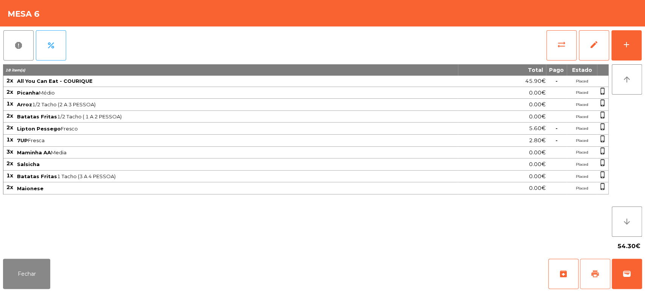
click at [589, 270] on button "print" at bounding box center [595, 273] width 30 height 30
click at [32, 278] on button "Fechar" at bounding box center [26, 273] width 47 height 30
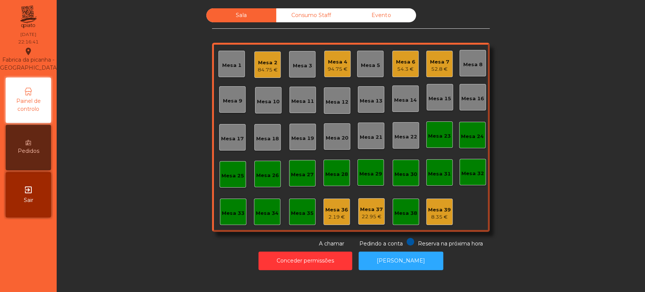
click at [442, 64] on div "Mesa 7" at bounding box center [439, 62] width 19 height 8
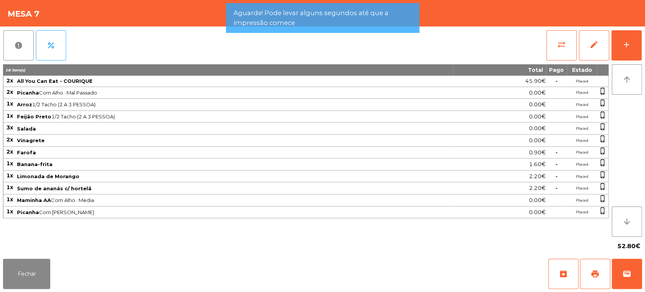
click at [644, 277] on div "Fechar archive print wallet" at bounding box center [322, 273] width 645 height 36
click at [627, 261] on button "wallet" at bounding box center [627, 273] width 30 height 30
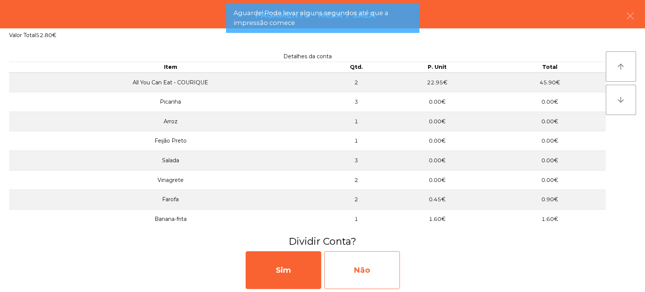
click at [369, 280] on div "Não" at bounding box center [362, 270] width 76 height 38
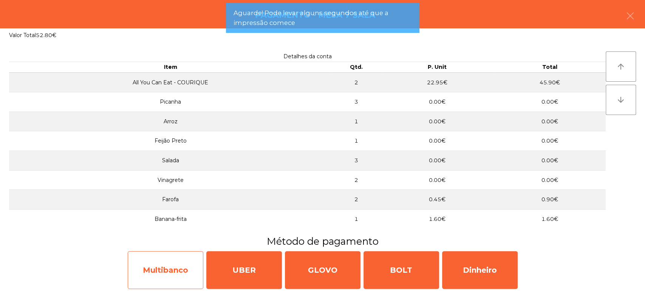
click at [194, 269] on div "Multibanco" at bounding box center [166, 270] width 76 height 38
select select "**"
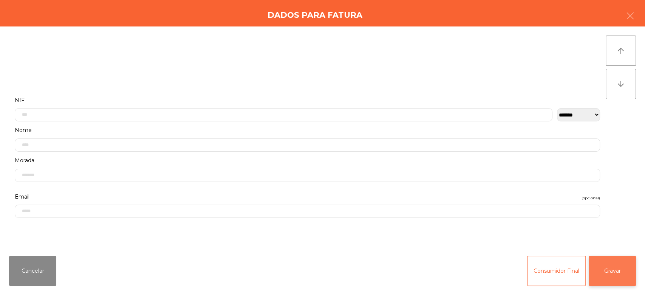
click at [620, 275] on button "Gravar" at bounding box center [612, 270] width 47 height 30
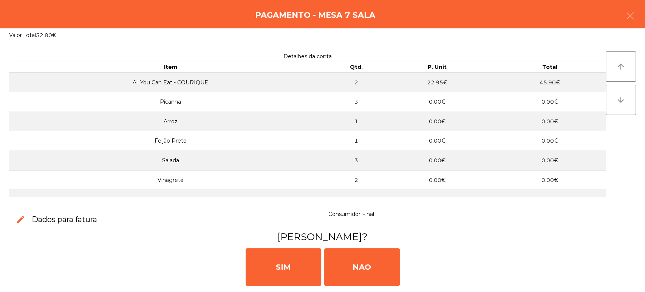
click at [640, 30] on div "Valor Total 52.80€" at bounding box center [322, 35] width 645 height 14
click at [644, 36] on div "Valor Total 52.80€" at bounding box center [322, 35] width 645 height 14
click at [626, 23] on button "button" at bounding box center [630, 16] width 21 height 23
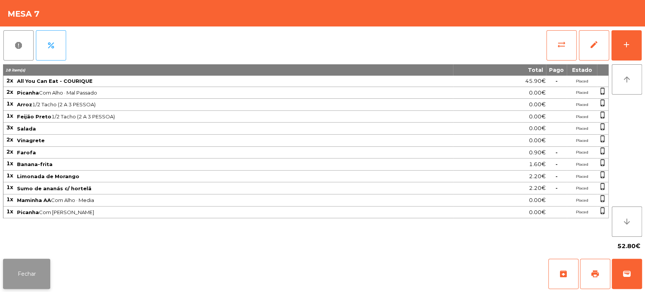
click at [38, 278] on button "Fechar" at bounding box center [26, 273] width 47 height 30
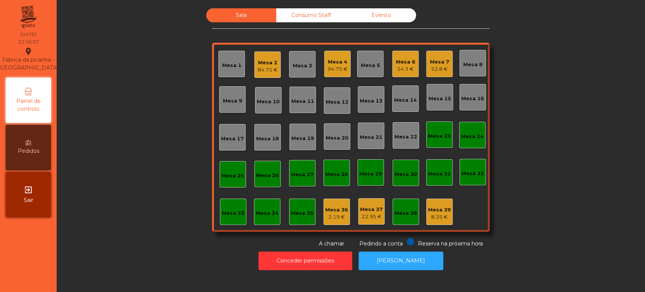
click at [393, 74] on div "Mesa 6 54.3 €" at bounding box center [405, 64] width 26 height 26
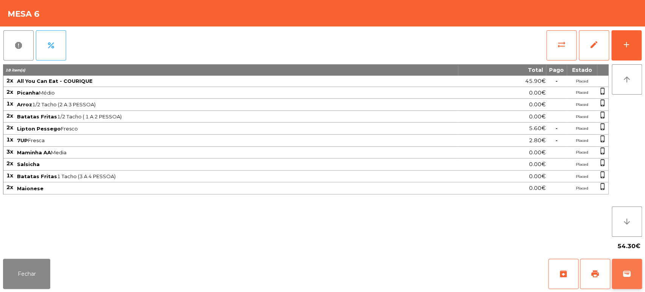
click at [639, 276] on button "wallet" at bounding box center [627, 273] width 30 height 30
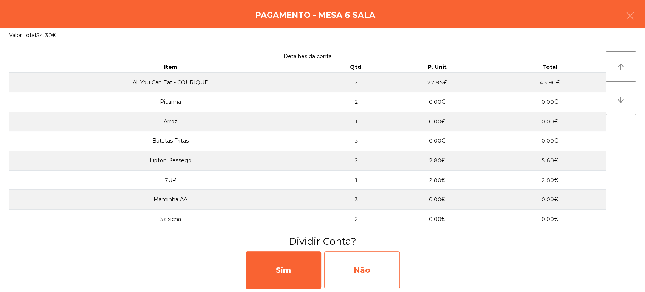
click at [363, 265] on div "Não" at bounding box center [362, 270] width 76 height 38
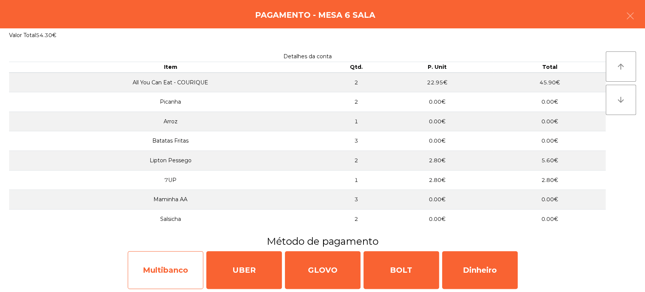
click at [162, 274] on div "Multibanco" at bounding box center [166, 270] width 76 height 38
select select "**"
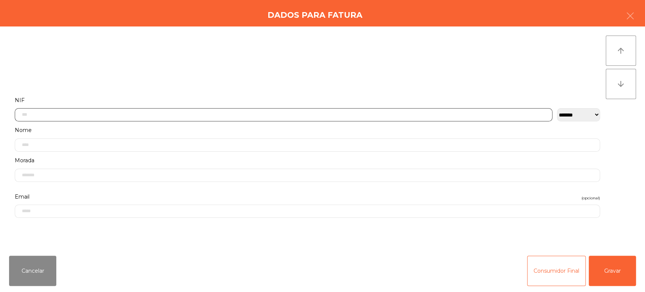
click at [304, 114] on input "text" at bounding box center [284, 114] width 538 height 13
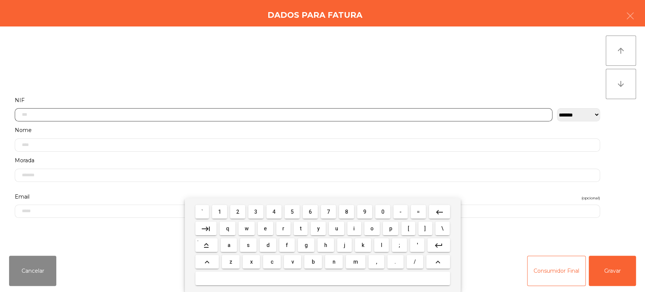
scroll to position [59, 0]
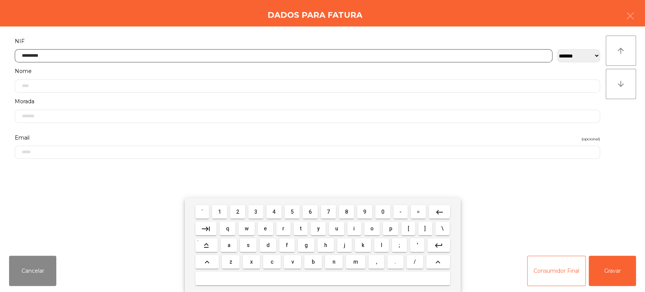
type input "*********"
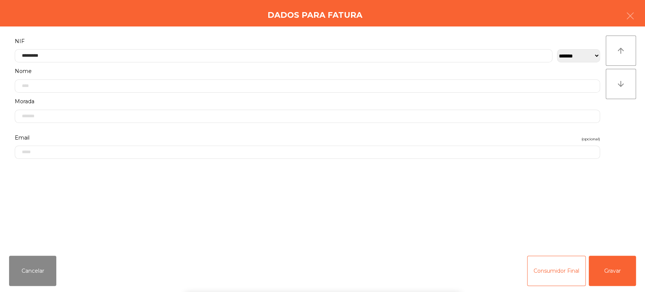
click at [604, 270] on div "` 1 2 3 4 5 6 7 8 9 0 - = keyboard_backspace keyboard_tab q w e r t y u i o p […" at bounding box center [322, 245] width 645 height 94
click at [612, 279] on button "Gravar" at bounding box center [612, 270] width 47 height 30
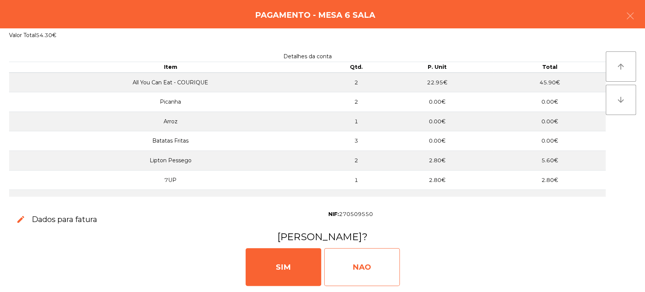
click at [359, 266] on div "NAO" at bounding box center [362, 267] width 76 height 38
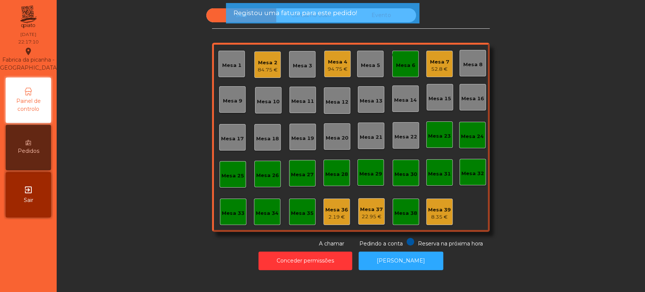
click at [408, 70] on div "monetization_on done Mesa 6" at bounding box center [405, 64] width 26 height 26
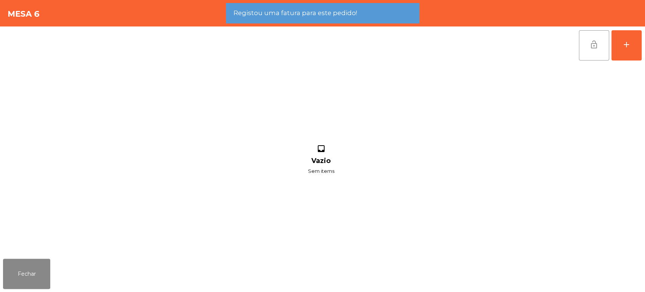
click at [581, 55] on button "lock_open" at bounding box center [594, 45] width 30 height 30
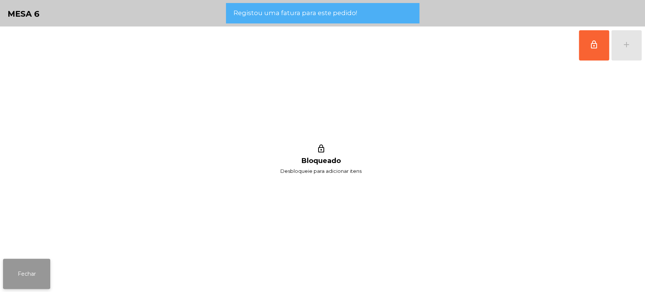
click at [15, 285] on button "Fechar" at bounding box center [26, 273] width 47 height 30
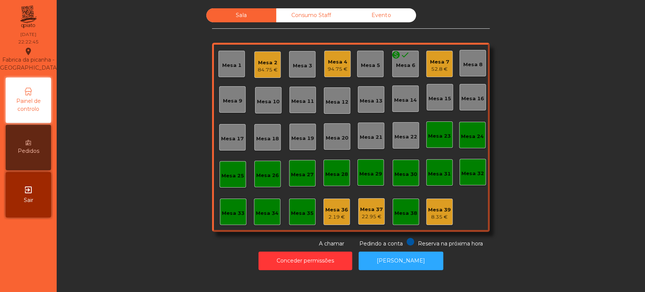
click at [334, 74] on div "Mesa 4 94.75 €" at bounding box center [337, 64] width 26 height 26
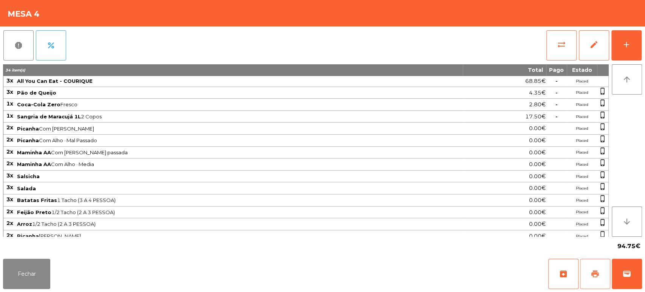
click at [598, 278] on button "print" at bounding box center [595, 273] width 30 height 30
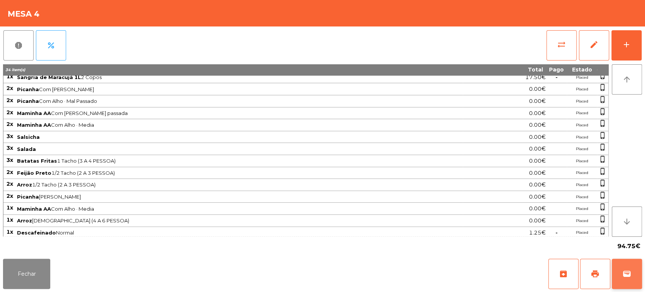
click at [620, 275] on button "wallet" at bounding box center [627, 273] width 30 height 30
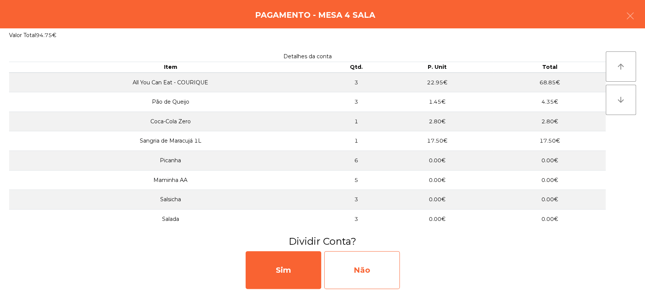
click at [393, 265] on div "Não" at bounding box center [362, 270] width 76 height 38
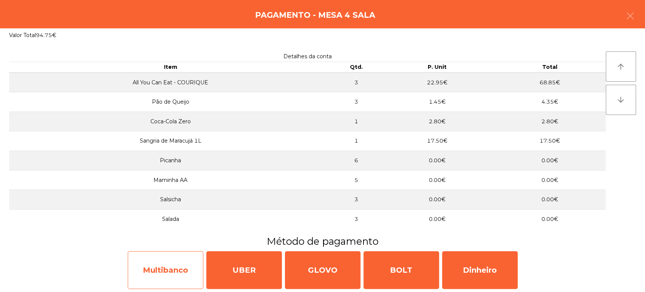
click at [177, 270] on div "Multibanco" at bounding box center [166, 270] width 76 height 38
select select "**"
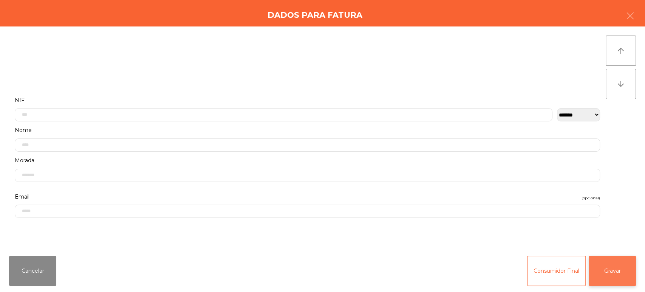
click at [611, 272] on button "Gravar" at bounding box center [612, 270] width 47 height 30
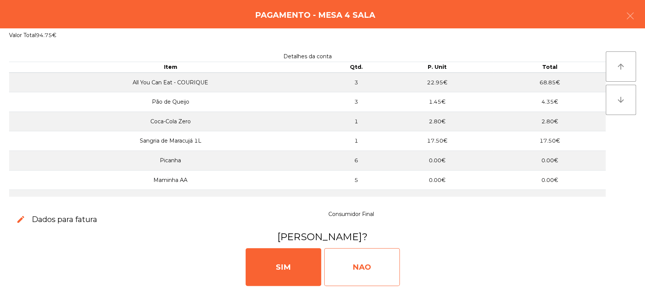
click at [385, 276] on div "NAO" at bounding box center [362, 267] width 76 height 38
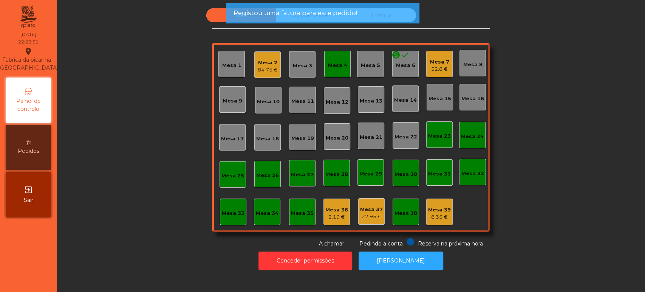
click at [336, 75] on div "Mesa 4" at bounding box center [337, 64] width 26 height 26
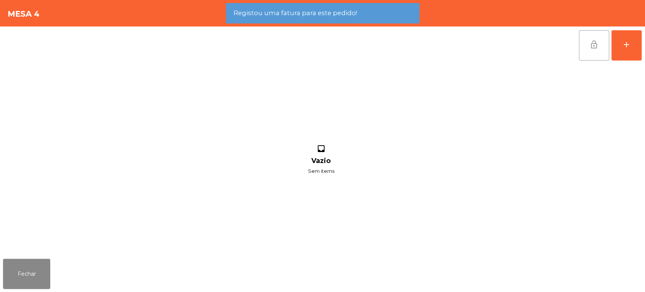
click at [593, 54] on button "lock_open" at bounding box center [594, 45] width 30 height 30
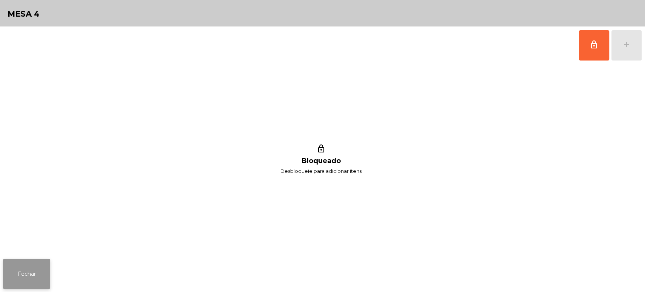
click at [43, 275] on button "Fechar" at bounding box center [26, 273] width 47 height 30
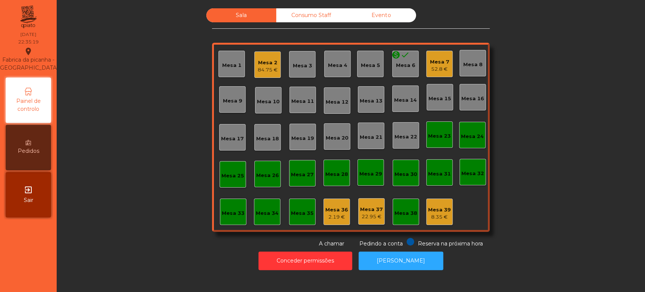
click at [443, 51] on div "Mesa 7 52.8 €" at bounding box center [439, 64] width 26 height 26
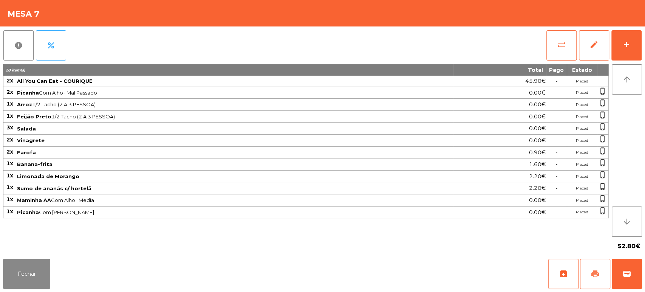
click at [596, 263] on button "print" at bounding box center [595, 273] width 30 height 30
click at [37, 260] on button "Fechar" at bounding box center [26, 273] width 47 height 30
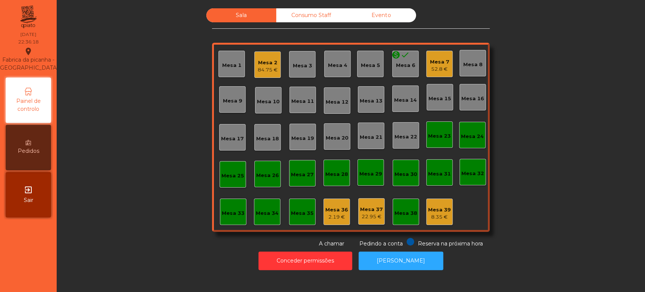
click at [442, 68] on div "52.8 €" at bounding box center [439, 69] width 19 height 8
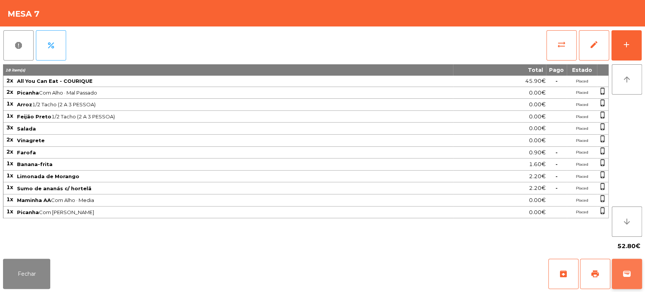
click at [632, 271] on button "wallet" at bounding box center [627, 273] width 30 height 30
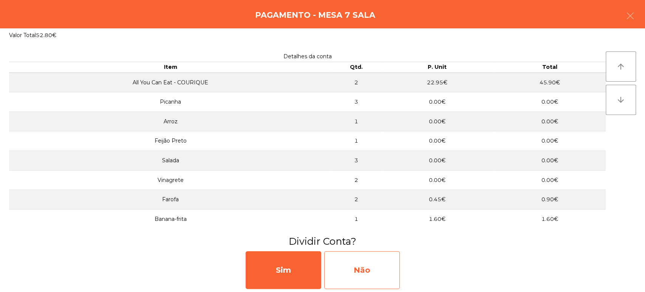
click at [368, 277] on div "Não" at bounding box center [362, 270] width 76 height 38
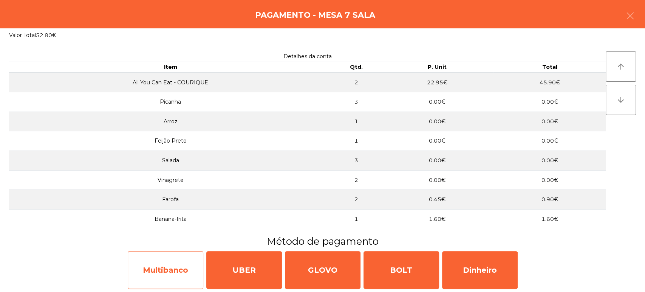
click at [181, 271] on div "Multibanco" at bounding box center [166, 270] width 76 height 38
select select "**"
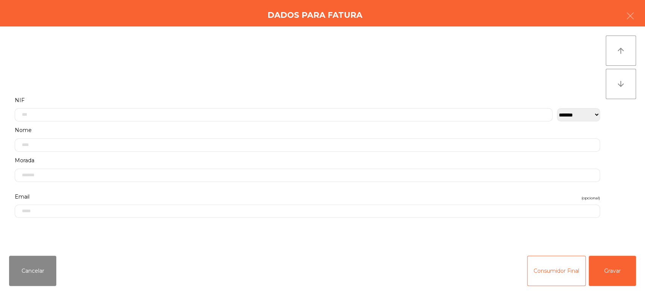
click at [346, 97] on label "NIF" at bounding box center [307, 100] width 585 height 10
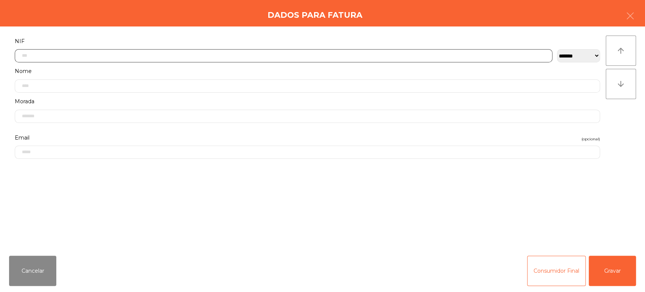
click at [387, 57] on input "text" at bounding box center [284, 55] width 538 height 13
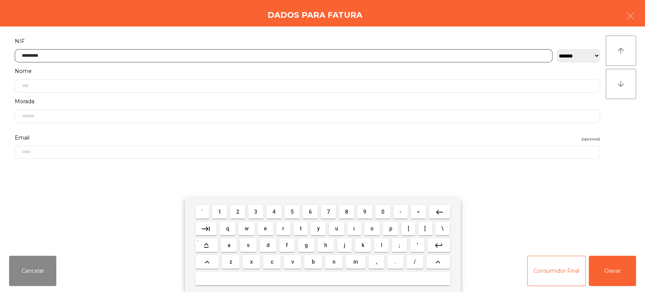
type input "*********"
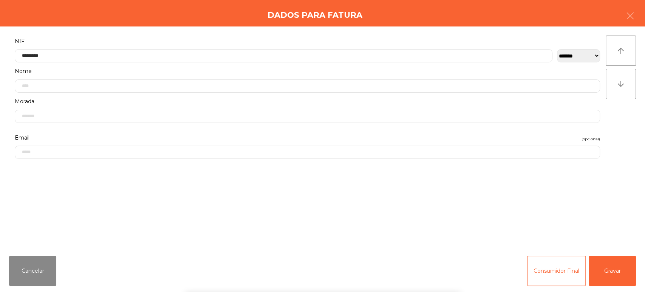
click at [606, 280] on div "` 1 2 3 4 5 6 7 8 9 0 - = keyboard_backspace keyboard_tab q w e r t y u i o p […" at bounding box center [322, 245] width 645 height 94
click at [620, 268] on button "Gravar" at bounding box center [612, 270] width 47 height 30
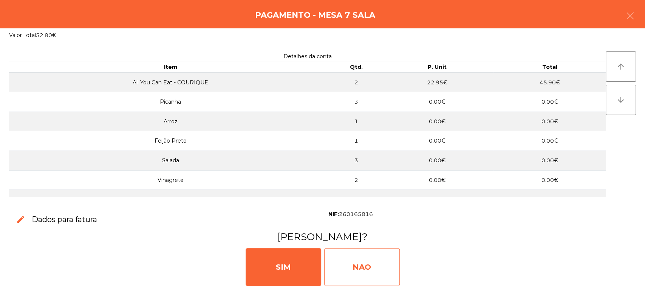
click at [345, 275] on div "NAO" at bounding box center [362, 267] width 76 height 38
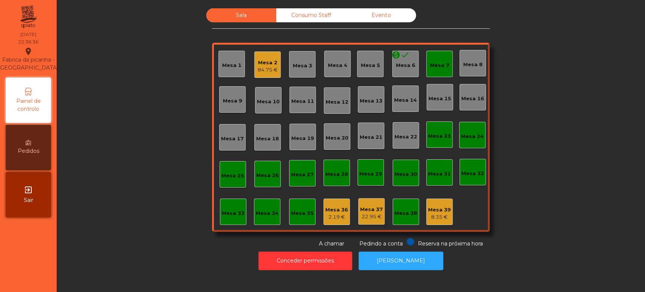
click at [433, 70] on div "Mesa 7" at bounding box center [439, 64] width 26 height 26
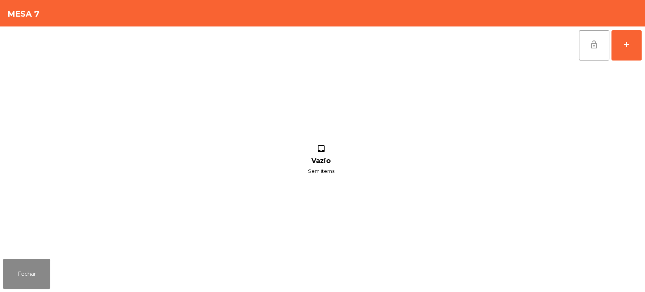
click at [607, 47] on button "lock_open" at bounding box center [594, 45] width 30 height 30
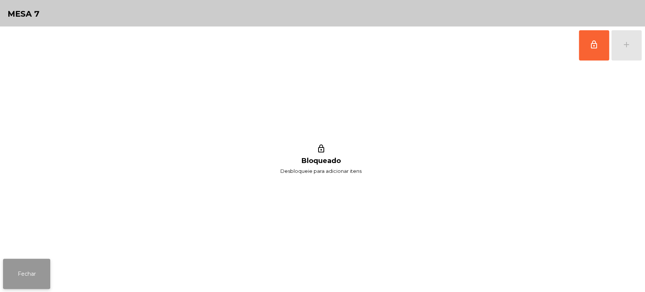
click at [37, 277] on button "Fechar" at bounding box center [26, 273] width 47 height 30
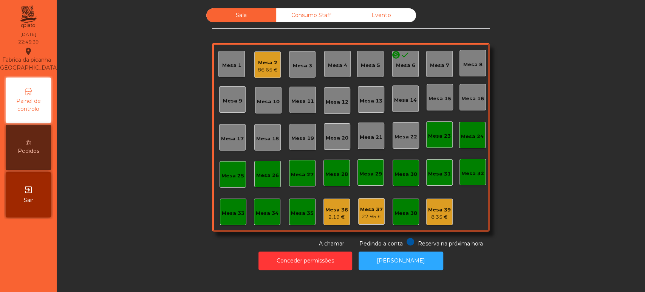
click at [266, 54] on div "Mesa 2 86.65 €" at bounding box center [267, 64] width 26 height 26
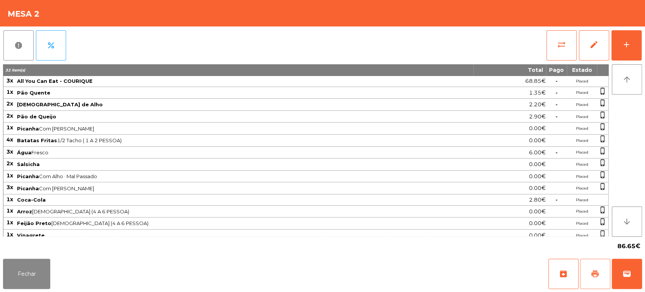
click at [595, 270] on span "print" at bounding box center [594, 273] width 9 height 9
click at [550, 41] on button "sync_alt" at bounding box center [561, 45] width 30 height 30
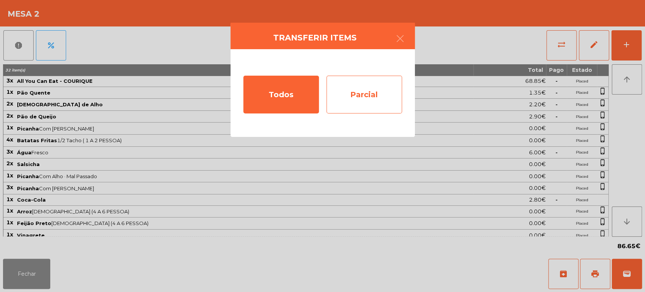
click at [371, 97] on div "Parcial" at bounding box center [364, 95] width 76 height 38
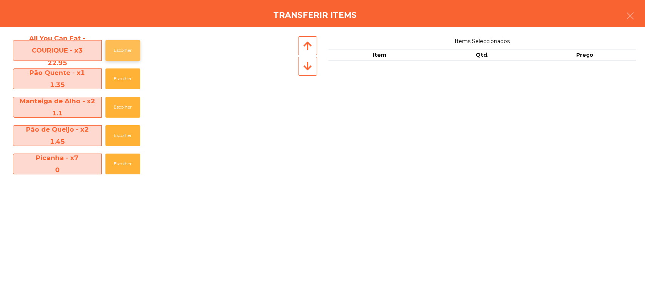
click at [114, 42] on button "Escolher" at bounding box center [122, 50] width 35 height 21
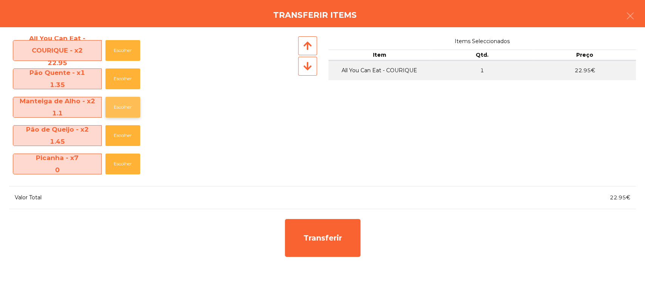
click at [121, 104] on button "Escolher" at bounding box center [122, 107] width 35 height 21
click at [627, 12] on icon "button" at bounding box center [630, 15] width 9 height 9
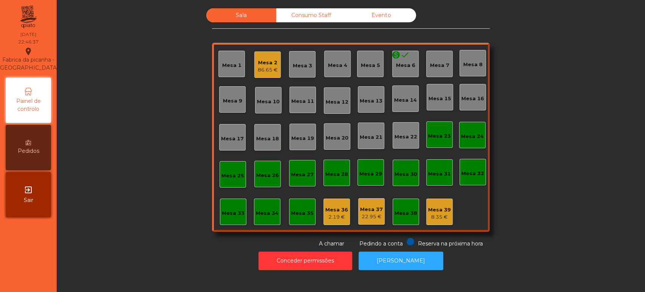
click at [260, 63] on div "Mesa 2" at bounding box center [268, 63] width 20 height 8
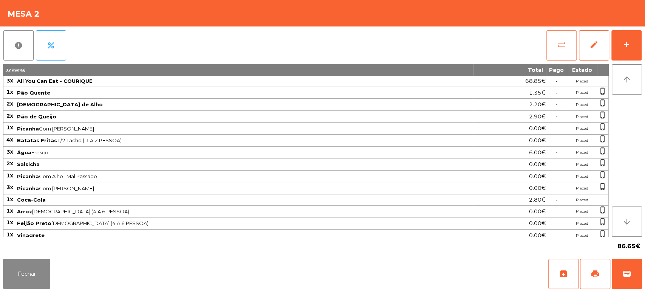
click at [550, 40] on button "sync_alt" at bounding box center [561, 45] width 30 height 30
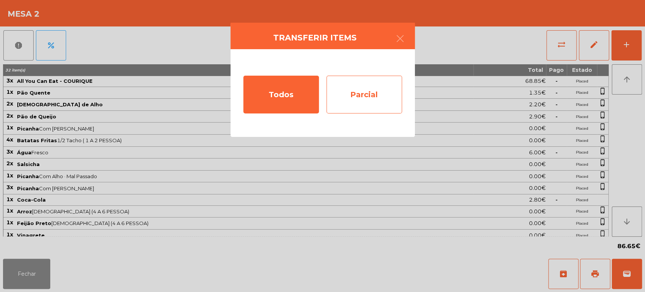
click at [362, 95] on div "Parcial" at bounding box center [364, 95] width 76 height 38
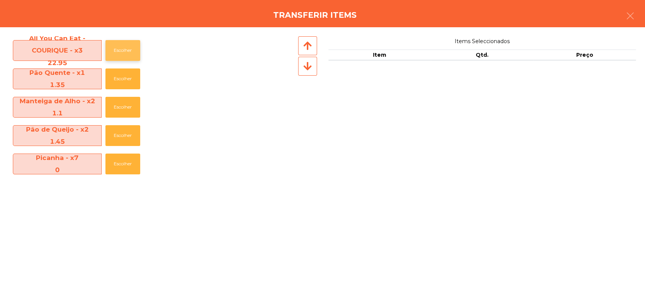
click at [117, 56] on button "Escolher" at bounding box center [122, 50] width 35 height 21
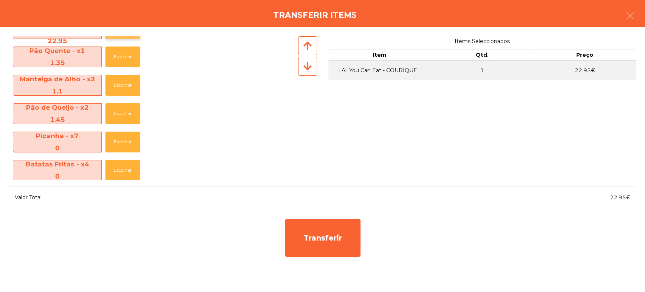
scroll to position [24, 0]
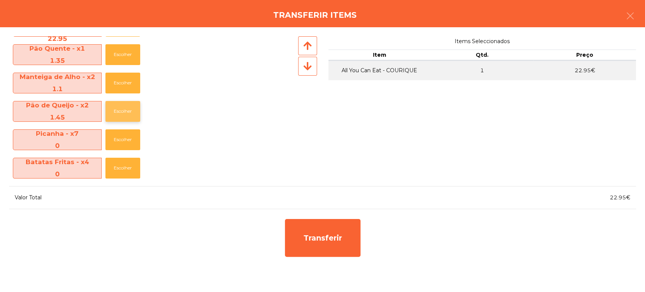
click at [113, 110] on button "Escolher" at bounding box center [122, 111] width 35 height 21
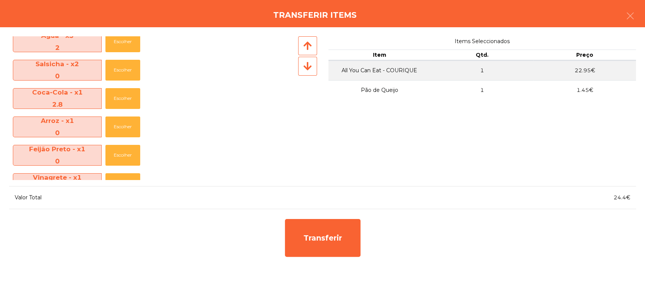
scroll to position [179, 0]
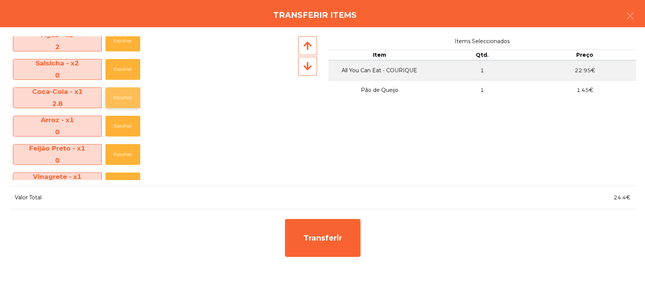
click at [118, 97] on button "Escolher" at bounding box center [122, 97] width 35 height 21
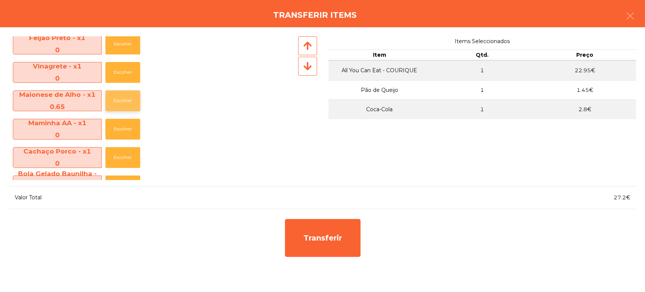
click at [121, 101] on button "Escolher" at bounding box center [122, 100] width 35 height 21
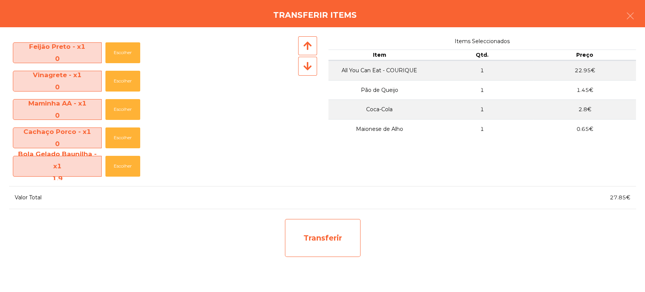
click at [325, 236] on div "Transferir" at bounding box center [323, 238] width 76 height 38
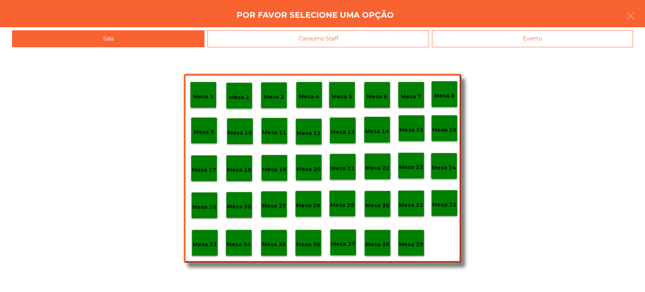
click at [241, 242] on p "Mesa 34" at bounding box center [239, 244] width 24 height 9
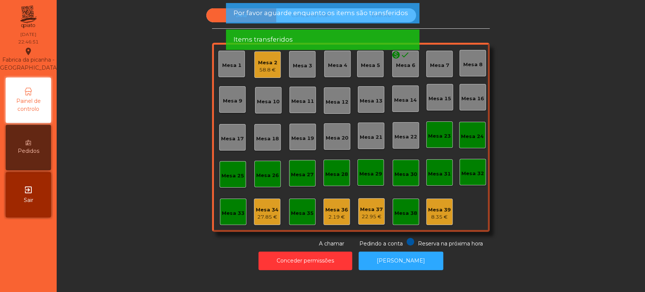
click at [260, 213] on div "27.85 €" at bounding box center [267, 217] width 23 height 8
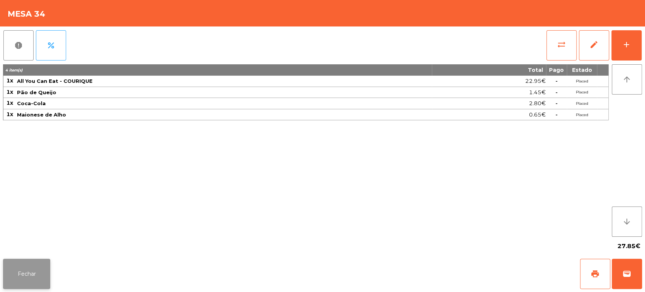
click at [23, 284] on button "Fechar" at bounding box center [26, 273] width 47 height 30
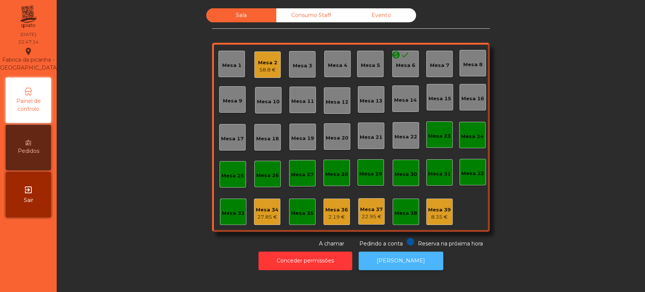
click at [408, 260] on button "[PERSON_NAME]" at bounding box center [401, 260] width 85 height 19
click at [308, 12] on div "Consumo Staff" at bounding box center [311, 15] width 70 height 14
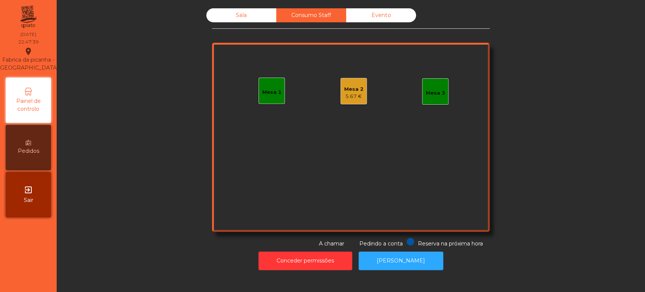
click at [358, 100] on div "Mesa 2 5.67 €" at bounding box center [353, 91] width 26 height 26
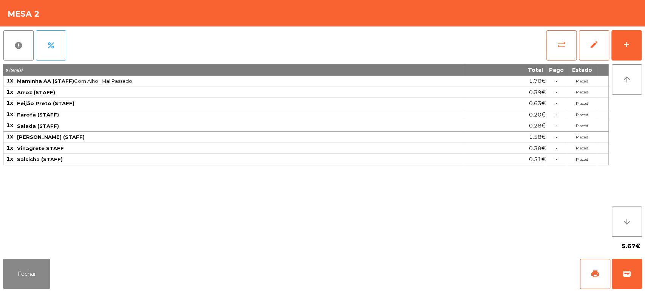
click at [644, 56] on div "report percent sync_alt edit add 8 item(s) Total Pago Estado 1x Maminha AA (STA…" at bounding box center [322, 140] width 645 height 229
click at [624, 48] on div "add" at bounding box center [626, 44] width 9 height 9
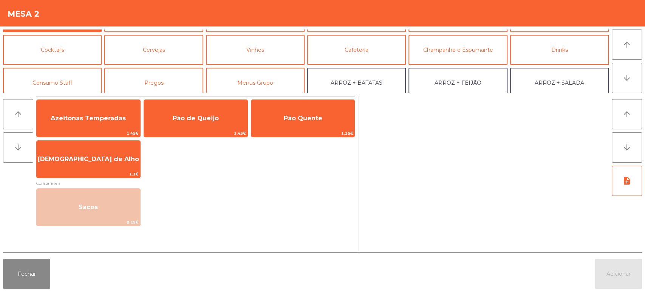
scroll to position [28, 0]
click at [53, 63] on button "Cocktails" at bounding box center [52, 49] width 99 height 30
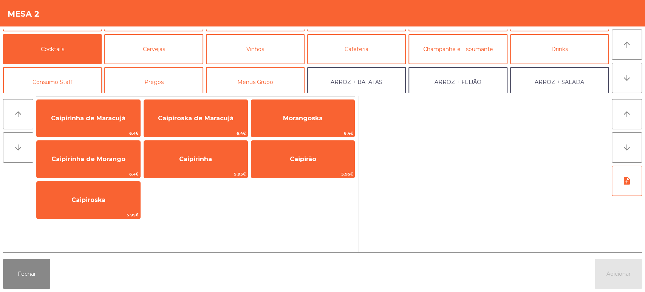
click at [70, 81] on button "Consumo Staff" at bounding box center [52, 82] width 99 height 30
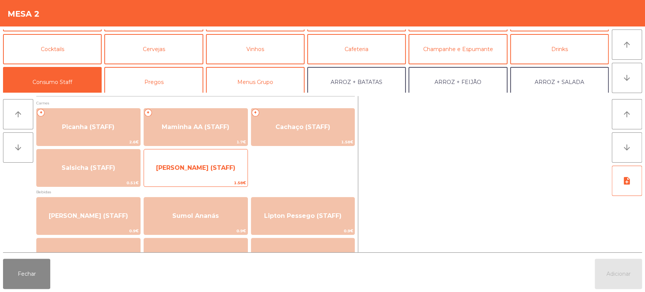
click at [213, 178] on div "Lombinho Frango (STAFF) 1.58€" at bounding box center [196, 168] width 104 height 38
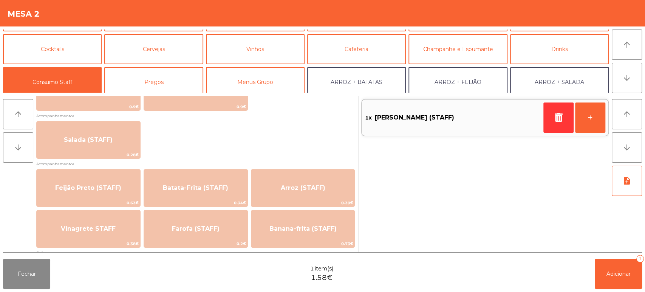
scroll to position [289, 0]
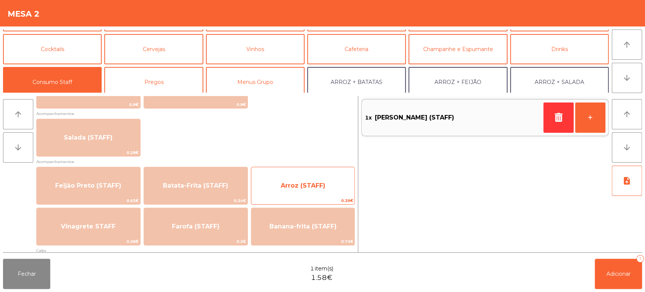
click at [301, 184] on span "Arroz (STAFF)" at bounding box center [303, 185] width 45 height 7
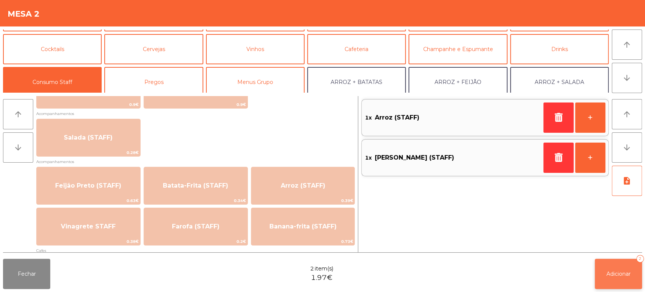
click at [598, 276] on button "Adicionar 2" at bounding box center [618, 273] width 47 height 30
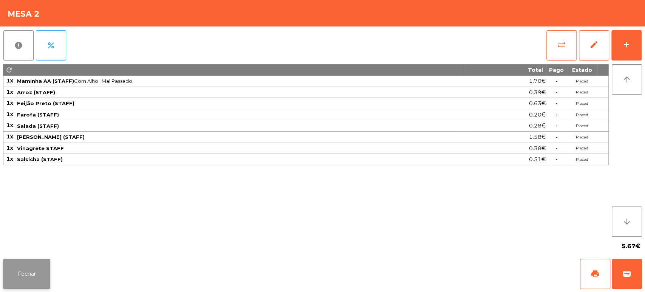
click at [19, 273] on button "Fechar" at bounding box center [26, 273] width 47 height 30
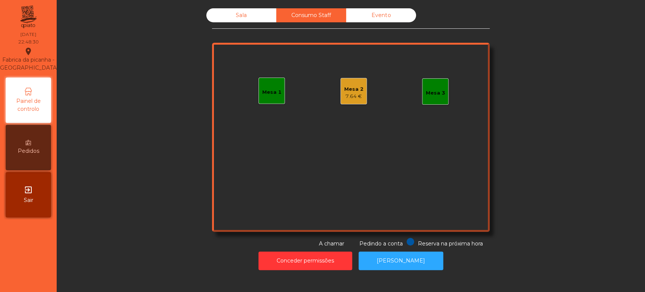
click at [230, 0] on div "Sala Consumo Staff Evento Mesa 1 Mesa 2 7.64 € Mesa 3 Reserva na próxima hora P…" at bounding box center [351, 146] width 588 height 292
click at [240, 14] on div "Sala" at bounding box center [241, 15] width 70 height 14
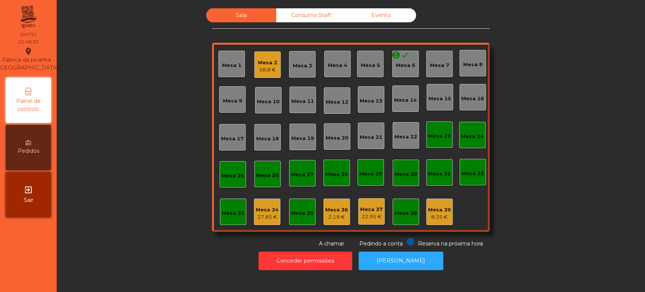
click at [263, 200] on div "Mesa 34 27.85 €" at bounding box center [267, 211] width 26 height 26
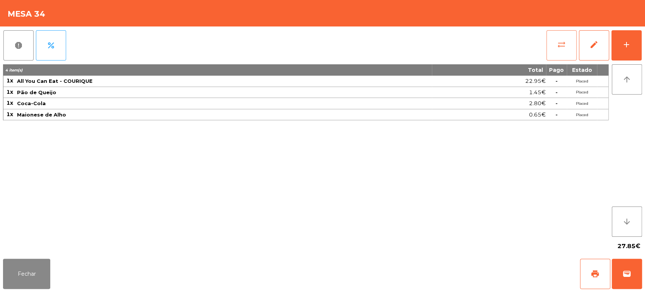
click at [563, 49] on button "sync_alt" at bounding box center [561, 45] width 30 height 30
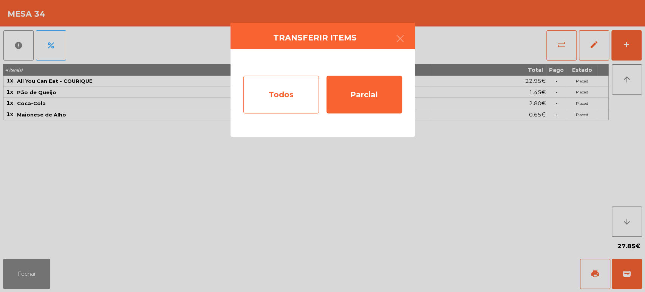
click at [283, 85] on div "Todos" at bounding box center [281, 95] width 76 height 38
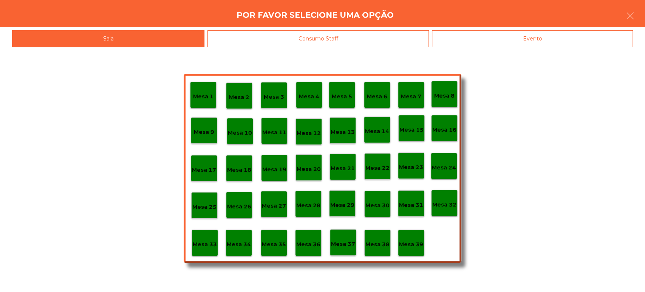
click at [233, 95] on p "Mesa 2" at bounding box center [239, 97] width 20 height 9
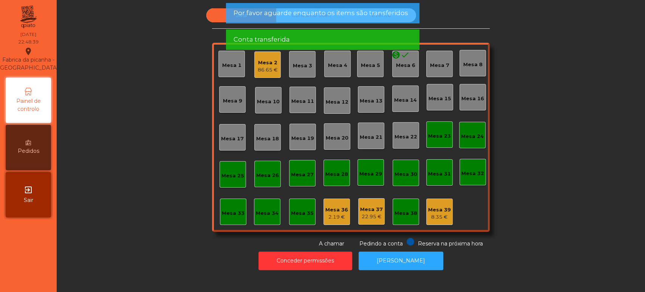
click at [261, 70] on div "86.65 €" at bounding box center [268, 70] width 20 height 8
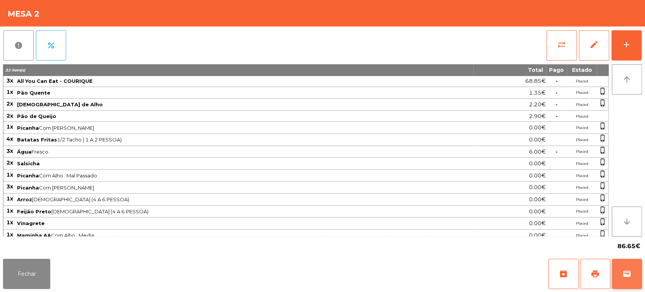
click at [623, 270] on span "wallet" at bounding box center [626, 273] width 9 height 9
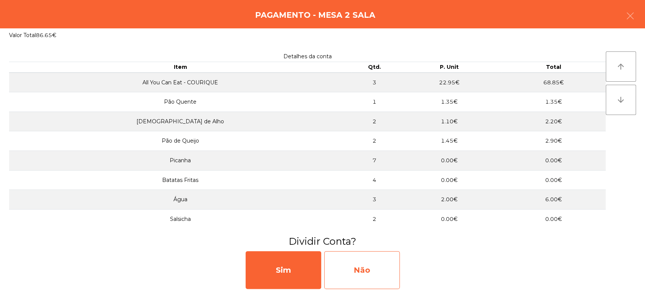
click at [374, 254] on div "Não" at bounding box center [362, 270] width 76 height 38
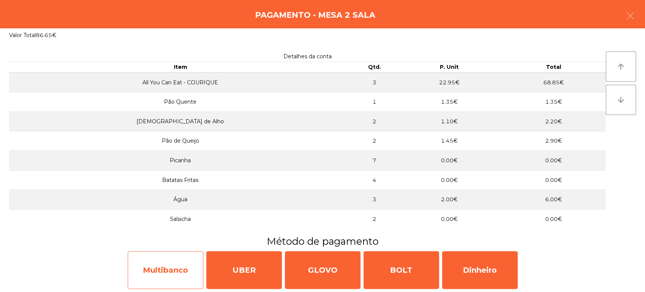
click at [176, 272] on div "Multibanco" at bounding box center [166, 270] width 76 height 38
select select "**"
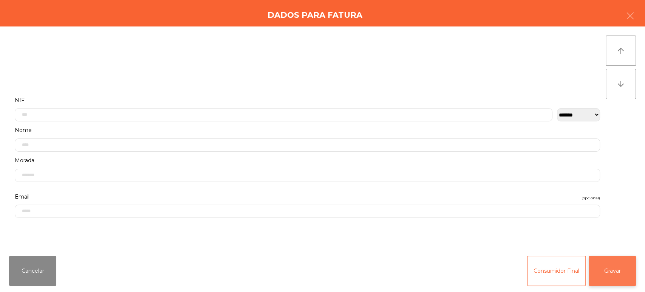
click at [622, 270] on button "Gravar" at bounding box center [612, 270] width 47 height 30
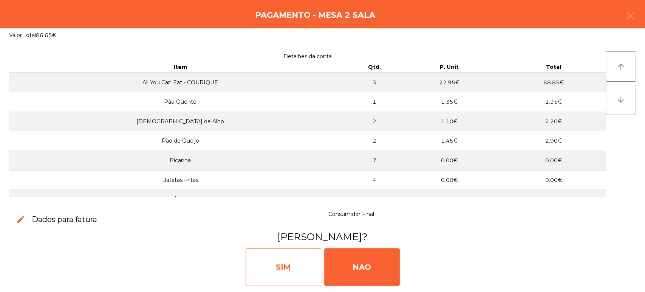
click at [292, 269] on div "SIM" at bounding box center [284, 267] width 76 height 38
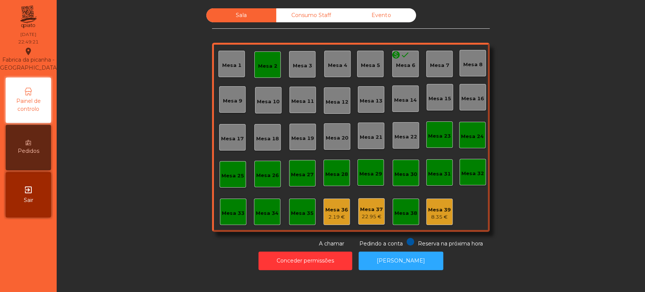
click at [337, 212] on div "Mesa 36" at bounding box center [336, 210] width 23 height 8
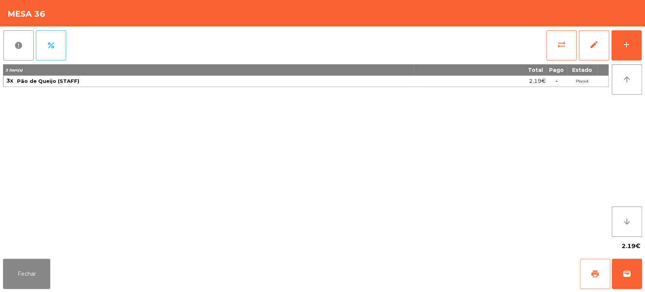
click at [592, 275] on span "print" at bounding box center [594, 273] width 9 height 9
click at [36, 269] on button "Fechar" at bounding box center [26, 273] width 47 height 30
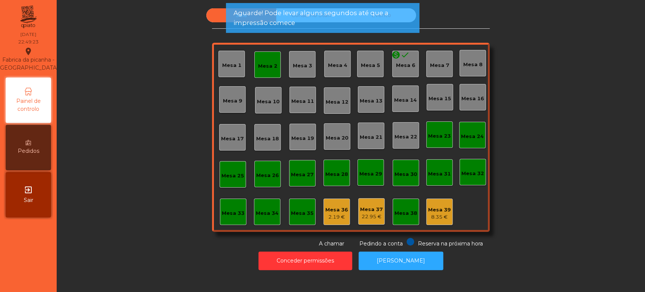
click at [265, 66] on div "Mesa 2" at bounding box center [267, 66] width 19 height 8
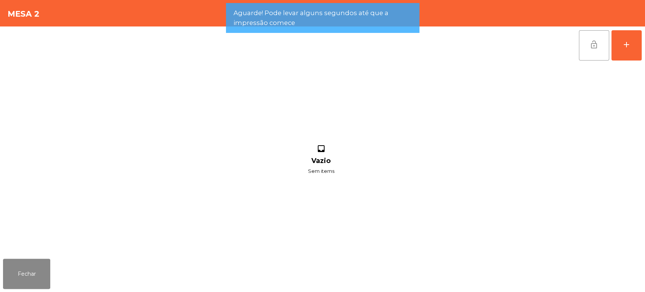
click at [609, 48] on button "lock_open" at bounding box center [594, 45] width 30 height 30
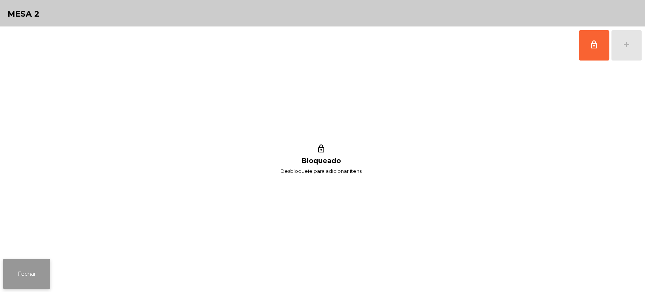
click at [32, 274] on button "Fechar" at bounding box center [26, 273] width 47 height 30
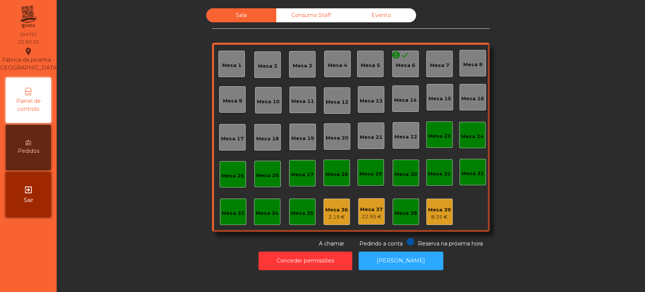
click at [326, 209] on div "Mesa 36" at bounding box center [336, 210] width 23 height 8
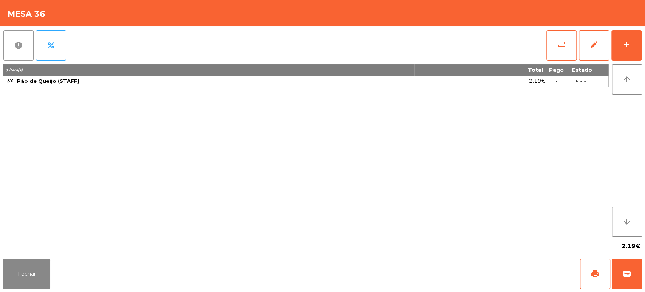
click at [21, 42] on span "report" at bounding box center [18, 45] width 9 height 9
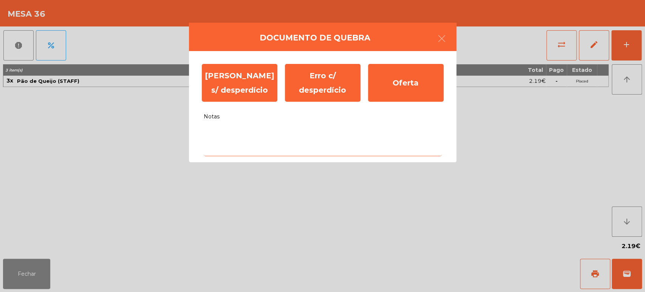
click at [276, 128] on textarea "Notas" at bounding box center [323, 140] width 238 height 31
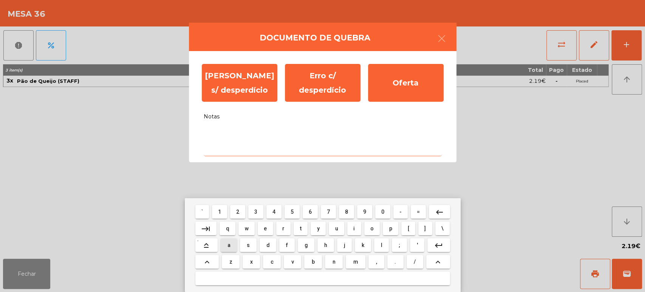
click at [229, 245] on span "a" at bounding box center [228, 245] width 3 height 6
click at [381, 245] on span "l" at bounding box center [381, 245] width 2 height 6
click at [354, 228] on span "i" at bounding box center [354, 228] width 2 height 6
type textarea "***"
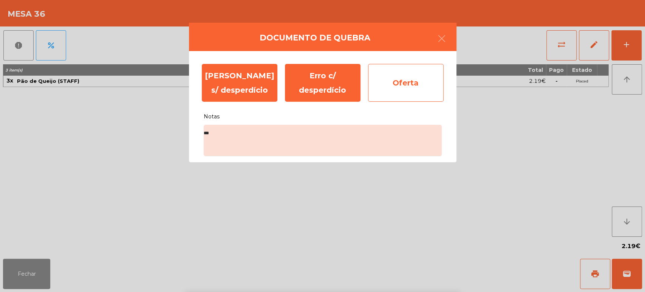
click at [396, 76] on div "Oferta" at bounding box center [406, 83] width 76 height 38
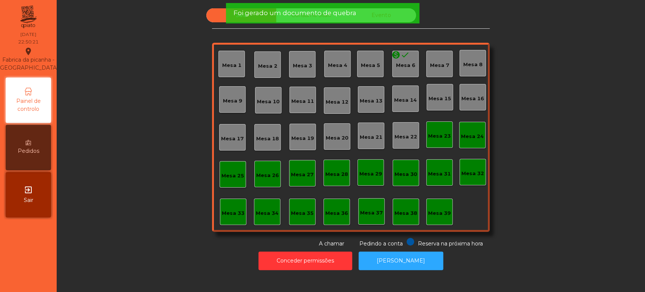
click at [343, 210] on div "Mesa 36" at bounding box center [336, 213] width 23 height 8
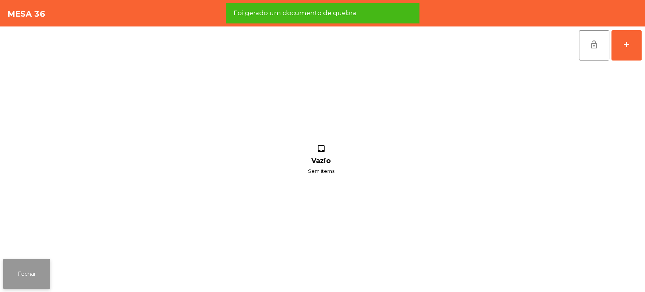
click at [23, 272] on button "Fechar" at bounding box center [26, 273] width 47 height 30
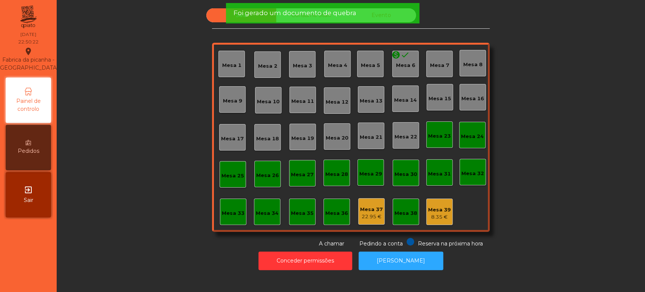
click at [375, 209] on div "Mesa 37" at bounding box center [371, 210] width 23 height 8
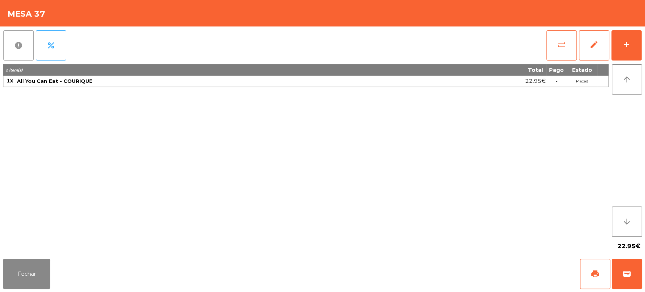
click at [20, 40] on button "report" at bounding box center [18, 45] width 30 height 30
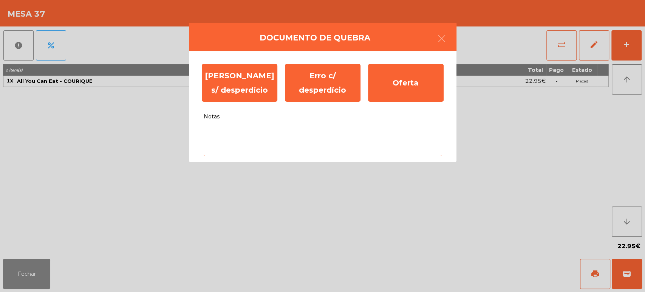
click at [279, 137] on textarea "Notas" at bounding box center [323, 140] width 238 height 31
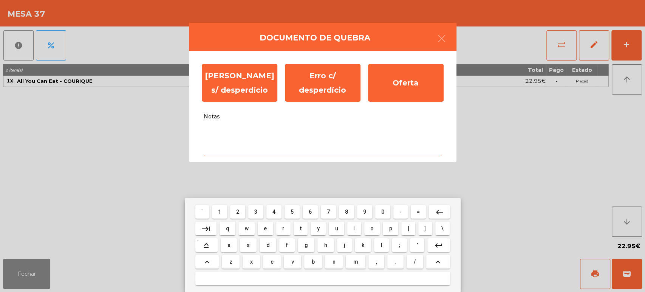
click at [247, 242] on span "s" at bounding box center [248, 245] width 3 height 6
click at [272, 224] on button "e" at bounding box center [265, 228] width 15 height 14
click at [354, 260] on span "m" at bounding box center [355, 261] width 5 height 6
type textarea "***"
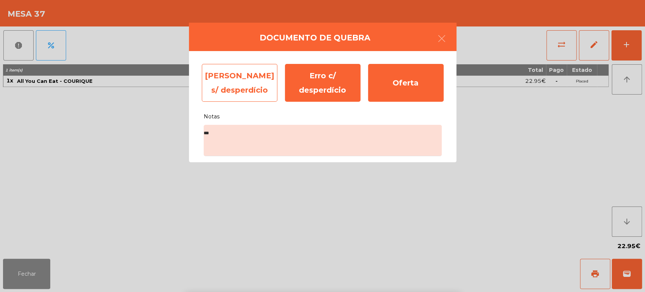
click at [244, 82] on div "[PERSON_NAME] s/ desperdício" at bounding box center [240, 83] width 76 height 38
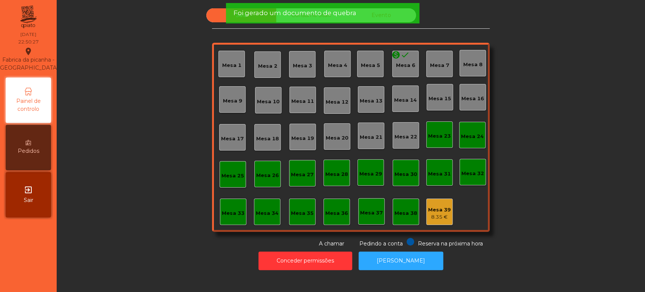
click at [431, 216] on div "8.35 €" at bounding box center [439, 217] width 23 height 8
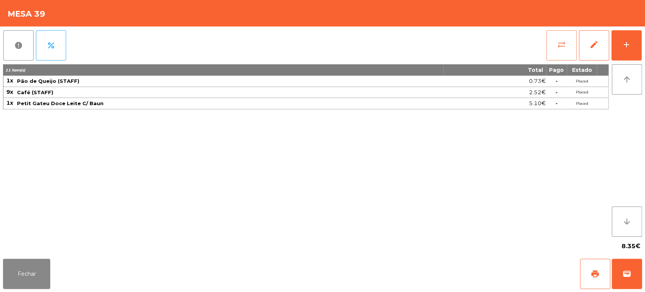
click at [572, 54] on button "sync_alt" at bounding box center [561, 45] width 30 height 30
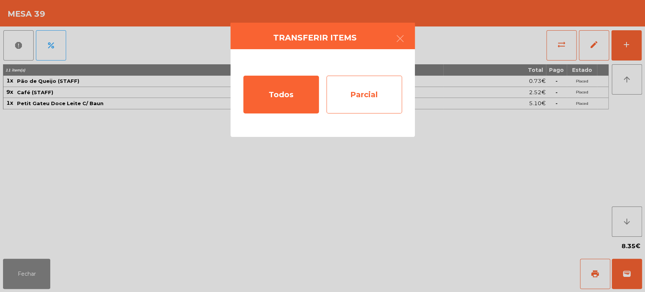
click at [382, 103] on div "Parcial" at bounding box center [364, 95] width 76 height 38
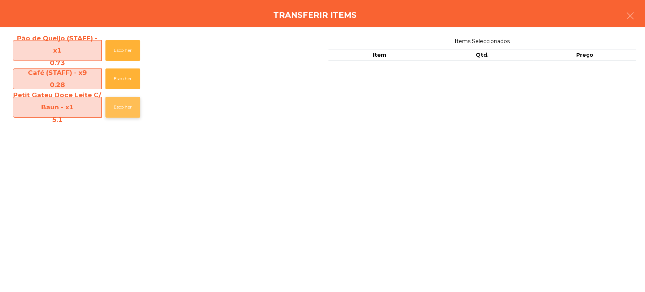
click at [128, 99] on button "Escolher" at bounding box center [122, 107] width 35 height 21
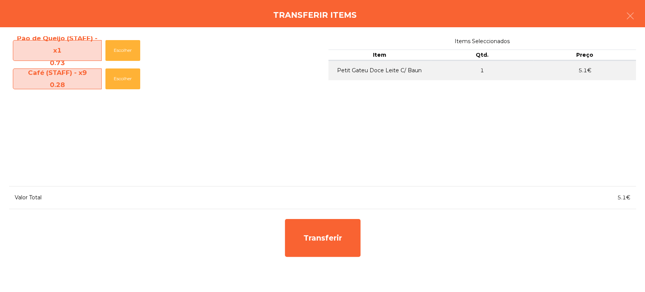
click at [644, 7] on div "Transferir items" at bounding box center [322, 13] width 645 height 27
click at [624, 27] on div "Pão de Queijo (STAFF) - x1 0.73 Escolher Café (STAFF) - x9 0.28 Escolher Items …" at bounding box center [322, 159] width 645 height 264
click at [638, 21] on button "button" at bounding box center [630, 16] width 21 height 23
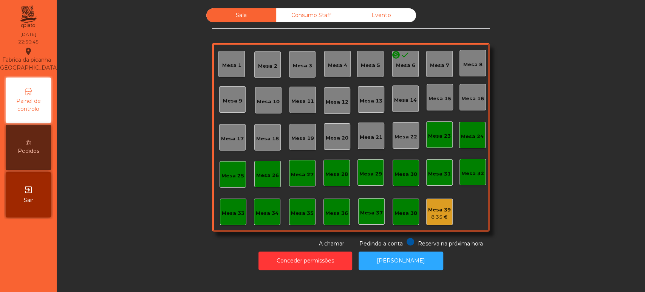
click at [439, 209] on div "Mesa 39" at bounding box center [439, 210] width 23 height 8
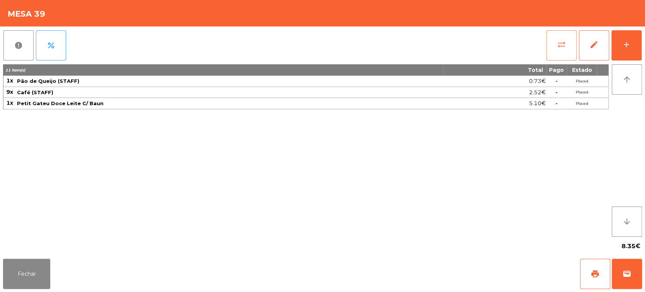
click at [561, 35] on button "sync_alt" at bounding box center [561, 45] width 30 height 30
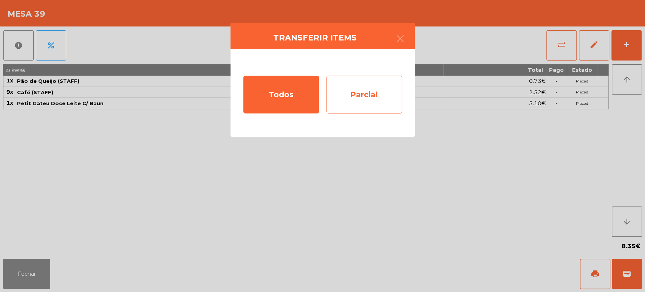
click at [376, 102] on div "Parcial" at bounding box center [364, 95] width 76 height 38
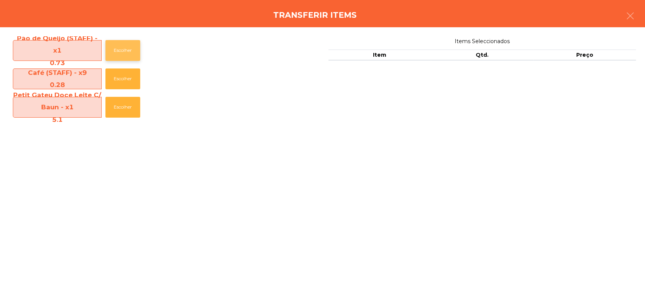
click at [133, 45] on button "Escolher" at bounding box center [122, 50] width 35 height 21
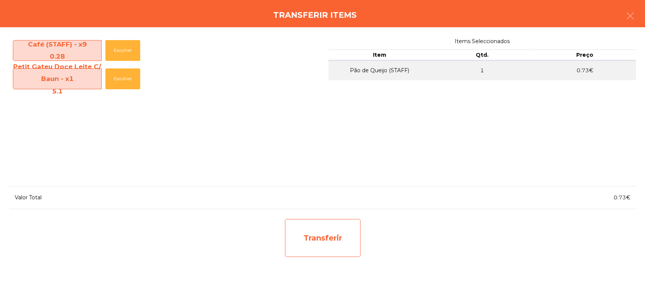
click at [309, 255] on div "Transferir" at bounding box center [323, 238] width 76 height 38
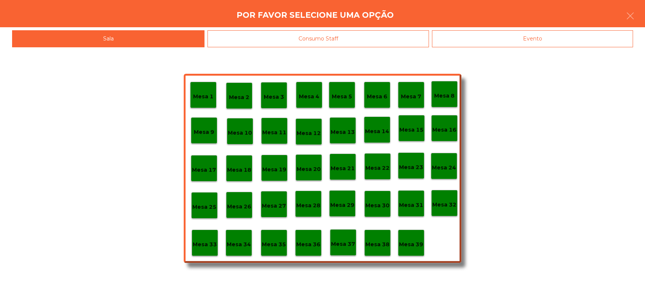
click at [343, 38] on div "Consumo Staff" at bounding box center [317, 38] width 221 height 17
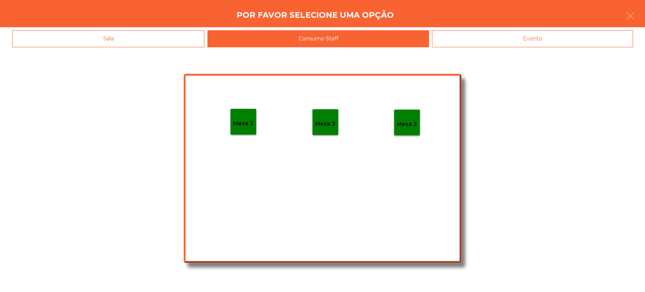
click at [318, 118] on div "Mesa 2" at bounding box center [325, 122] width 20 height 12
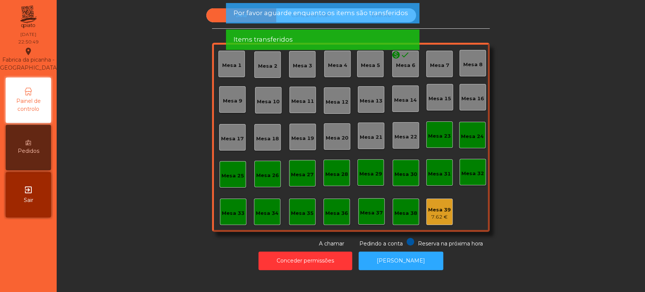
click at [363, 16] on span "Por favor aguarde enquanto os items são transferidos" at bounding box center [320, 12] width 175 height 9
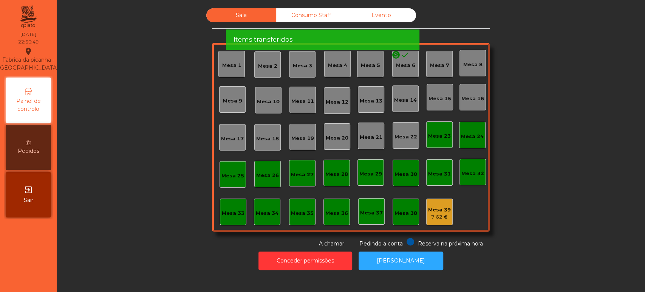
click at [354, 17] on span "Por favor aguarde enquanto os items são transferidos" at bounding box center [320, 12] width 175 height 9
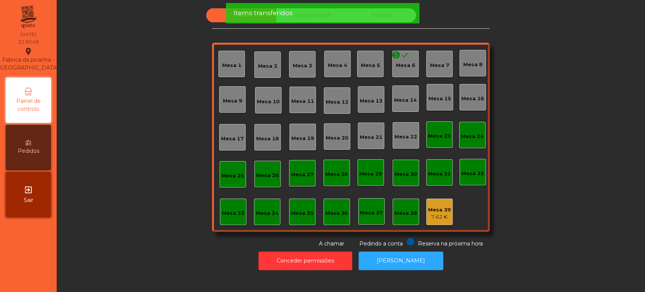
click at [350, 17] on div "Items transferidos" at bounding box center [322, 12] width 178 height 9
click at [348, 13] on div "Items transferidos" at bounding box center [322, 12] width 178 height 9
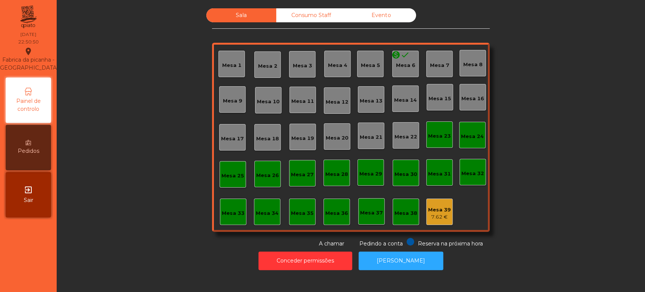
click at [343, 11] on div "Items transferidos" at bounding box center [322, 12] width 178 height 9
click at [320, 15] on div "Consumo Staff" at bounding box center [311, 15] width 70 height 14
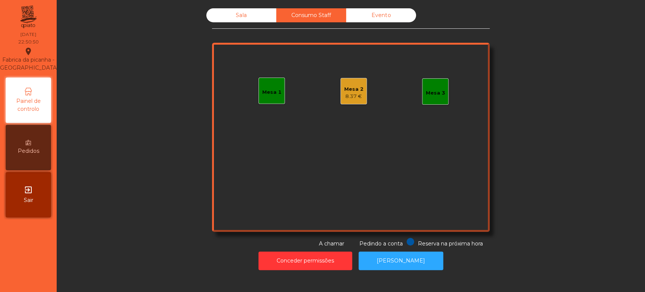
click at [360, 101] on div "Mesa 2 8.37 €" at bounding box center [353, 91] width 26 height 26
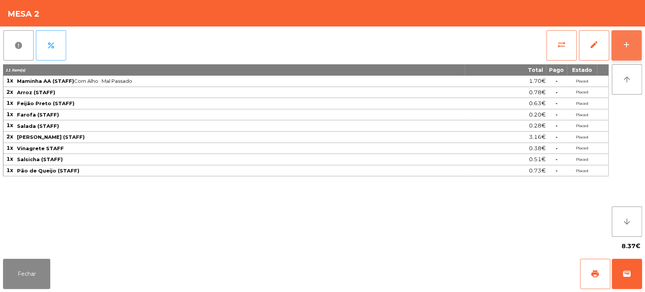
click at [624, 54] on button "add" at bounding box center [626, 45] width 30 height 30
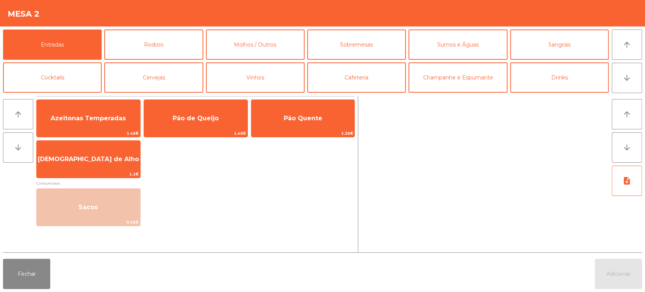
scroll to position [27, 0]
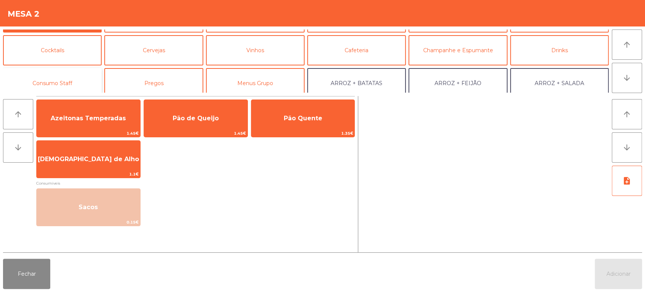
click at [69, 85] on button "Consumo Staff" at bounding box center [52, 83] width 99 height 30
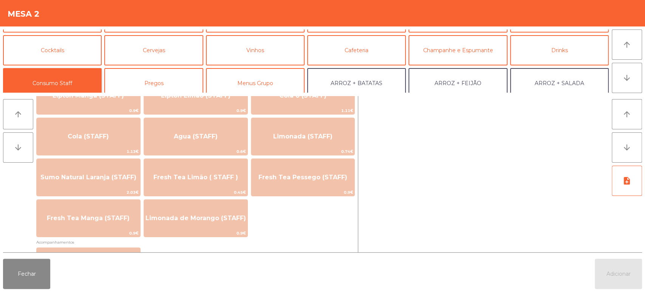
scroll to position [161, 0]
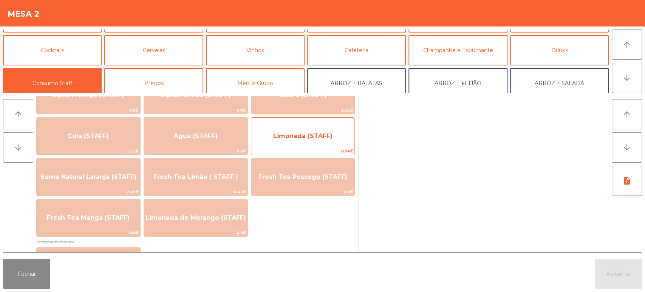
click at [311, 138] on span "Limonada (STAFF)" at bounding box center [302, 135] width 59 height 7
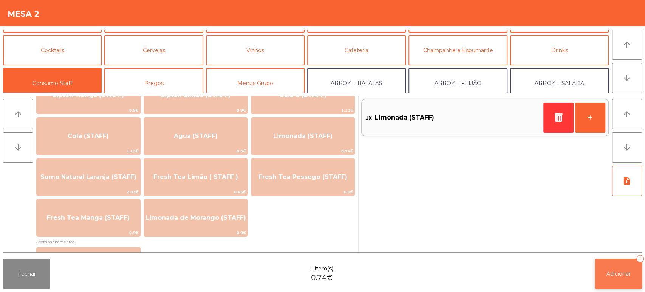
click at [610, 273] on span "Adicionar" at bounding box center [618, 273] width 24 height 7
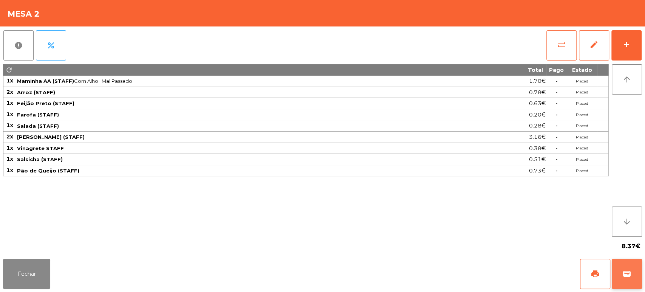
click at [622, 271] on span "wallet" at bounding box center [626, 273] width 9 height 9
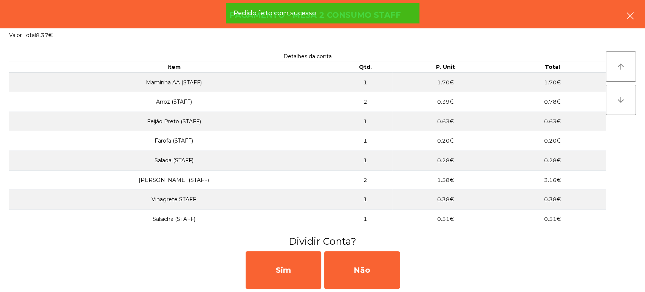
click at [627, 24] on button "button" at bounding box center [630, 16] width 21 height 23
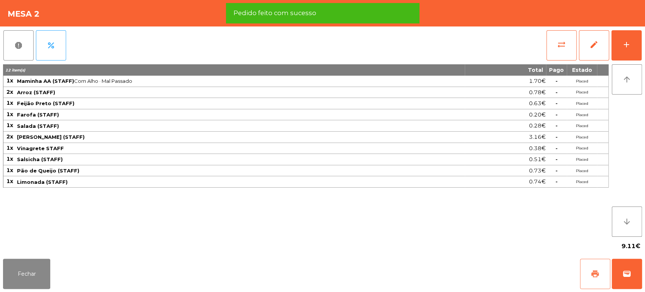
click at [589, 269] on button "print" at bounding box center [595, 273] width 30 height 30
click at [5, 57] on button "report" at bounding box center [18, 45] width 30 height 30
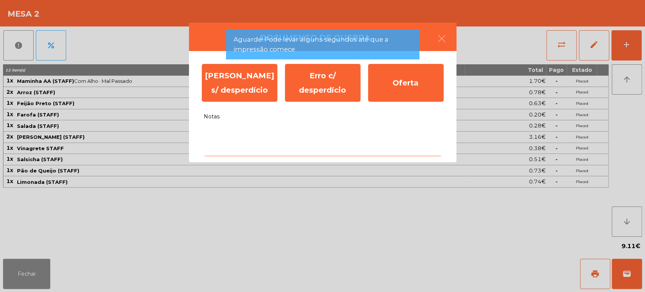
click at [281, 145] on textarea "Notas" at bounding box center [323, 140] width 238 height 31
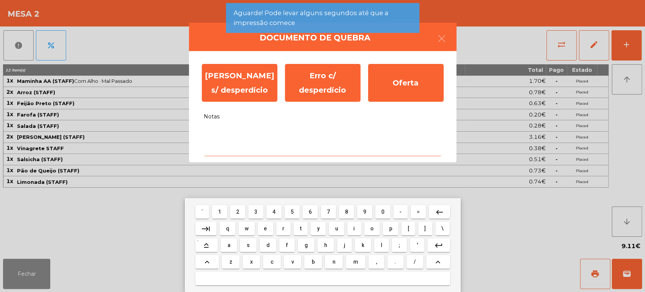
click at [270, 258] on span "c" at bounding box center [271, 261] width 3 height 6
type textarea "*"
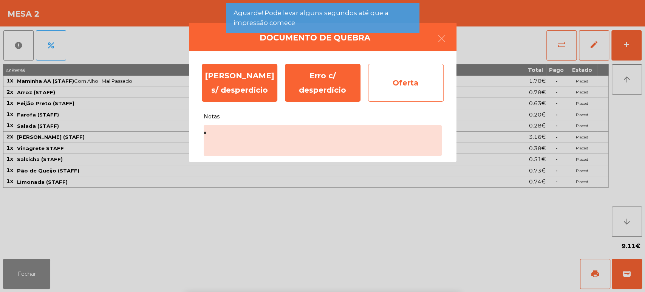
click at [414, 88] on div "Oferta" at bounding box center [406, 83] width 76 height 38
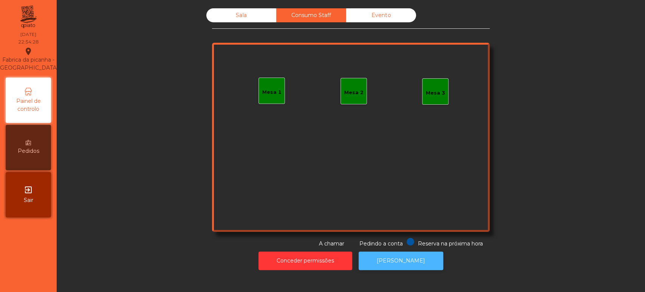
click at [420, 259] on button "[PERSON_NAME]" at bounding box center [401, 260] width 85 height 19
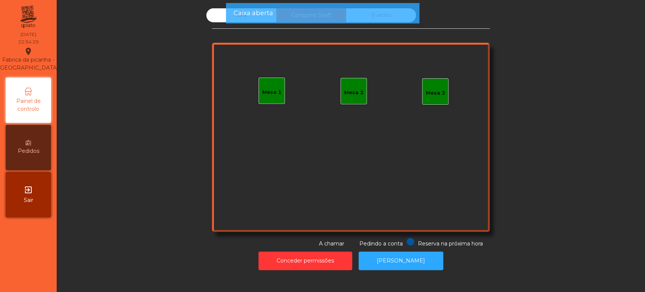
click at [403, 14] on div "Caixa aberta" at bounding box center [322, 12] width 178 height 9
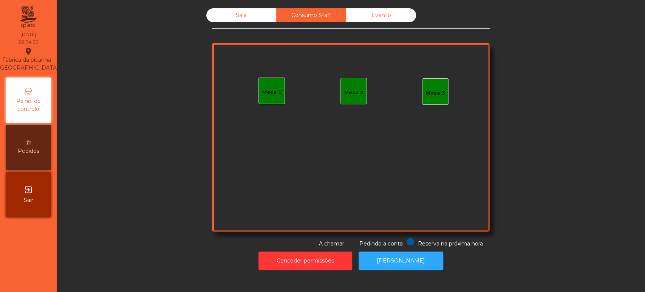
click at [292, 18] on div "Consumo Staff" at bounding box center [311, 15] width 70 height 14
click at [236, 15] on div "Sala" at bounding box center [241, 15] width 70 height 14
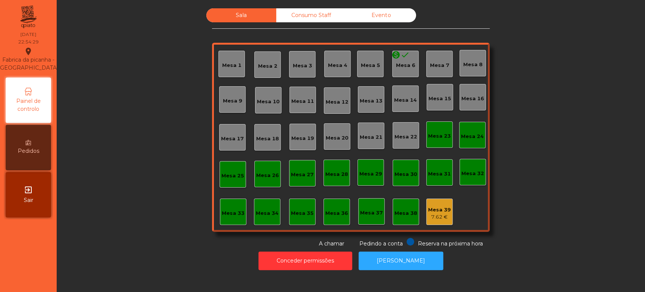
click at [380, 15] on div "Evento" at bounding box center [381, 15] width 70 height 14
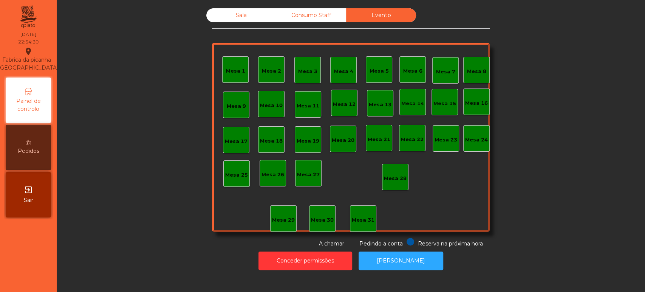
click at [238, 15] on div "Sala" at bounding box center [241, 15] width 70 height 14
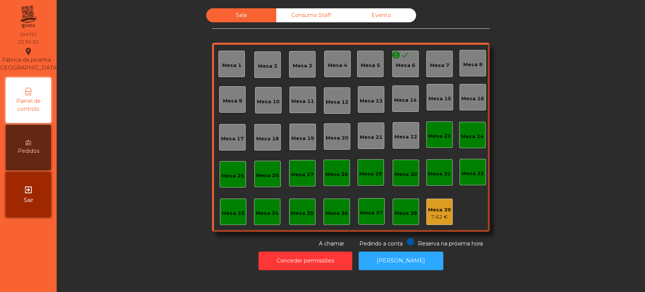
click at [435, 201] on div "Mesa 39 7.62 €" at bounding box center [439, 211] width 26 height 26
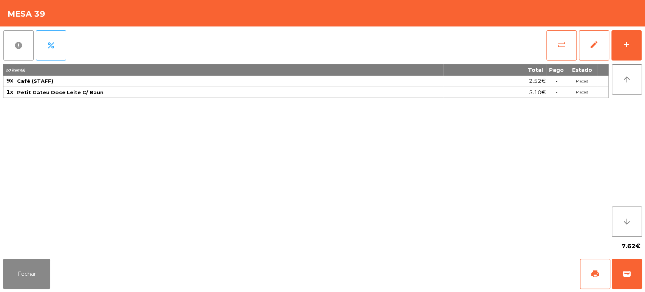
click at [4, 45] on button "report" at bounding box center [18, 45] width 30 height 30
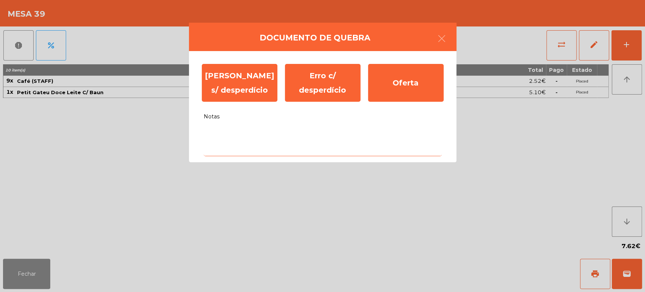
click at [295, 152] on textarea "Notas" at bounding box center [323, 140] width 238 height 31
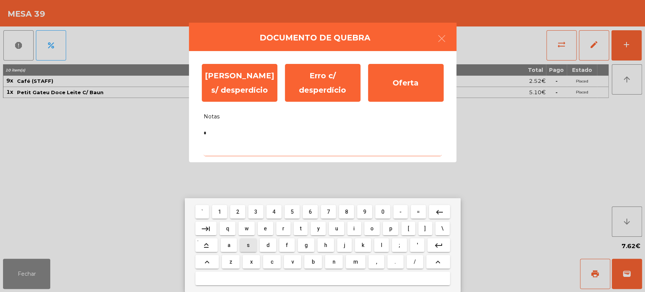
click at [254, 233] on button "w" at bounding box center [246, 228] width 16 height 14
type textarea "**"
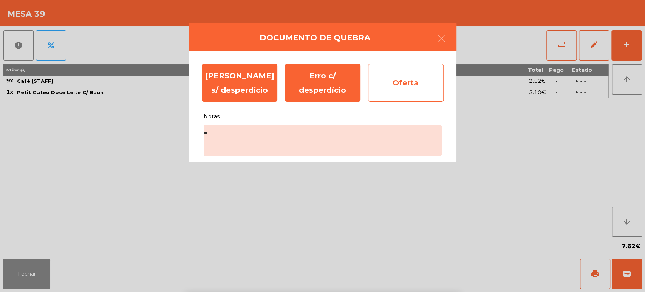
click at [390, 76] on div "Oferta" at bounding box center [406, 83] width 76 height 38
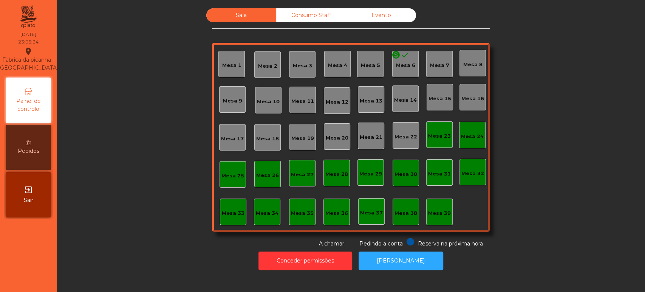
click at [432, 182] on div "Mesa 31" at bounding box center [439, 172] width 26 height 26
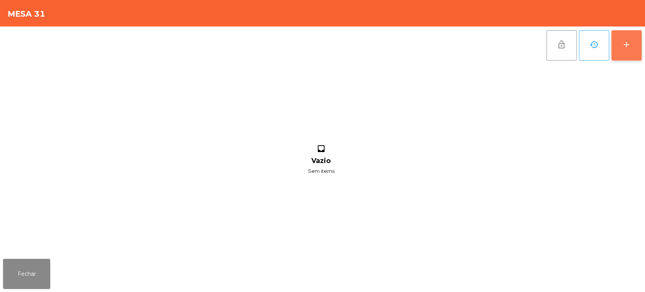
click at [619, 46] on button "add" at bounding box center [626, 45] width 30 height 30
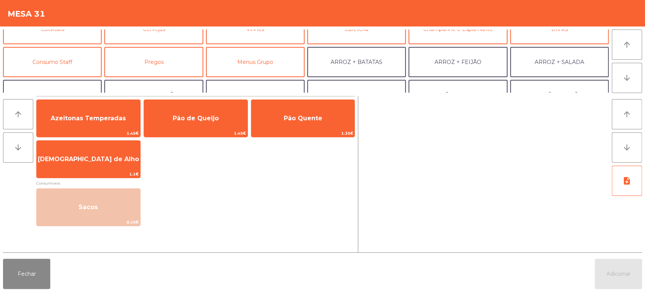
scroll to position [98, 0]
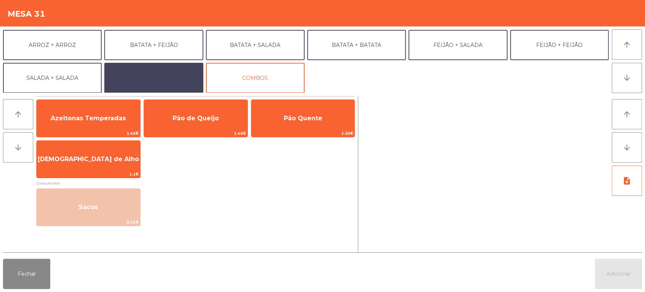
click at [147, 68] on button "EXTRAS UBER" at bounding box center [153, 78] width 99 height 30
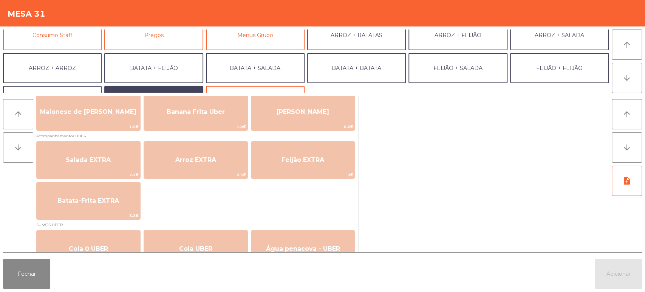
scroll to position [74, 0]
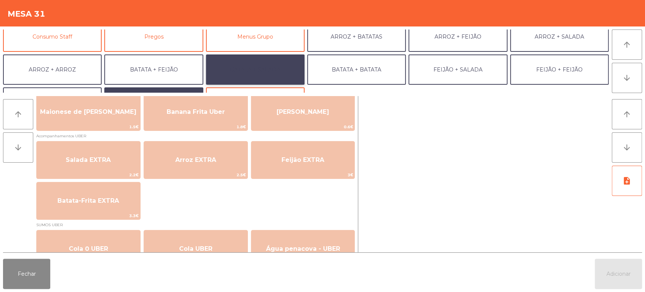
click at [261, 73] on button "BATATA + SALADA" at bounding box center [255, 69] width 99 height 30
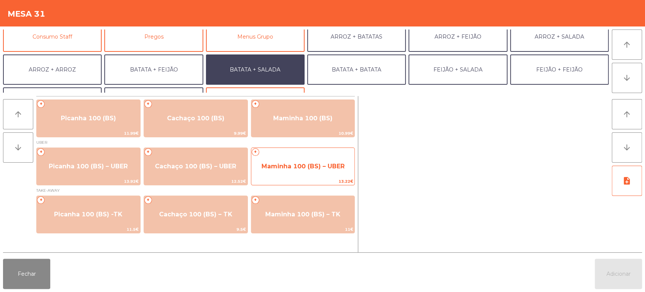
click at [324, 166] on span "Maminha 100 (BS) – UBER" at bounding box center [302, 165] width 83 height 7
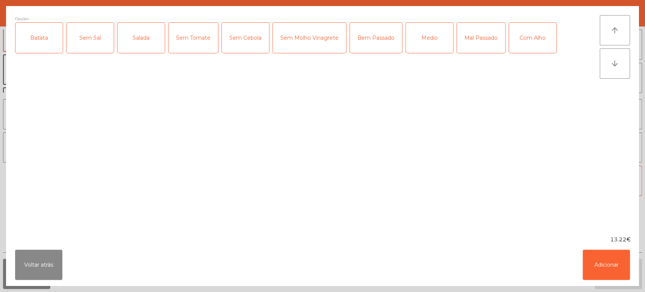
click at [39, 36] on div "Batata" at bounding box center [38, 38] width 47 height 30
click at [151, 38] on div "Salada" at bounding box center [140, 38] width 47 height 30
click at [423, 38] on div "Medio" at bounding box center [429, 38] width 47 height 30
click at [621, 262] on button "Adicionar" at bounding box center [606, 264] width 47 height 30
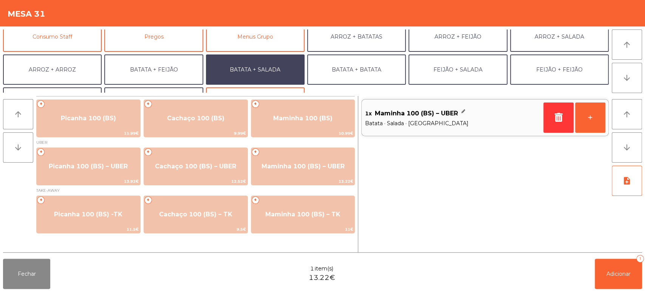
scroll to position [98, 0]
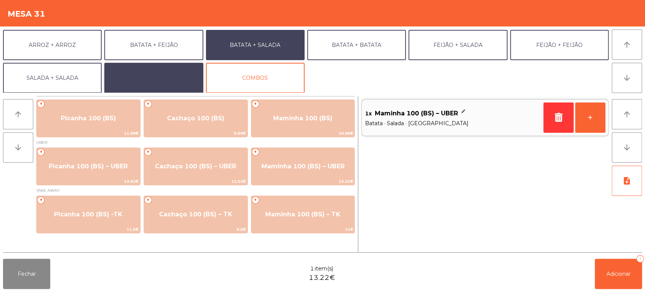
click at [165, 85] on button "EXTRAS UBER" at bounding box center [153, 78] width 99 height 30
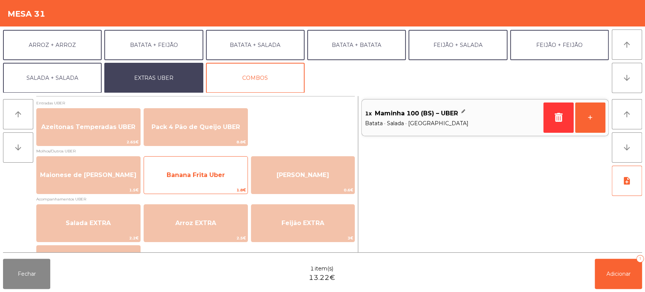
click at [201, 180] on span "Banana Frita Uber" at bounding box center [196, 175] width 104 height 20
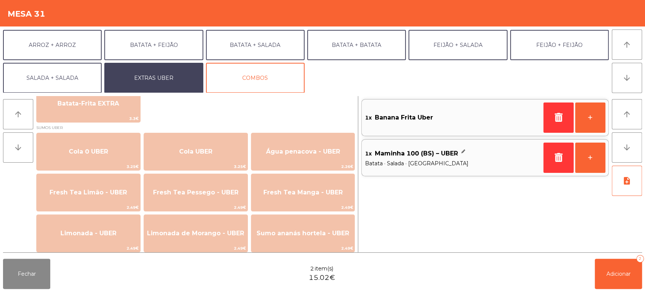
scroll to position [172, 0]
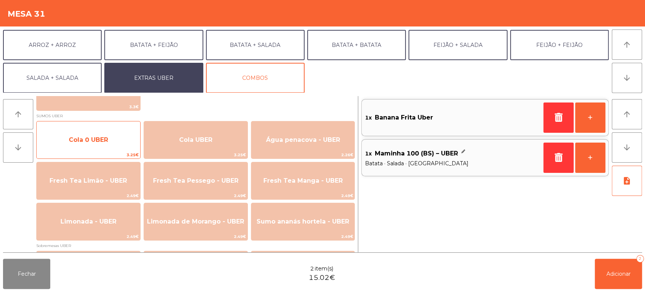
click at [106, 142] on span "Cola 0 UBER" at bounding box center [88, 139] width 39 height 7
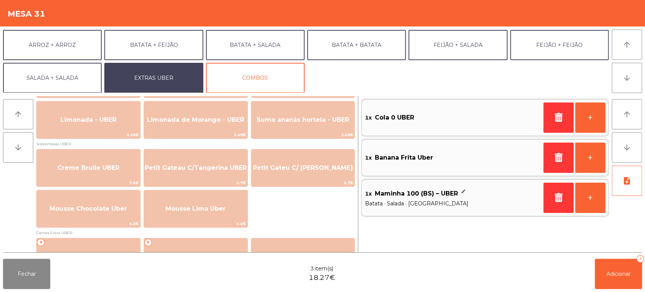
scroll to position [266, 0]
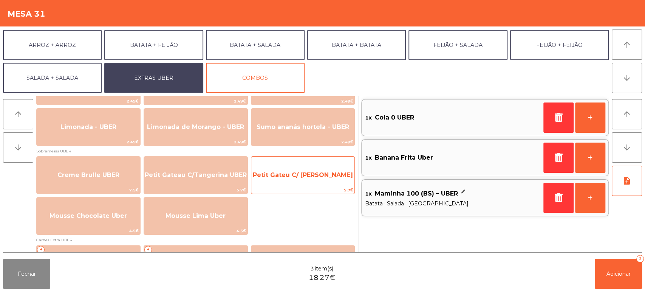
click at [320, 178] on span "Petit Gateu C/ [PERSON_NAME]" at bounding box center [303, 175] width 104 height 20
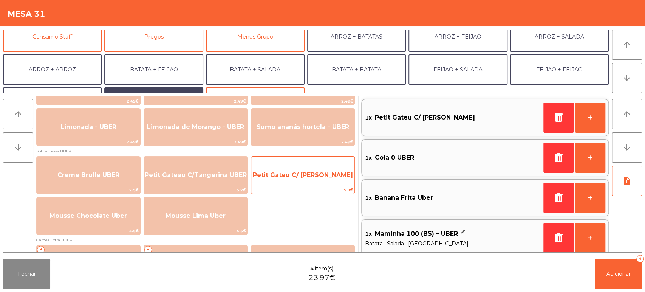
scroll to position [65, 0]
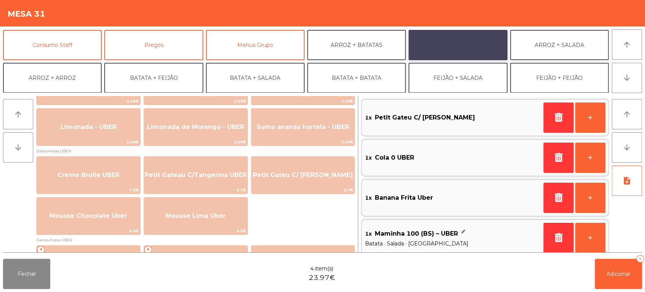
click at [479, 57] on button "ARROZ + FEIJÃO" at bounding box center [457, 45] width 99 height 30
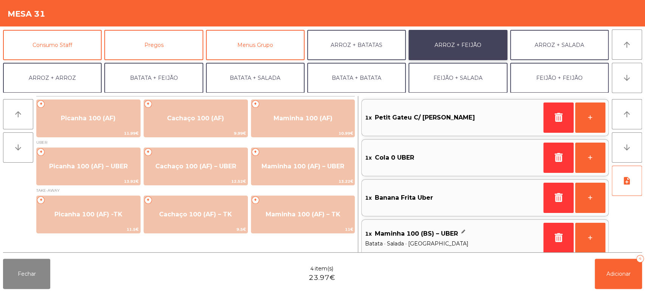
scroll to position [0, 0]
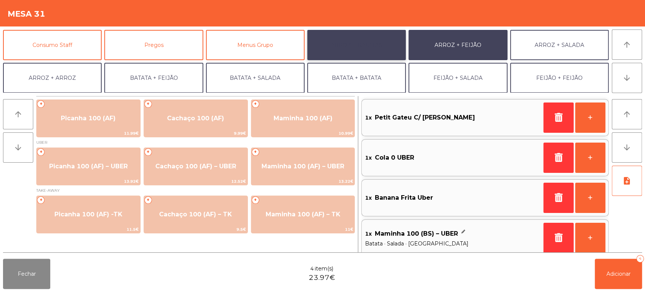
click at [375, 55] on button "ARROZ + BATATAS" at bounding box center [356, 45] width 99 height 30
click at [467, 54] on button "ARROZ + FEIJÃO" at bounding box center [457, 45] width 99 height 30
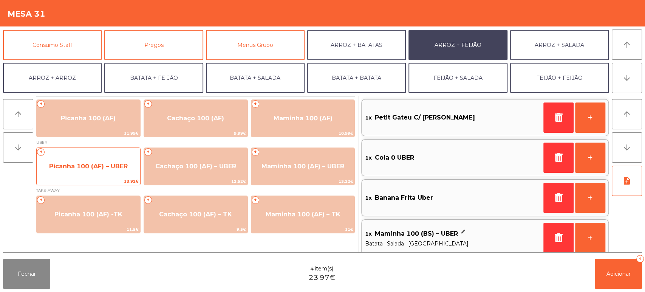
click at [109, 165] on span "Picanha 100 (AF) – UBER" at bounding box center [88, 165] width 79 height 7
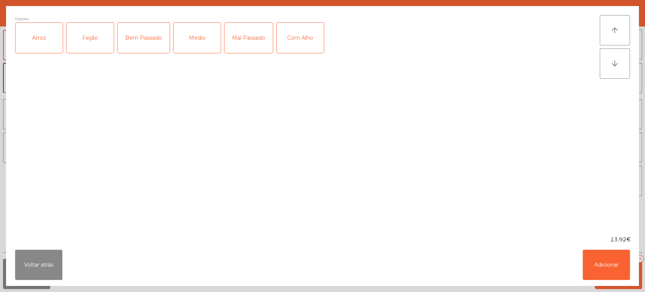
click at [68, 50] on div "Feijão" at bounding box center [89, 38] width 47 height 30
click at [109, 32] on div "Feijão" at bounding box center [89, 38] width 47 height 30
click at [50, 44] on div "Arroz" at bounding box center [38, 38] width 47 height 30
click at [97, 27] on div "Feijão" at bounding box center [89, 38] width 47 height 30
click at [306, 37] on div "Com Alho" at bounding box center [300, 38] width 47 height 30
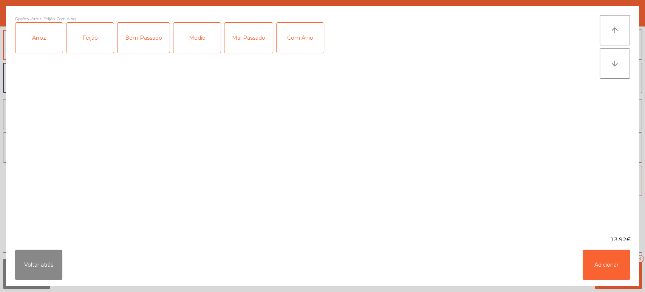
click at [308, 32] on div "Com Alho" at bounding box center [300, 38] width 47 height 30
click at [187, 40] on div "Medio" at bounding box center [196, 38] width 47 height 30
click at [607, 279] on button "Adicionar" at bounding box center [606, 264] width 47 height 30
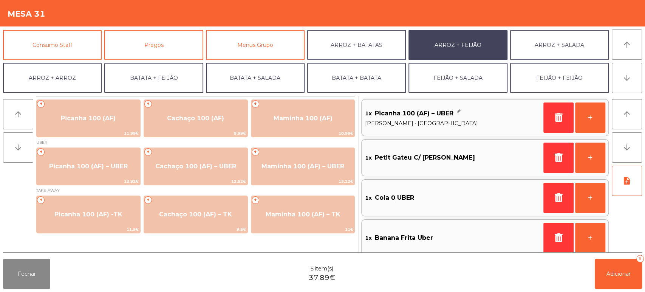
scroll to position [3, 0]
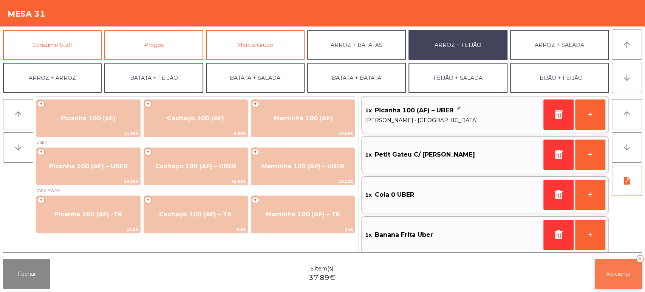
click at [615, 269] on button "Adicionar 5" at bounding box center [618, 273] width 47 height 30
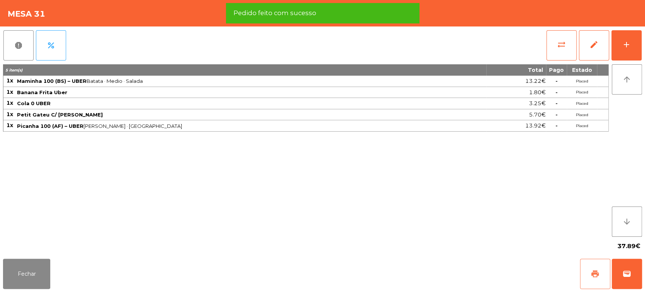
click at [581, 272] on button "print" at bounding box center [595, 273] width 30 height 30
click at [634, 275] on button "wallet" at bounding box center [627, 273] width 30 height 30
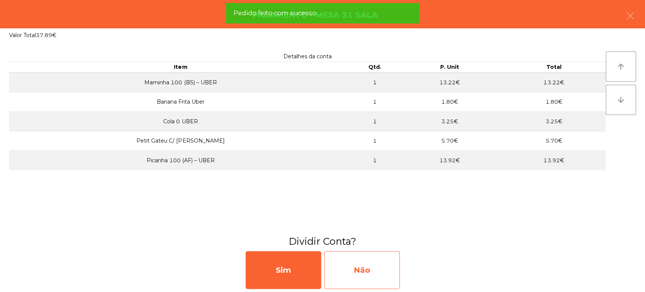
click at [378, 274] on div "Não" at bounding box center [362, 270] width 76 height 38
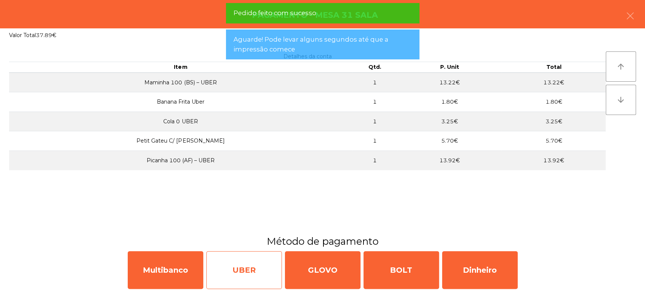
click at [255, 262] on div "UBER" at bounding box center [244, 270] width 76 height 38
select select "**"
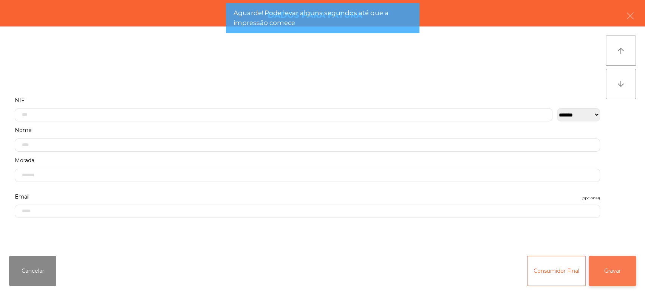
click at [615, 275] on button "Gravar" at bounding box center [612, 270] width 47 height 30
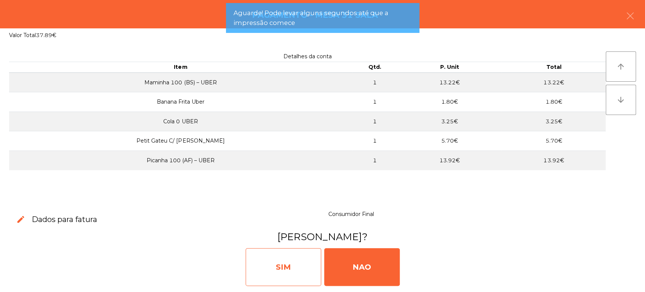
click at [285, 260] on div "SIM" at bounding box center [284, 267] width 76 height 38
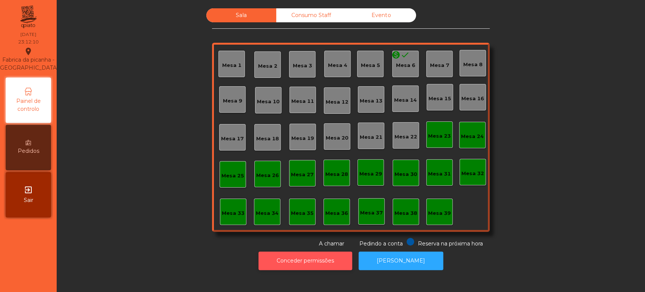
click at [316, 263] on button "Conceder permissões" at bounding box center [305, 260] width 94 height 19
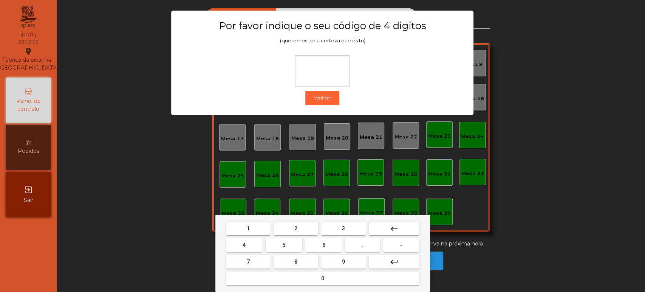
click at [242, 228] on button "1" at bounding box center [248, 228] width 45 height 14
click at [336, 227] on button "3" at bounding box center [343, 228] width 45 height 14
click at [282, 245] on span "5" at bounding box center [283, 245] width 3 height 6
click at [311, 278] on button "0" at bounding box center [322, 278] width 193 height 14
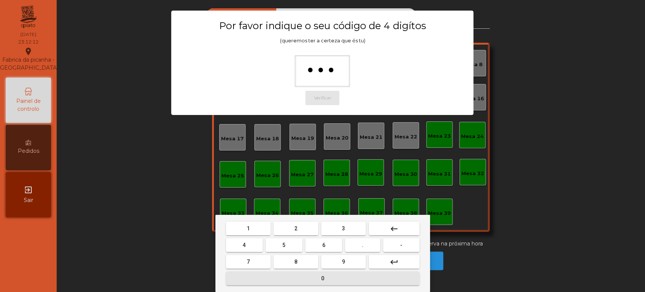
type input "****"
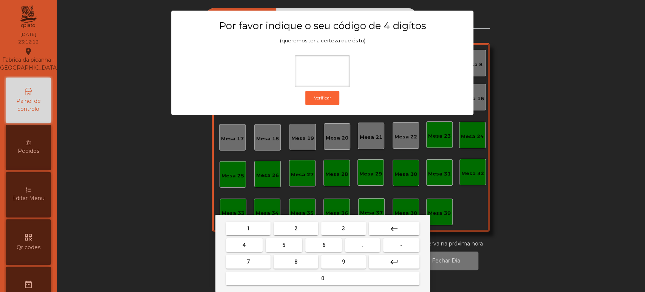
click at [262, 225] on button "1" at bounding box center [248, 228] width 45 height 14
click at [350, 224] on button "3" at bounding box center [343, 228] width 45 height 14
click at [292, 244] on button "5" at bounding box center [284, 245] width 37 height 14
click at [308, 275] on button "0" at bounding box center [322, 278] width 193 height 14
type input "****"
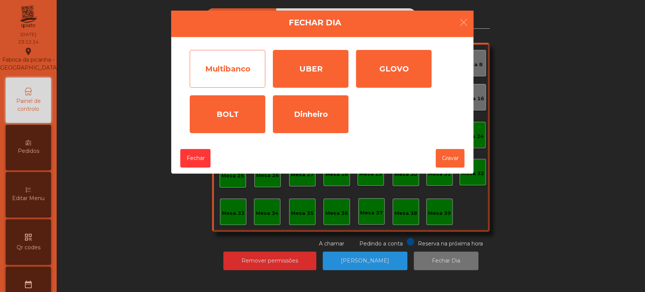
click at [244, 71] on div "Multibanco" at bounding box center [228, 69] width 76 height 38
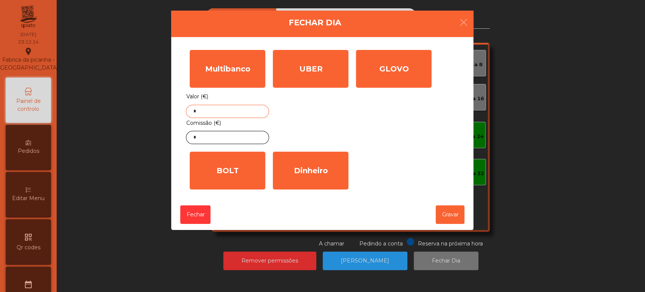
click at [229, 112] on input "*" at bounding box center [227, 111] width 83 height 13
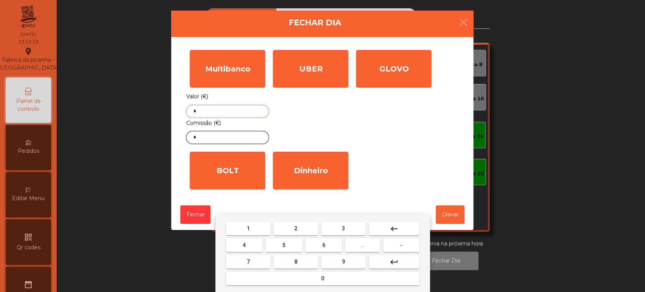
click at [388, 223] on button "keyboard_backspace" at bounding box center [394, 228] width 51 height 14
click at [328, 245] on button "6" at bounding box center [323, 245] width 37 height 14
click at [243, 227] on button "1" at bounding box center [248, 228] width 45 height 14
click at [295, 261] on span "8" at bounding box center [295, 261] width 3 height 6
click at [363, 245] on span "." at bounding box center [363, 245] width 2 height 6
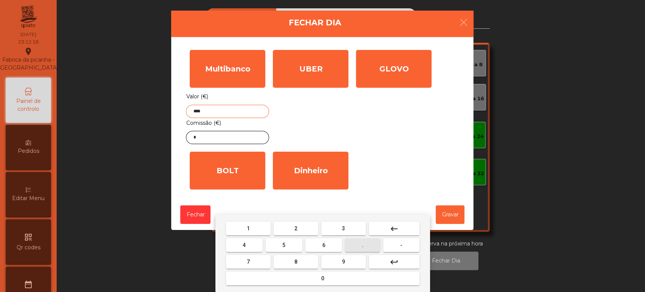
click at [290, 230] on button "2" at bounding box center [296, 228] width 45 height 14
type input "*****"
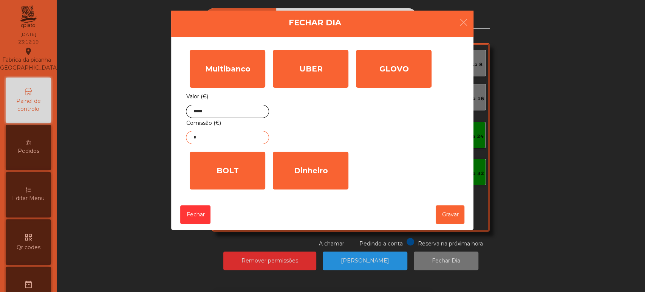
click at [241, 137] on input "*" at bounding box center [227, 137] width 83 height 13
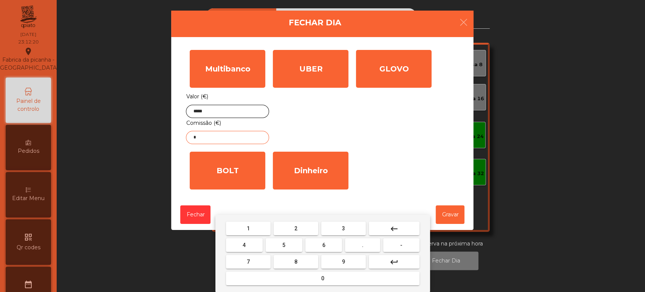
click at [402, 235] on button "keyboard_backspace" at bounding box center [394, 228] width 51 height 14
click at [397, 230] on mat-icon "keyboard_backspace" at bounding box center [393, 228] width 9 height 9
click at [257, 233] on button "1" at bounding box center [248, 228] width 45 height 14
type input "*"
click at [403, 229] on button "keyboard_backspace" at bounding box center [394, 228] width 51 height 14
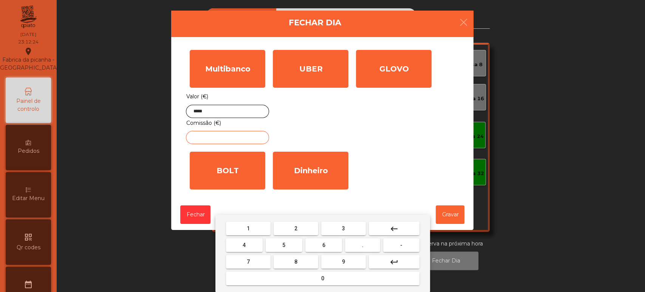
click at [252, 243] on button "4" at bounding box center [244, 245] width 37 height 14
click at [363, 245] on span "." at bounding box center [363, 245] width 2 height 6
click at [248, 262] on span "7" at bounding box center [248, 261] width 3 height 6
click at [333, 241] on button "6" at bounding box center [323, 245] width 37 height 14
type input "****"
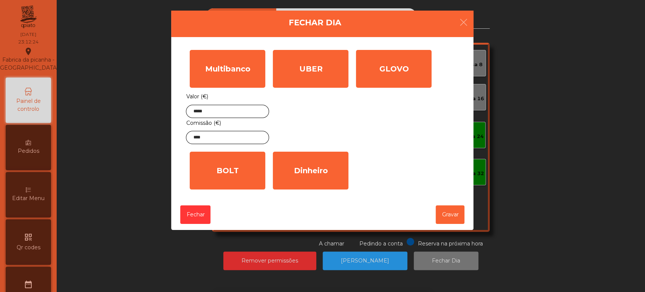
click at [305, 77] on div "UBER" at bounding box center [311, 69] width 76 height 38
click at [0, 0] on input "*" at bounding box center [0, 0] width 0 height 0
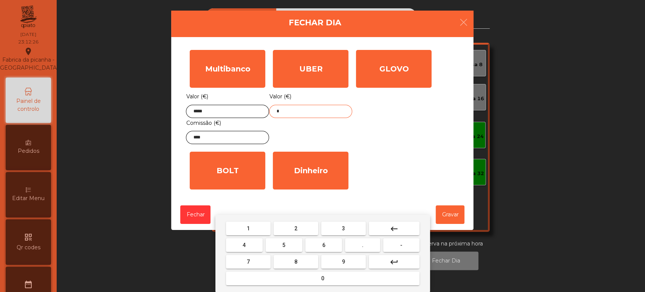
click at [398, 228] on mat-icon "keyboard_backspace" at bounding box center [393, 228] width 9 height 9
click at [304, 223] on button "2" at bounding box center [296, 228] width 45 height 14
click at [296, 278] on button "0" at bounding box center [322, 278] width 193 height 14
click at [244, 244] on span "4" at bounding box center [244, 245] width 3 height 6
click at [363, 245] on span "." at bounding box center [363, 245] width 2 height 6
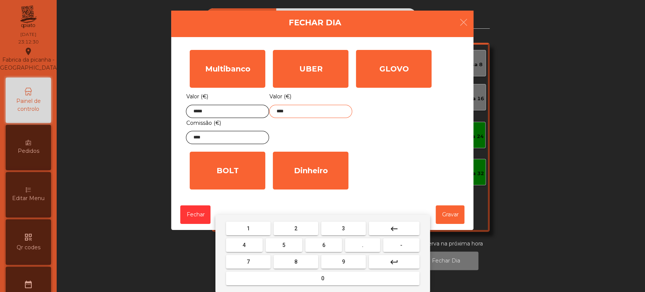
click at [332, 249] on button "6" at bounding box center [323, 245] width 37 height 14
click at [322, 285] on mat-keyboard-key "0" at bounding box center [322, 278] width 196 height 17
click at [305, 278] on button "0" at bounding box center [322, 278] width 193 height 14
type input "******"
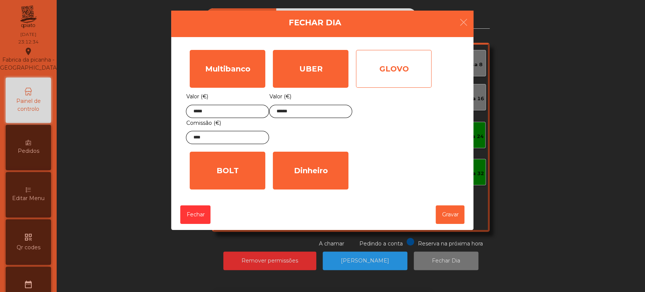
click at [401, 87] on div "GLOVO" at bounding box center [394, 69] width 76 height 38
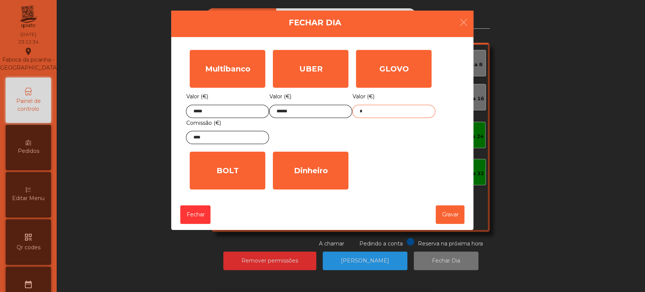
click at [382, 114] on input "*" at bounding box center [393, 111] width 83 height 13
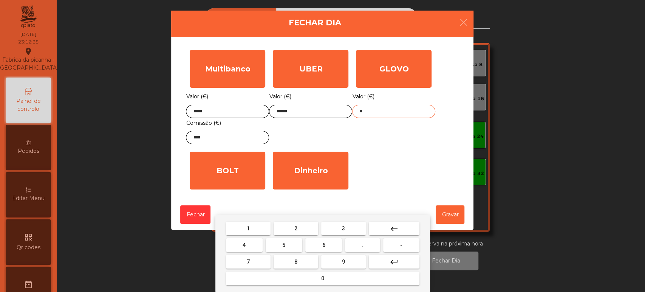
click at [388, 231] on button "keyboard_backspace" at bounding box center [394, 228] width 51 height 14
click at [294, 228] on span "2" at bounding box center [295, 228] width 3 height 6
click at [295, 260] on span "8" at bounding box center [295, 261] width 3 height 6
click at [351, 250] on button "." at bounding box center [362, 245] width 35 height 14
click at [343, 228] on span "3" at bounding box center [343, 228] width 3 height 6
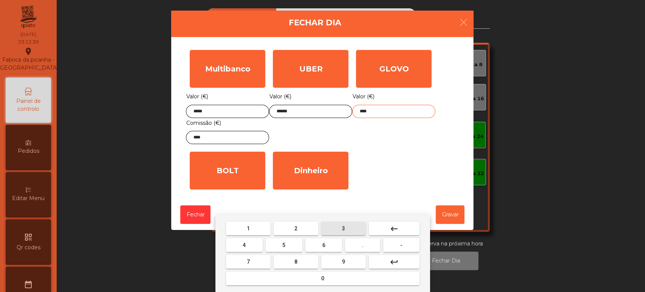
click at [343, 255] on button "9" at bounding box center [343, 262] width 45 height 14
type input "*****"
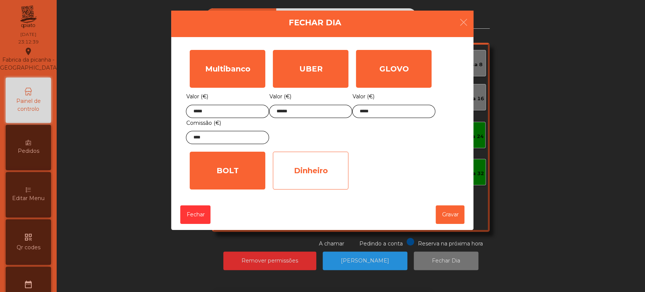
click at [309, 182] on div "Dinheiro" at bounding box center [311, 170] width 76 height 38
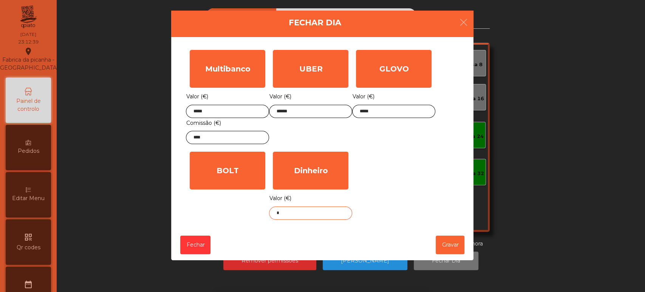
click at [313, 212] on input "*" at bounding box center [310, 212] width 83 height 13
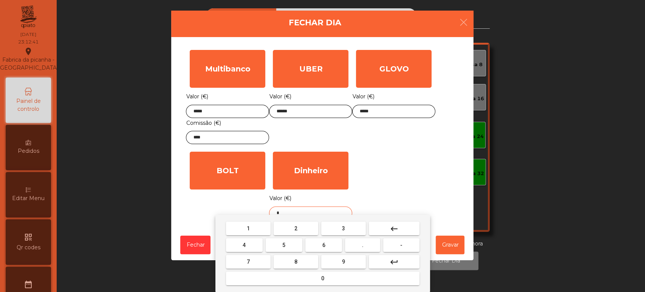
click at [395, 230] on mat-icon "keyboard_backspace" at bounding box center [393, 228] width 9 height 9
click at [296, 234] on button "2" at bounding box center [296, 228] width 45 height 14
click at [304, 263] on button "8" at bounding box center [296, 262] width 45 height 14
click at [363, 245] on span "." at bounding box center [363, 245] width 2 height 6
click at [284, 245] on span "5" at bounding box center [283, 245] width 3 height 6
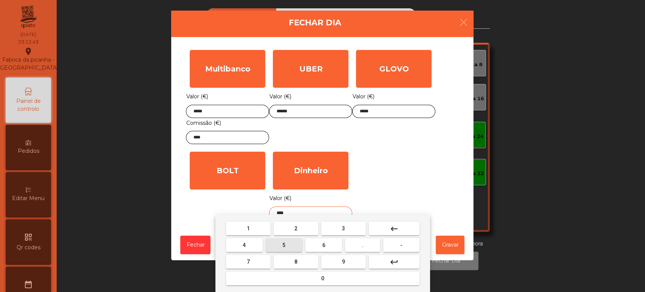
click at [307, 286] on mat-keyboard-key "0" at bounding box center [322, 278] width 196 height 17
click at [394, 228] on mat-icon "keyboard_backspace" at bounding box center [393, 228] width 9 height 9
click at [295, 228] on span "2" at bounding box center [295, 228] width 3 height 6
click at [307, 279] on button "0" at bounding box center [322, 278] width 193 height 14
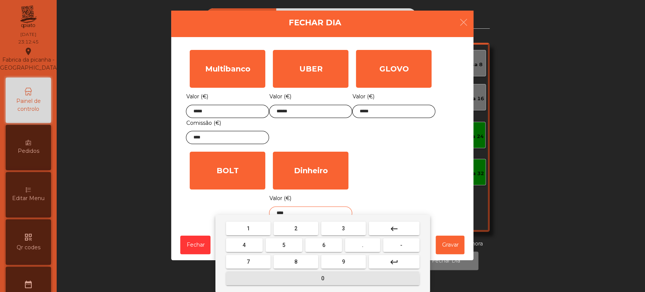
type input "*****"
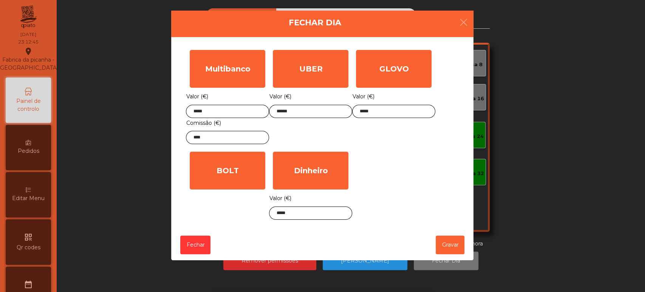
click at [407, 183] on div "Multibanco Valor (€) ***** Comissão (€) **** UBER Valor (€) ****** GLOVO Valor …" at bounding box center [322, 134] width 273 height 177
click at [447, 241] on button "Gravar" at bounding box center [450, 244] width 29 height 19
